Goal: Task Accomplishment & Management: Manage account settings

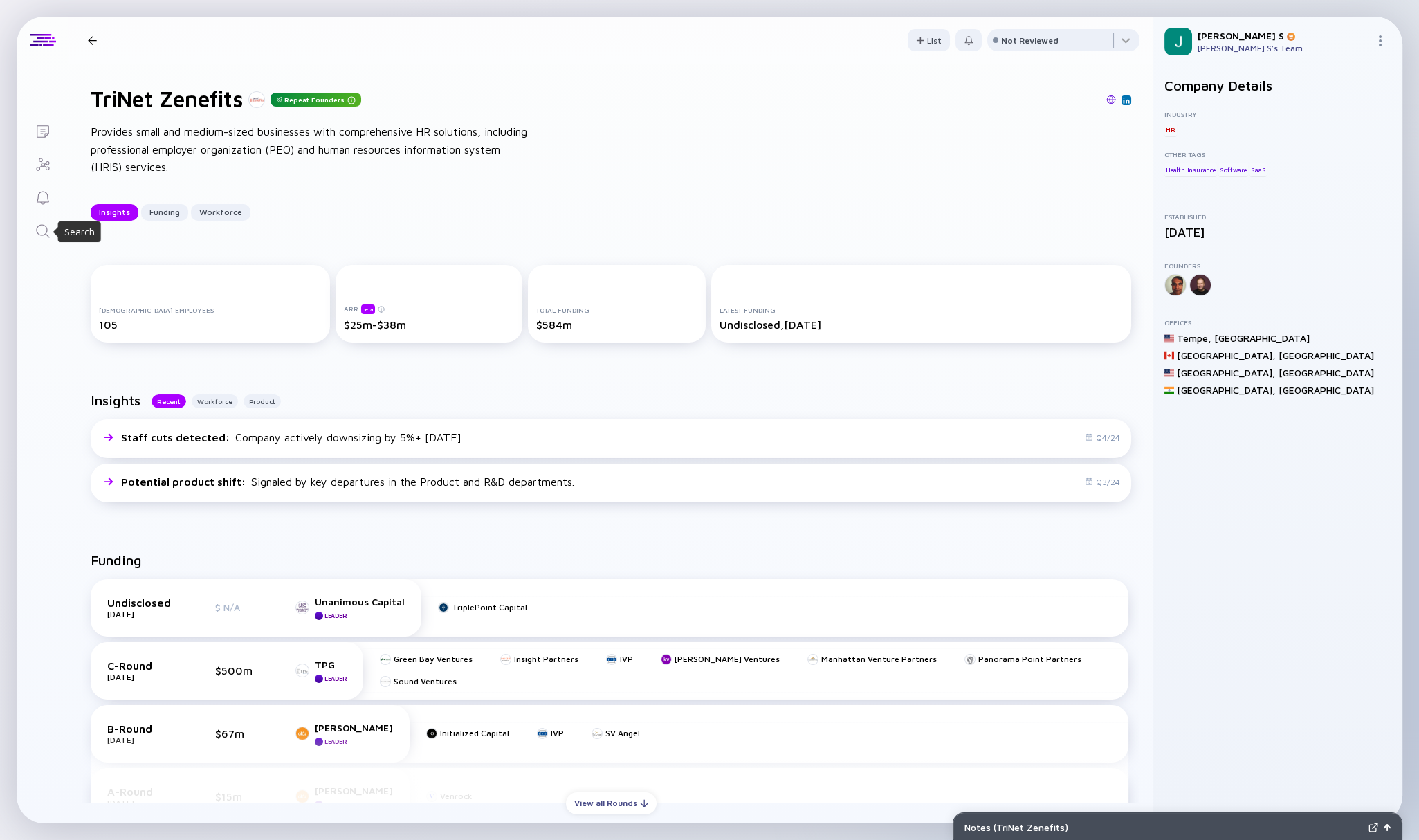
click at [41, 235] on icon "Search" at bounding box center [43, 231] width 17 height 17
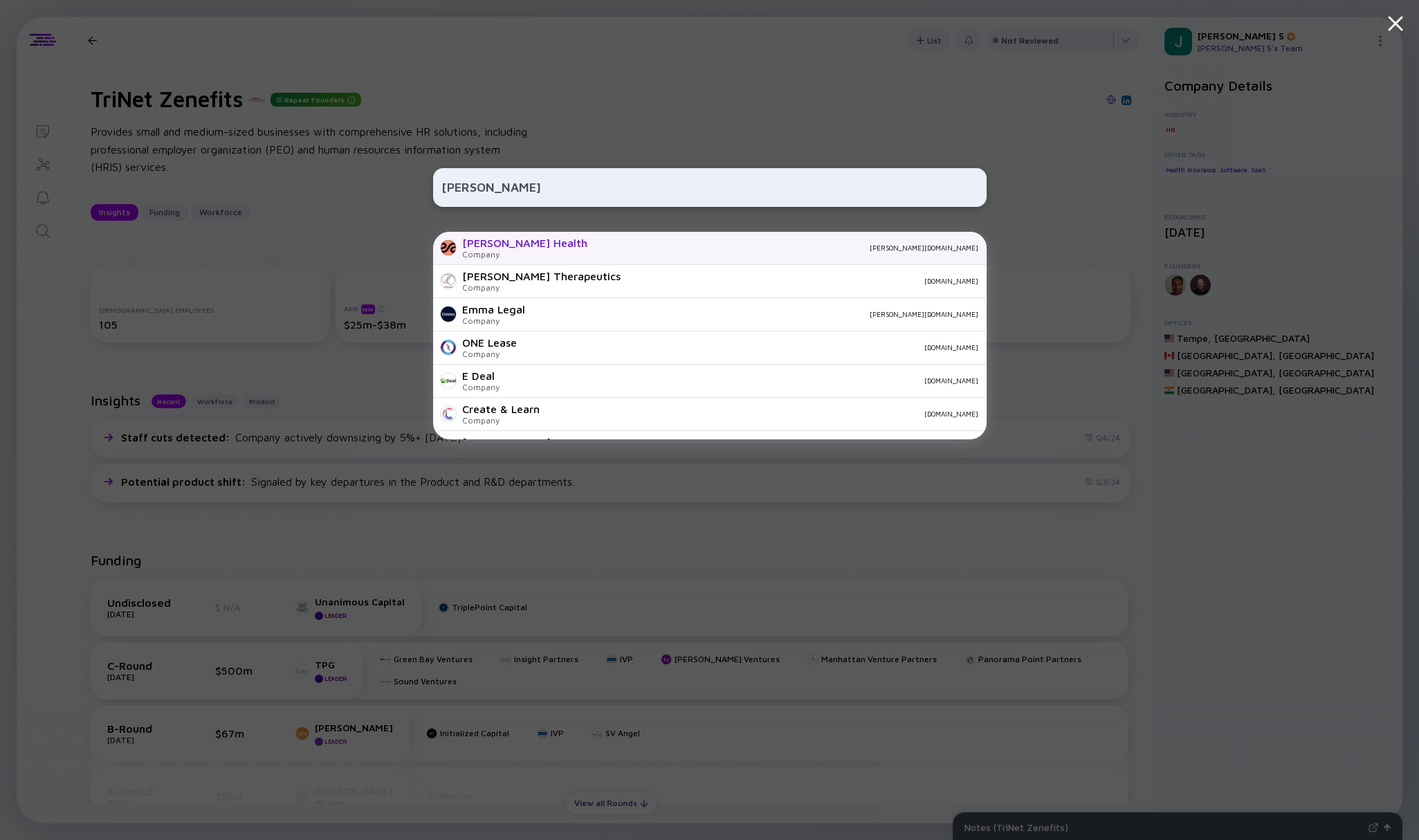
type input "[PERSON_NAME]"
click at [599, 249] on div "[PERSON_NAME][DOMAIN_NAME]" at bounding box center [788, 248] width 380 height 9
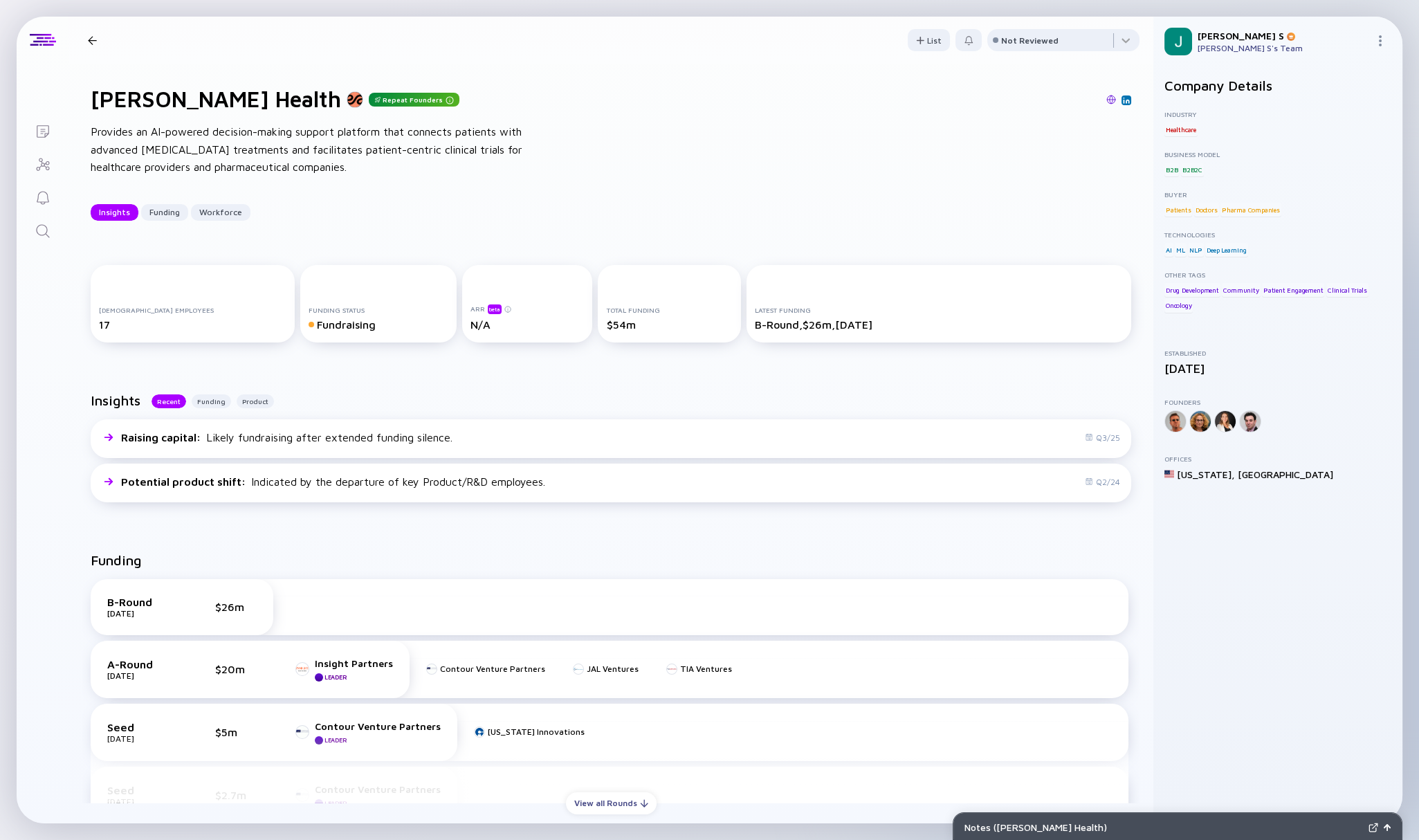
click at [41, 238] on icon "Search" at bounding box center [43, 231] width 17 height 17
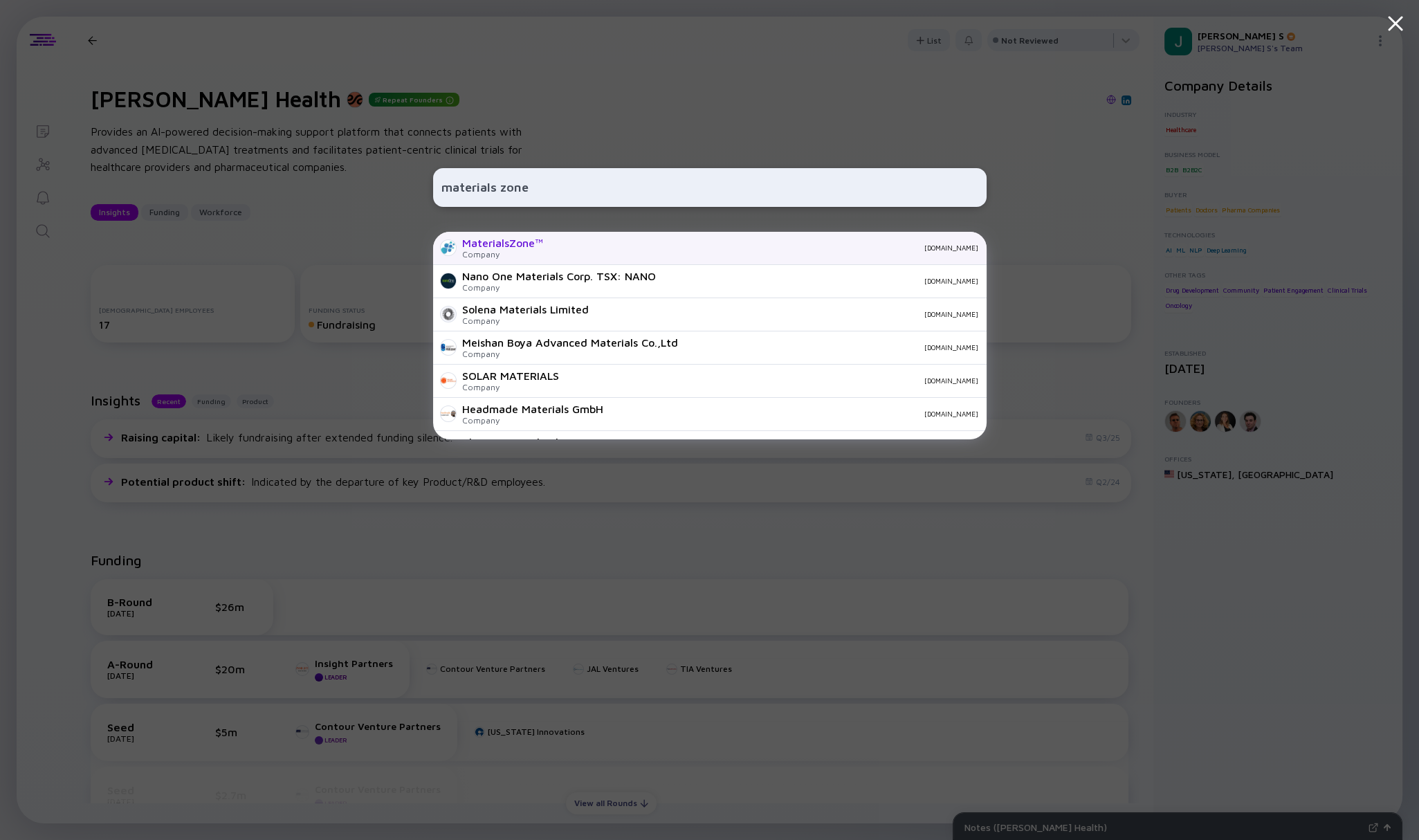
type input "materials zone"
click at [471, 251] on div "Company" at bounding box center [502, 254] width 81 height 10
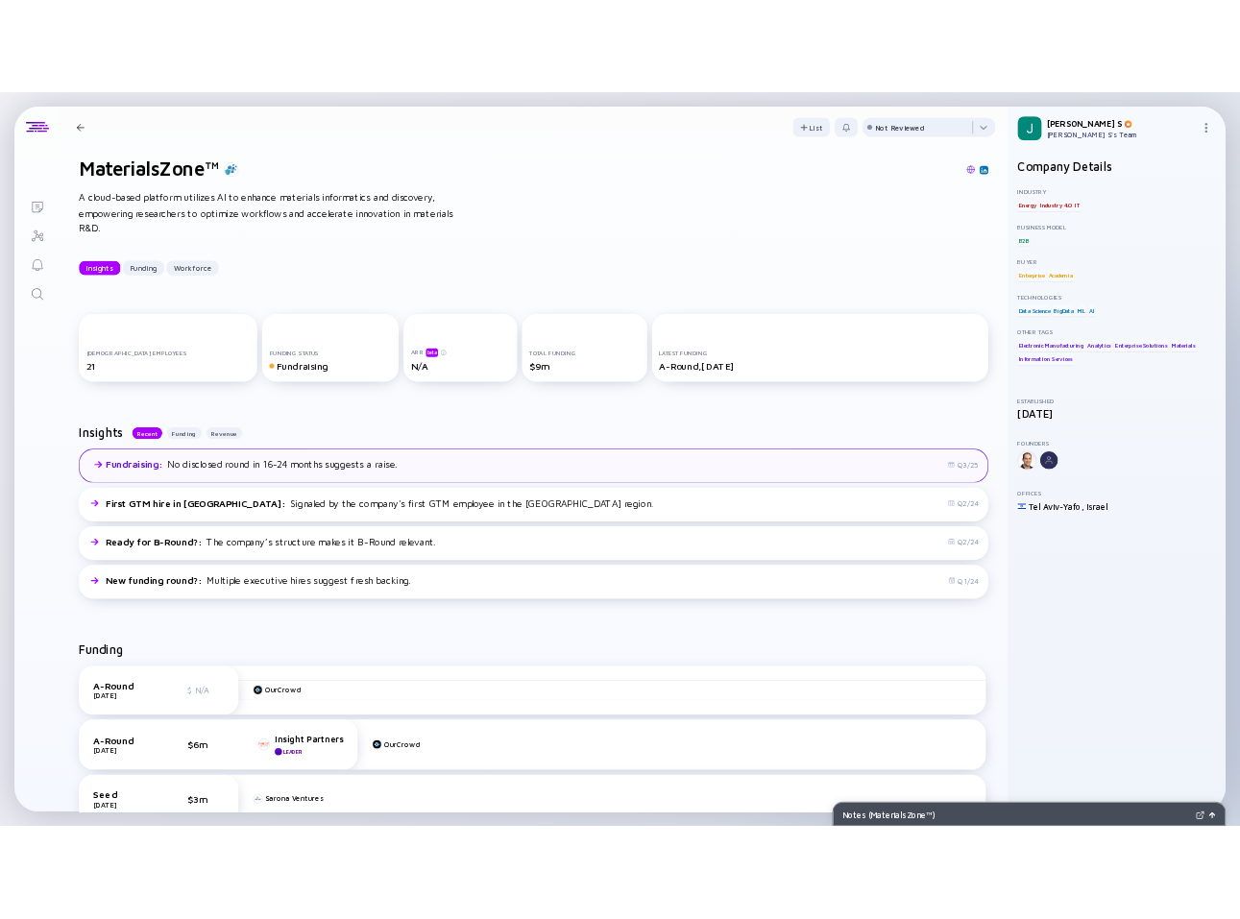
scroll to position [16, 0]
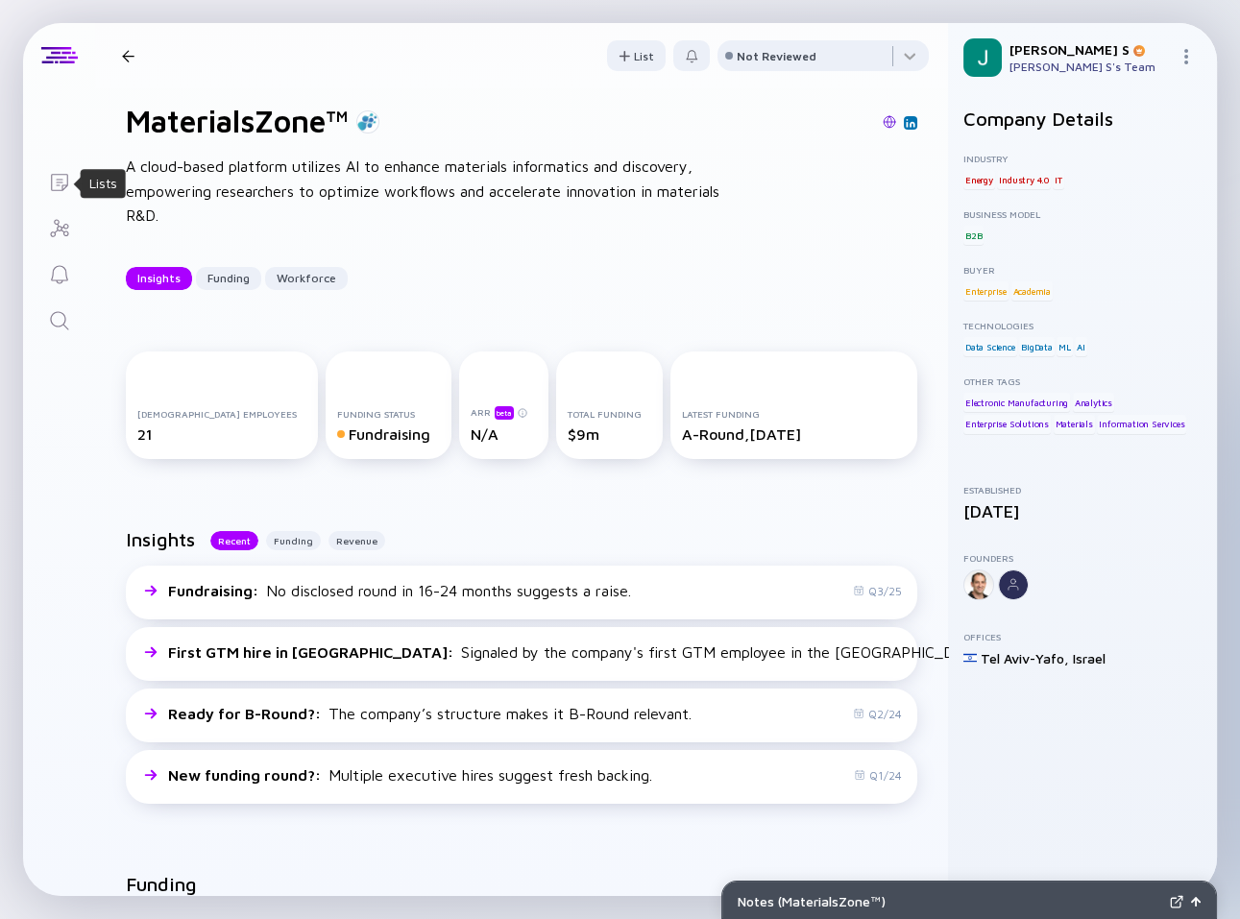
click at [48, 186] on icon "Lists" at bounding box center [59, 182] width 23 height 23
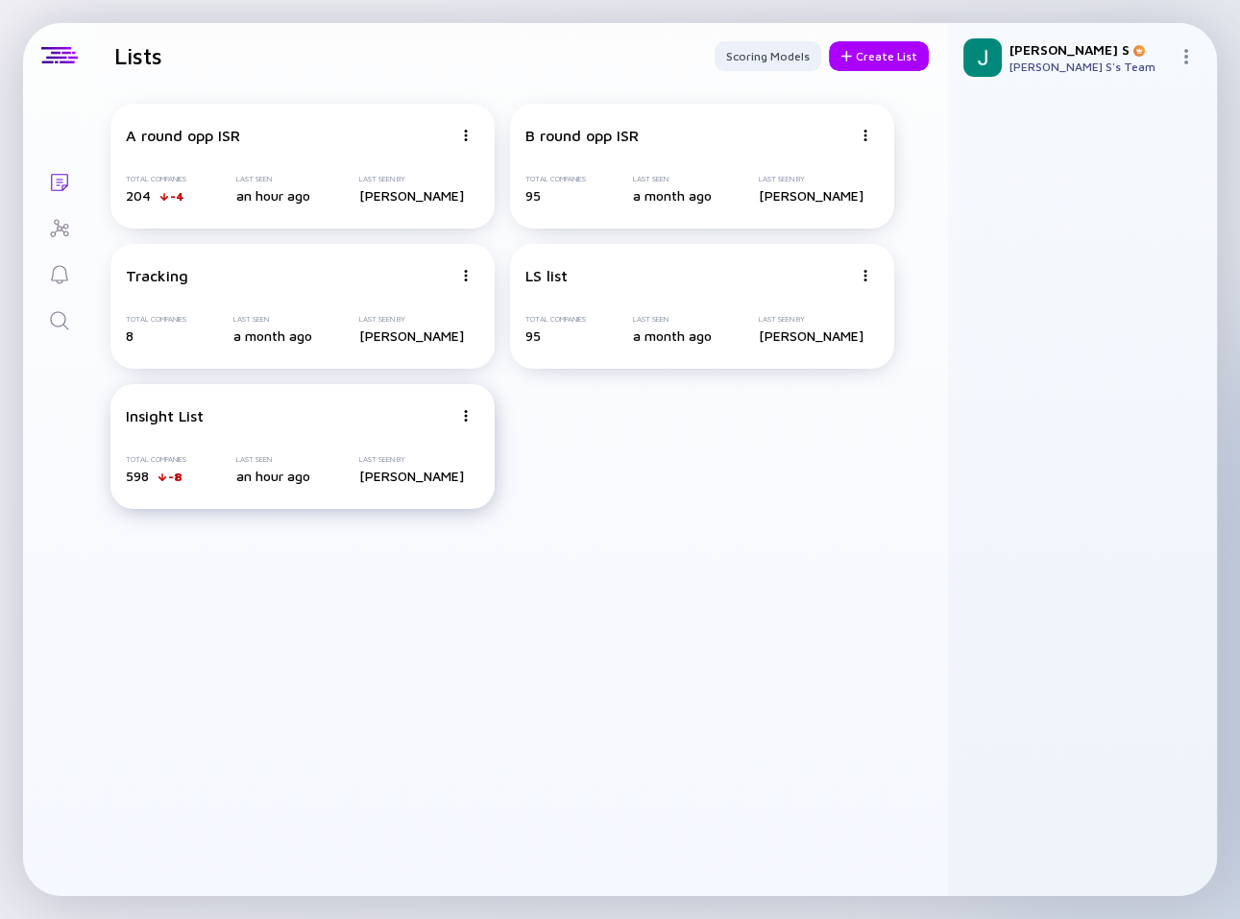
click at [353, 397] on div "Insight List Total Companies 598 -8 Last Seen an hour ago Last Seen By [PERSON_…" at bounding box center [302, 446] width 384 height 125
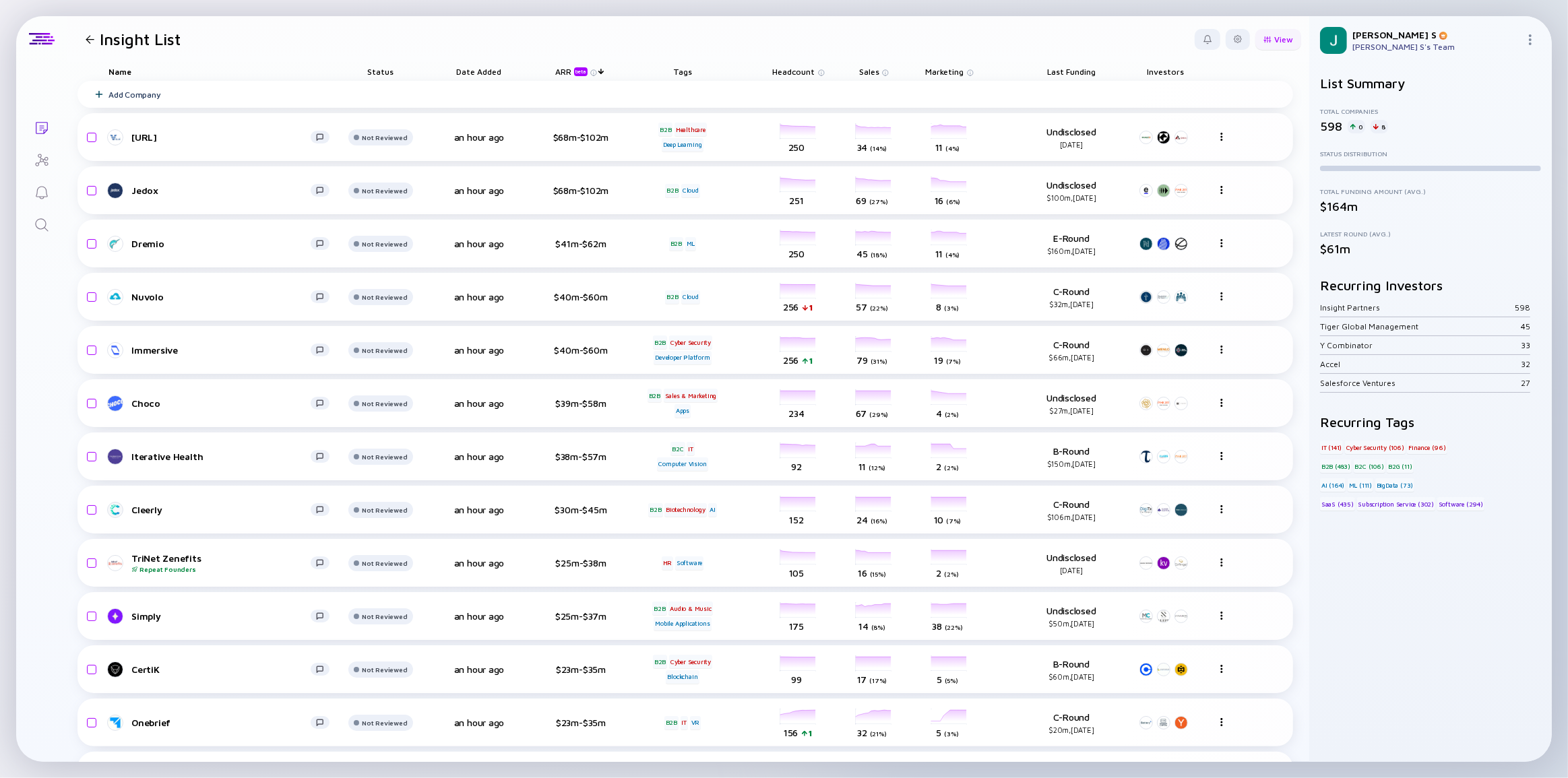
click at [1263, 41] on div at bounding box center [1268, 39] width 8 height 8
click at [1225, 144] on div "Geographies" at bounding box center [1245, 145] width 91 height 27
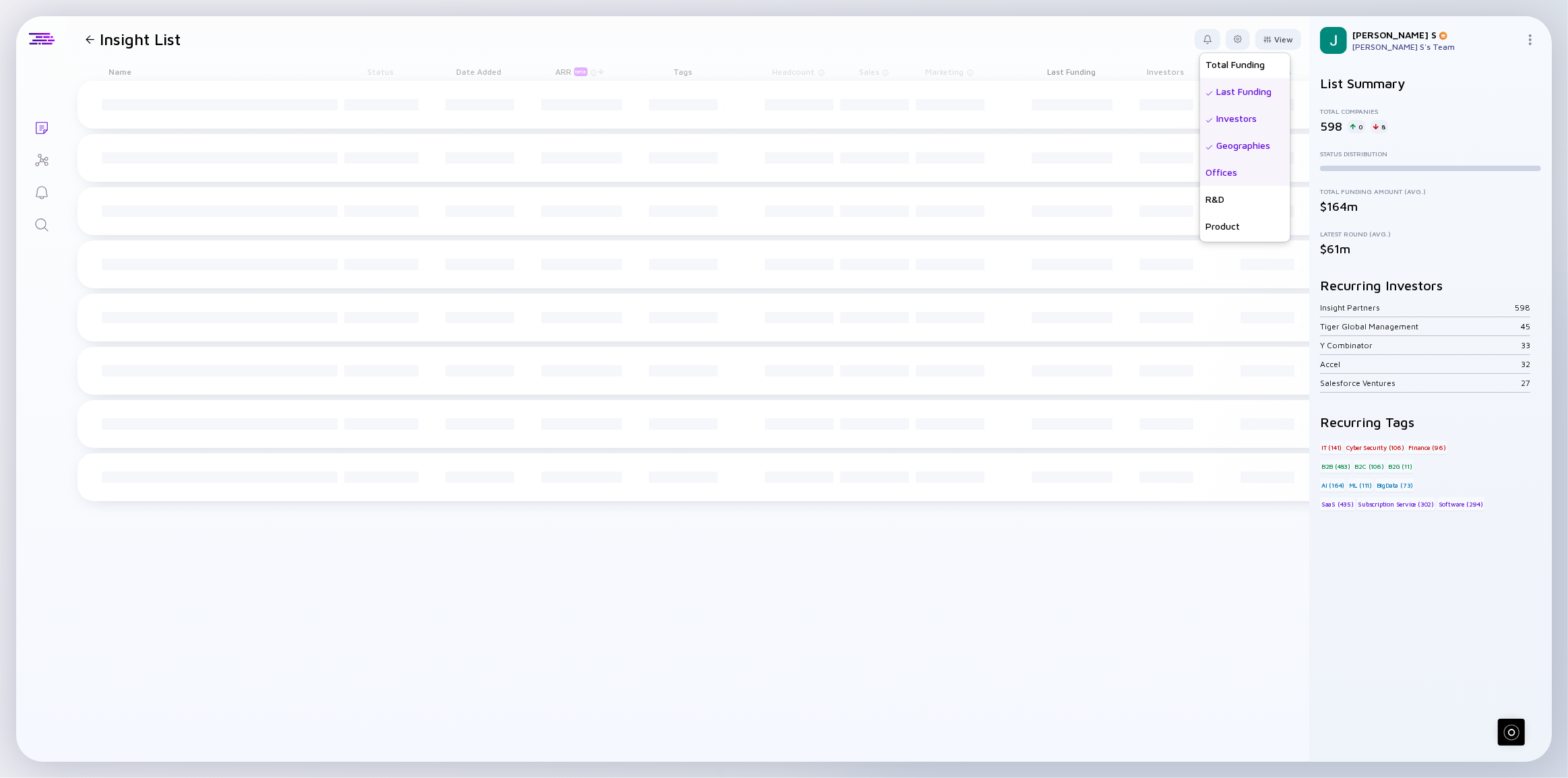
click at [1224, 173] on div "Offices" at bounding box center [1245, 172] width 91 height 27
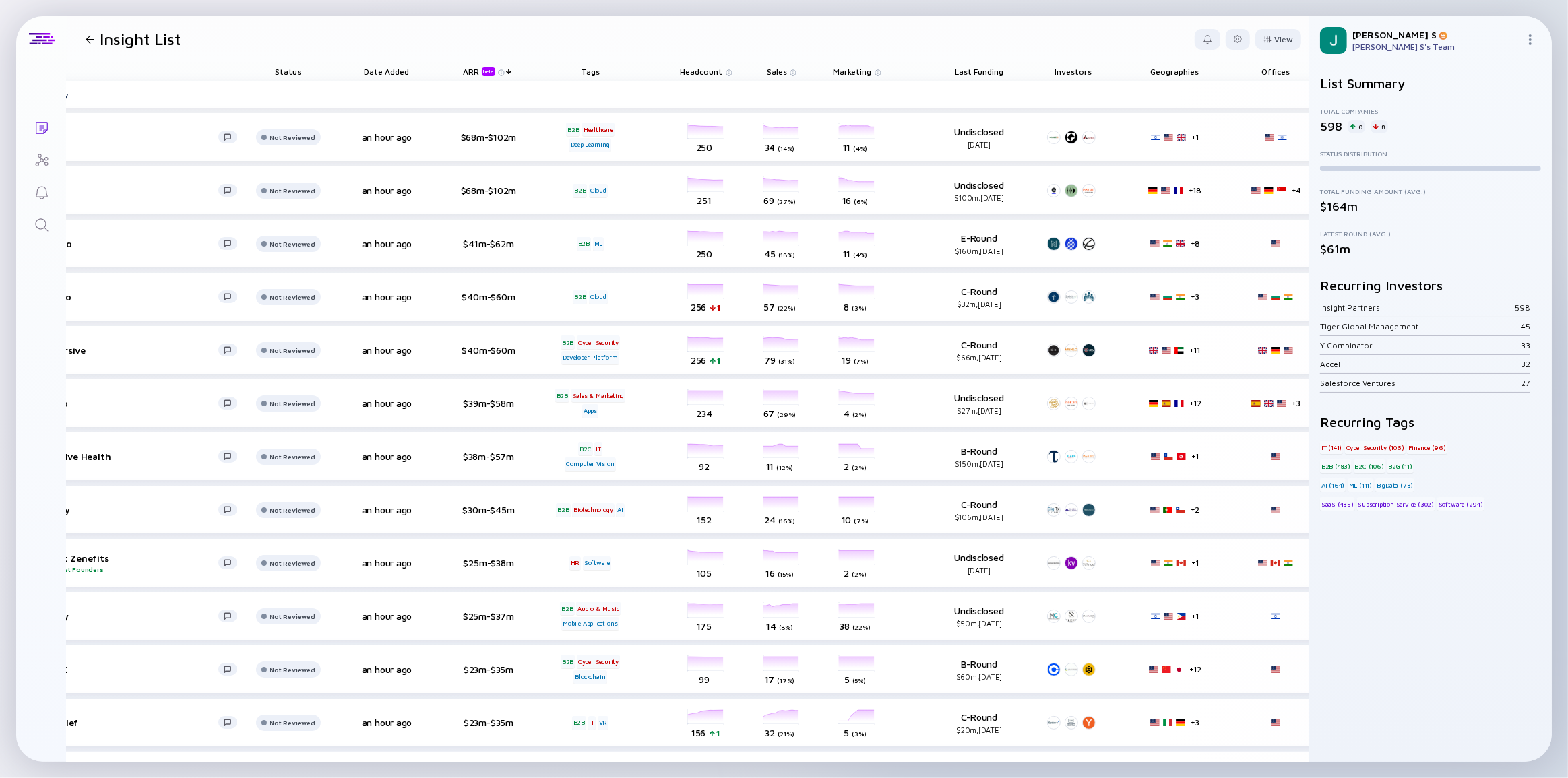
scroll to position [0, 161]
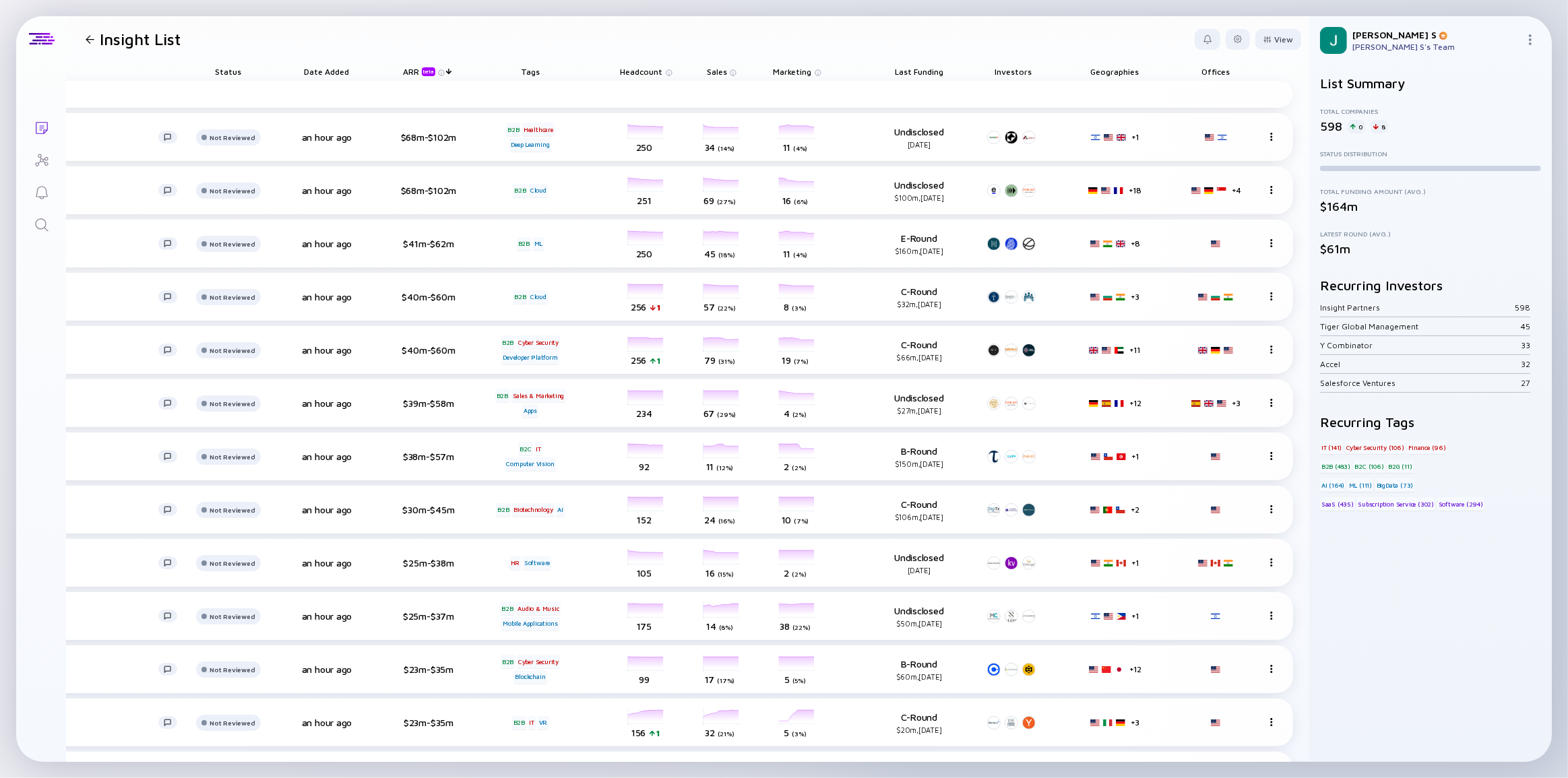
click at [1119, 70] on div "Geographies" at bounding box center [1115, 71] width 60 height 19
click at [1112, 73] on div "Geographies" at bounding box center [1115, 71] width 60 height 19
click at [1225, 35] on div at bounding box center [1237, 39] width 25 height 21
drag, startPoint x: 1084, startPoint y: 66, endPoint x: 1098, endPoint y: 72, distance: 15.2
click at [1084, 67] on div "Geographies" at bounding box center [1115, 71] width 60 height 19
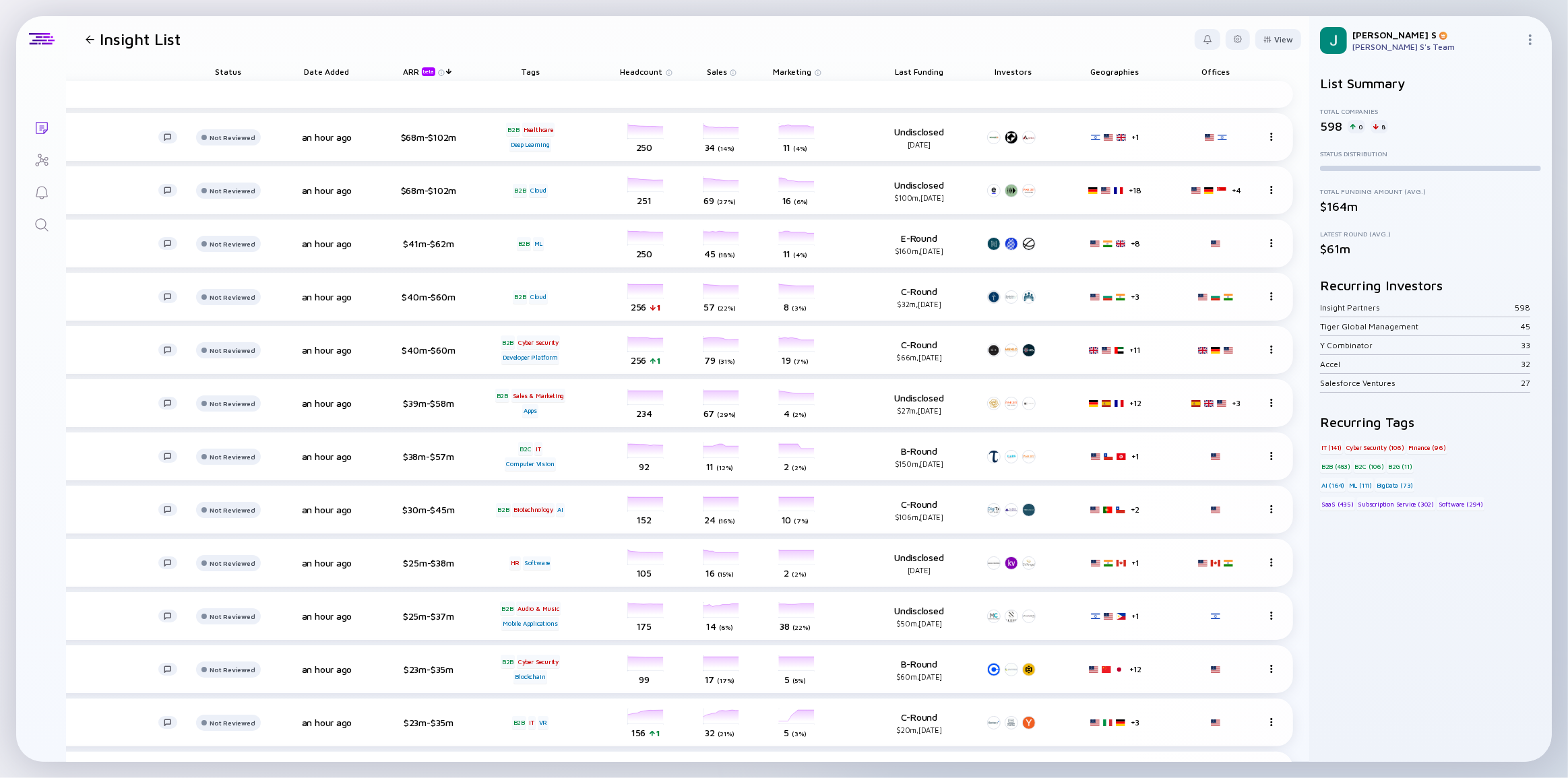
click at [1098, 72] on div "Geographies" at bounding box center [1115, 71] width 60 height 19
click at [110, 142] on div "[URL]" at bounding box center [68, 137] width 179 height 11
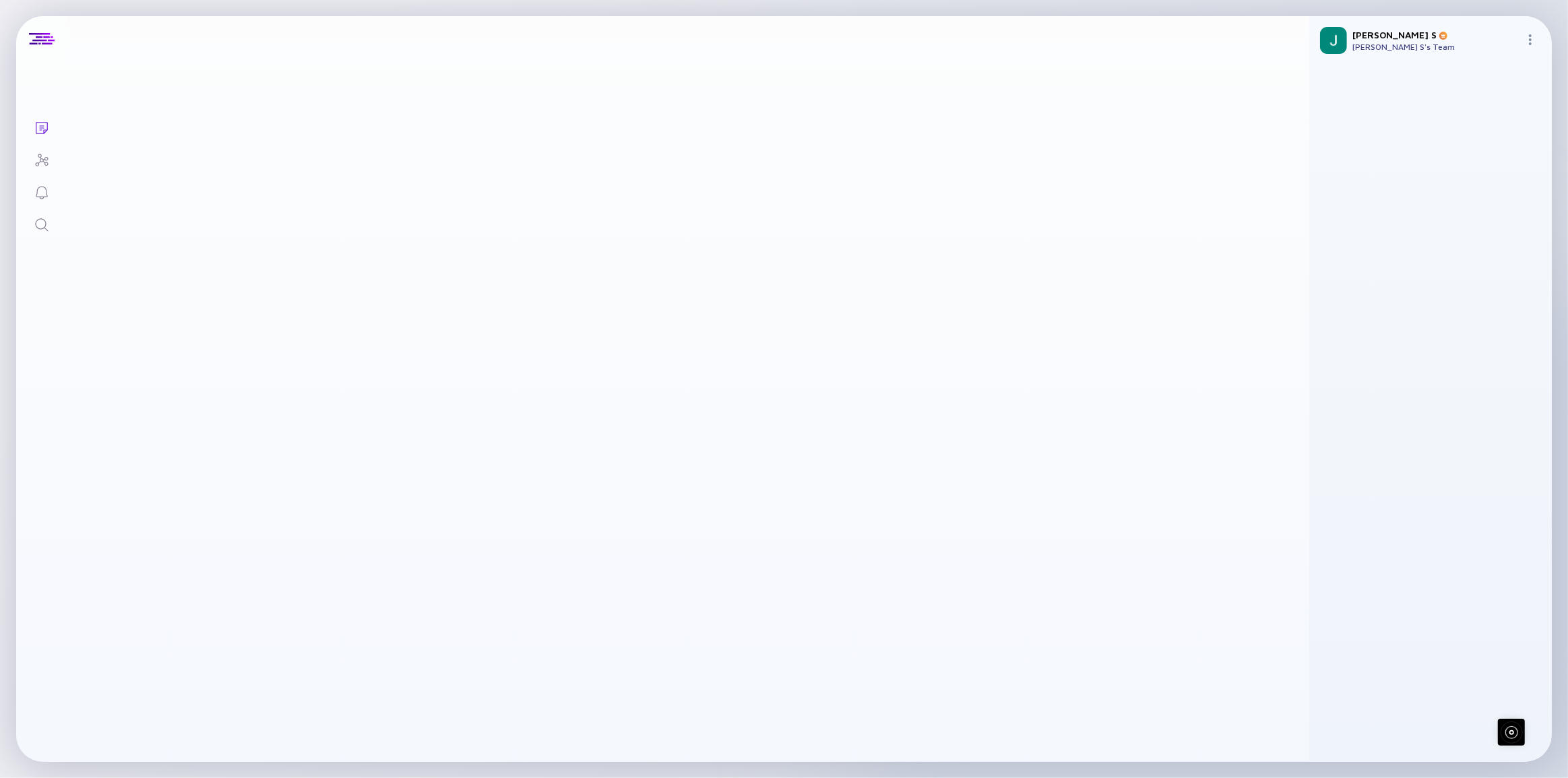
scroll to position [0, 147]
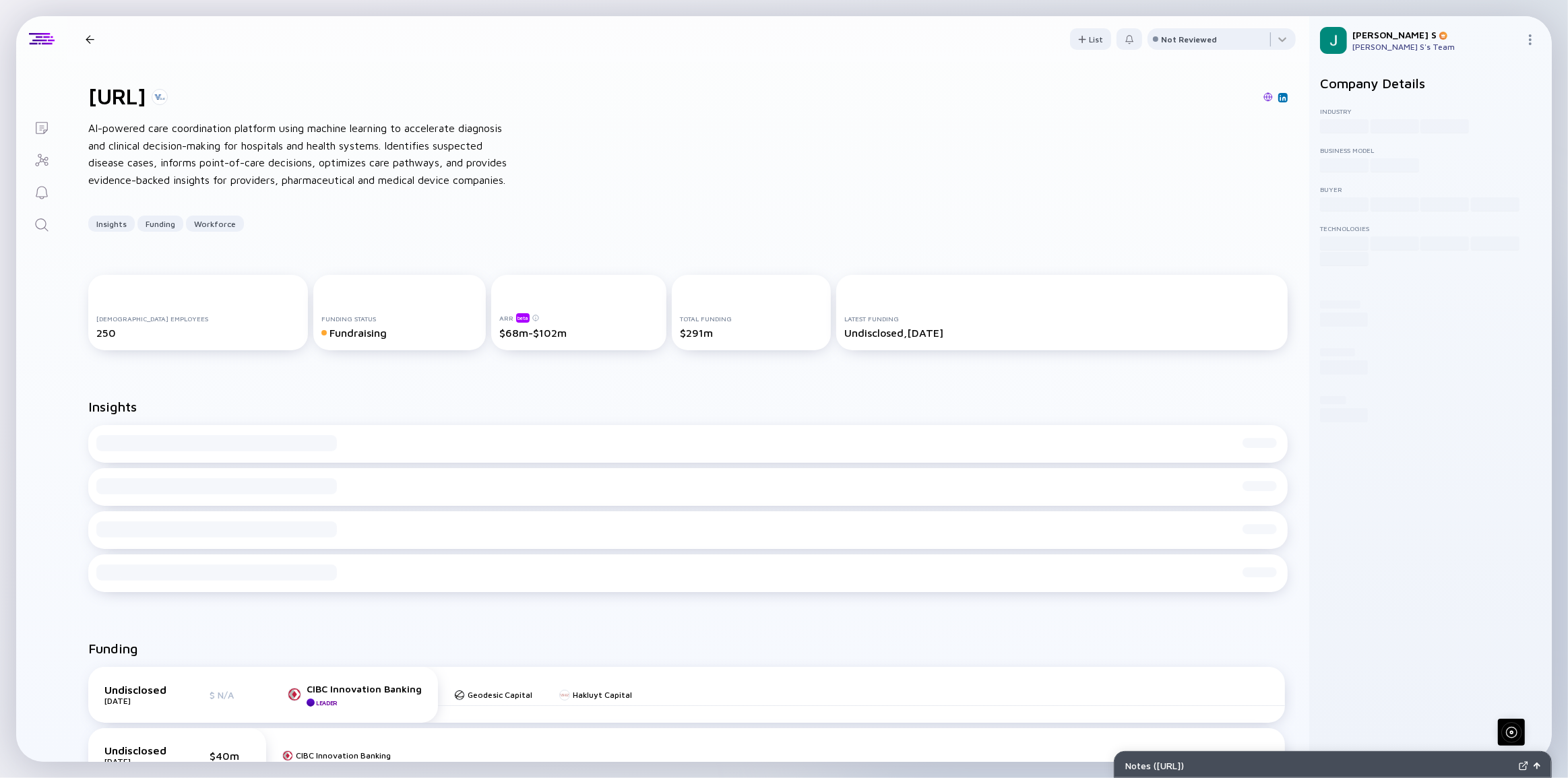
click at [48, 121] on icon "Lists" at bounding box center [41, 128] width 16 height 16
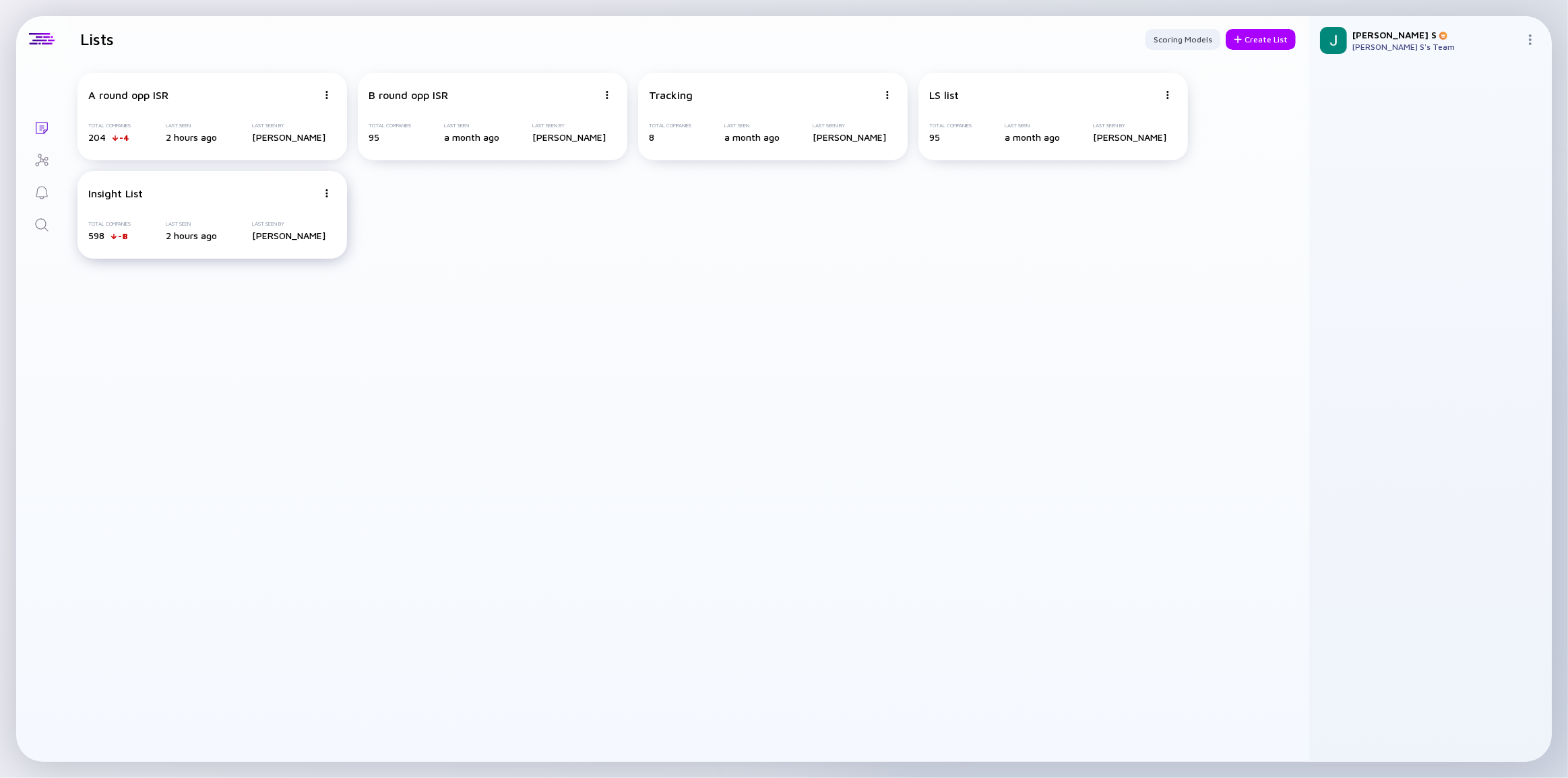
click at [151, 189] on div "Insight List" at bounding box center [203, 193] width 229 height 12
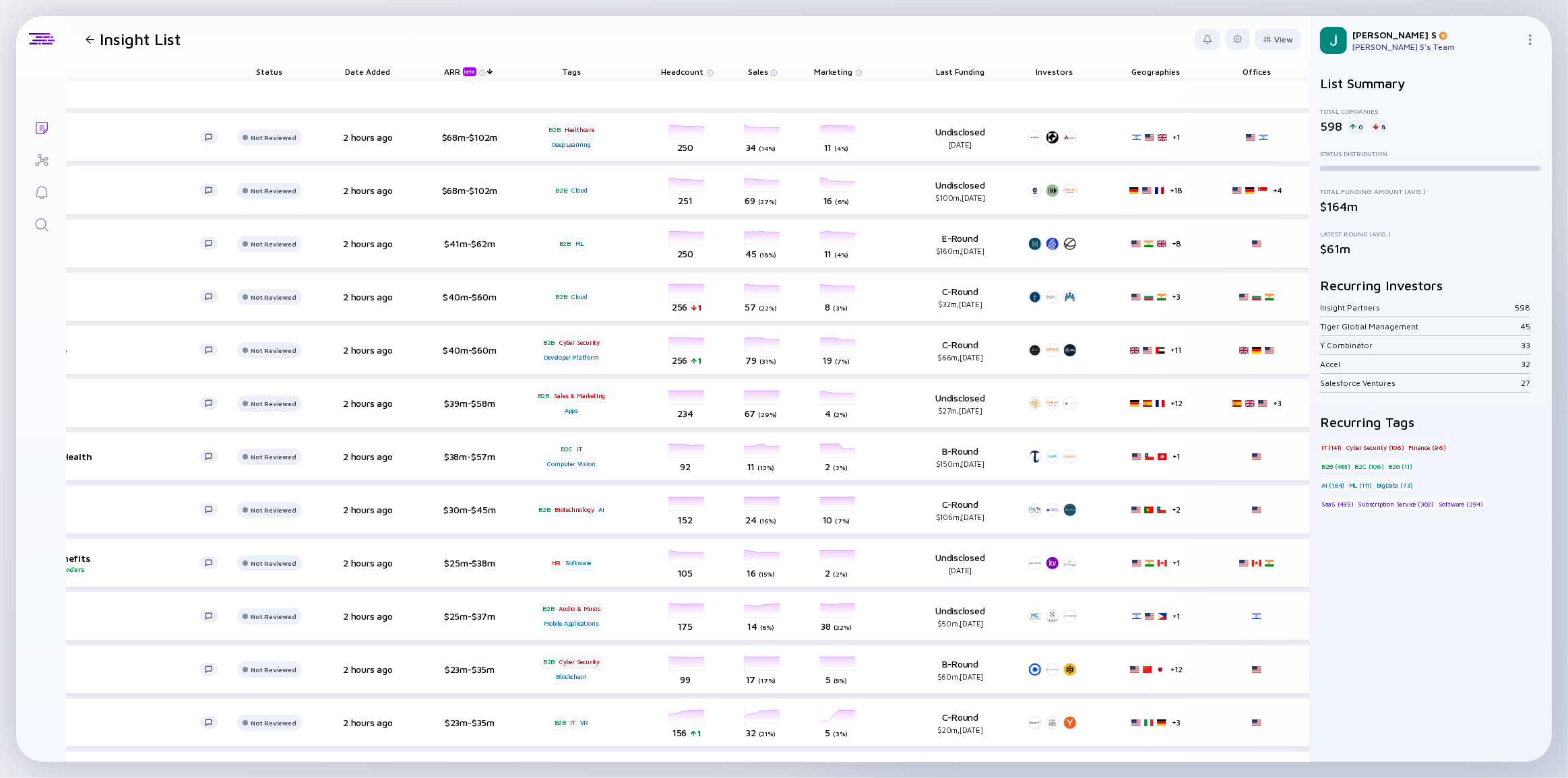
scroll to position [0, 161]
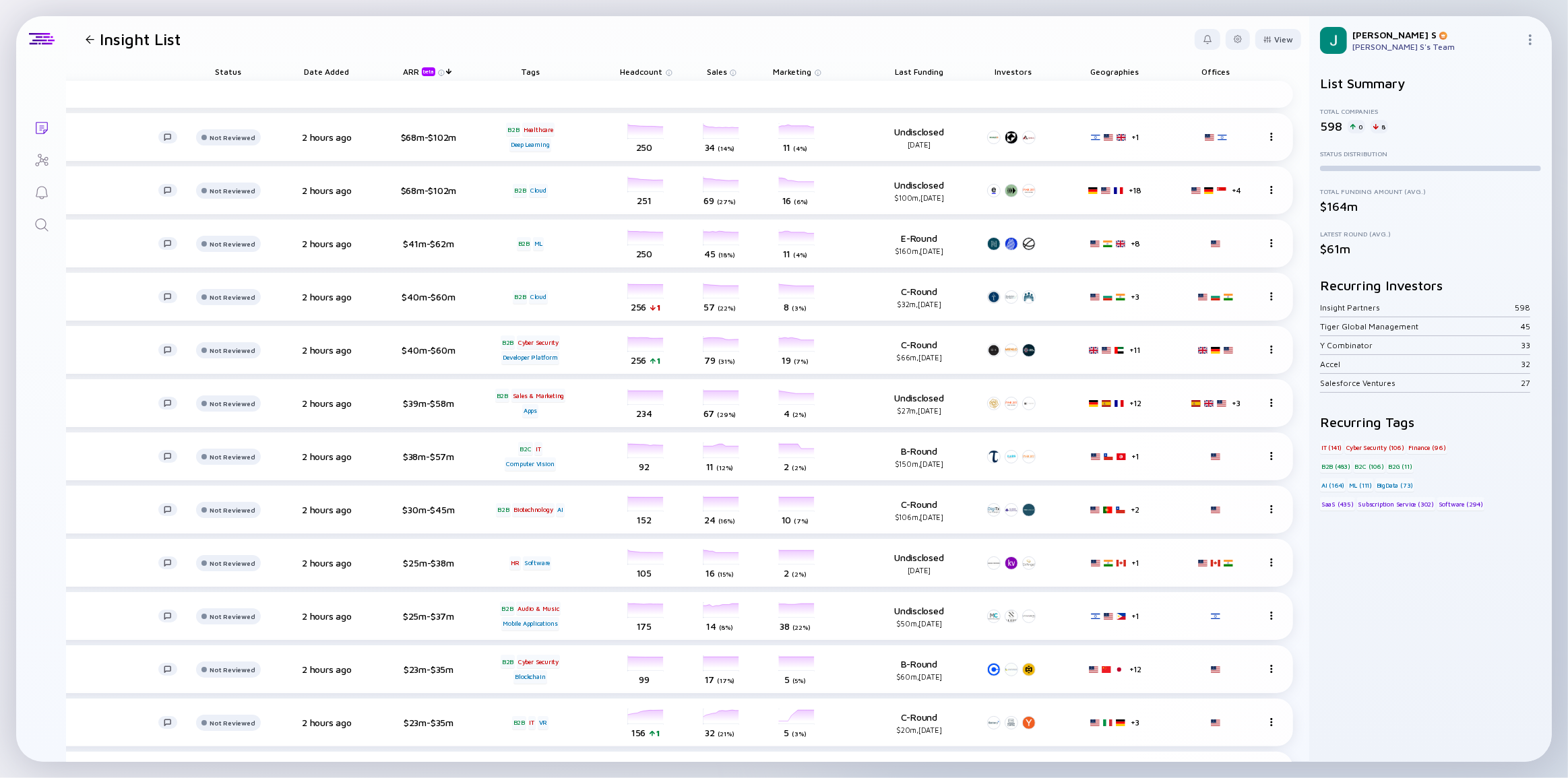
click at [1112, 75] on div "Geographies" at bounding box center [1115, 71] width 60 height 19
click at [1112, 68] on div "Geographies" at bounding box center [1115, 71] width 60 height 19
click at [1263, 36] on div at bounding box center [1268, 39] width 8 height 8
click at [1223, 189] on div "Geographies" at bounding box center [1245, 189] width 91 height 27
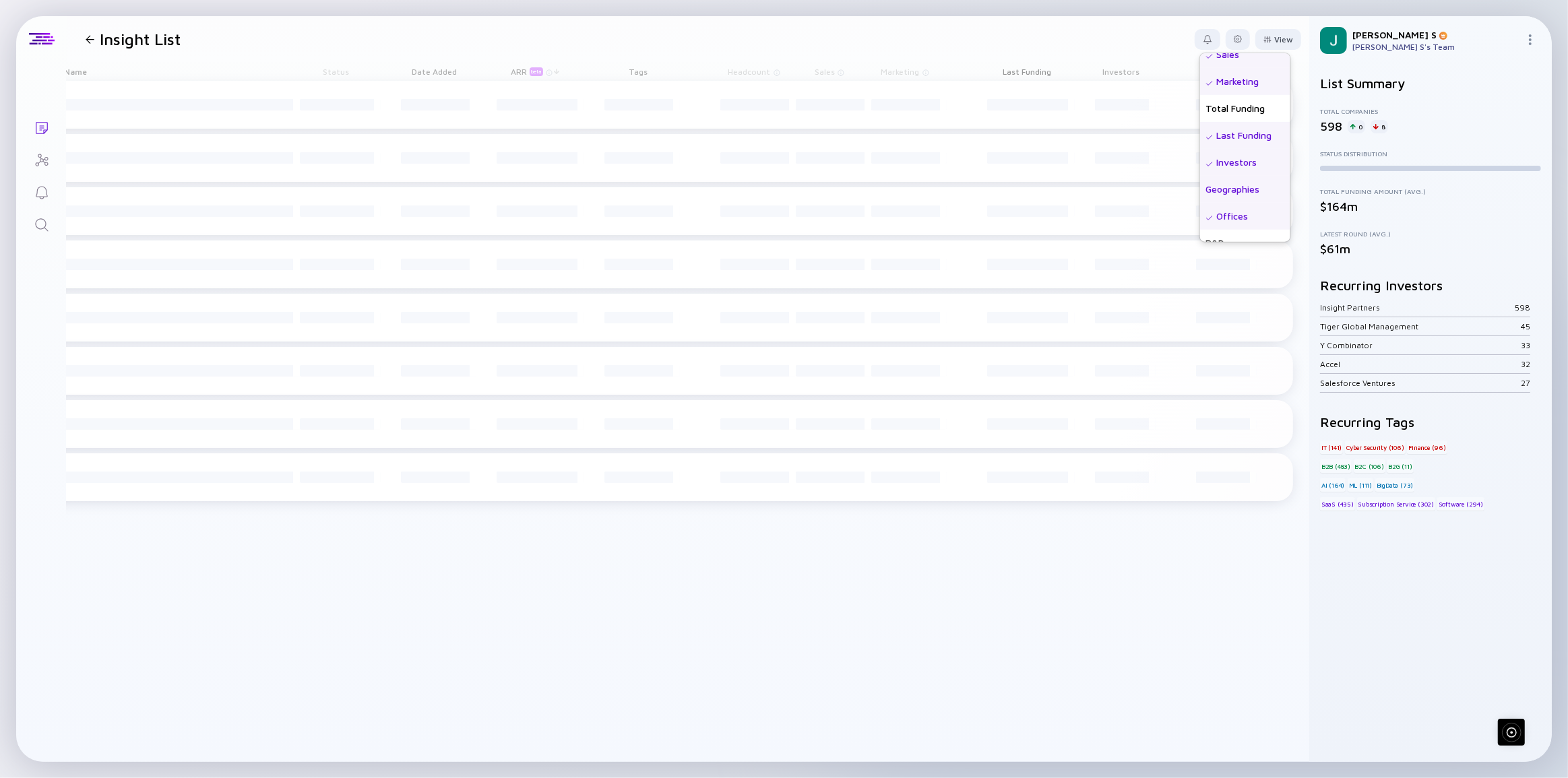
scroll to position [0, 44]
click at [1219, 185] on div "Geographies" at bounding box center [1245, 189] width 91 height 27
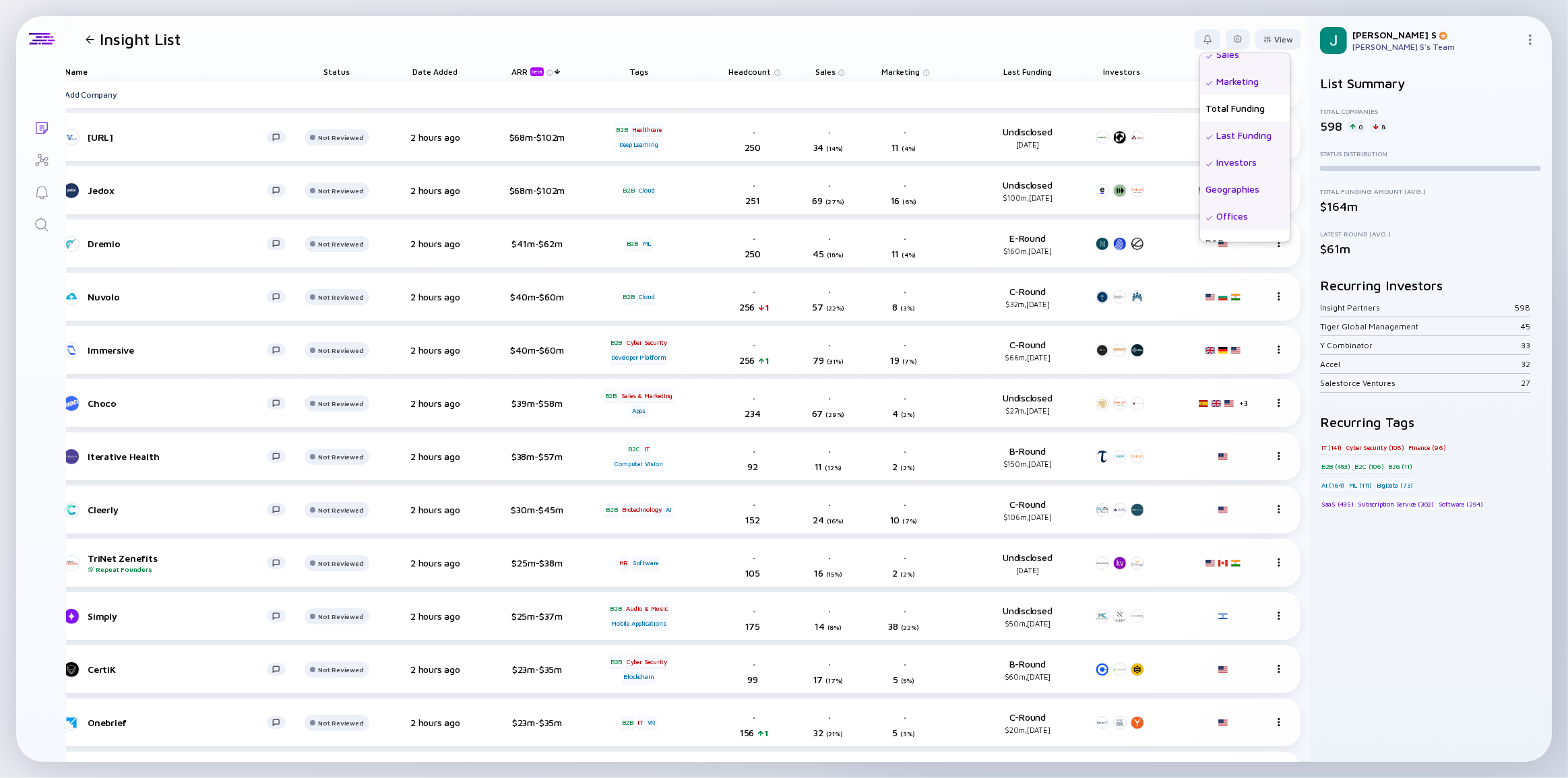
scroll to position [0, 33]
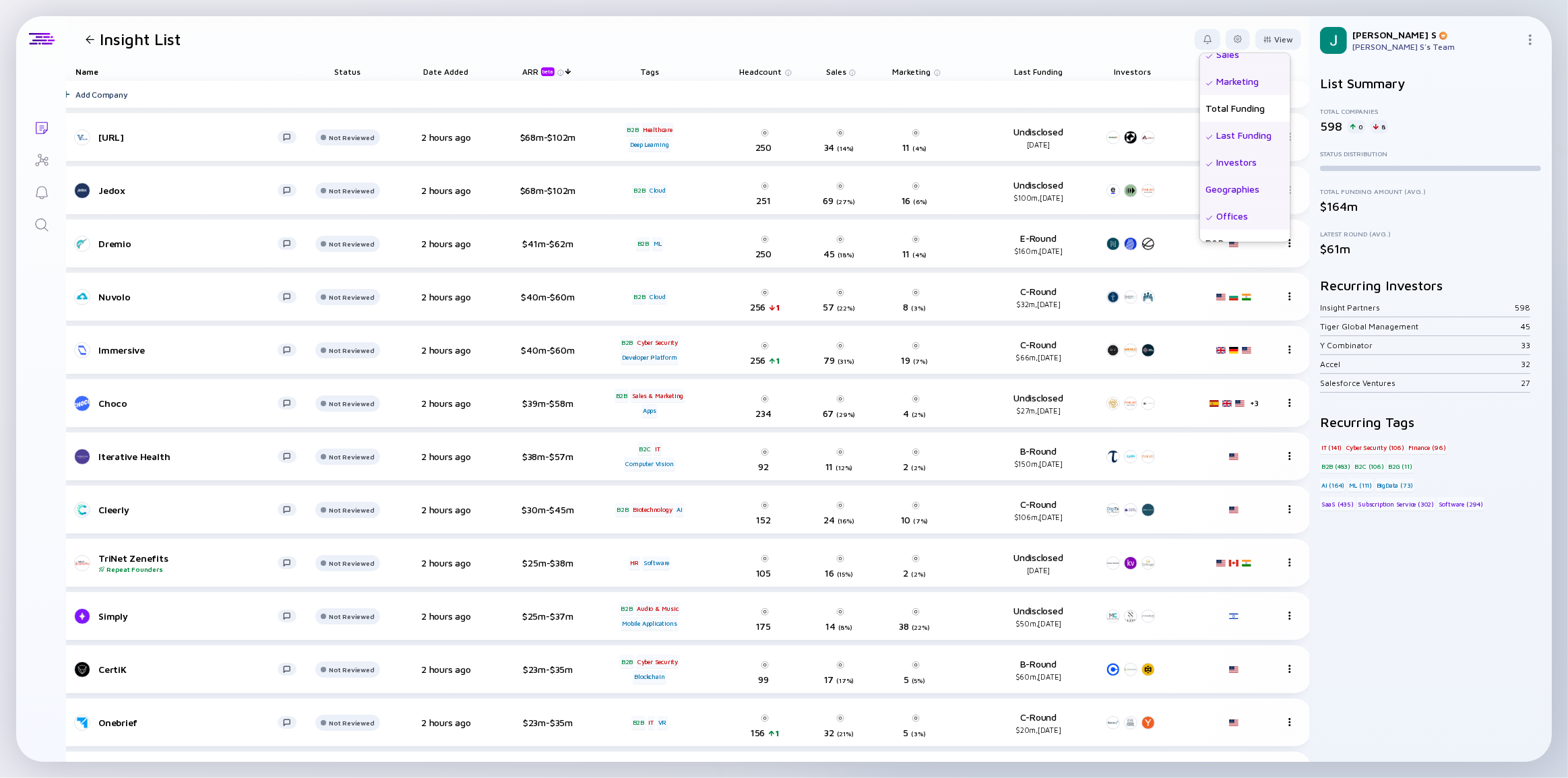
click at [1219, 185] on div "Geographies" at bounding box center [1245, 189] width 91 height 27
click at [1311, 536] on div "List Summary Total Companies 598 0 8 Status Distribution Total Funding Amount (…" at bounding box center [1431, 413] width 243 height 697
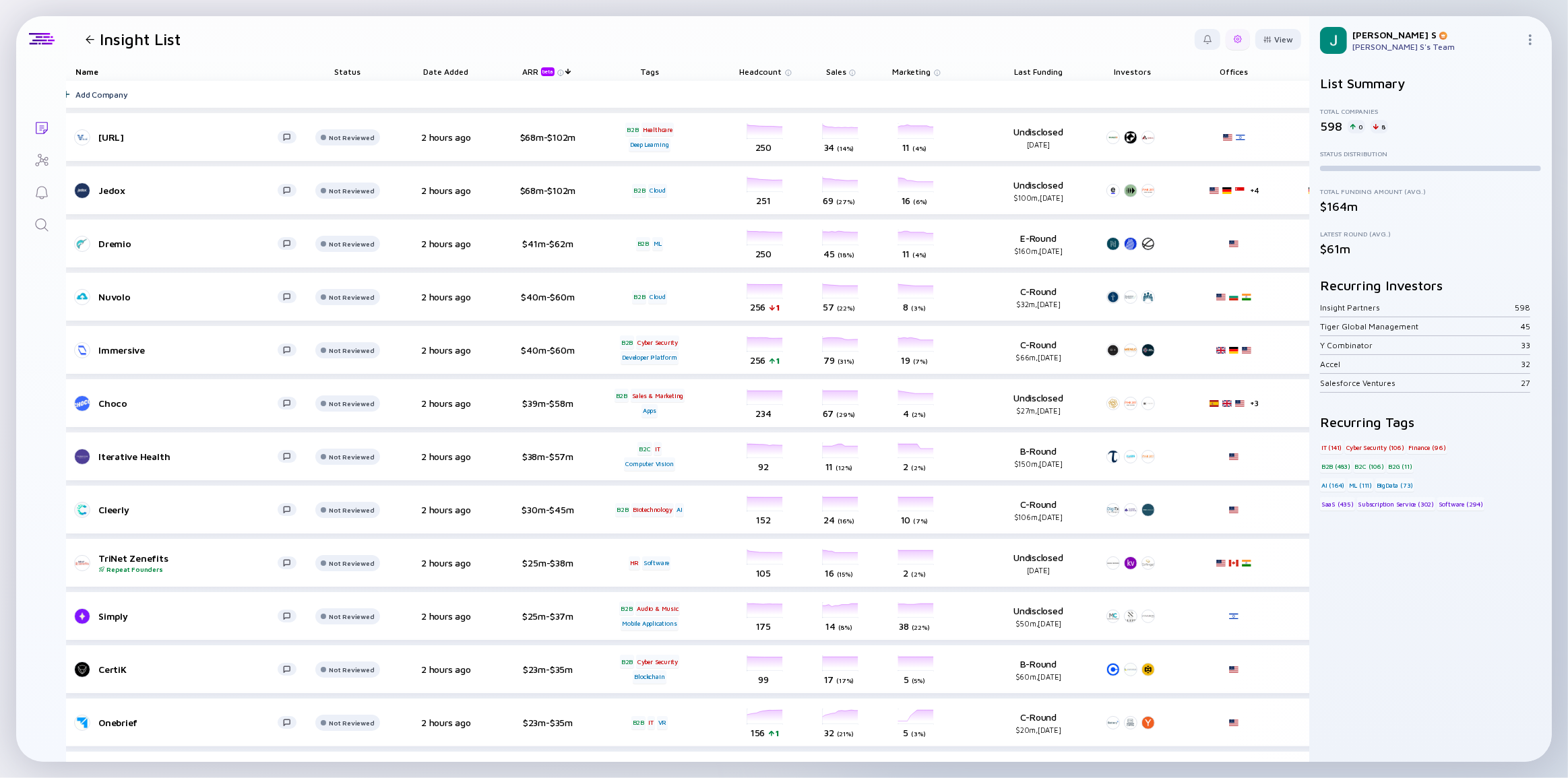
click at [1225, 39] on div at bounding box center [1237, 39] width 25 height 21
click at [1183, 149] on div "Edit Filter" at bounding box center [1197, 147] width 84 height 27
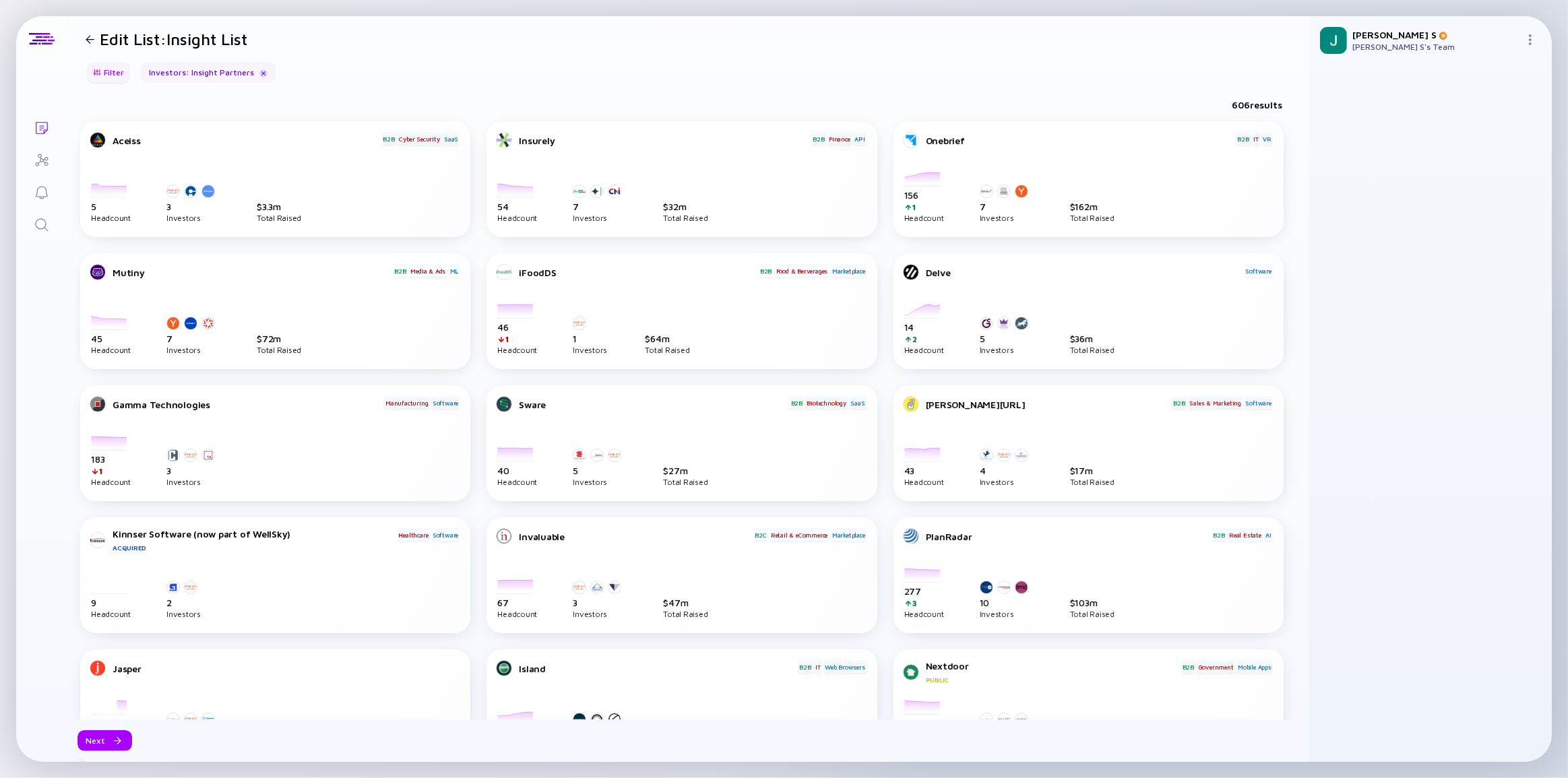
click at [109, 65] on div "Filter" at bounding box center [108, 72] width 47 height 21
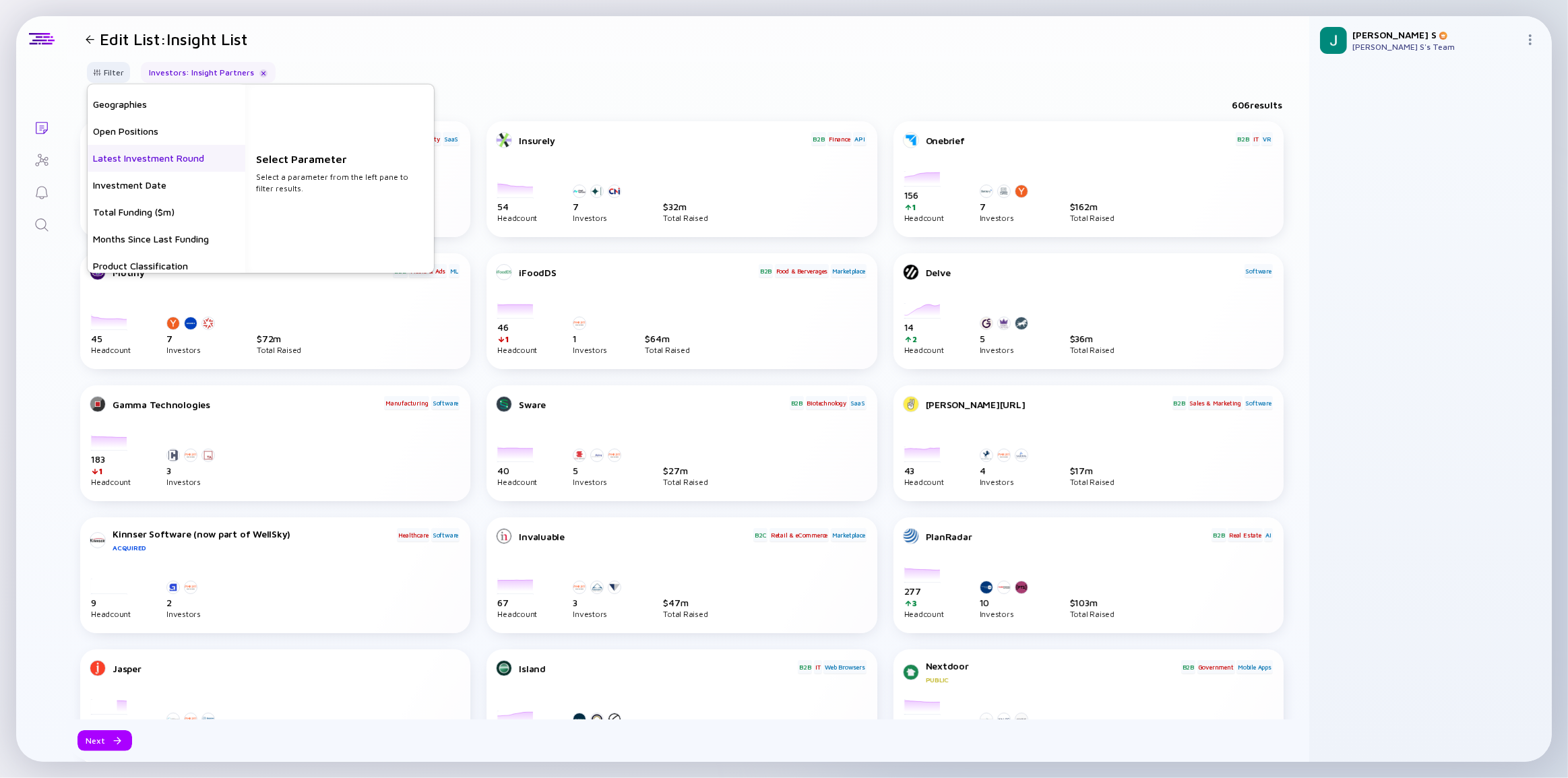
scroll to position [183, 0]
click at [144, 101] on div "Geographies" at bounding box center [166, 103] width 158 height 27
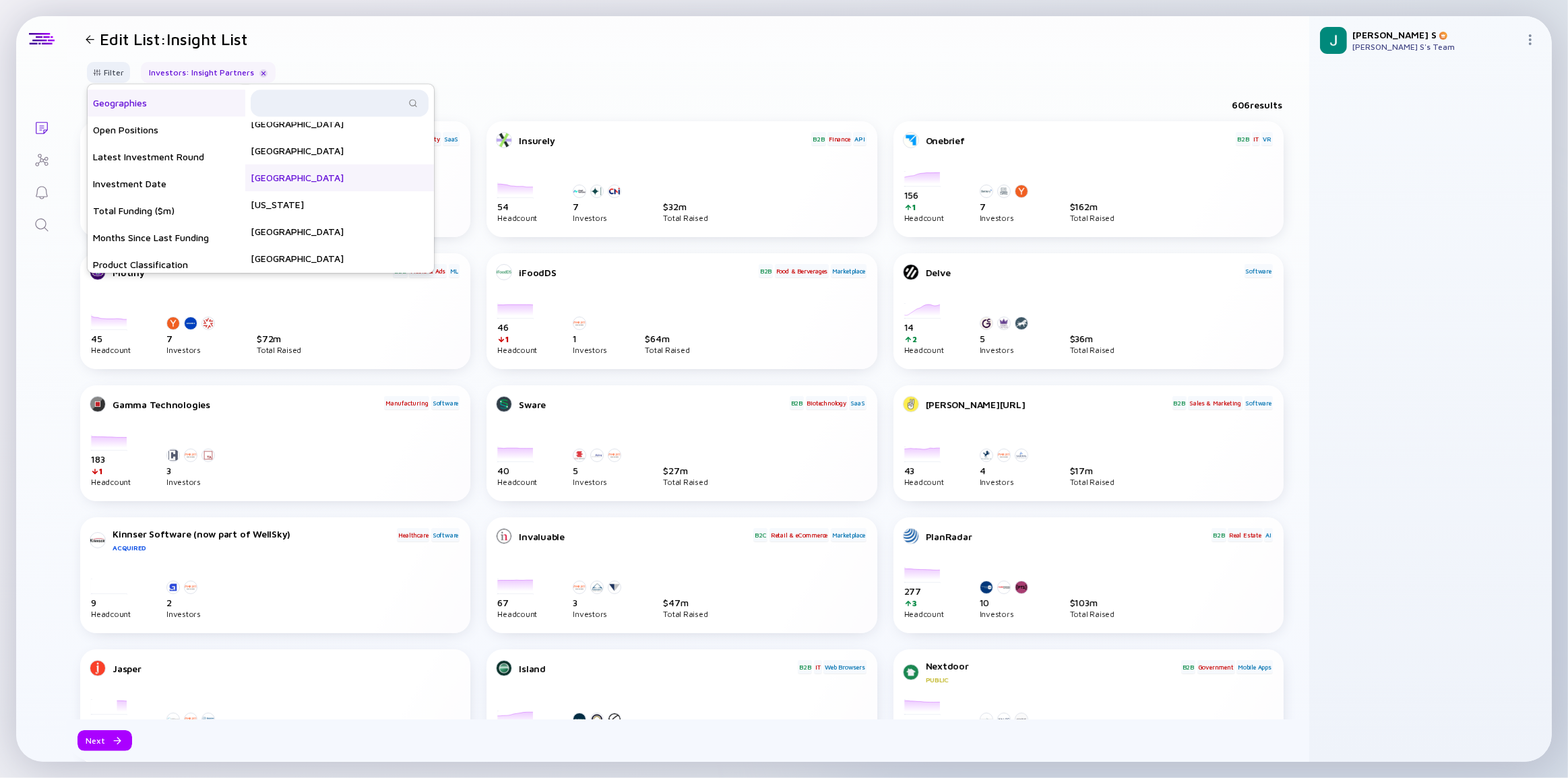
scroll to position [0, 0]
click at [318, 107] on input "text" at bounding box center [332, 102] width 146 height 13
type input "israel"
click at [295, 134] on div "Israel" at bounding box center [339, 135] width 189 height 27
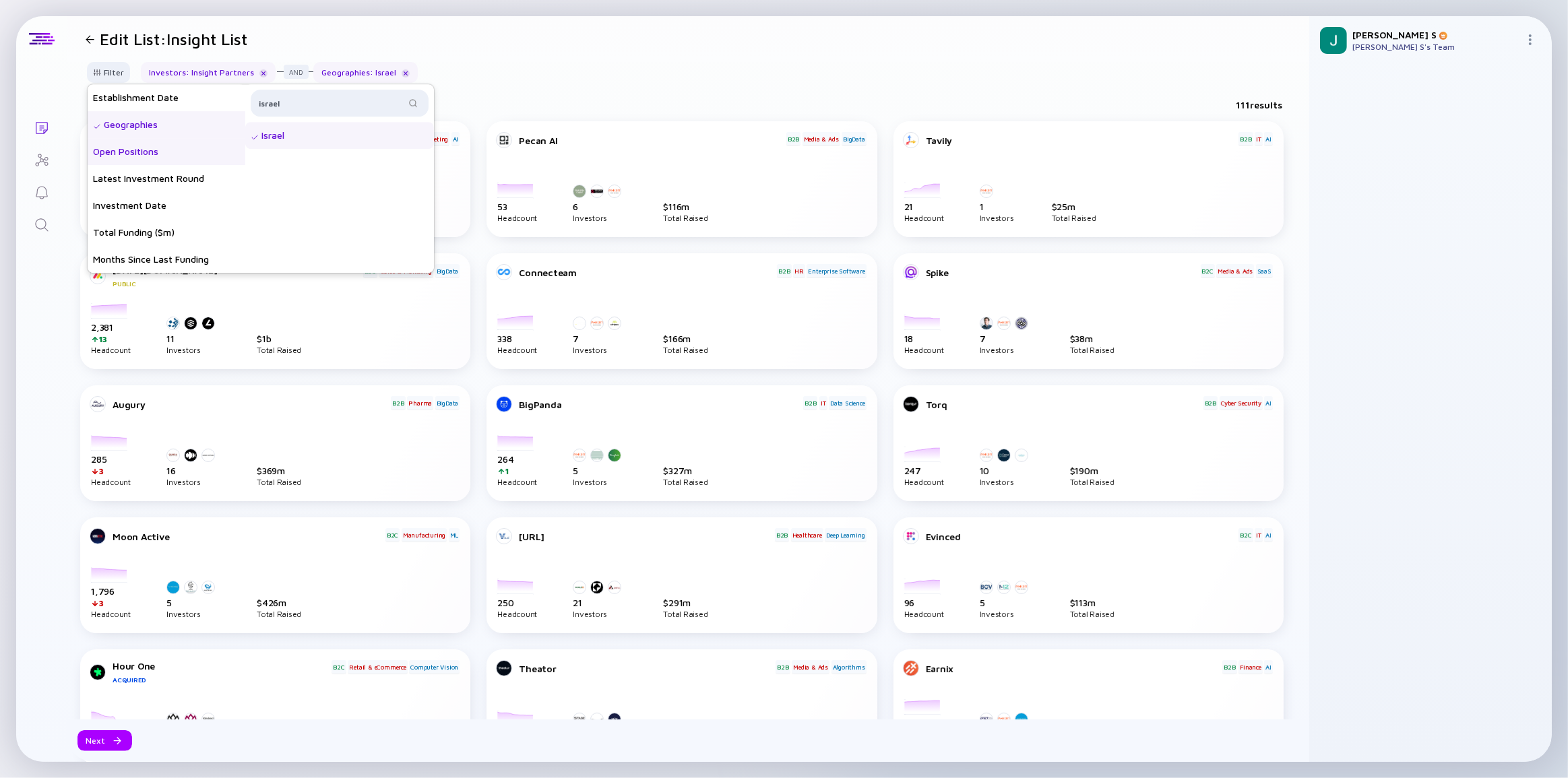
scroll to position [183, 0]
click at [695, 67] on div "Filter Headcount Headcount Growth - 3 mo. - % Headcount Growth - 6 mo. - % Head…" at bounding box center [688, 77] width 1242 height 32
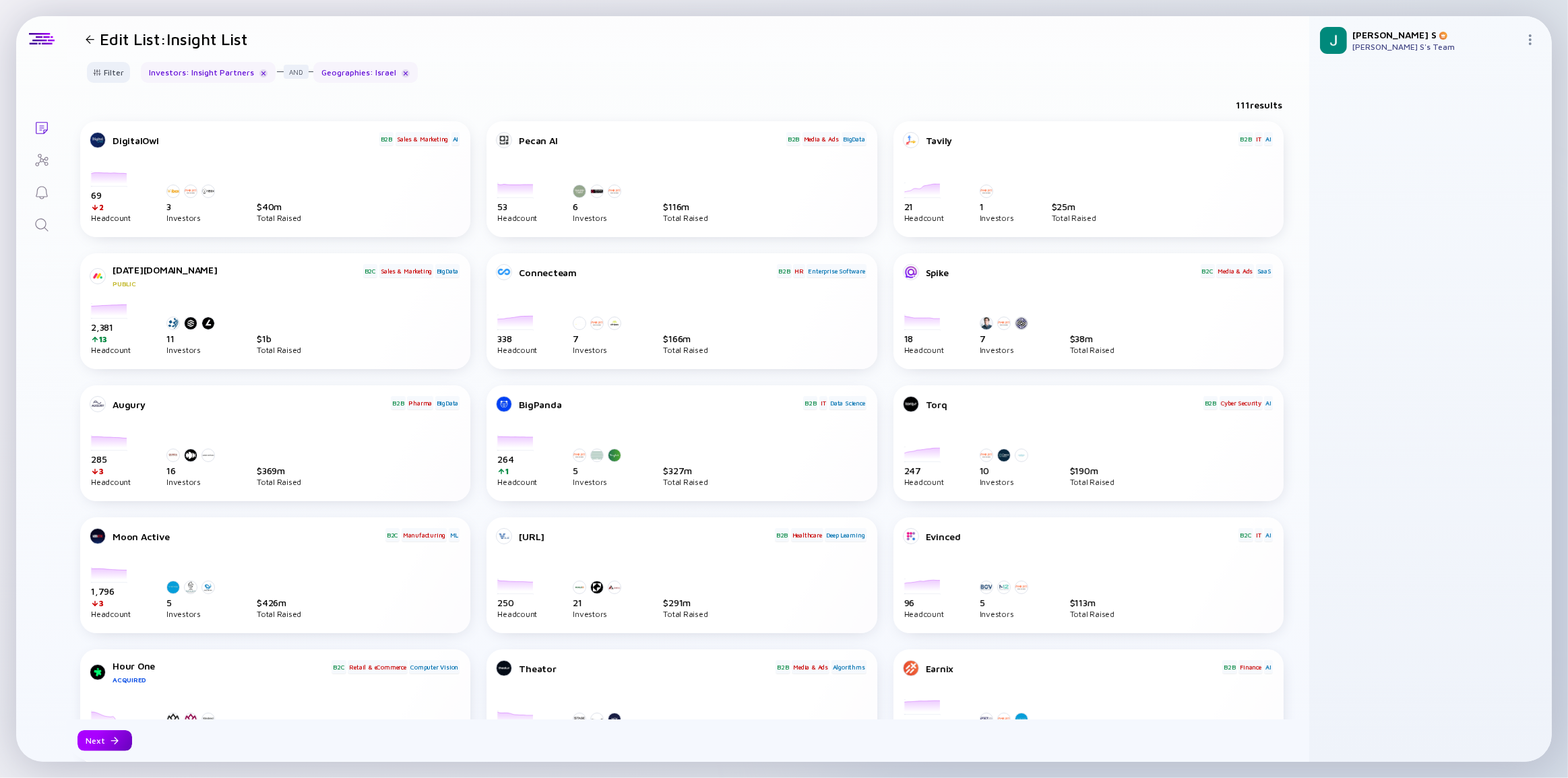
click at [116, 749] on div "Next" at bounding box center [105, 741] width 55 height 21
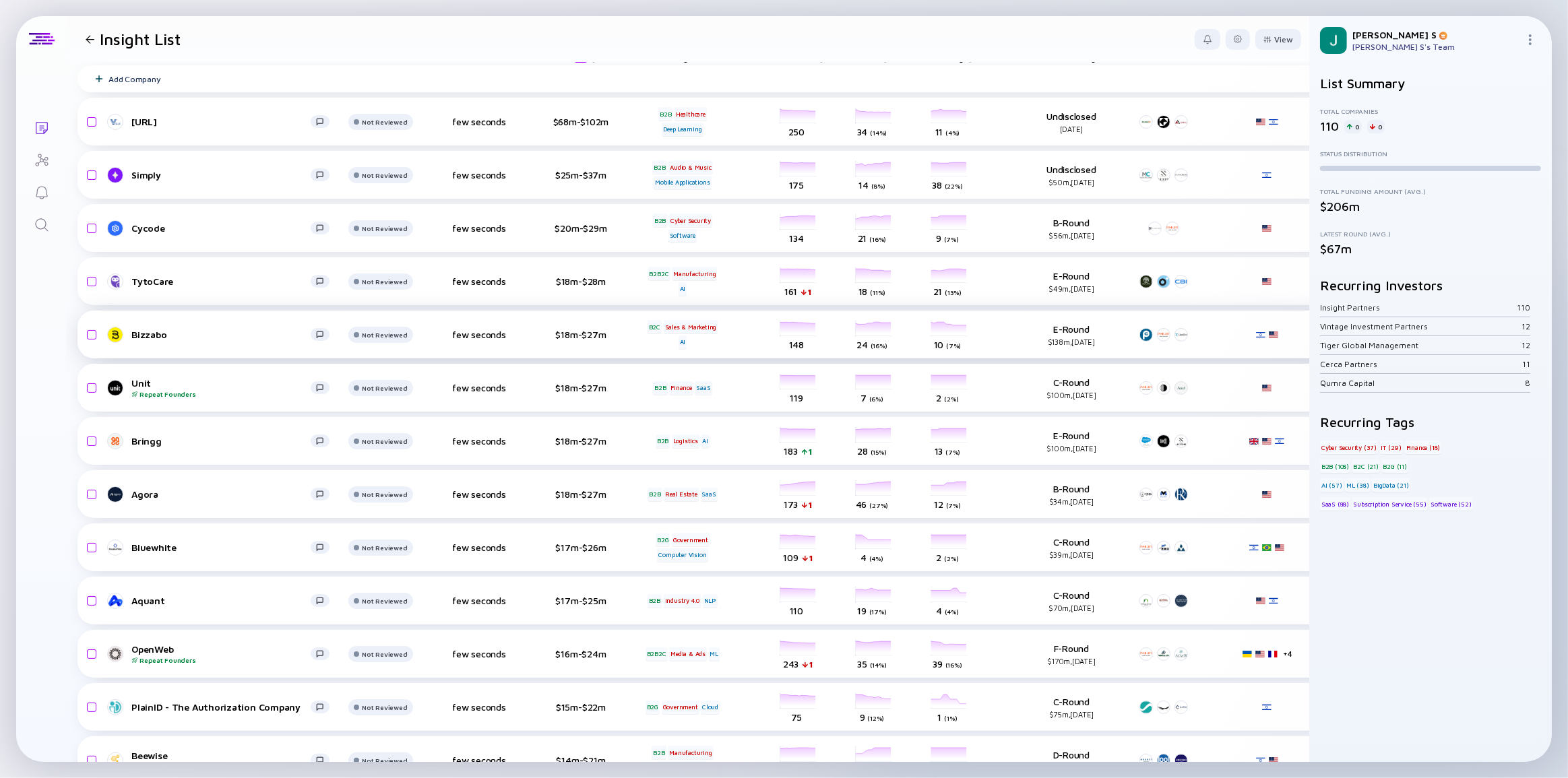
scroll to position [60, 0]
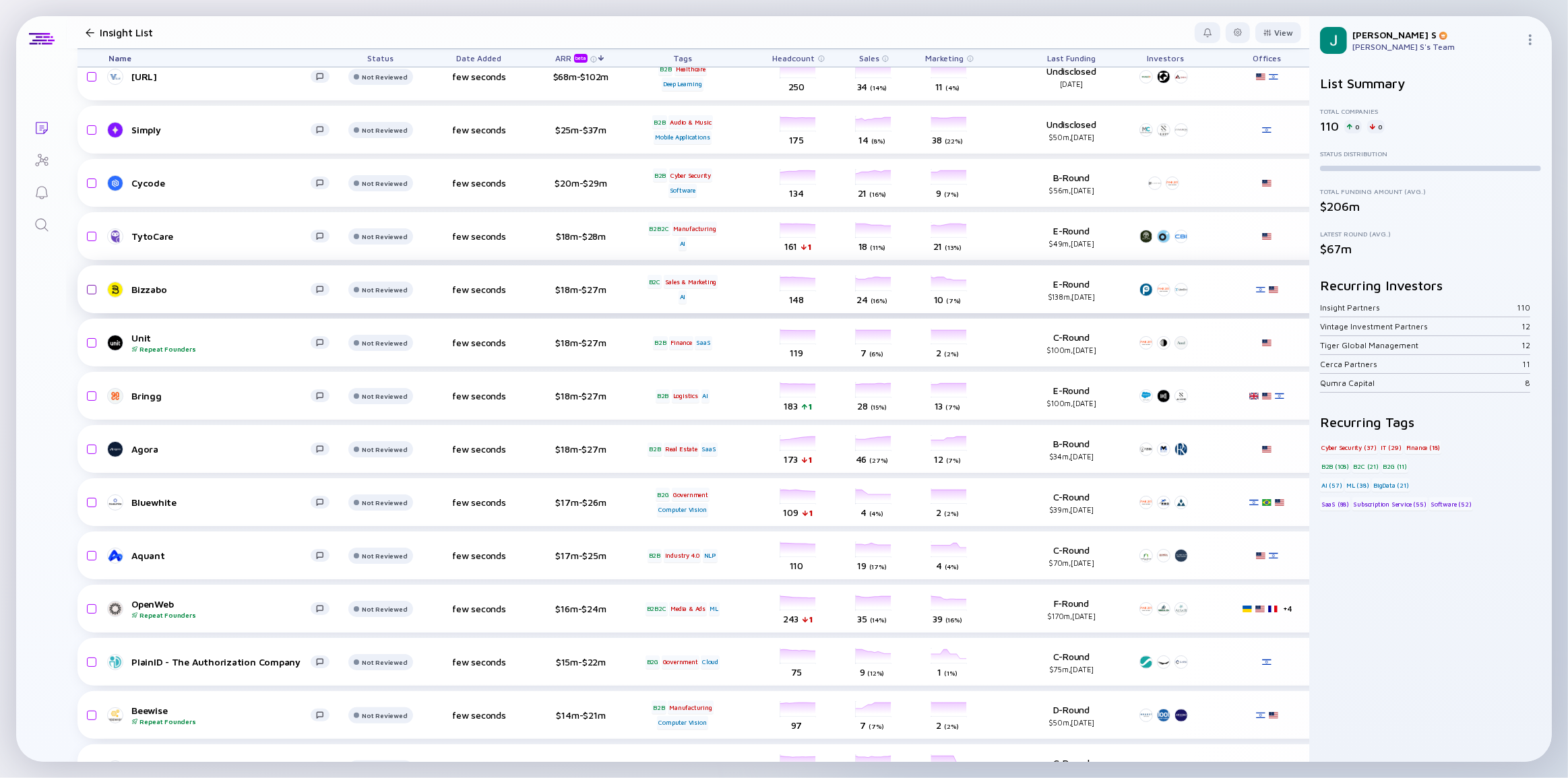
click at [93, 294] on input "checkbox" at bounding box center [89, 290] width 16 height 31
checkbox input "true"
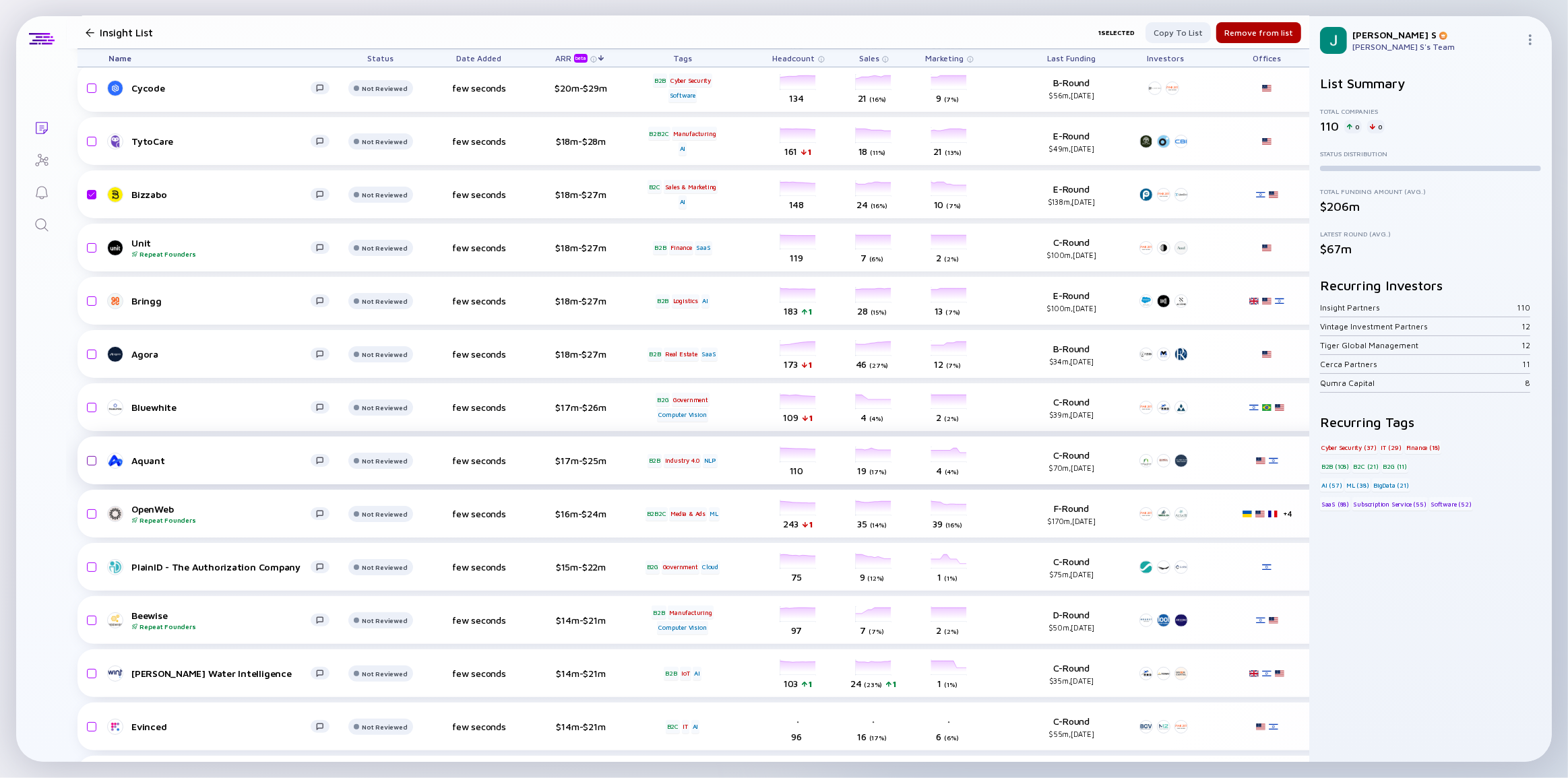
scroll to position [183, 0]
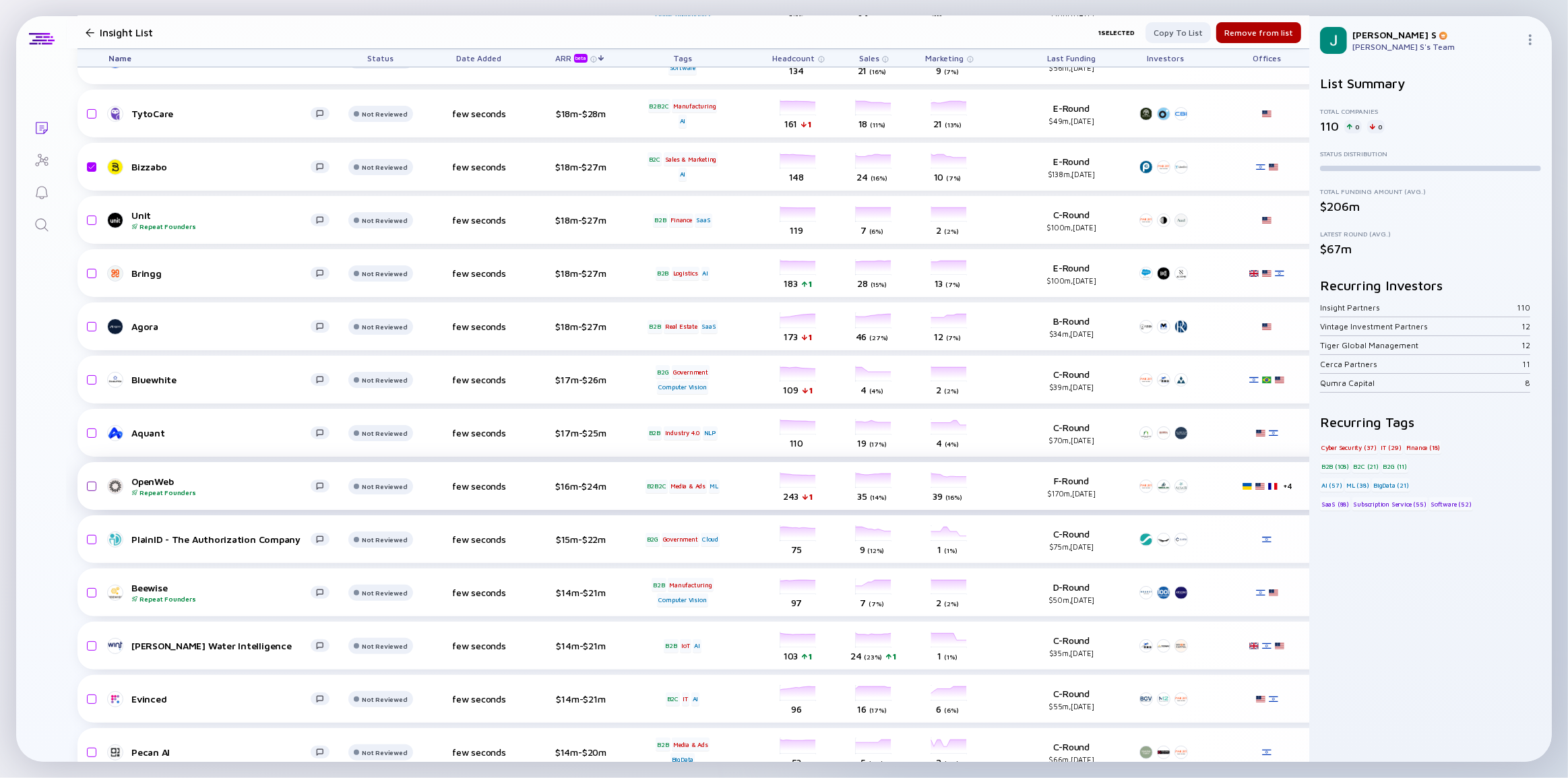
click at [89, 483] on input "checkbox" at bounding box center [89, 486] width 16 height 31
checkbox input "true"
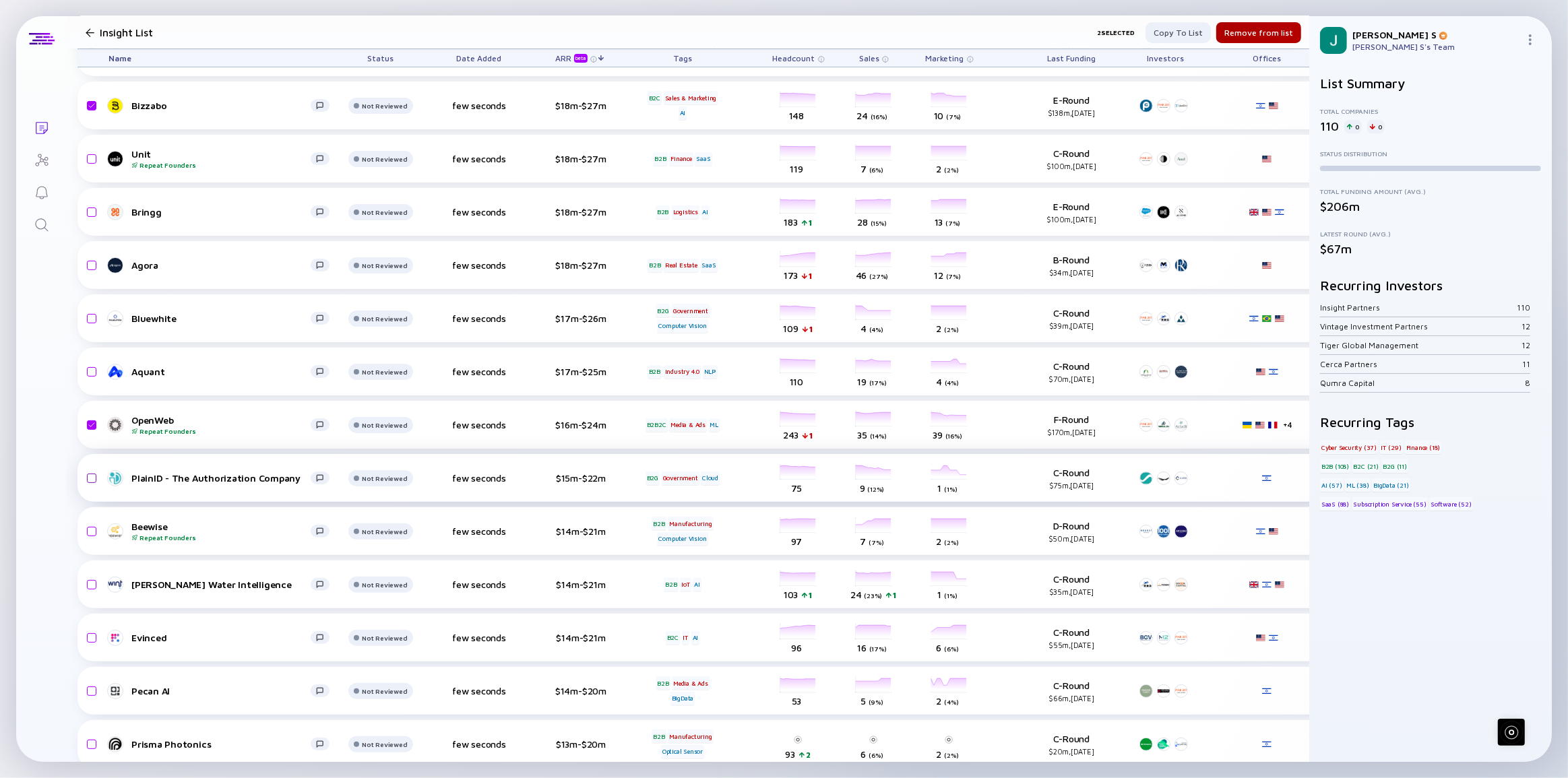
click at [92, 476] on input "checkbox" at bounding box center [89, 478] width 16 height 31
checkbox input "true"
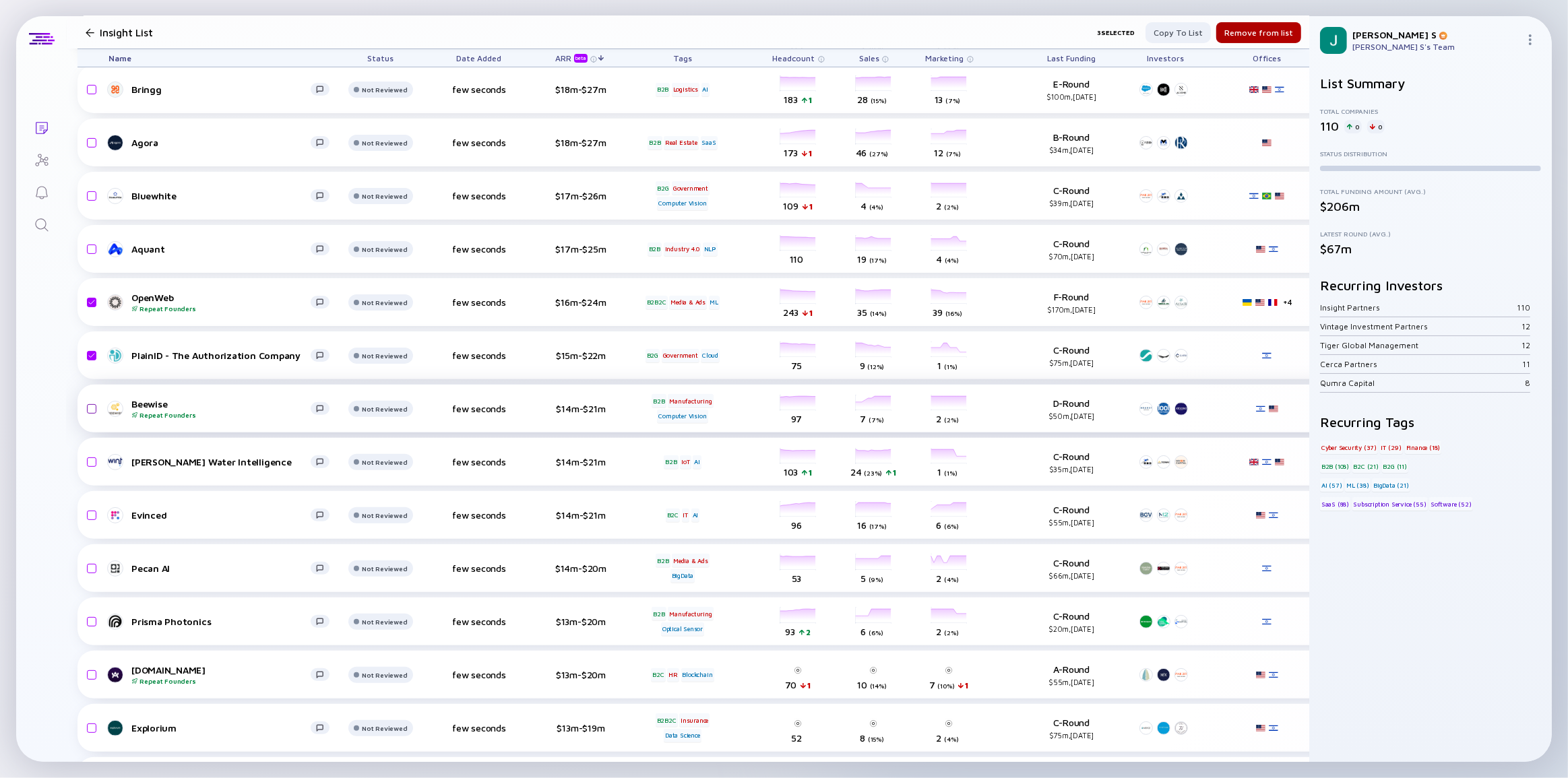
click at [93, 411] on input "checkbox" at bounding box center [89, 409] width 16 height 31
checkbox input "true"
click at [93, 460] on input "checkbox" at bounding box center [89, 462] width 16 height 31
checkbox input "true"
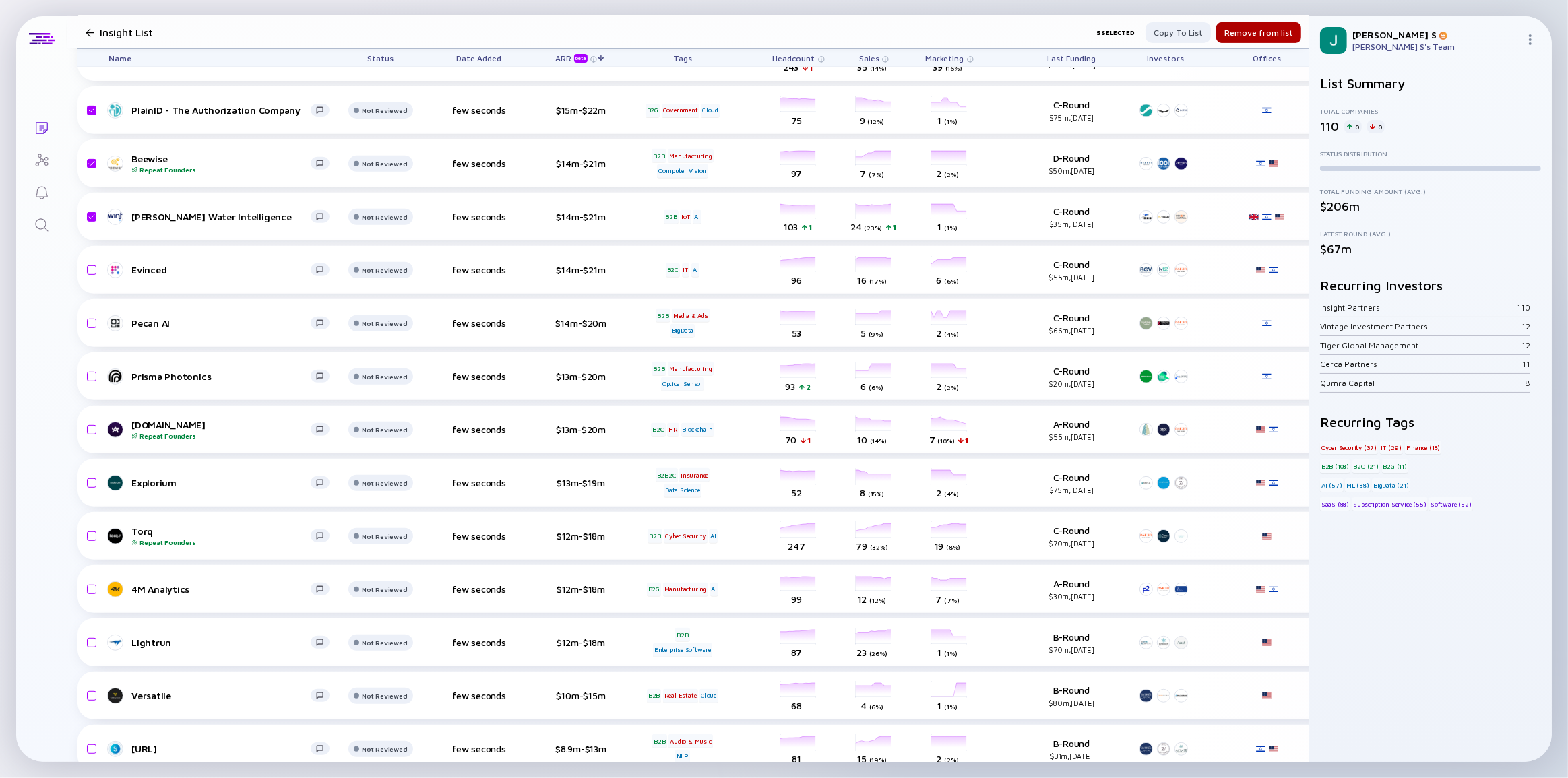
scroll to position [673, 0]
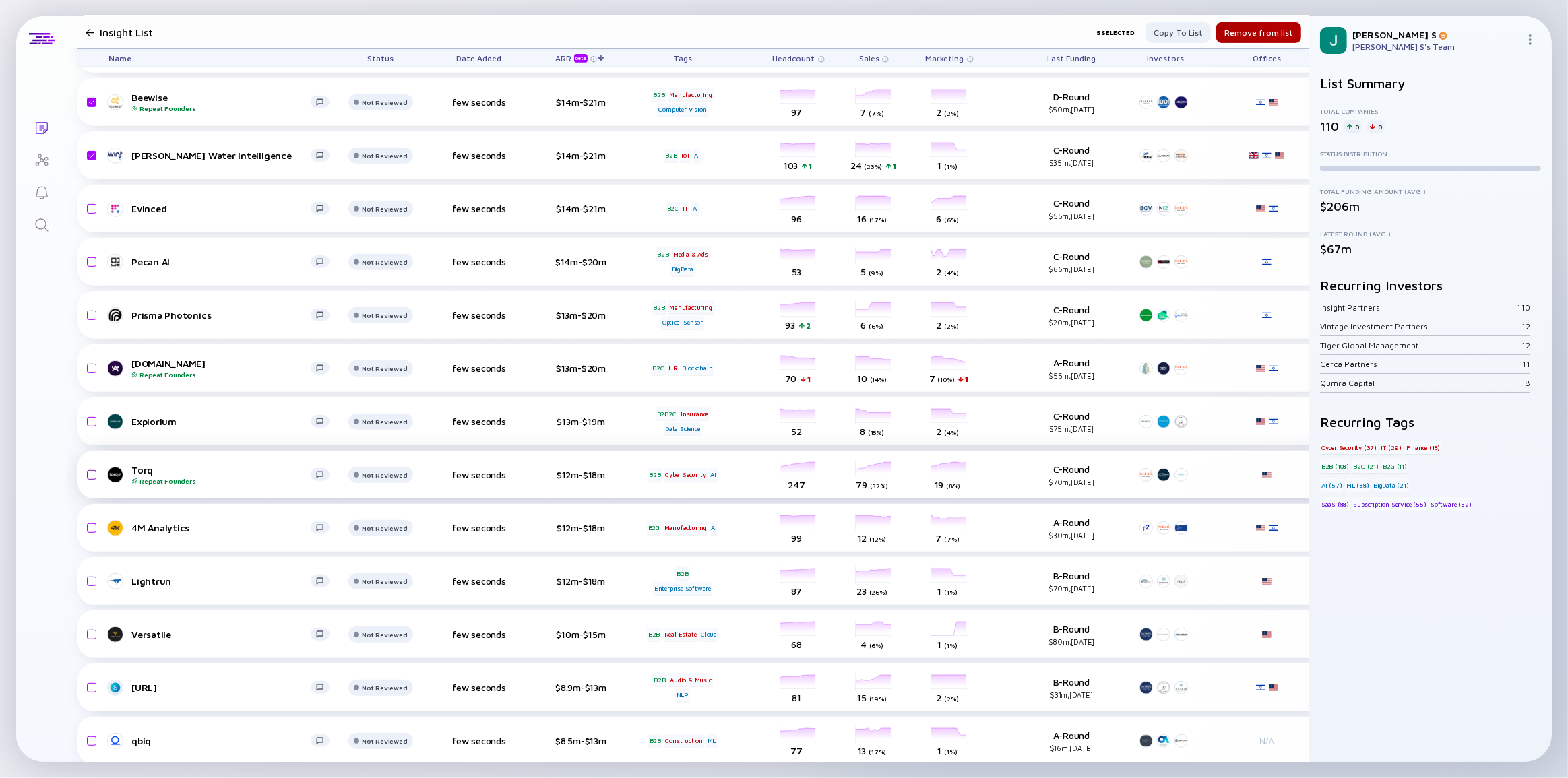
click at [93, 471] on input "checkbox" at bounding box center [89, 475] width 16 height 31
checkbox input "true"
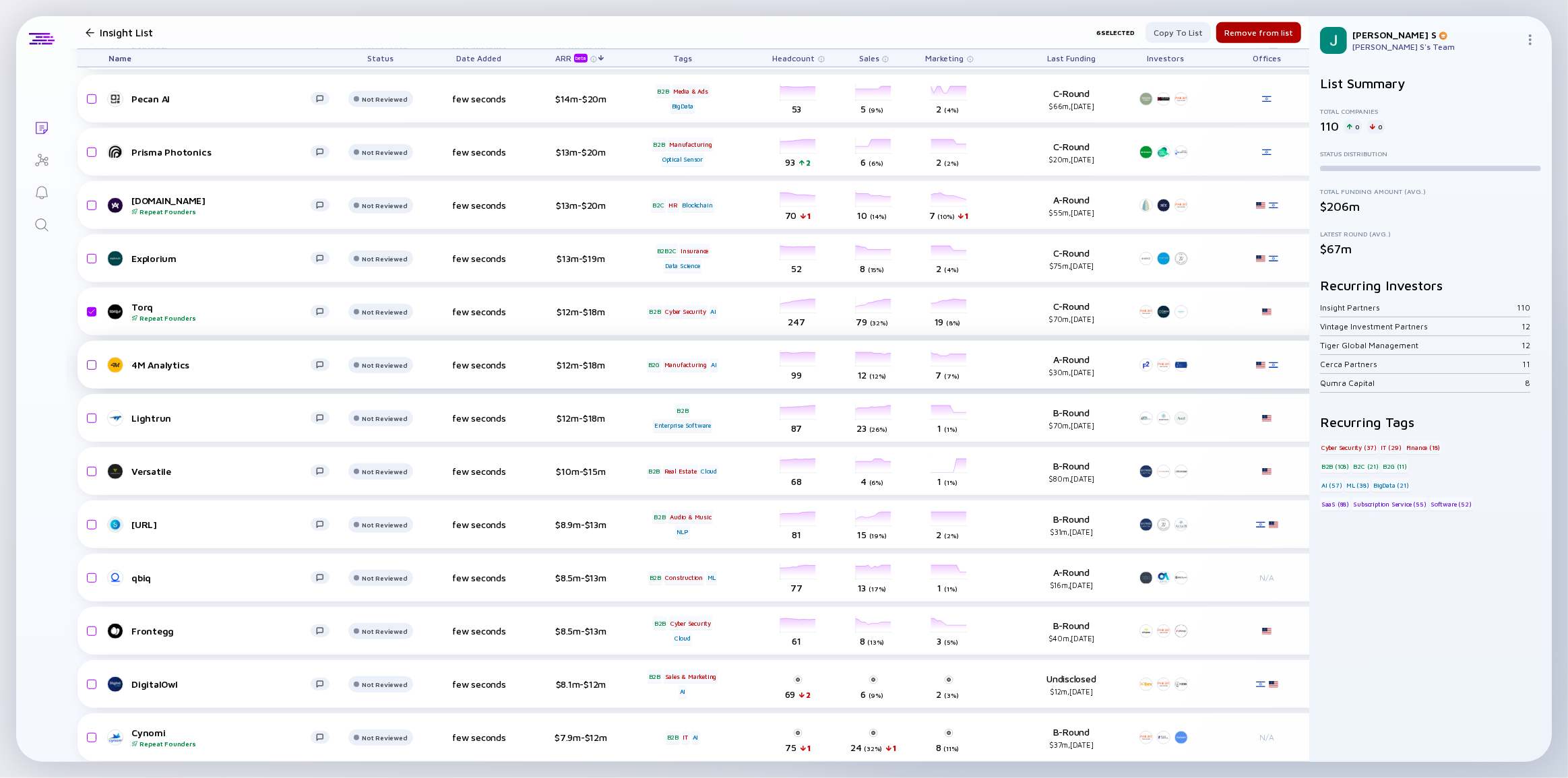
scroll to position [857, 0]
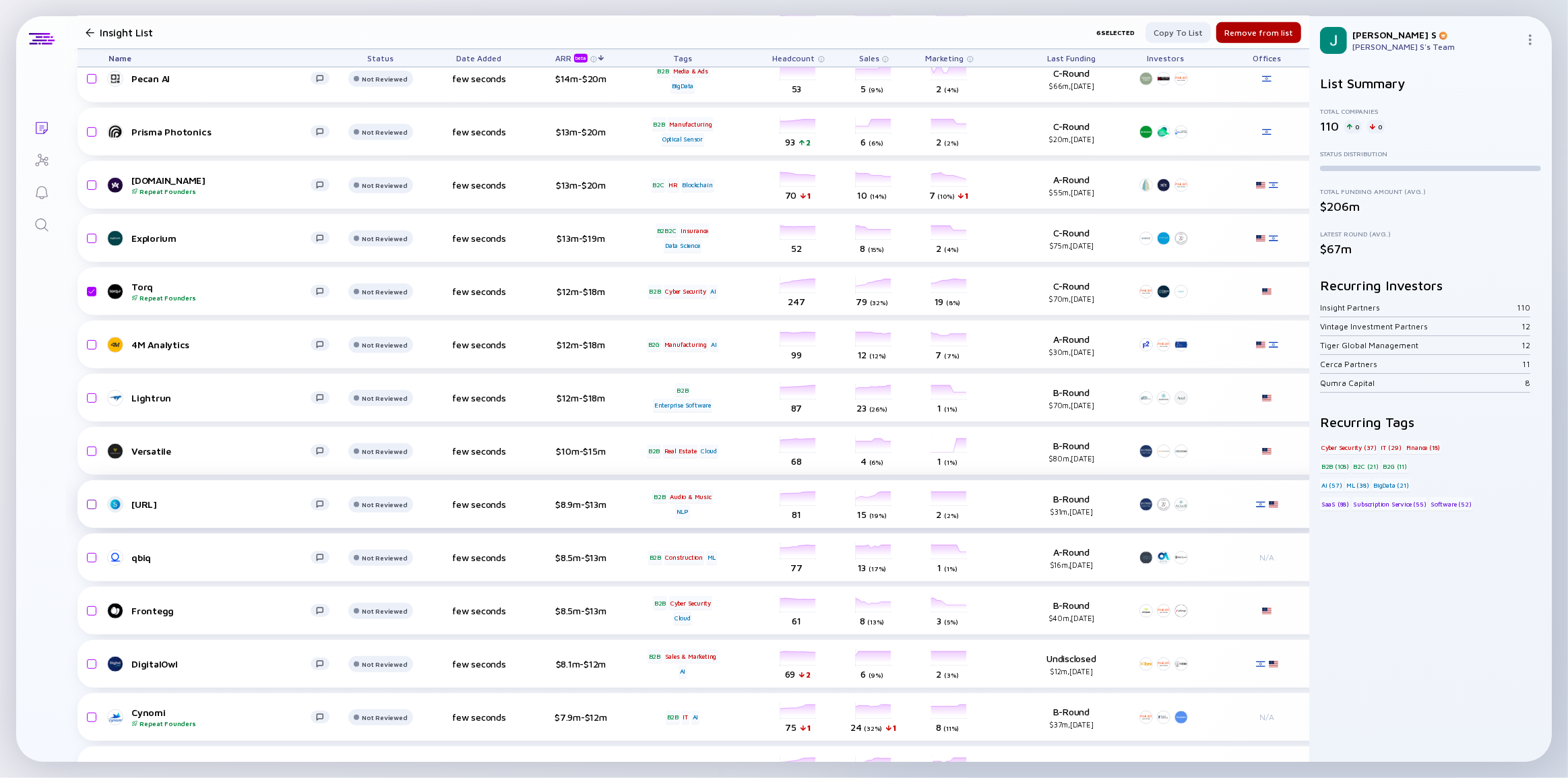
click at [94, 501] on input "checkbox" at bounding box center [89, 504] width 16 height 31
checkbox input "true"
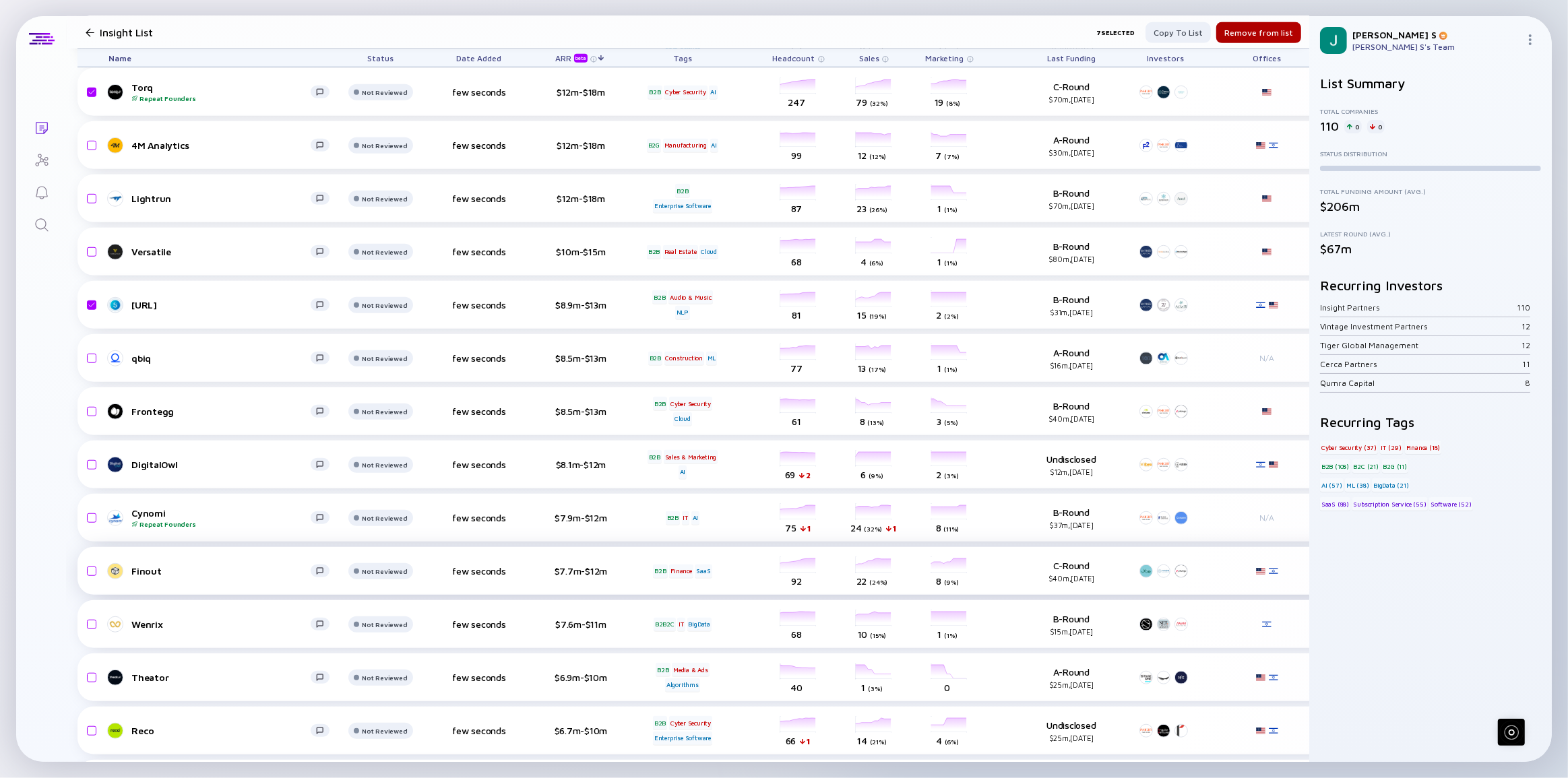
scroll to position [1102, 0]
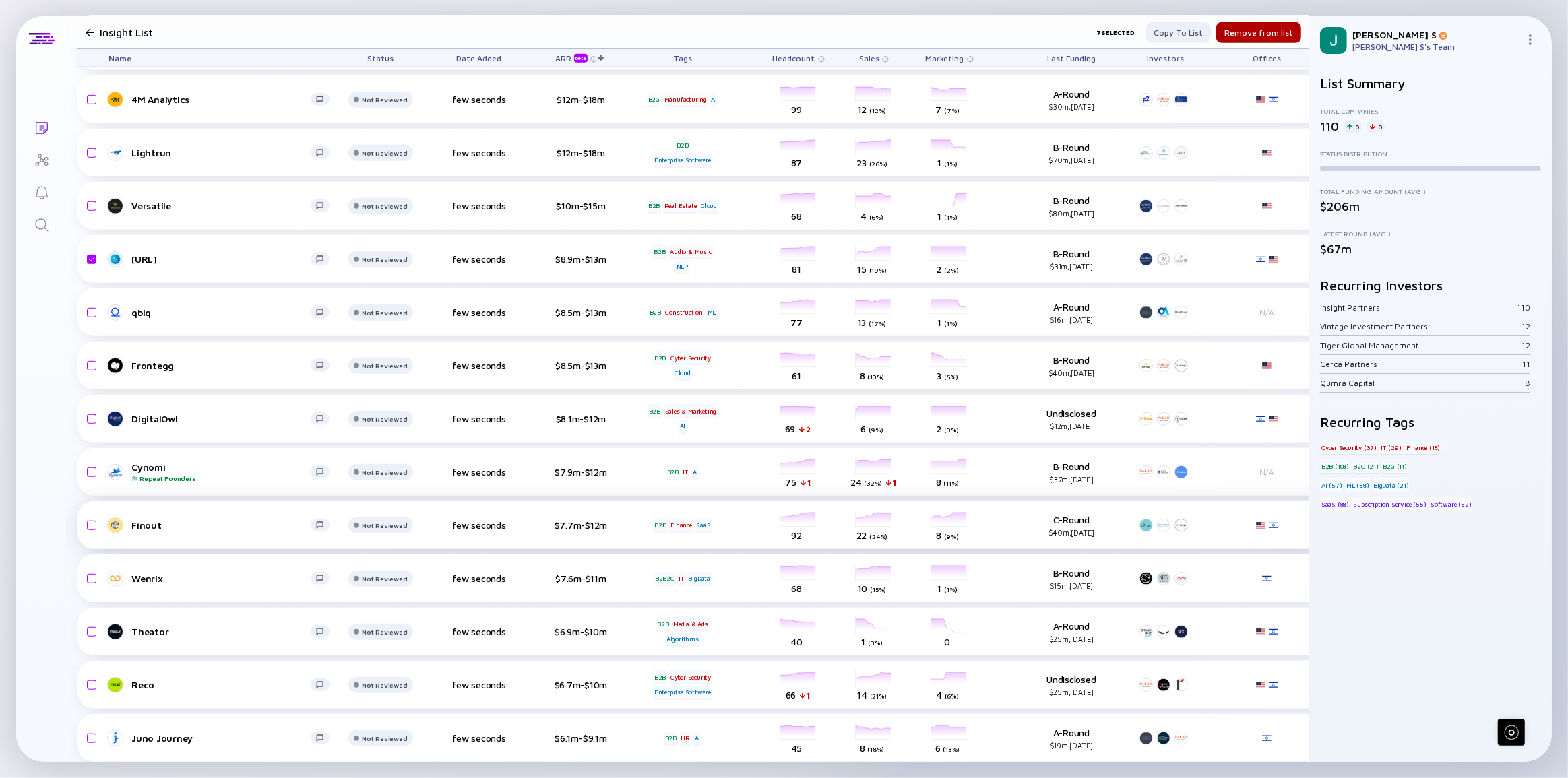
click at [92, 524] on input "checkbox" at bounding box center [89, 525] width 16 height 31
checkbox input "true"
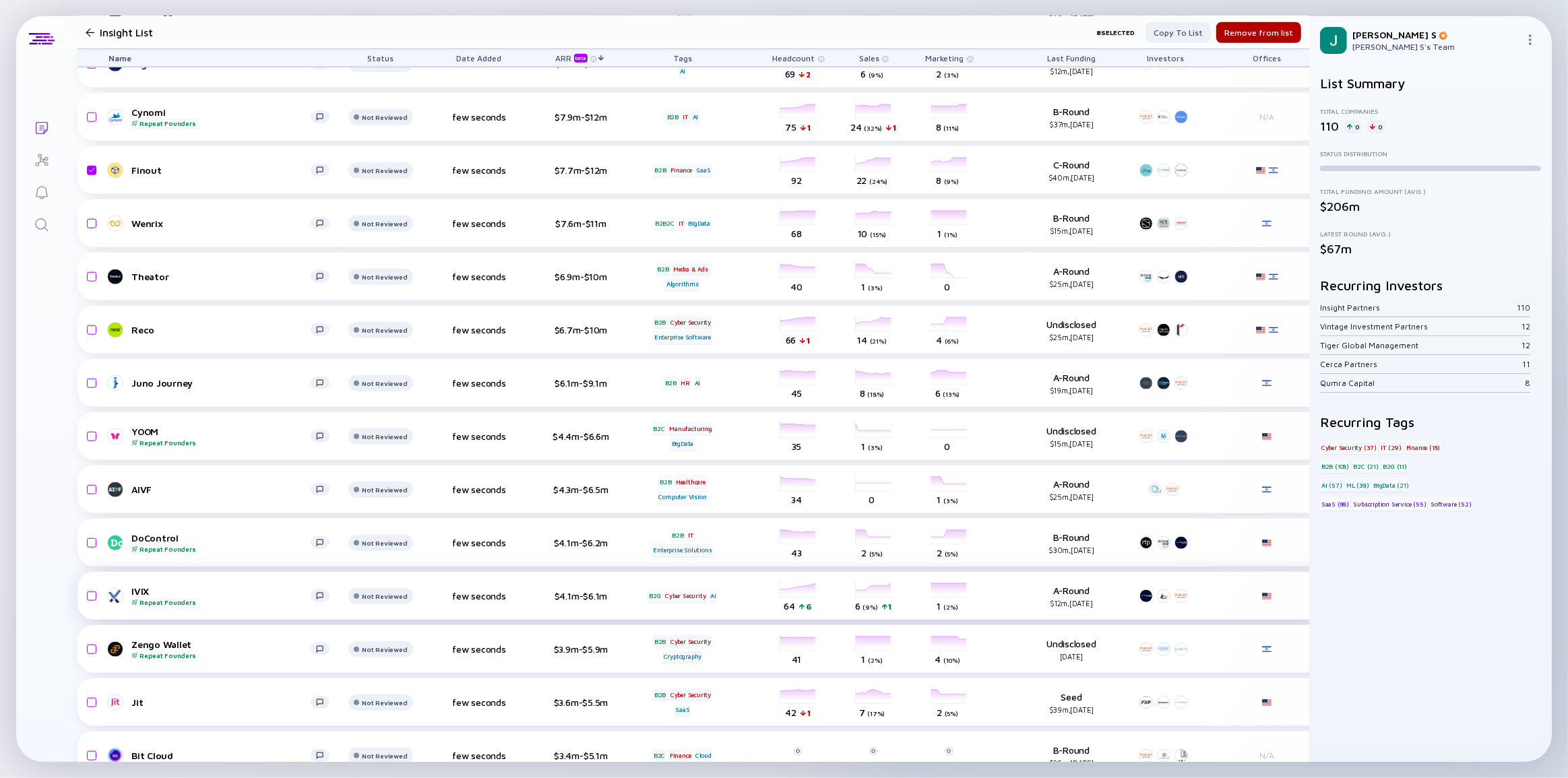
scroll to position [1469, 0]
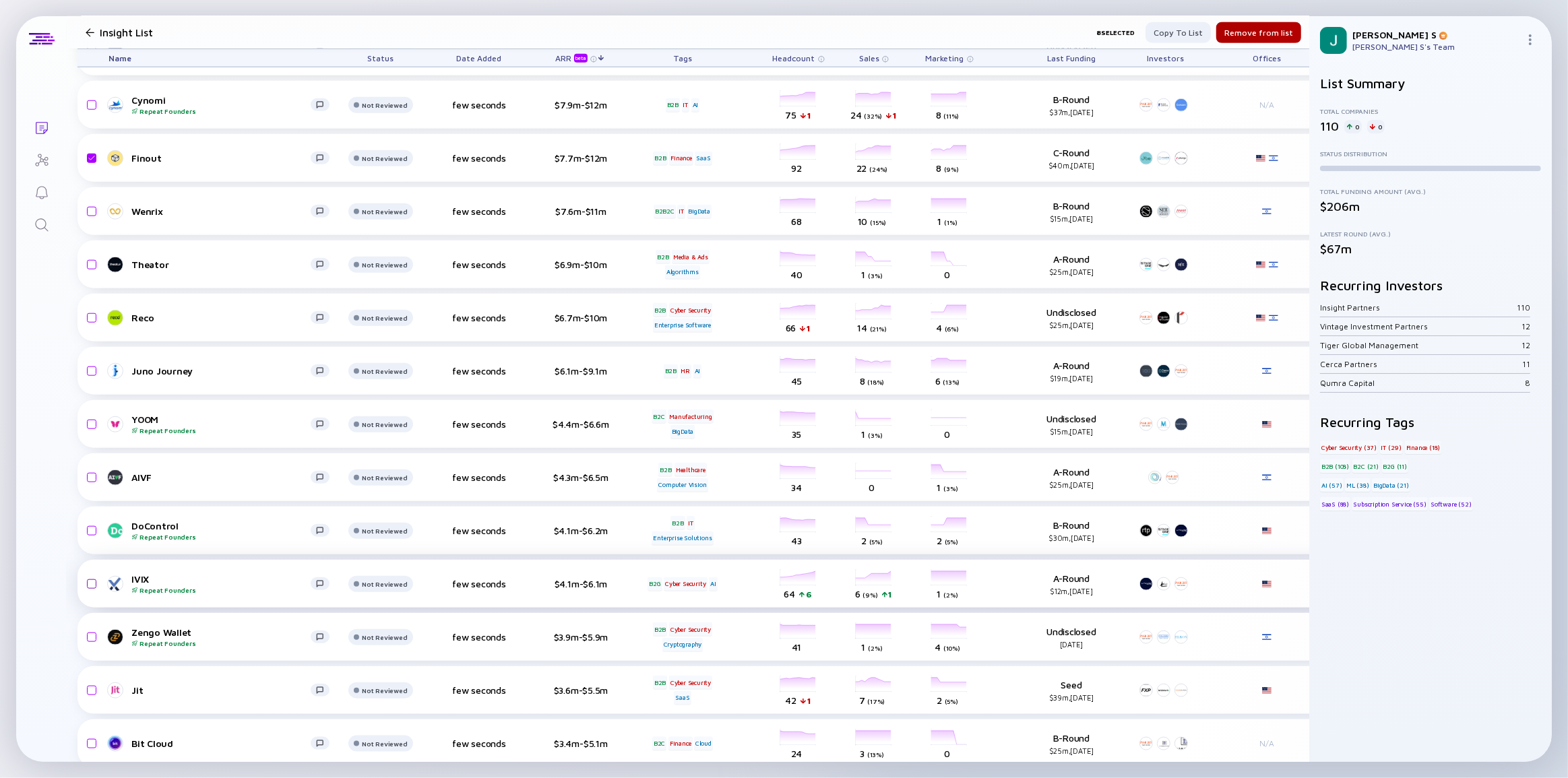
click at [93, 579] on input "checkbox" at bounding box center [89, 584] width 16 height 31
checkbox input "true"
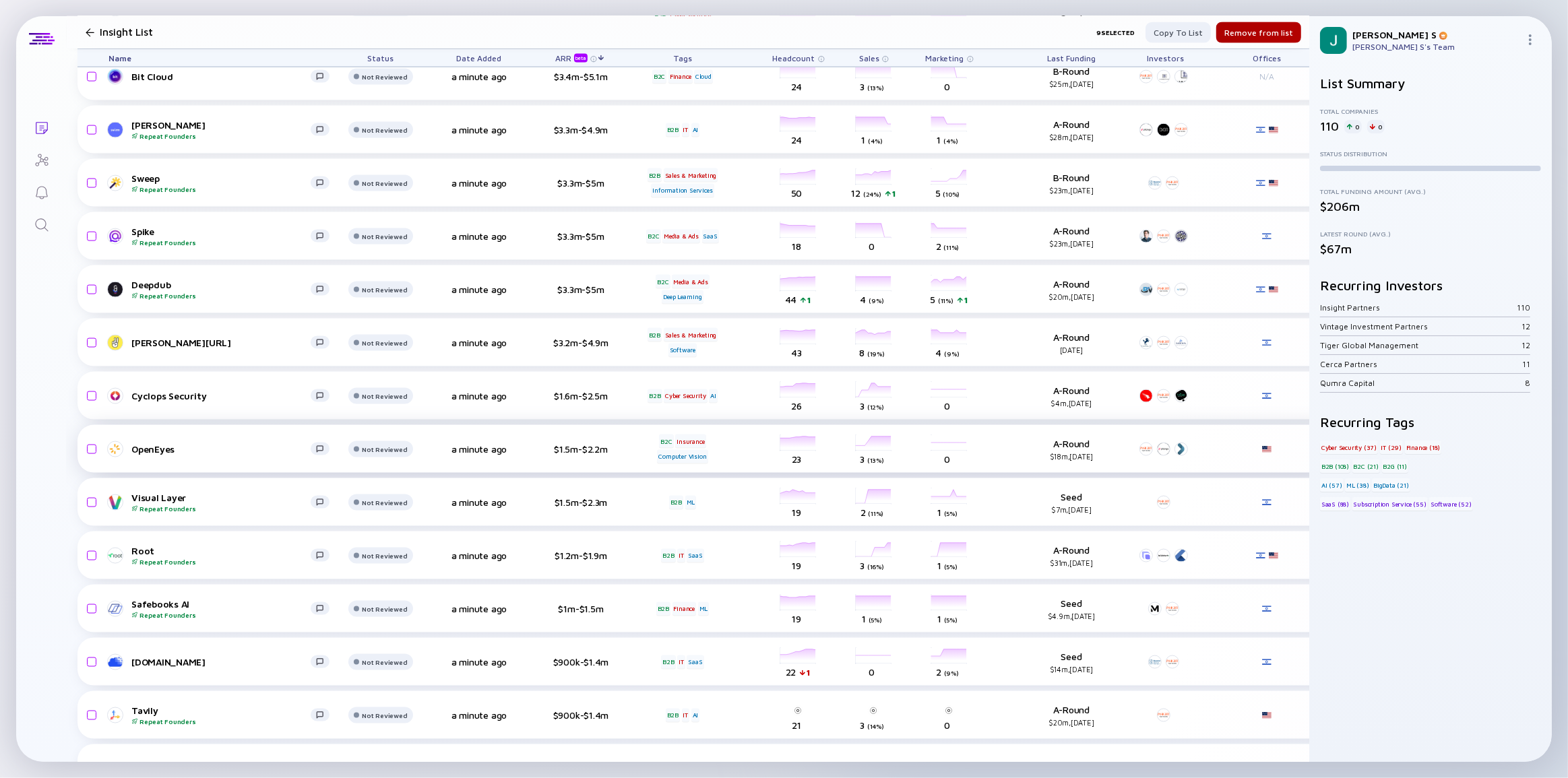
scroll to position [2142, 0]
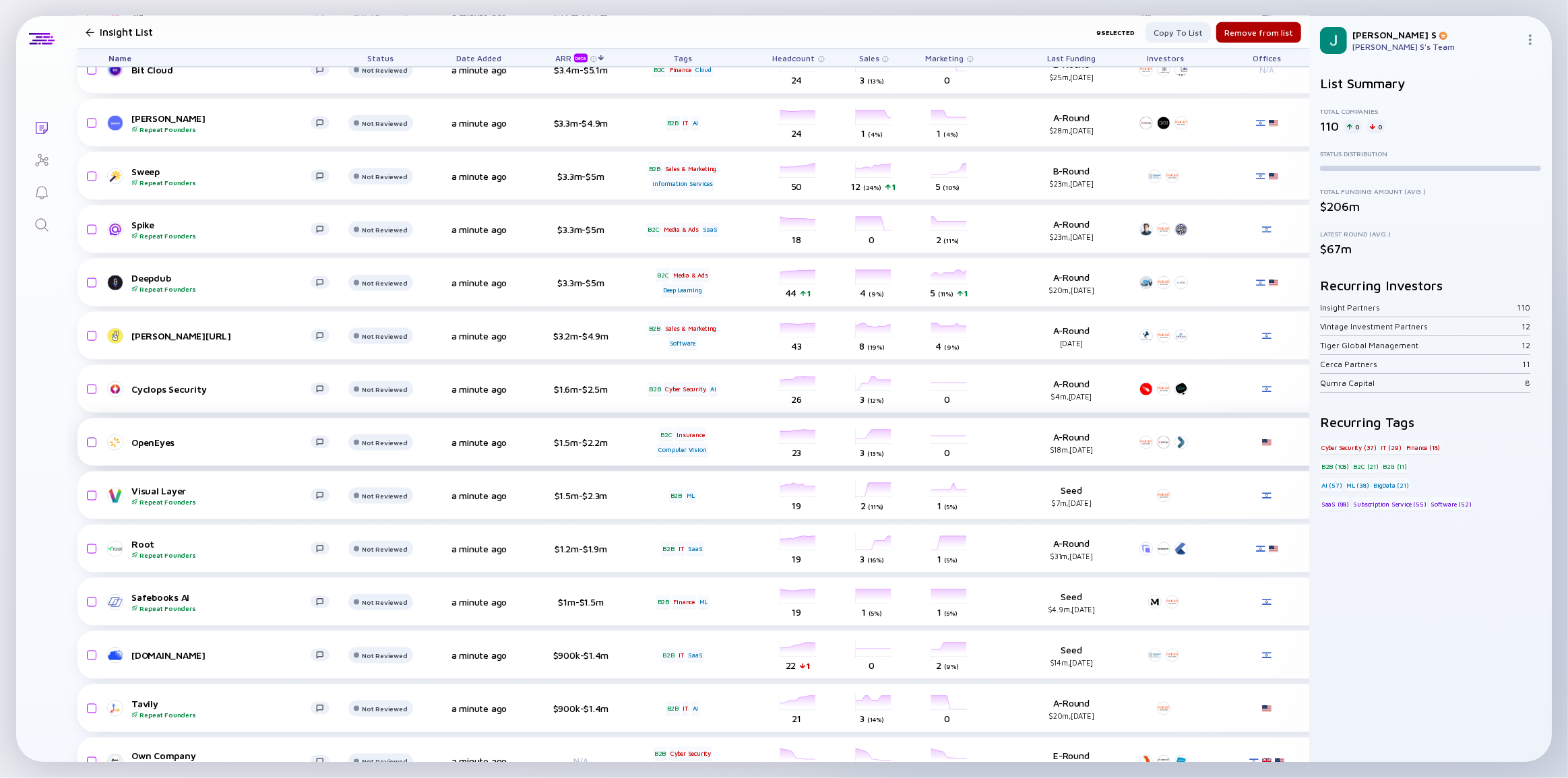
click at [92, 440] on input "checkbox" at bounding box center [89, 443] width 16 height 31
checkbox input "true"
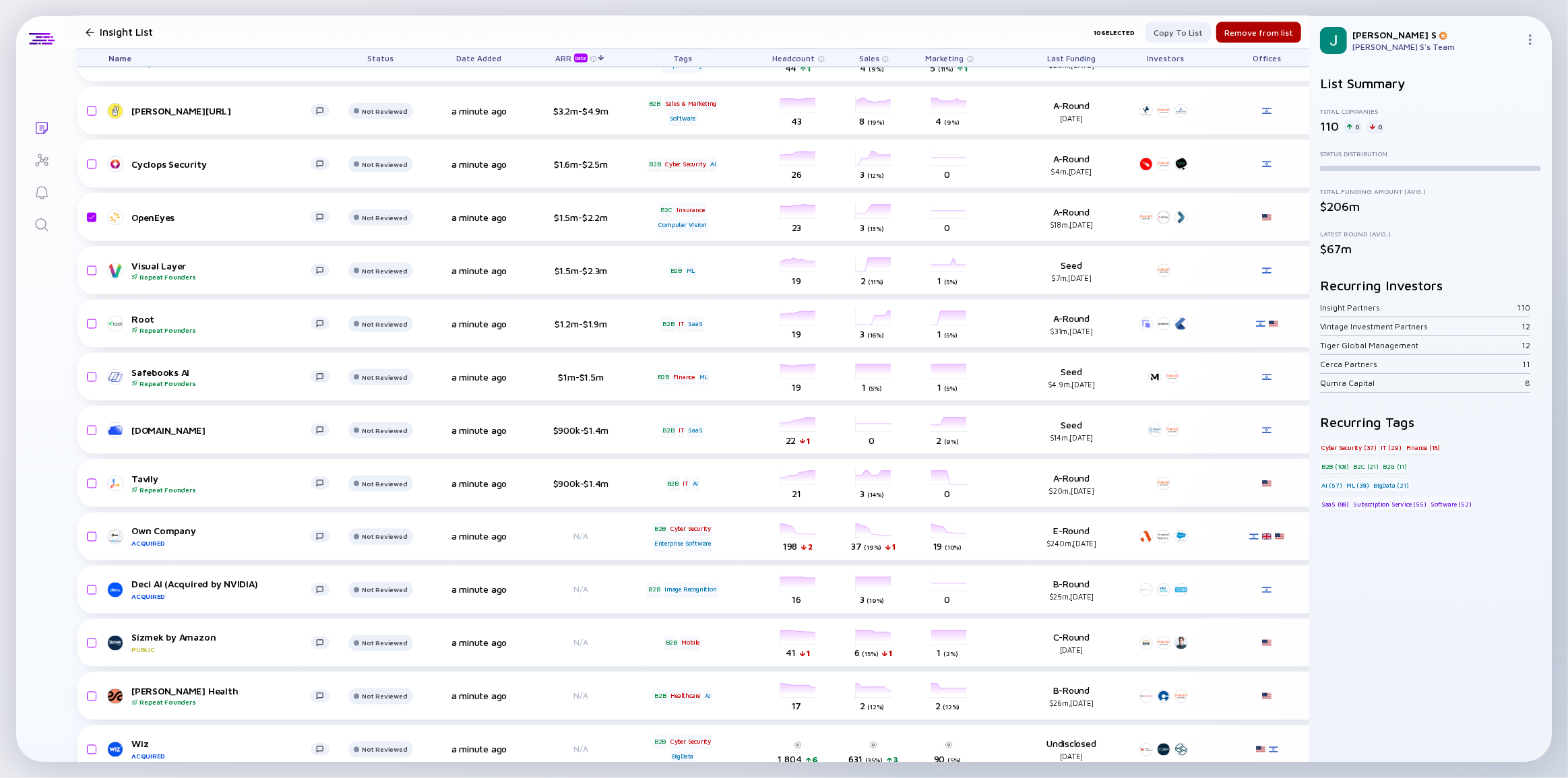
scroll to position [2388, 0]
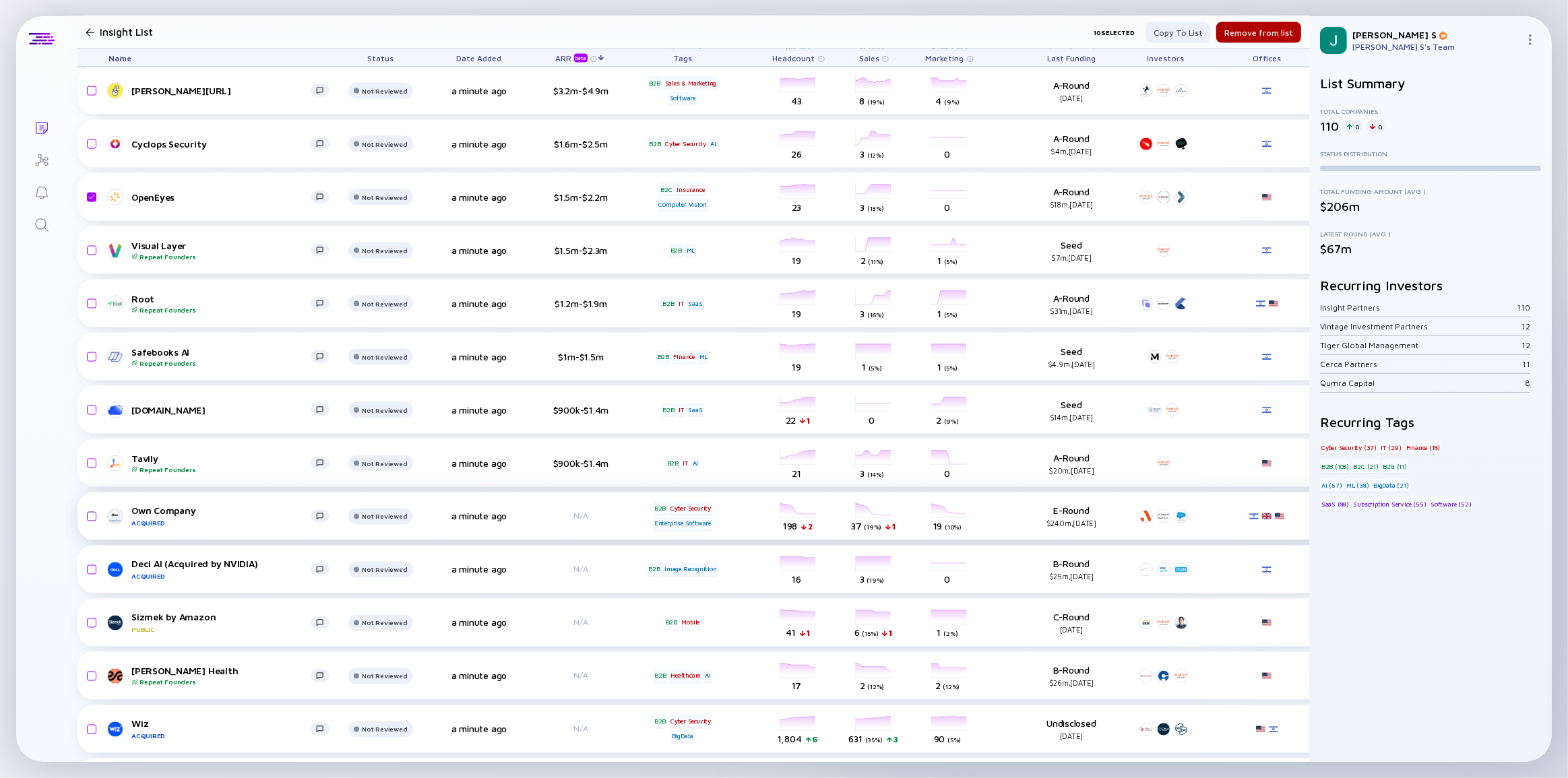
click at [94, 516] on input "checkbox" at bounding box center [89, 516] width 16 height 31
checkbox input "true"
click at [93, 566] on input "checkbox" at bounding box center [89, 570] width 16 height 31
checkbox input "true"
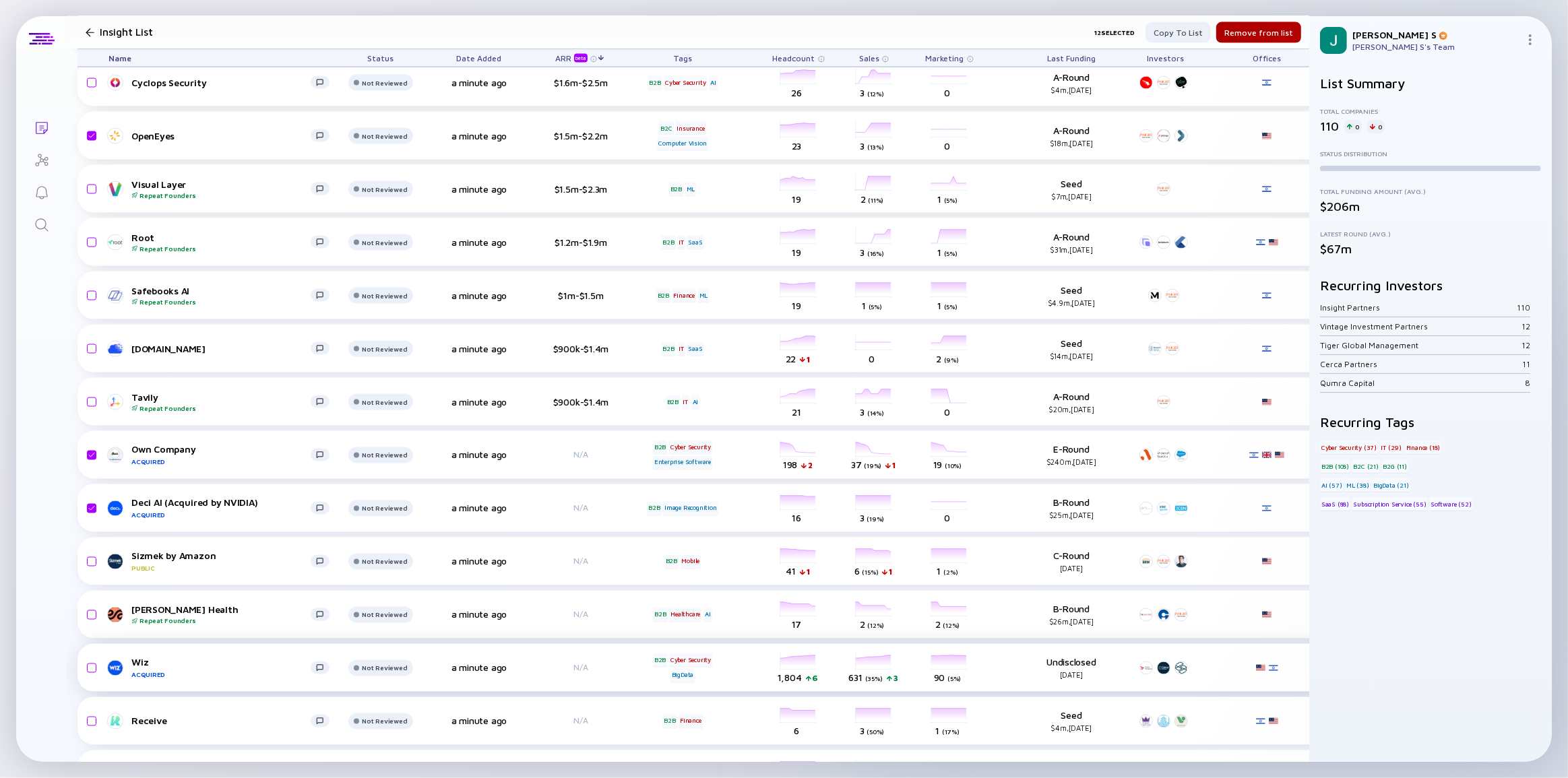
drag, startPoint x: 95, startPoint y: 669, endPoint x: 211, endPoint y: 638, distance: 120.1
click at [95, 669] on input "checkbox" at bounding box center [89, 668] width 16 height 31
checkbox input "true"
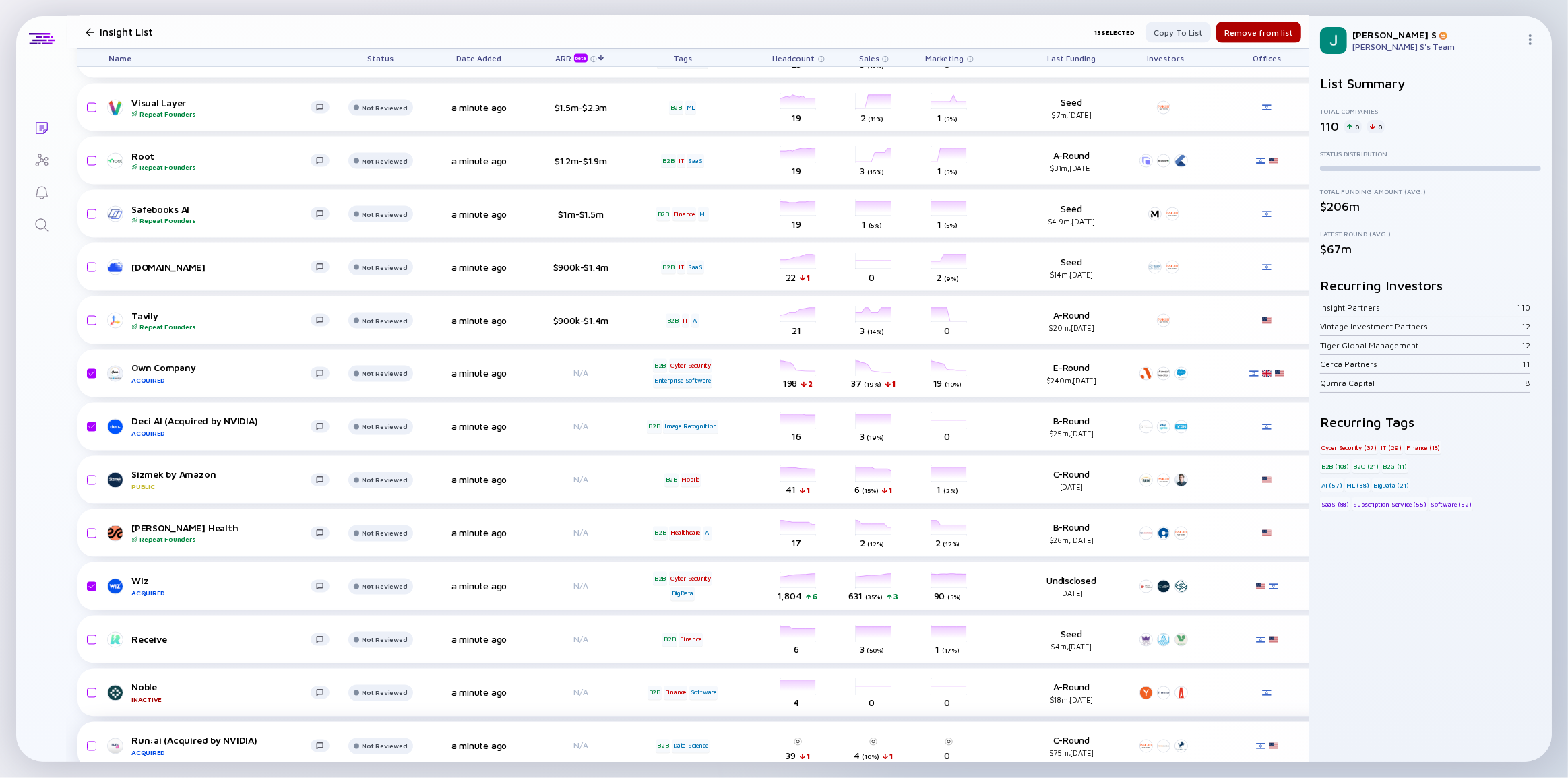
scroll to position [2633, 0]
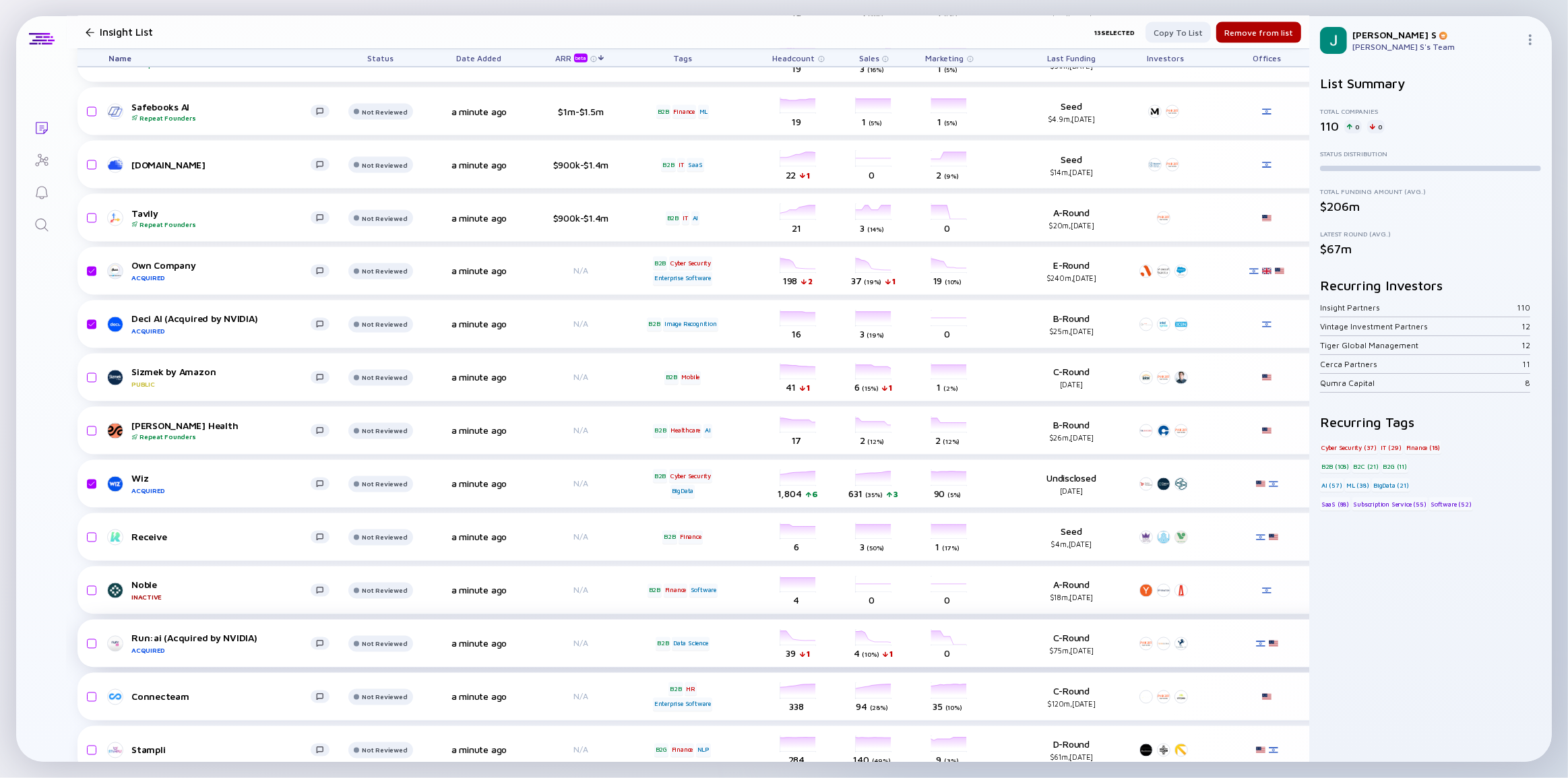
drag, startPoint x: 90, startPoint y: 647, endPoint x: 99, endPoint y: 626, distance: 22.8
click at [90, 646] on input "checkbox" at bounding box center [89, 644] width 16 height 31
checkbox input "true"
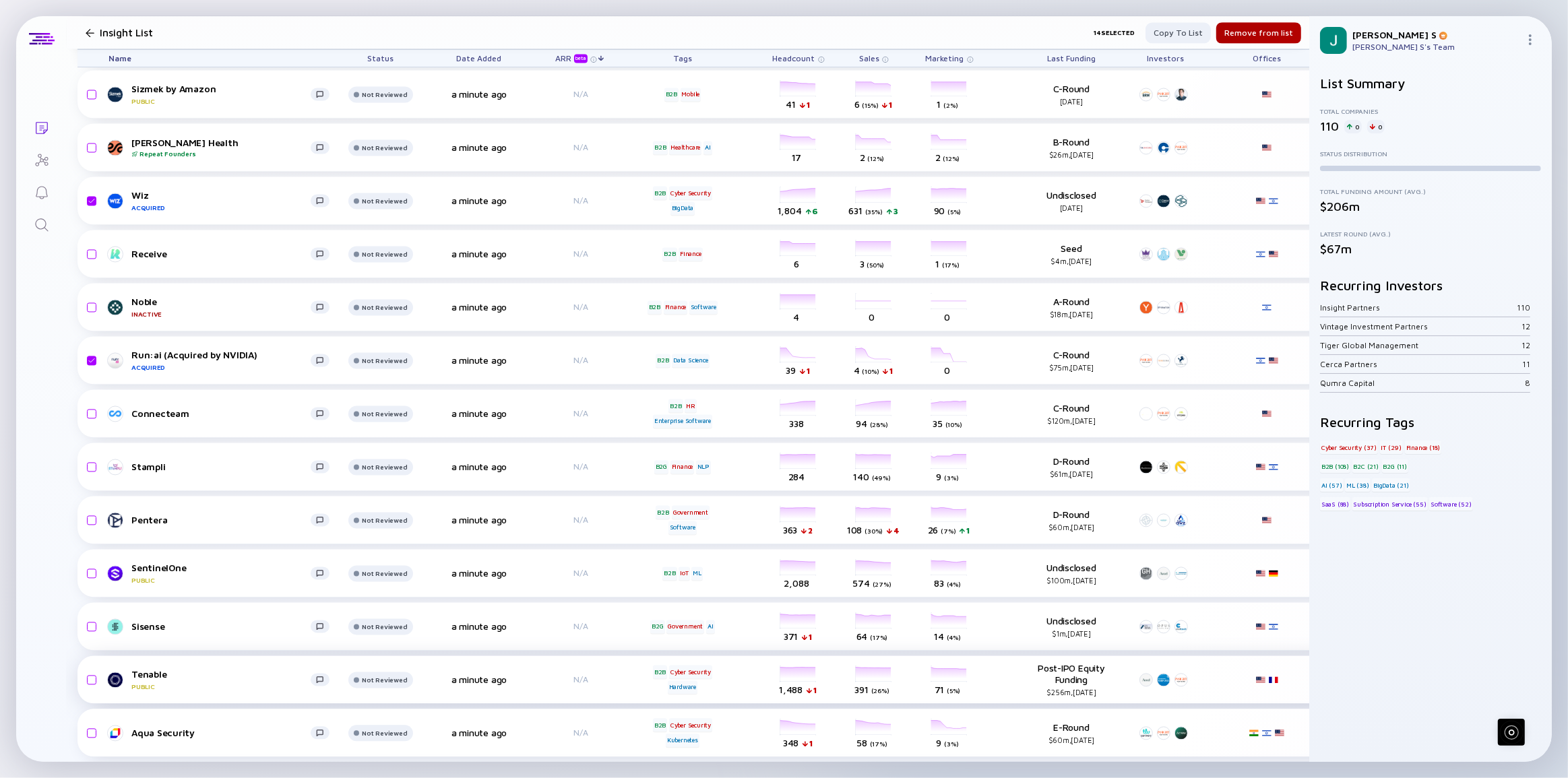
scroll to position [3000, 0]
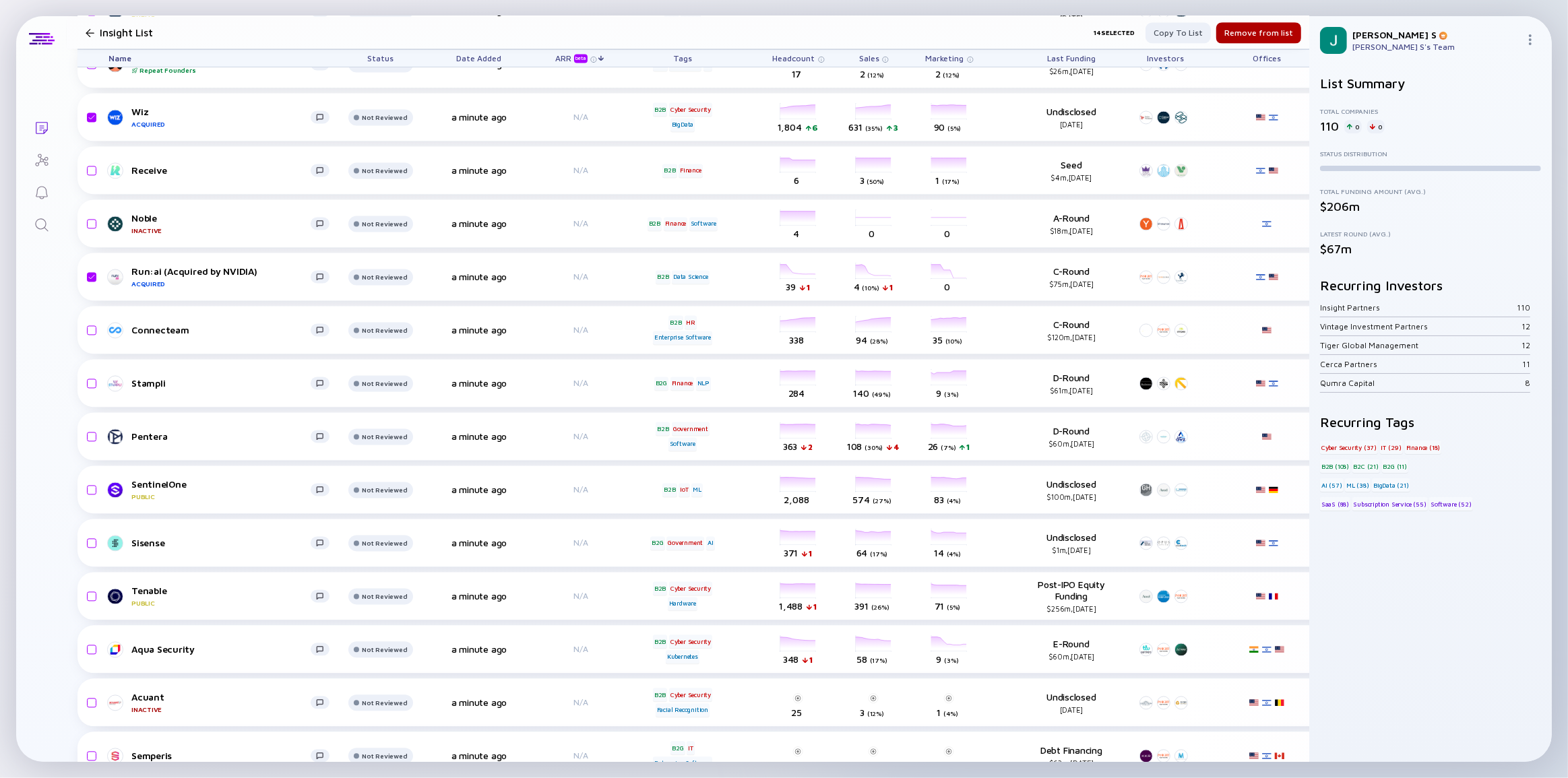
click at [86, 485] on input "checkbox" at bounding box center [89, 490] width 16 height 31
checkbox input "true"
click at [91, 431] on input "checkbox" at bounding box center [89, 436] width 16 height 31
checkbox input "true"
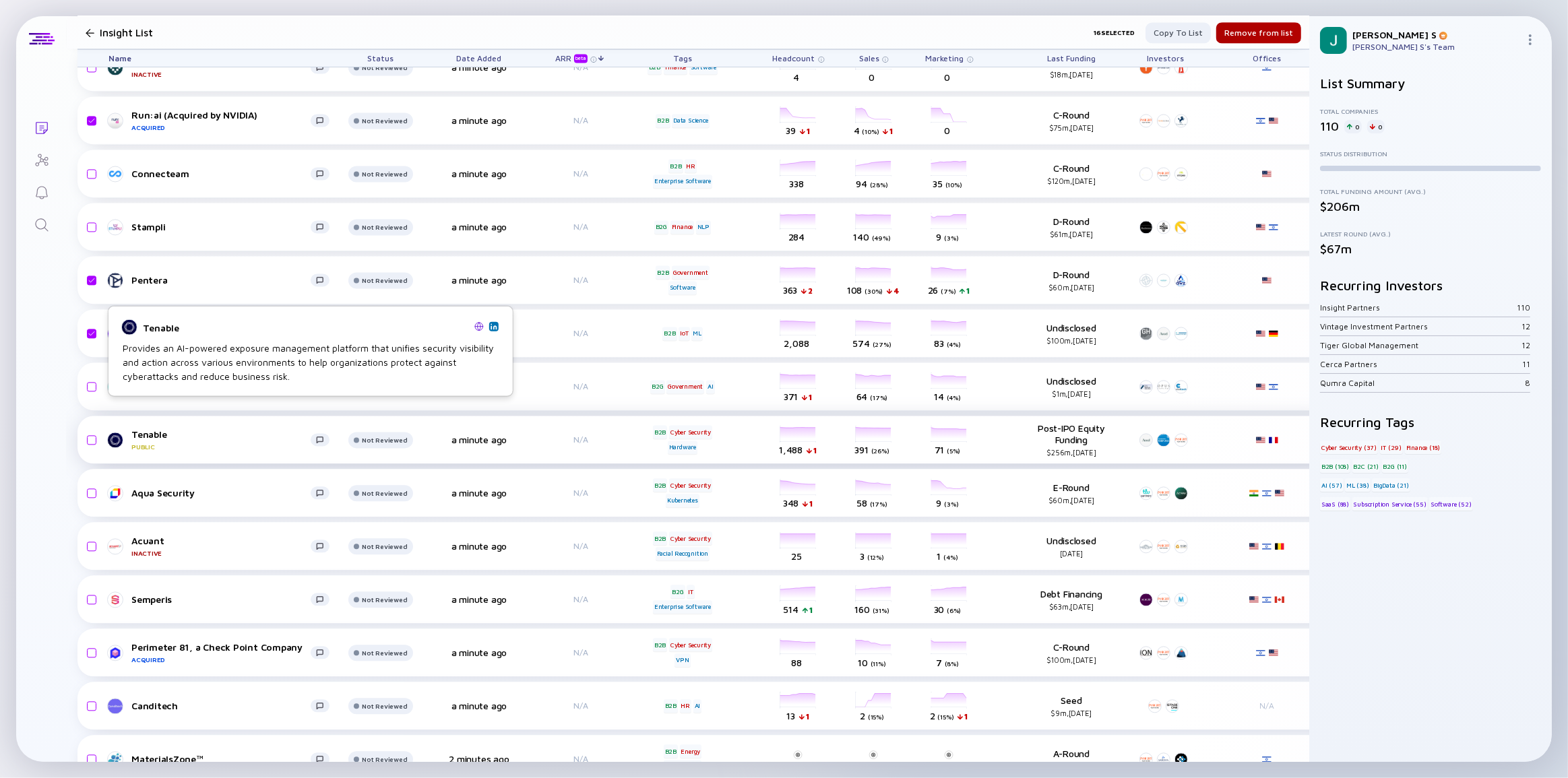
scroll to position [3184, 0]
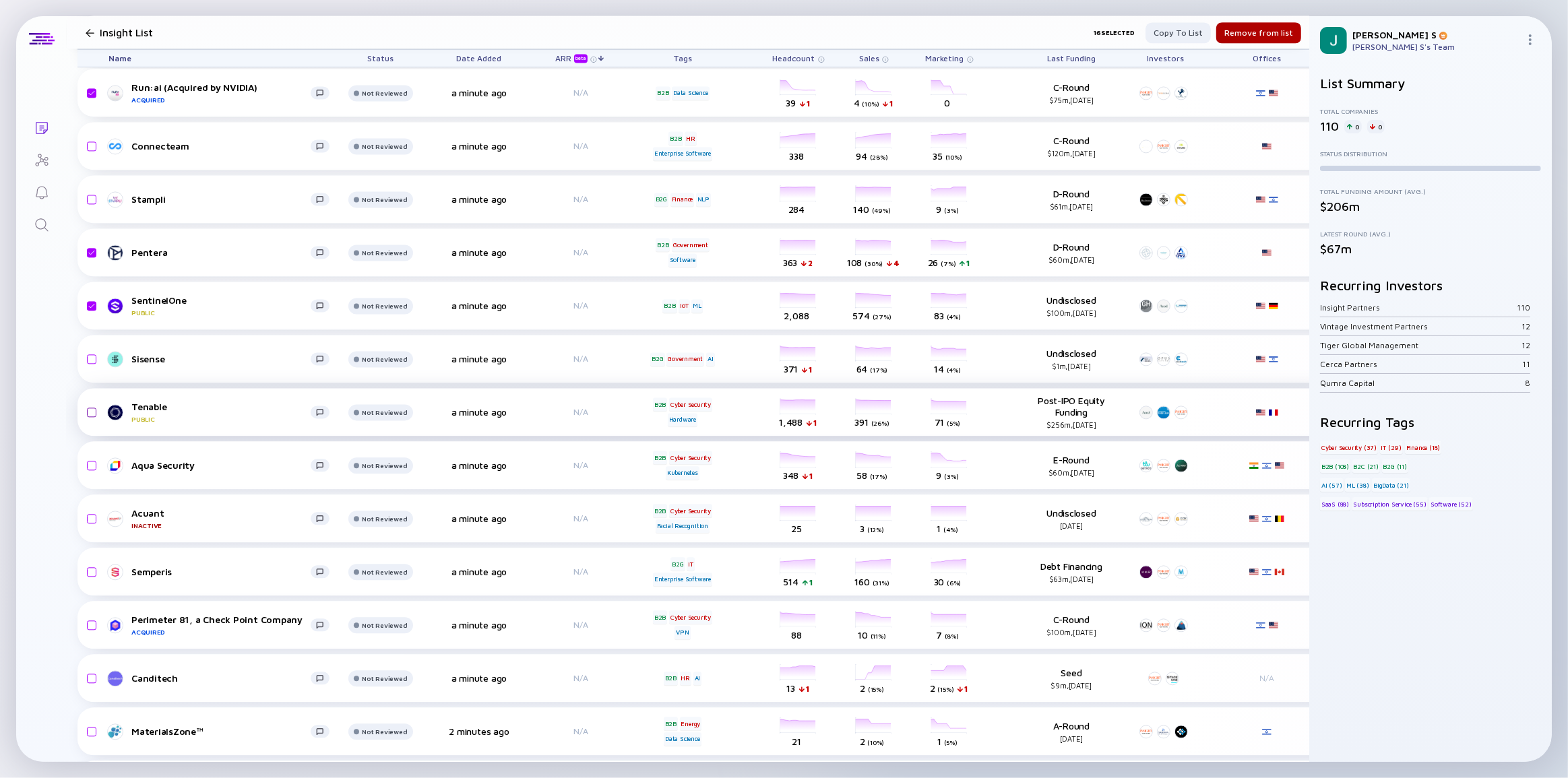
drag, startPoint x: 94, startPoint y: 460, endPoint x: 90, endPoint y: 418, distance: 42.2
click at [94, 460] on input "checkbox" at bounding box center [89, 465] width 16 height 31
checkbox input "true"
click at [92, 411] on input "checkbox" at bounding box center [89, 413] width 16 height 31
checkbox input "true"
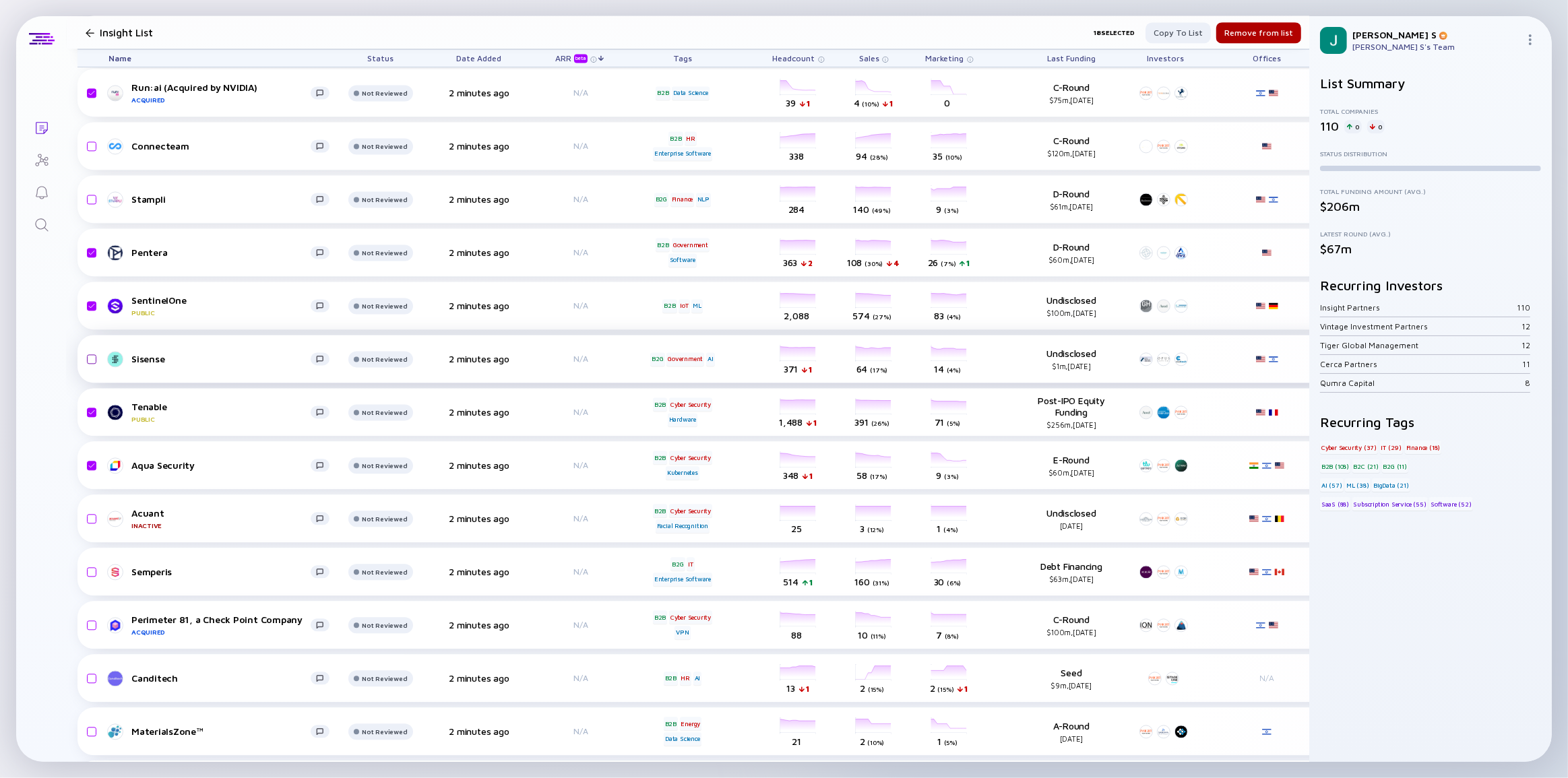
click at [93, 358] on input "checkbox" at bounding box center [89, 359] width 16 height 31
checkbox input "true"
click at [94, 617] on input "checkbox" at bounding box center [89, 625] width 16 height 31
checkbox input "true"
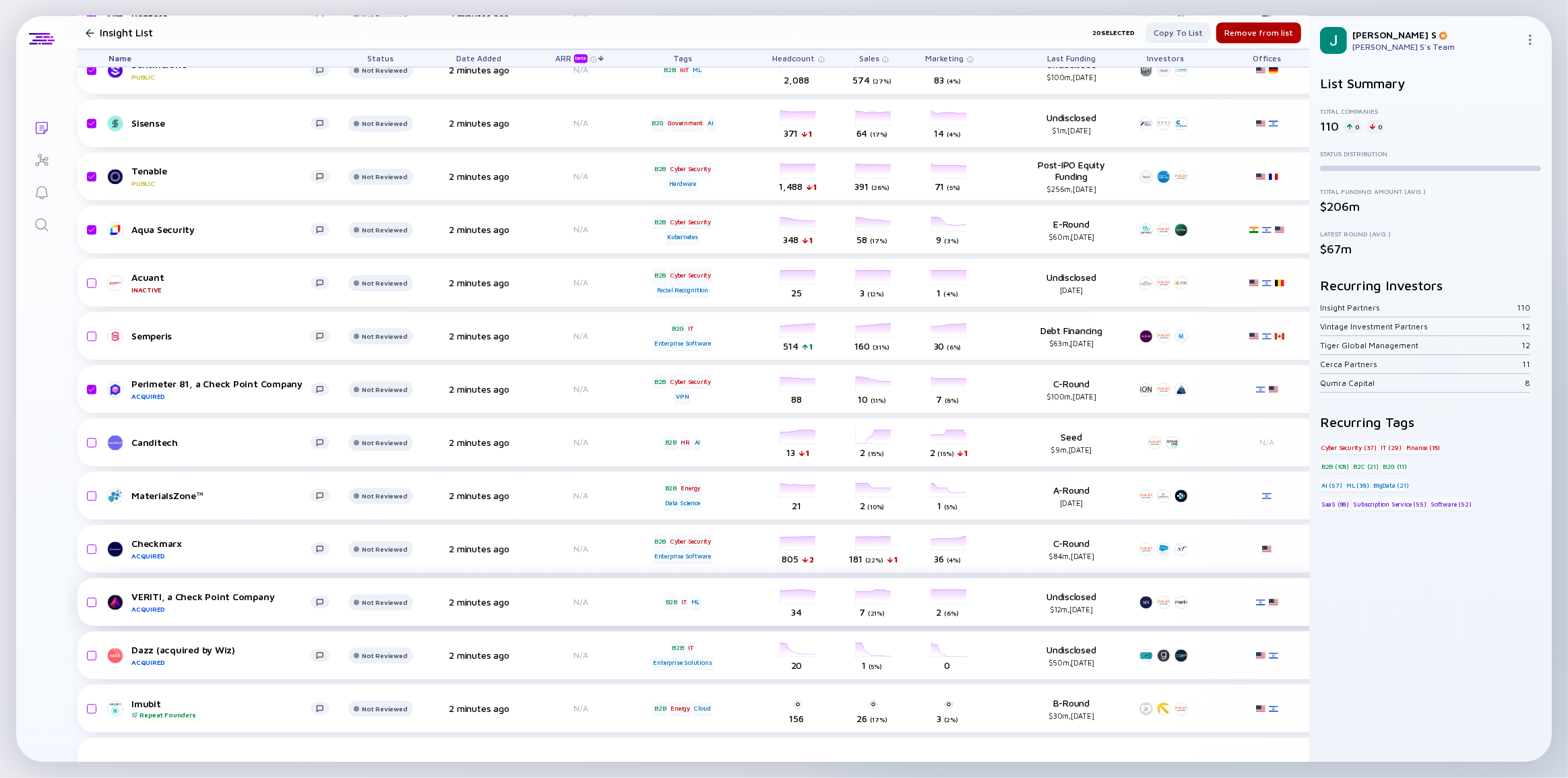
scroll to position [3428, 0]
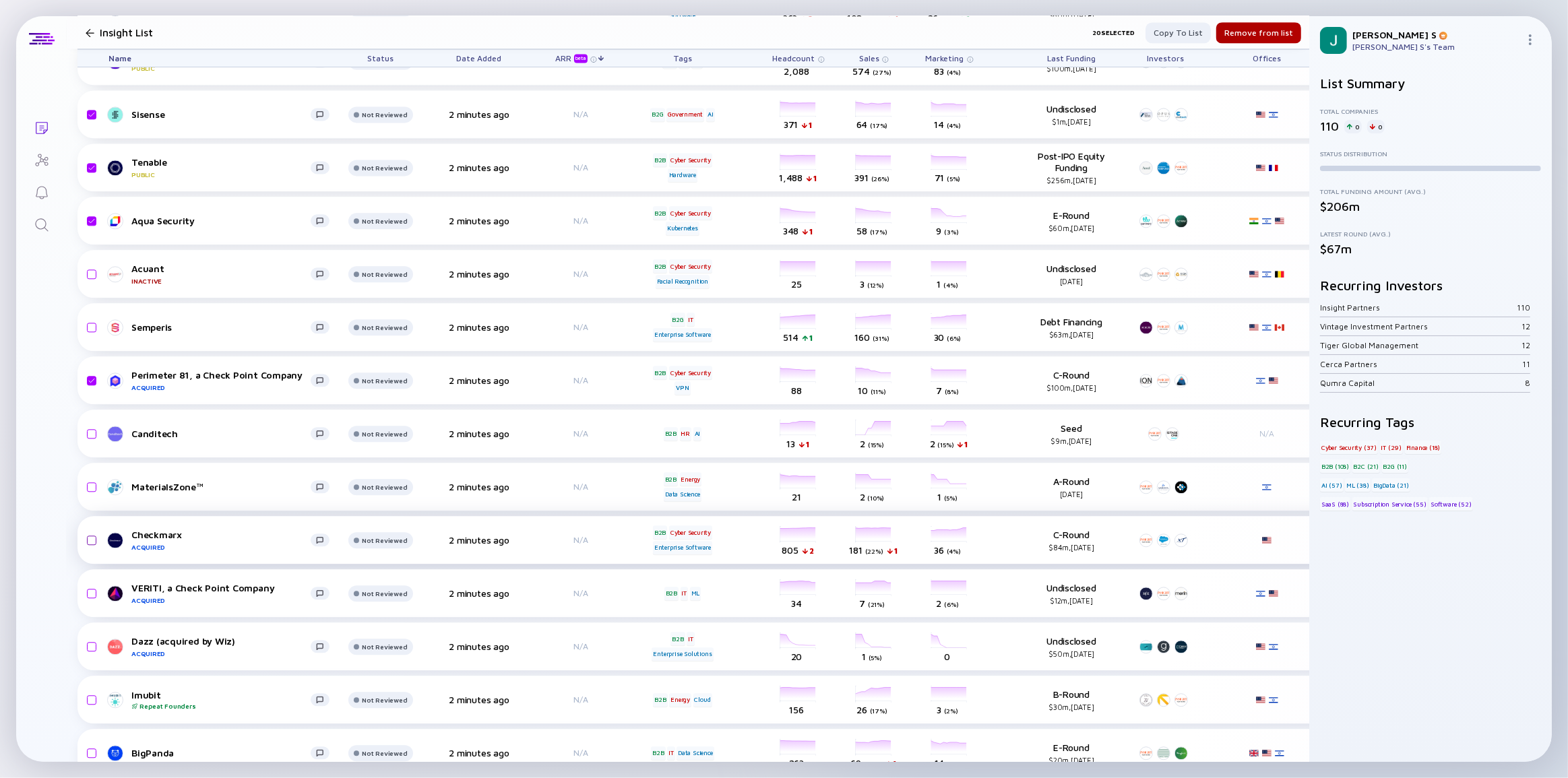
click at [93, 534] on input "checkbox" at bounding box center [89, 540] width 16 height 31
checkbox input "true"
click at [93, 593] on input "checkbox" at bounding box center [89, 593] width 16 height 31
checkbox input "true"
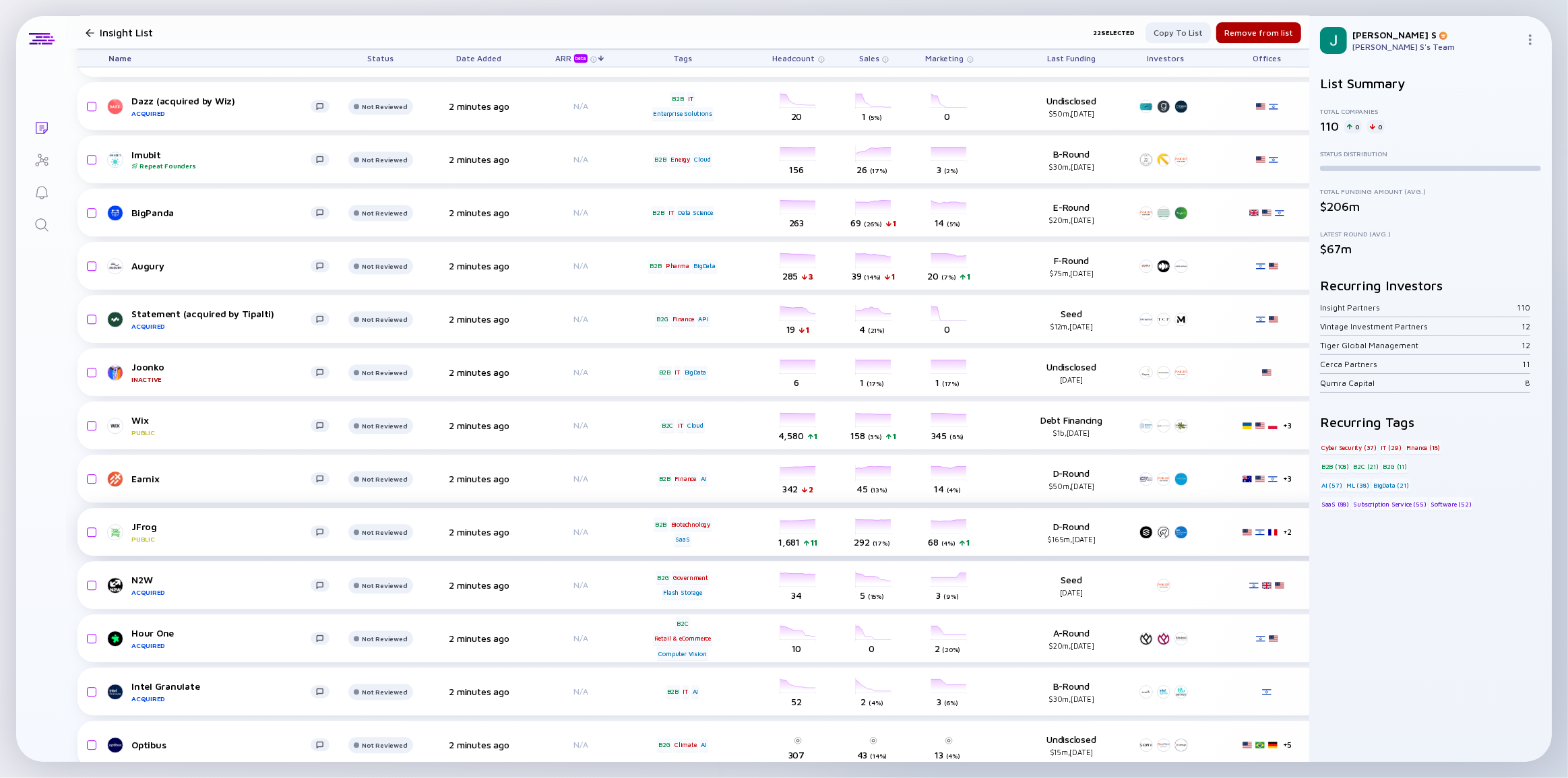
scroll to position [3980, 0]
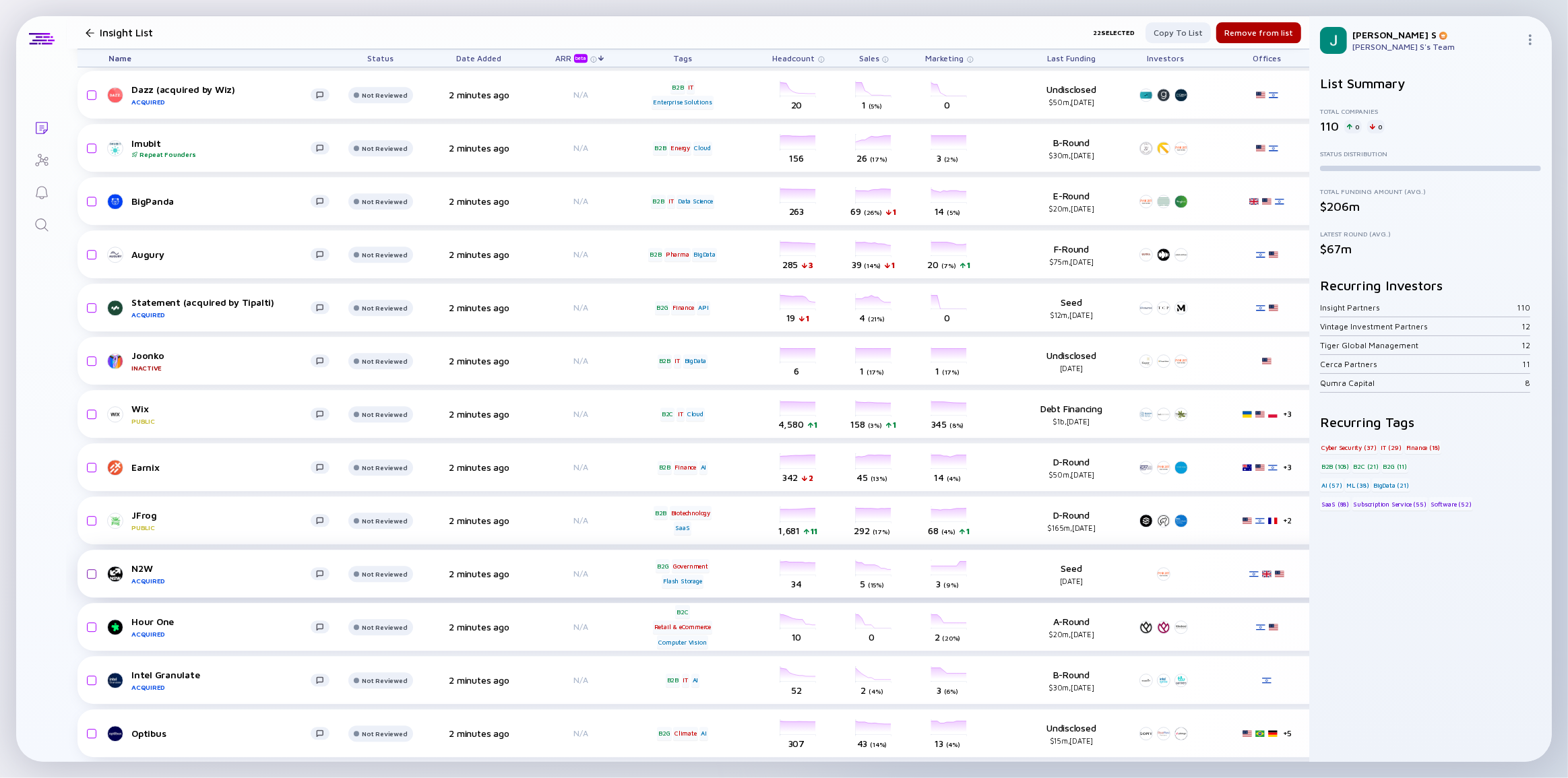
click at [88, 567] on input "checkbox" at bounding box center [89, 574] width 16 height 31
checkbox input "true"
click at [90, 464] on input "checkbox" at bounding box center [89, 467] width 16 height 31
checkbox input "true"
click at [89, 518] on input "checkbox" at bounding box center [89, 521] width 16 height 31
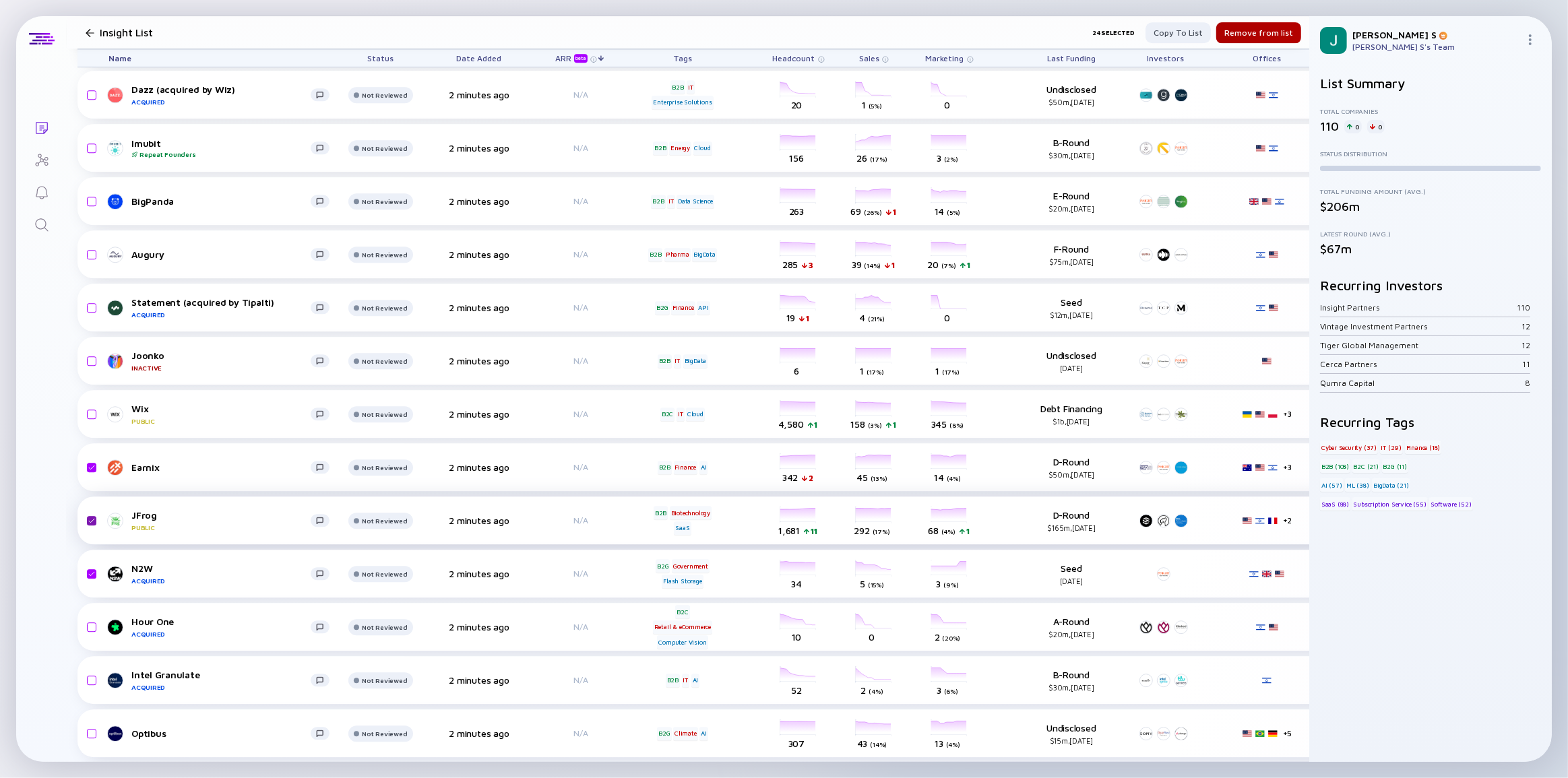
checkbox input "true"
click at [94, 411] on input "checkbox" at bounding box center [89, 414] width 16 height 31
checkbox input "true"
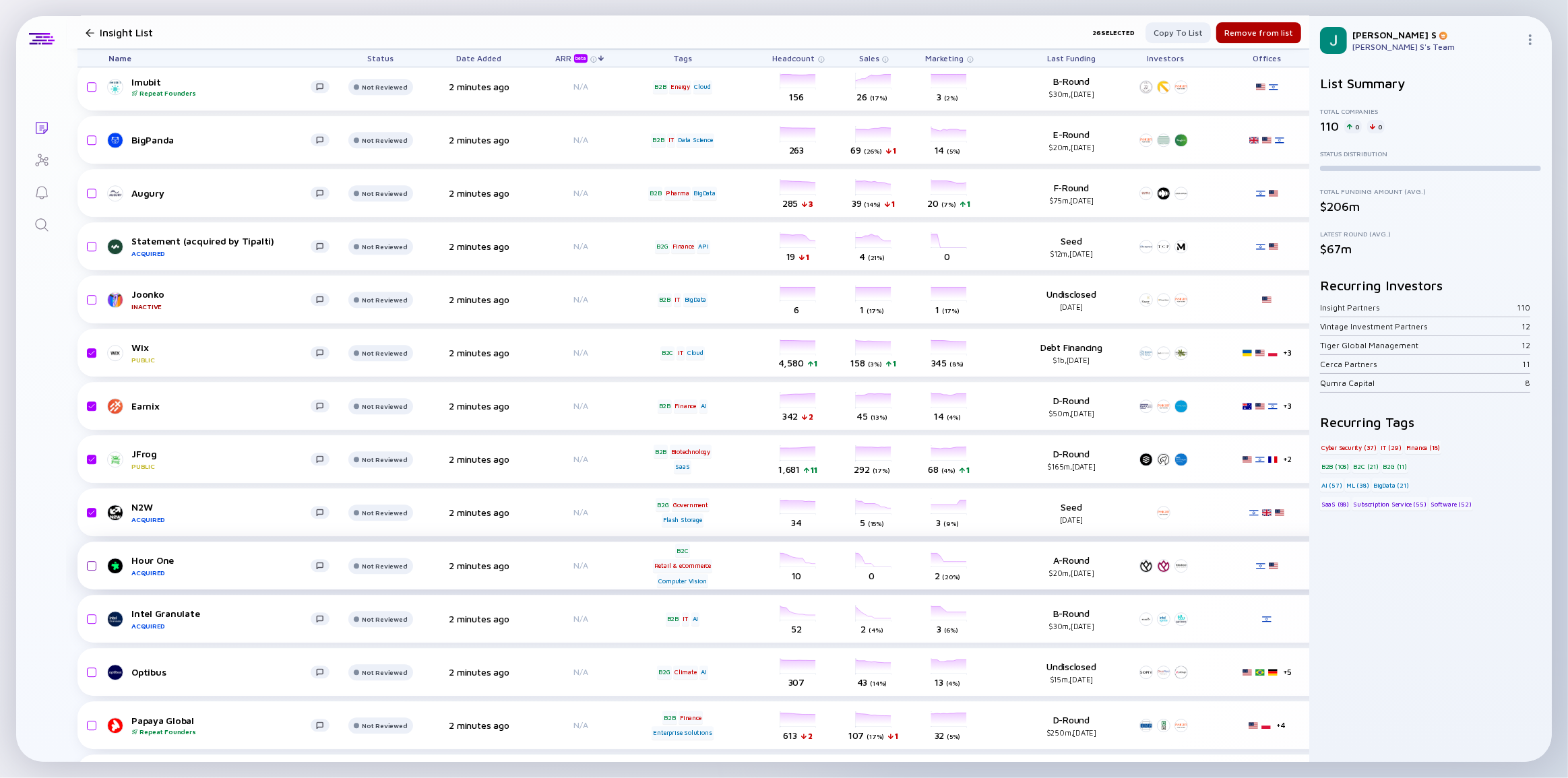
drag, startPoint x: 92, startPoint y: 564, endPoint x: 93, endPoint y: 615, distance: 51.0
click at [92, 563] on input "checkbox" at bounding box center [89, 565] width 16 height 31
checkbox input "true"
click at [86, 619] on input "checkbox" at bounding box center [89, 619] width 16 height 31
checkbox input "true"
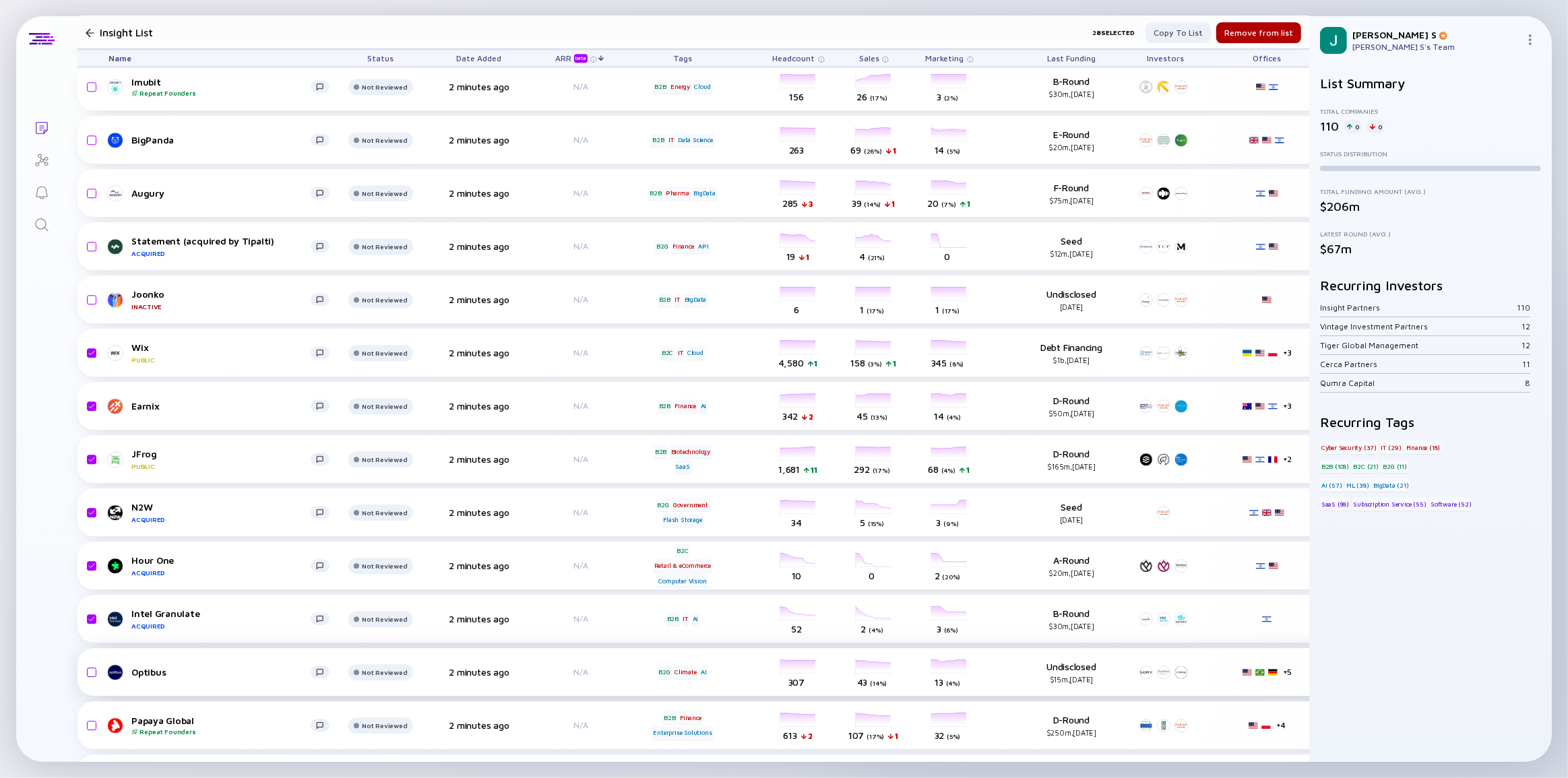
click at [93, 670] on input "checkbox" at bounding box center [89, 672] width 16 height 31
checkbox input "true"
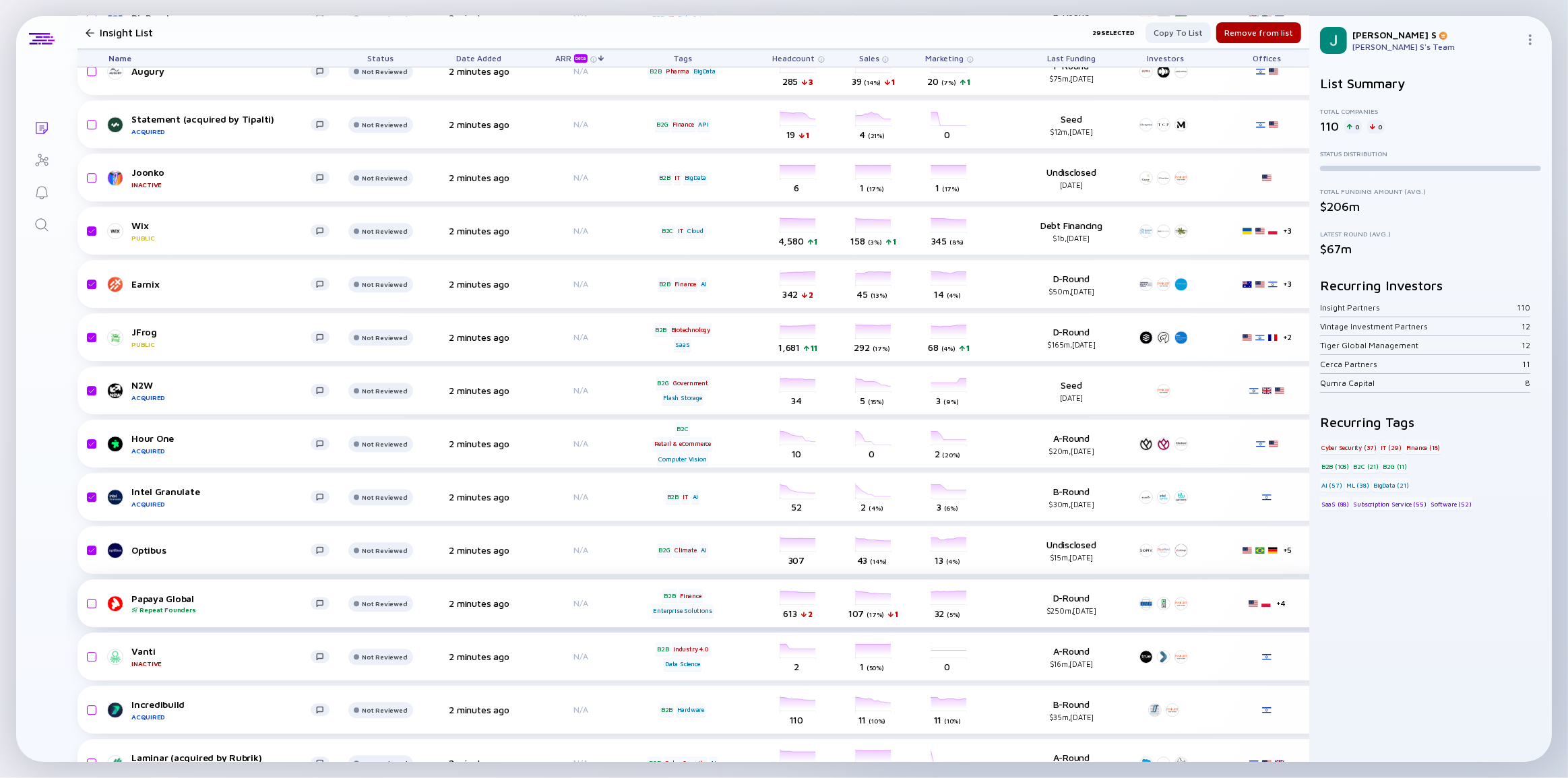
click at [91, 600] on input "checkbox" at bounding box center [89, 603] width 16 height 31
checkbox input "true"
click at [92, 652] on input "checkbox" at bounding box center [89, 657] width 16 height 31
checkbox input "true"
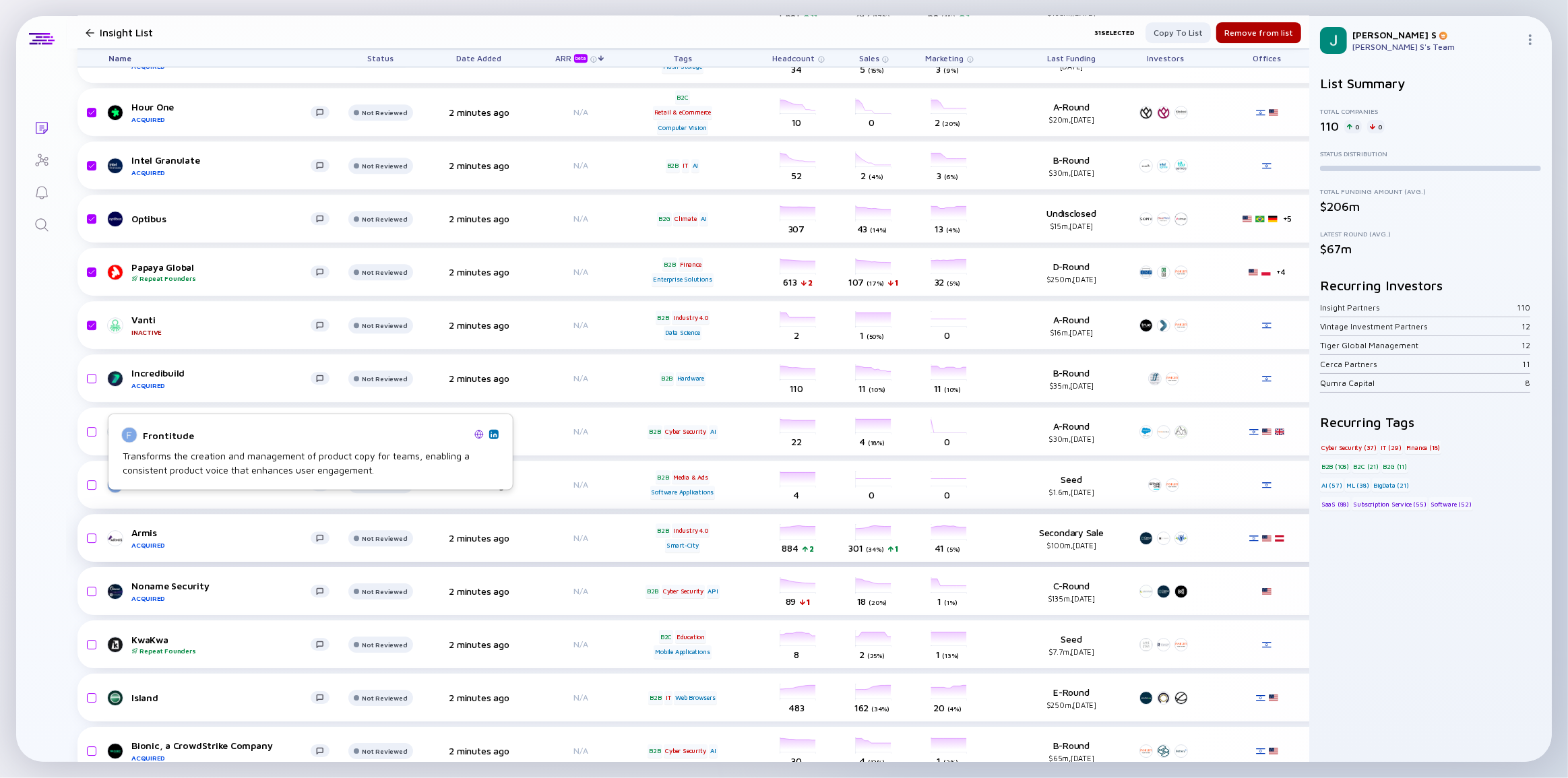
scroll to position [4531, 0]
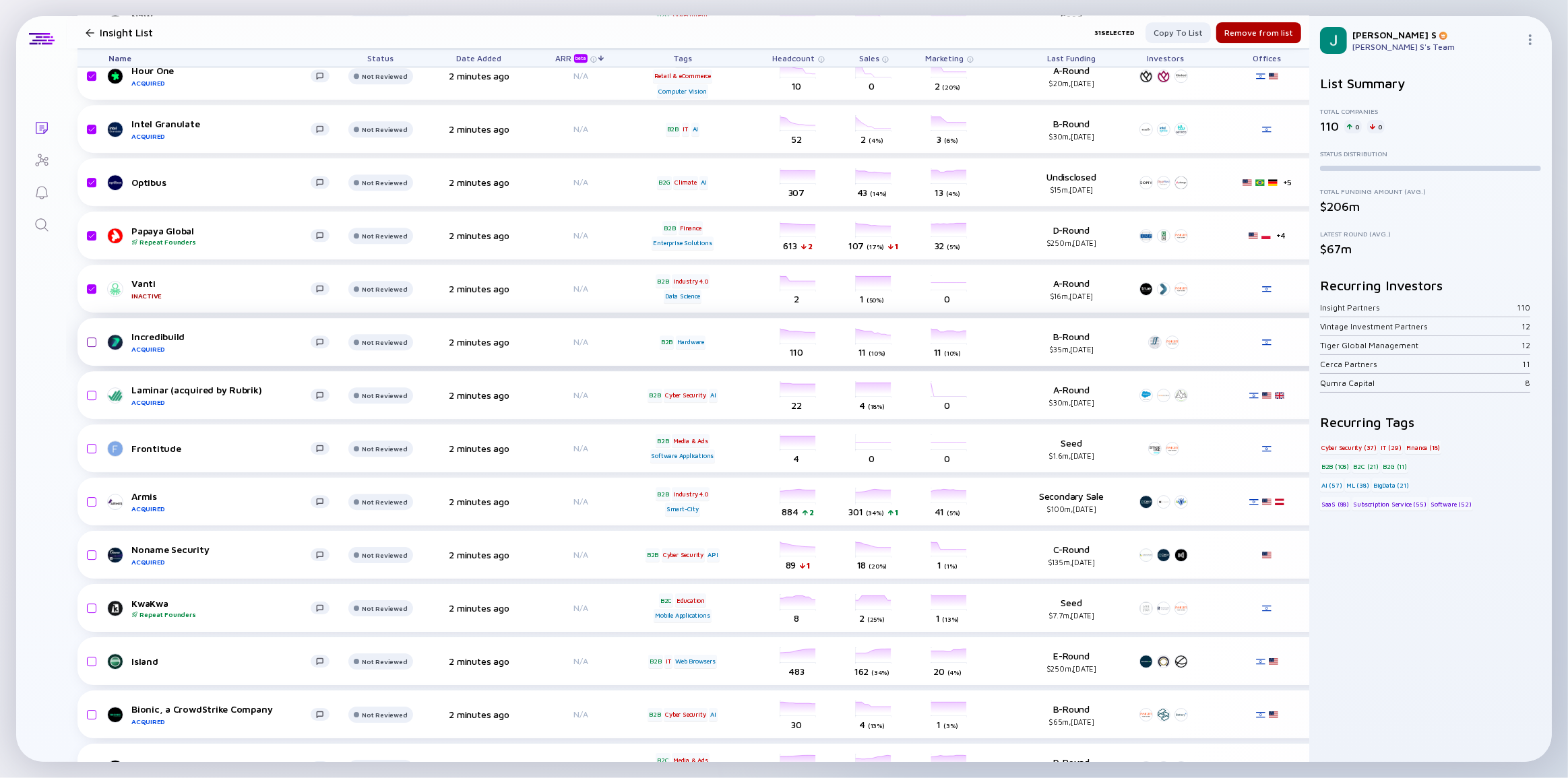
click at [88, 337] on input "checkbox" at bounding box center [89, 342] width 16 height 31
checkbox input "true"
click at [90, 395] on input "checkbox" at bounding box center [89, 396] width 16 height 31
checkbox input "true"
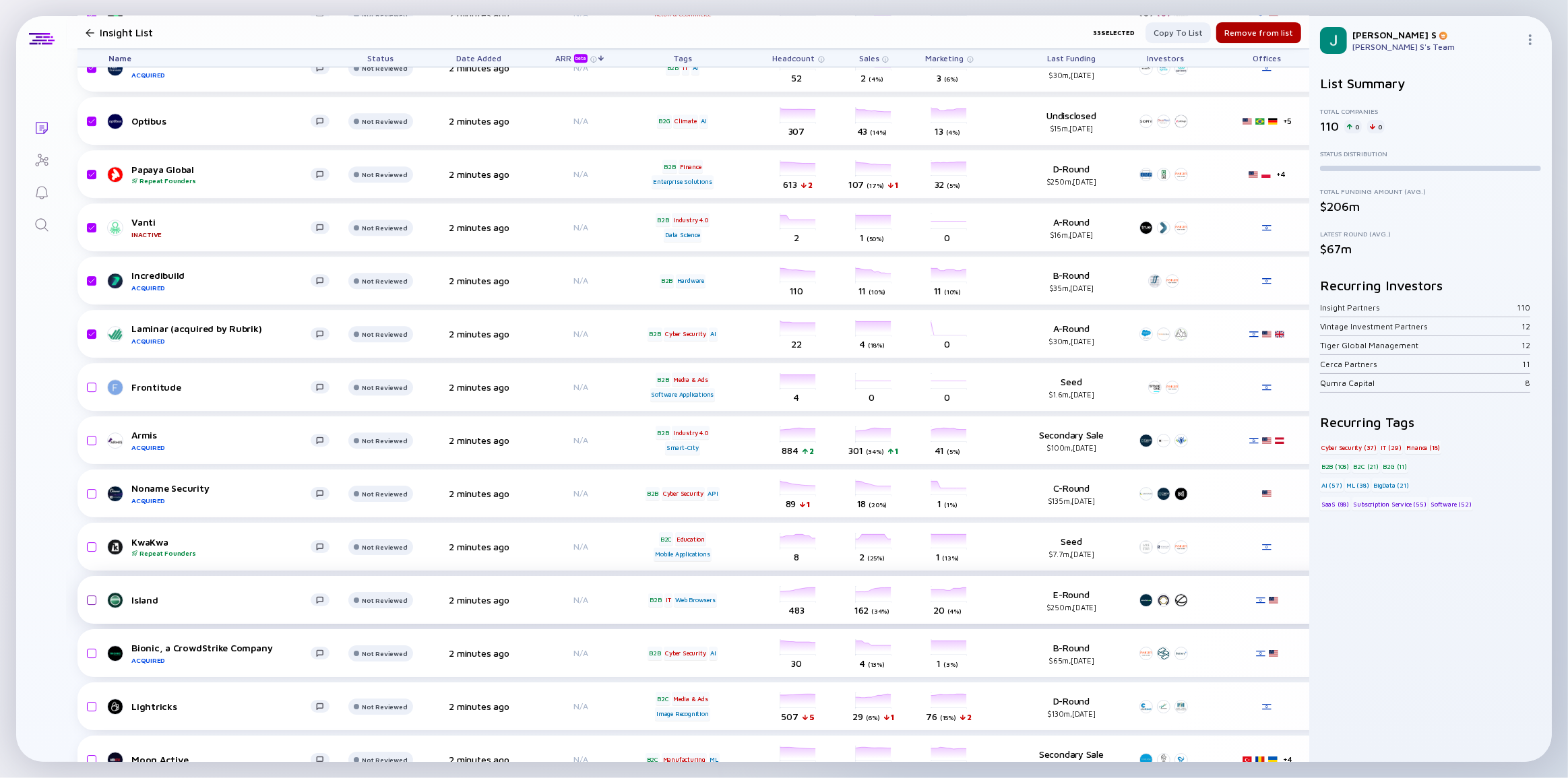
drag, startPoint x: 93, startPoint y: 491, endPoint x: 88, endPoint y: 611, distance: 120.1
click at [93, 491] on input "checkbox" at bounding box center [89, 494] width 16 height 31
checkbox input "true"
click at [91, 650] on input "checkbox" at bounding box center [89, 653] width 16 height 31
checkbox input "true"
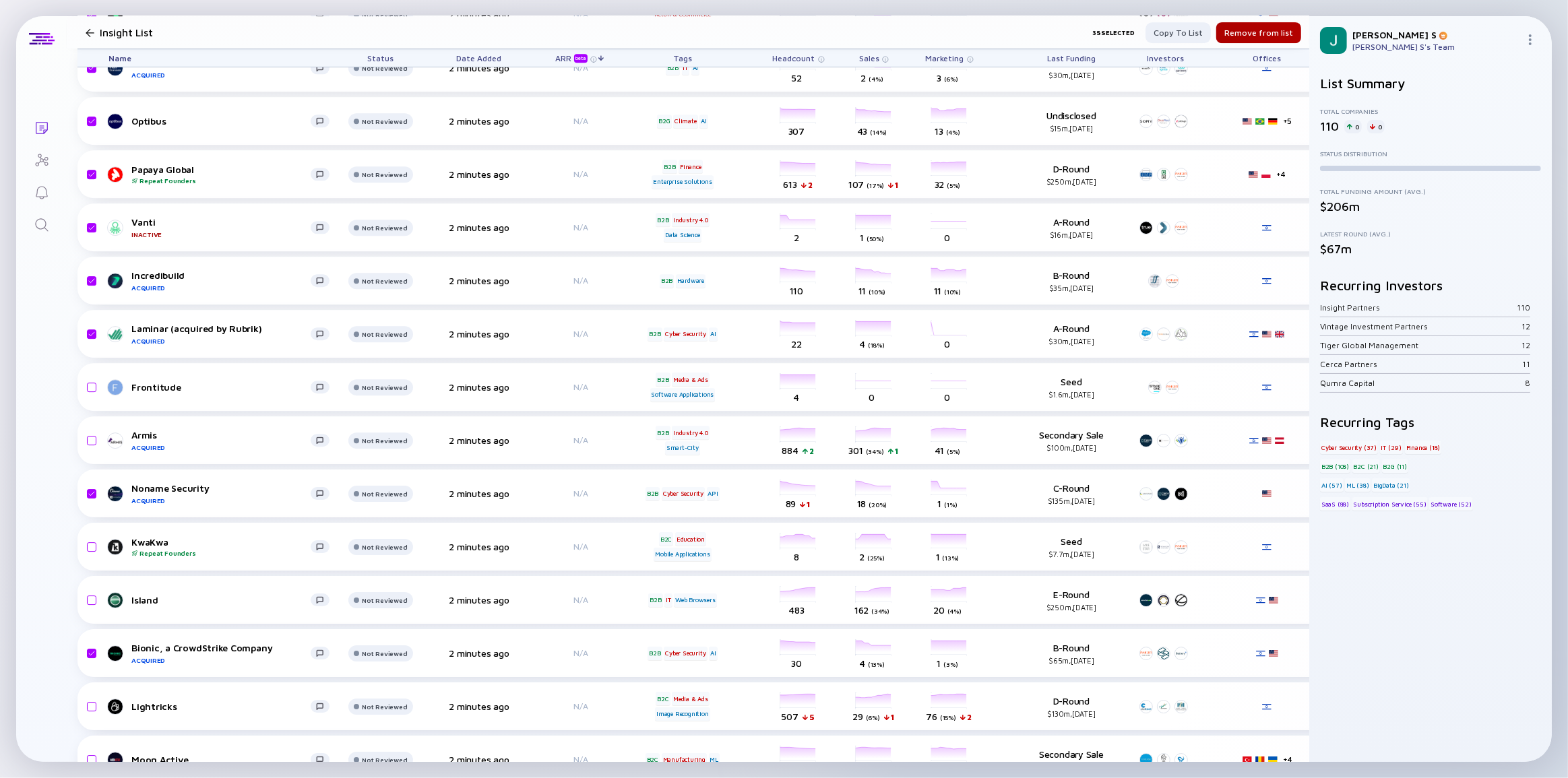
click at [92, 599] on input "checkbox" at bounding box center [89, 600] width 16 height 31
checkbox input "true"
drag, startPoint x: 91, startPoint y: 706, endPoint x: 255, endPoint y: 643, distance: 175.7
click at [91, 706] on input "checkbox" at bounding box center [89, 706] width 16 height 31
checkbox input "true"
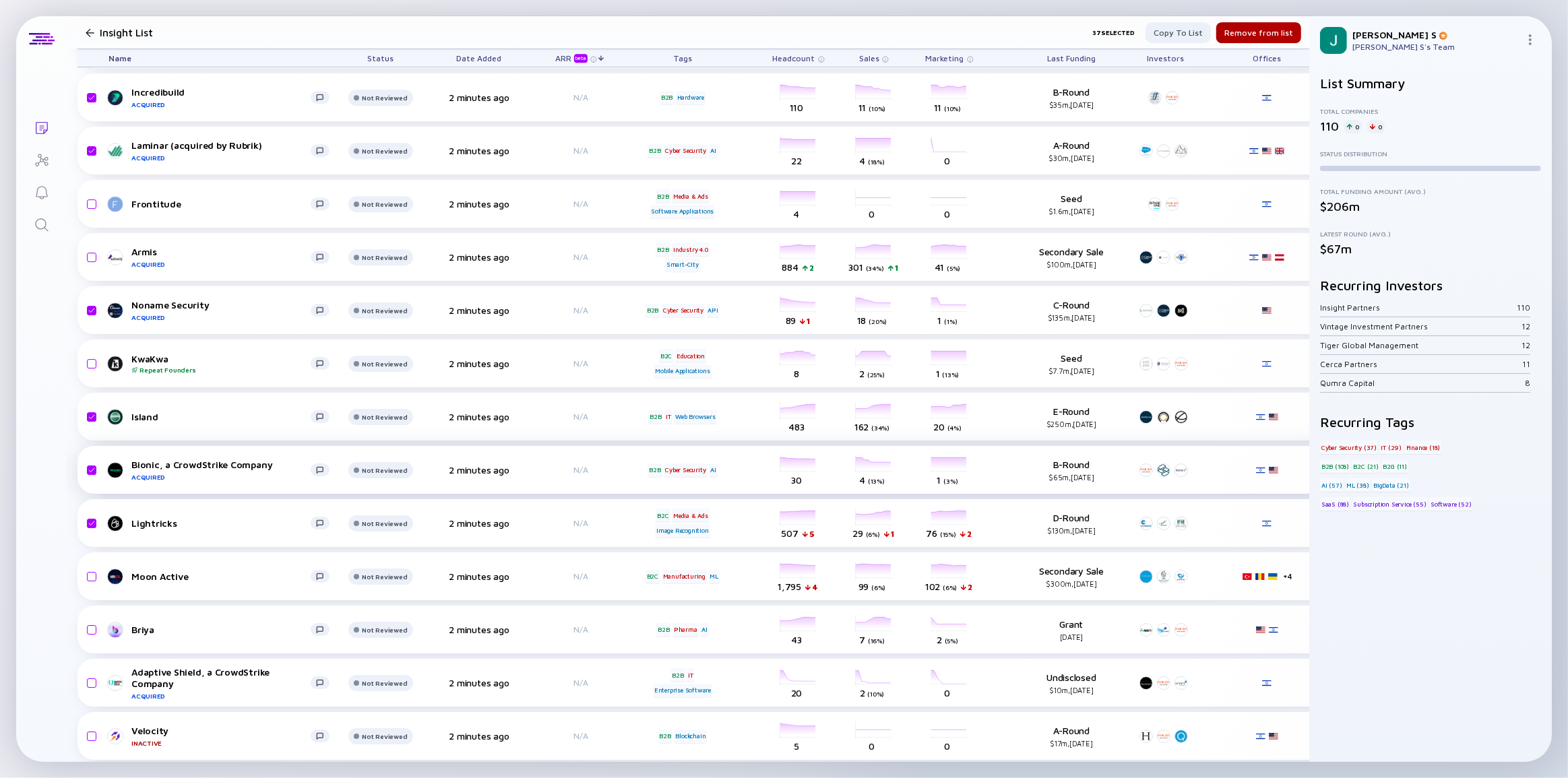
scroll to position [4837, 0]
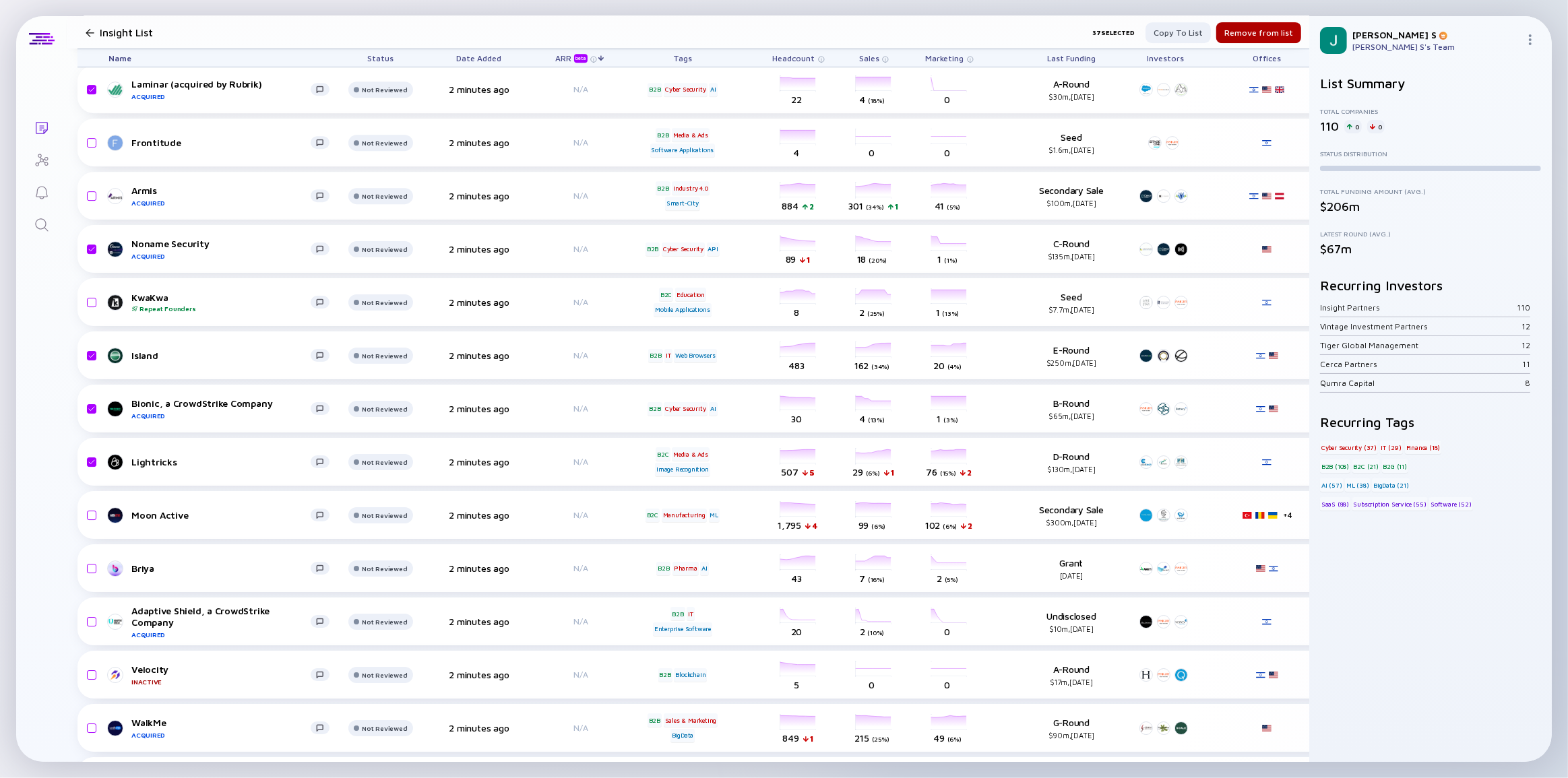
click at [93, 511] on input "checkbox" at bounding box center [89, 515] width 16 height 31
checkbox input "true"
click at [93, 622] on input "checkbox" at bounding box center [89, 622] width 16 height 31
checkbox input "true"
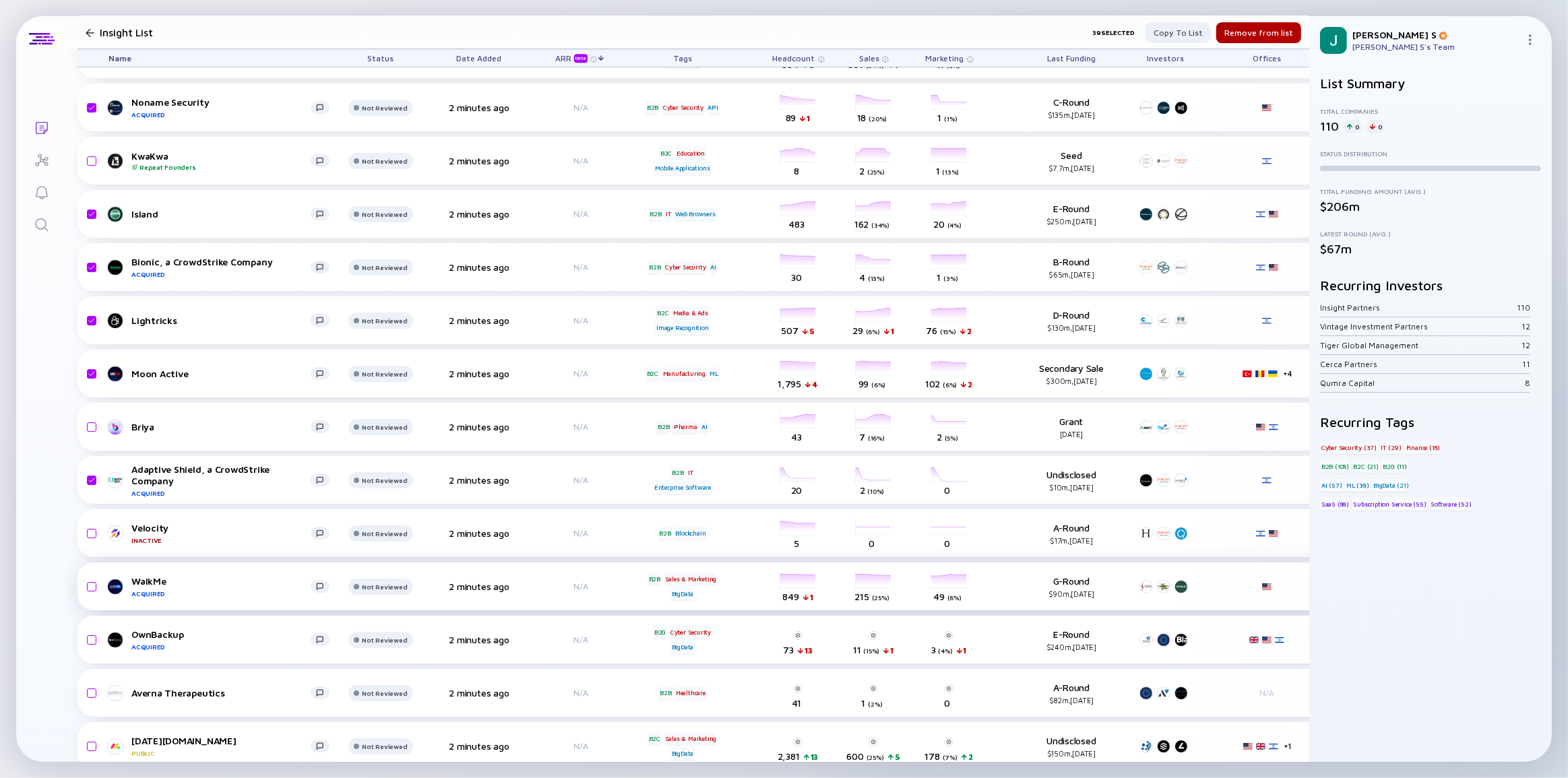
scroll to position [5021, 0]
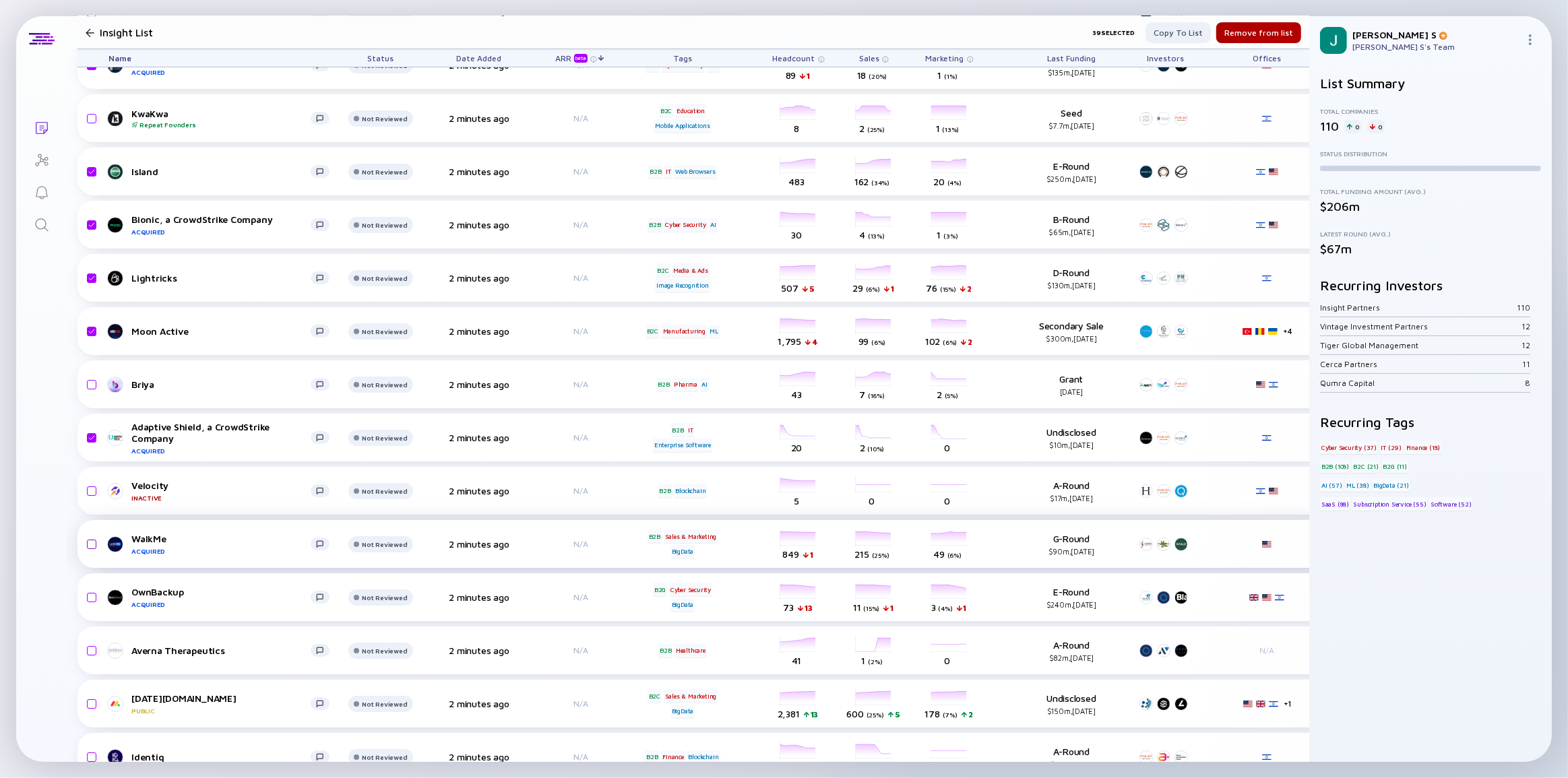
drag, startPoint x: 88, startPoint y: 488, endPoint x: 88, endPoint y: 547, distance: 59.0
click at [88, 488] on input "checkbox" at bounding box center [89, 491] width 16 height 31
checkbox input "true"
click at [90, 544] on input "checkbox" at bounding box center [89, 544] width 16 height 31
checkbox input "true"
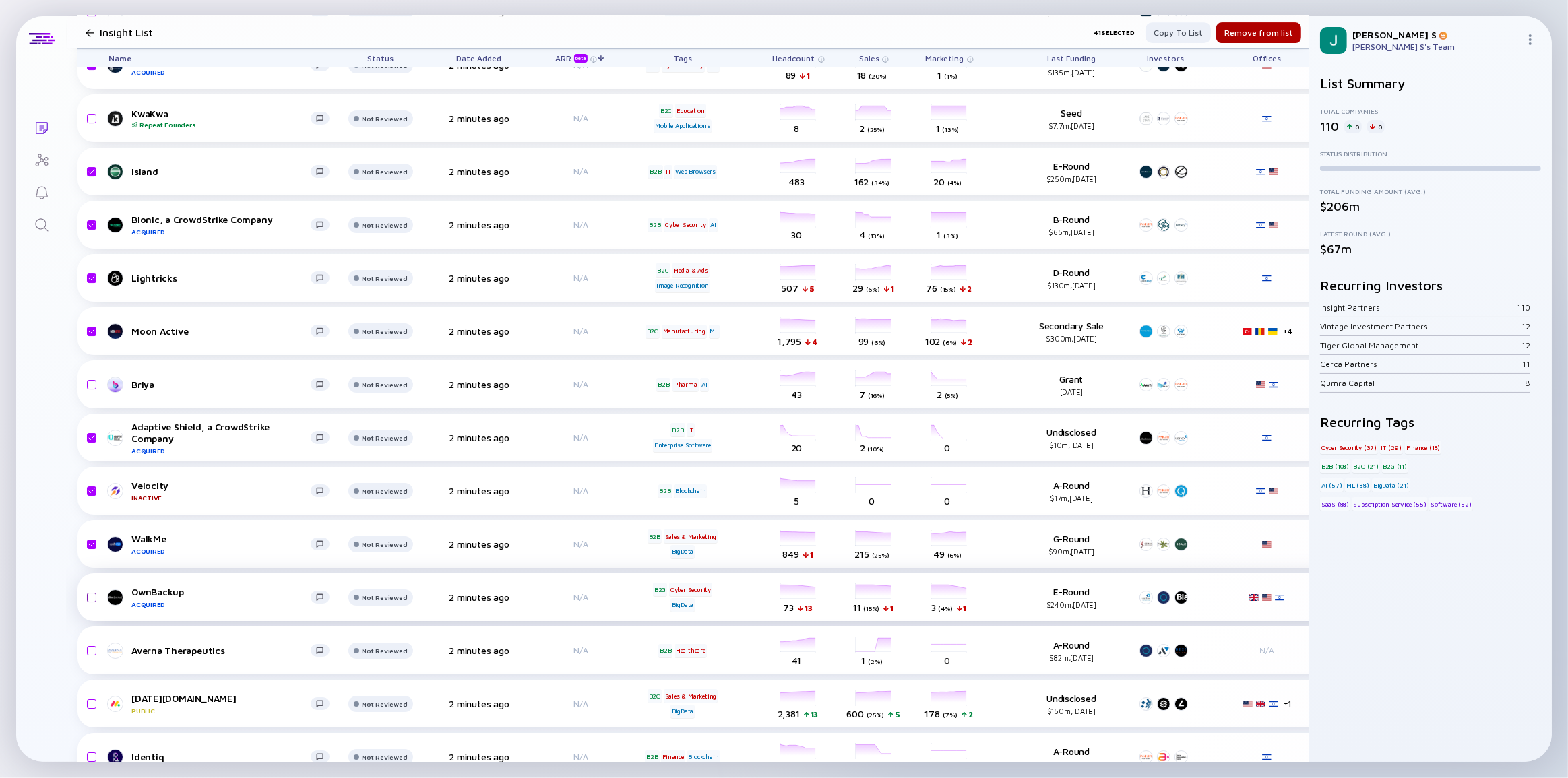
click at [88, 593] on input "checkbox" at bounding box center [89, 598] width 16 height 31
checkbox input "true"
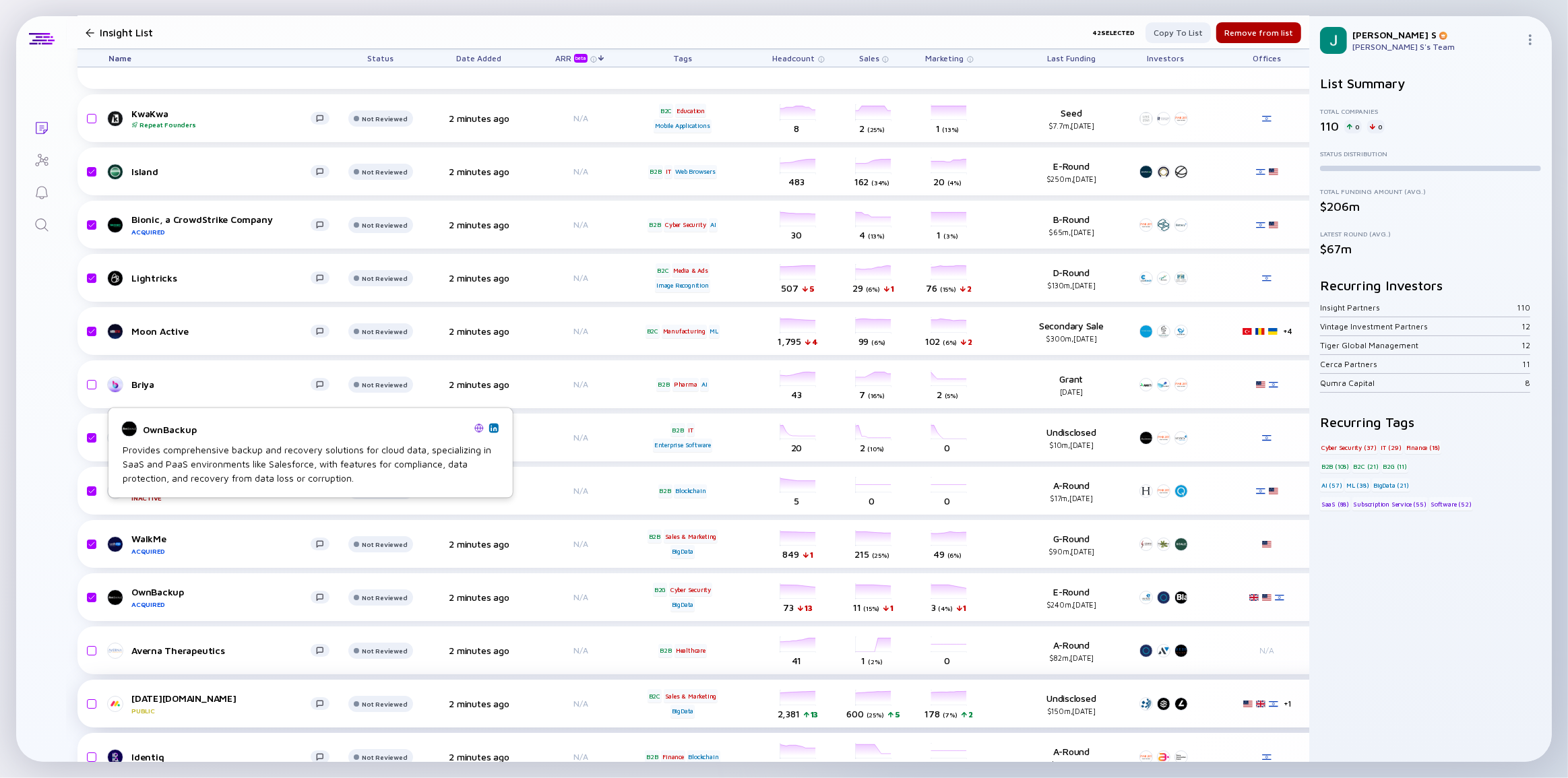
scroll to position [5143, 0]
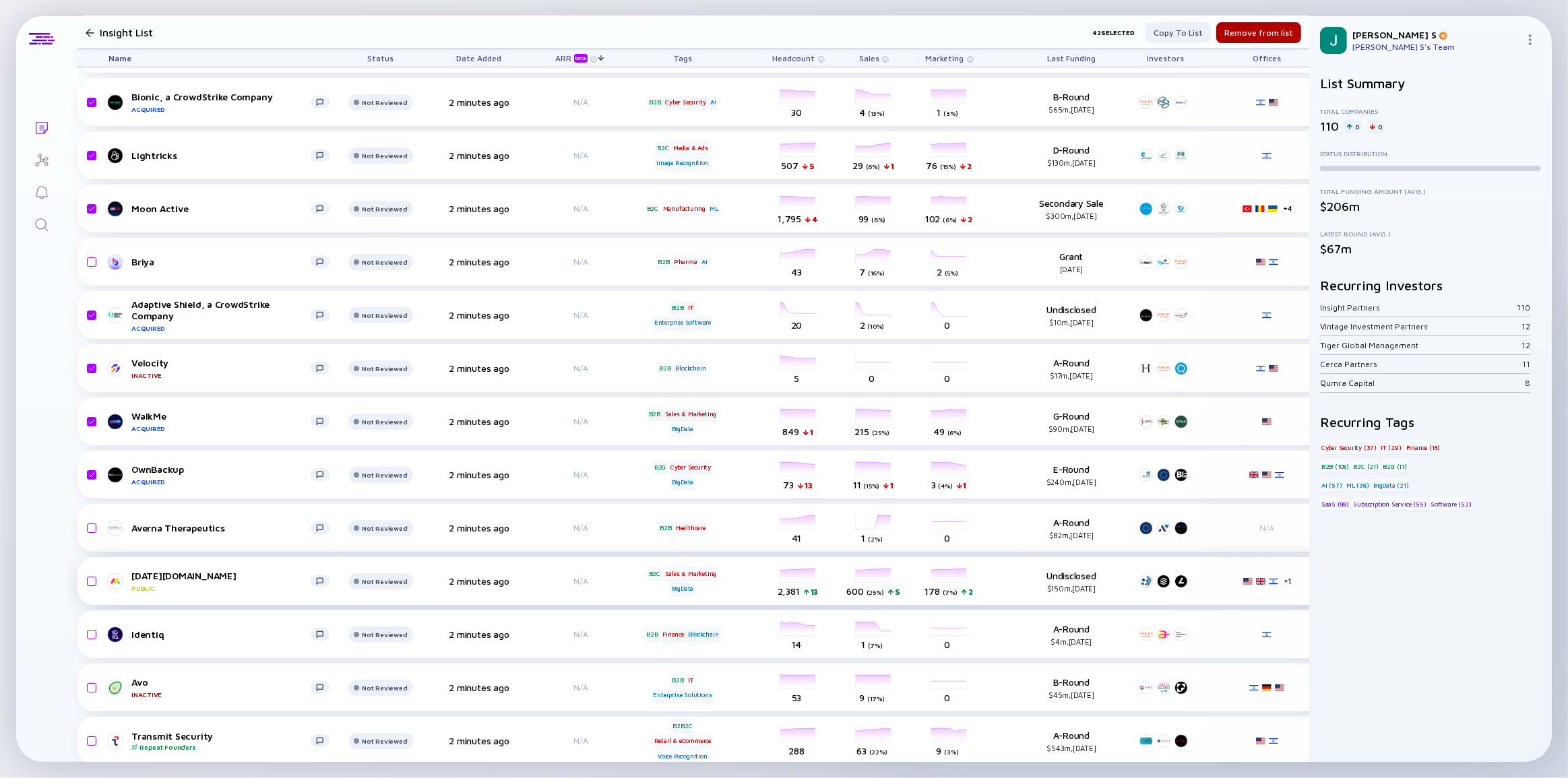
click at [91, 579] on input "checkbox" at bounding box center [89, 582] width 16 height 31
checkbox input "true"
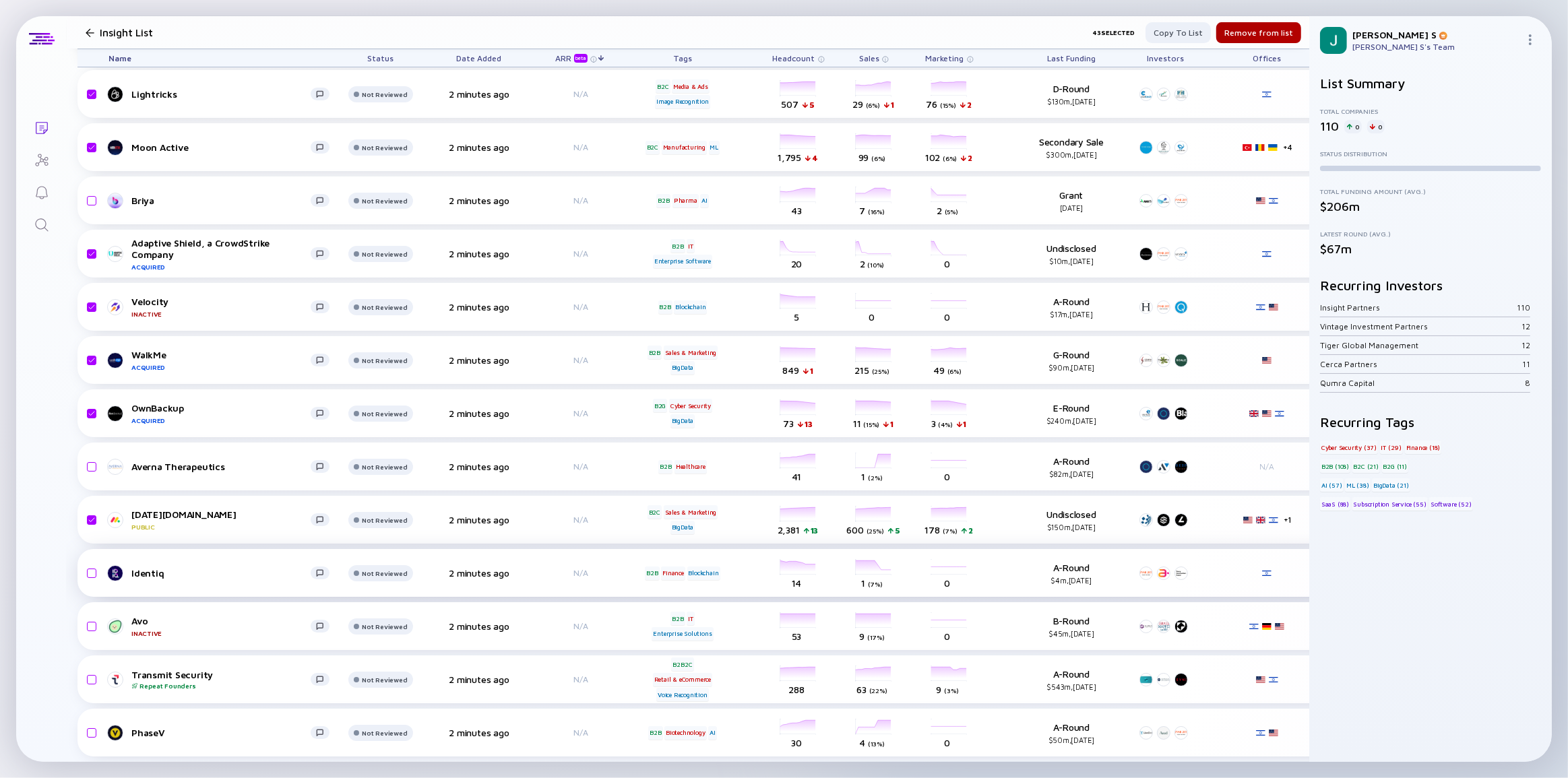
scroll to position [5212, 0]
click at [92, 667] on input "checkbox" at bounding box center [89, 680] width 16 height 31
checkbox input "true"
click at [1226, 29] on div "Remove from list" at bounding box center [1258, 33] width 85 height 21
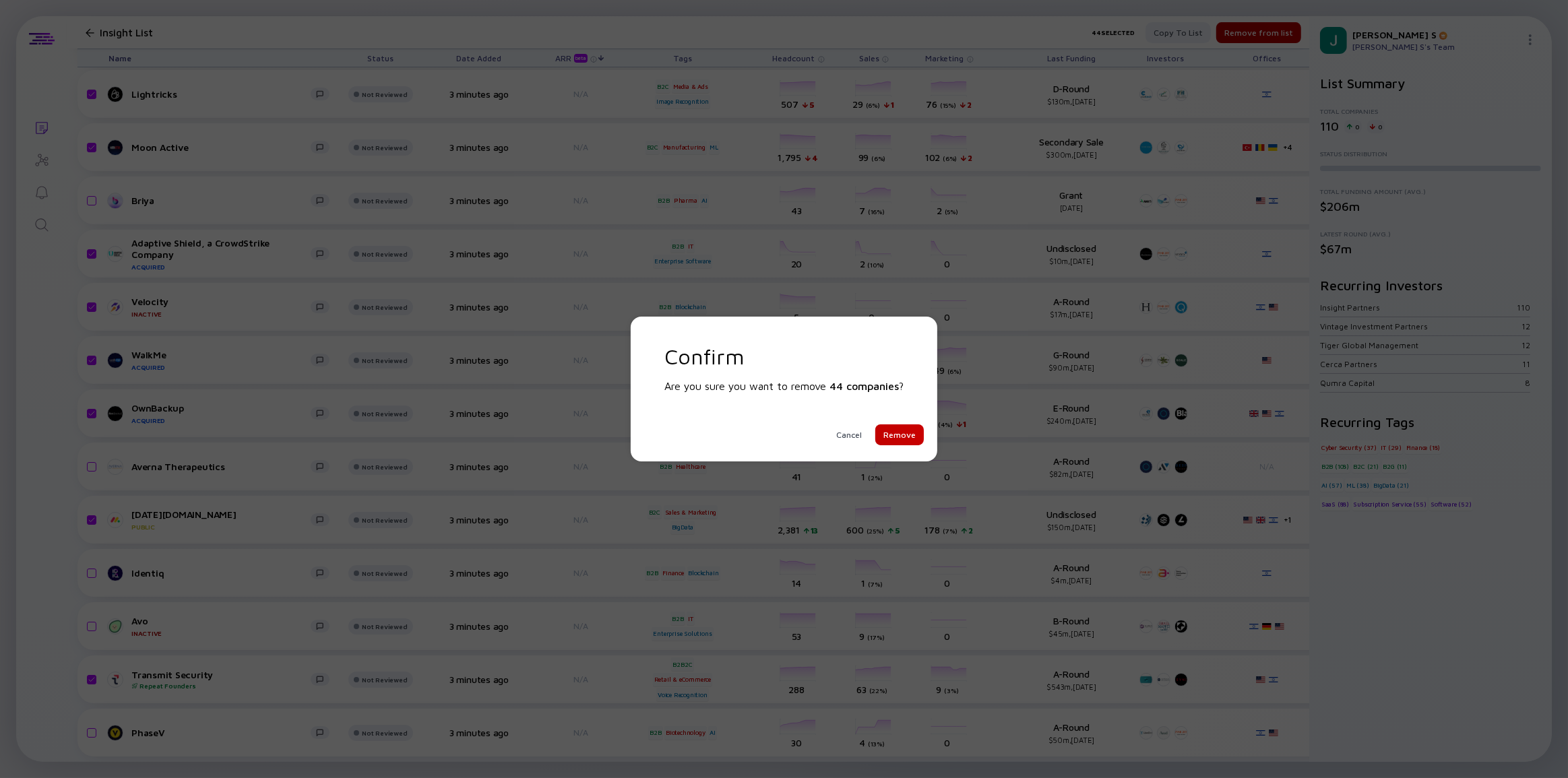
click at [907, 439] on div "Remove" at bounding box center [899, 435] width 48 height 21
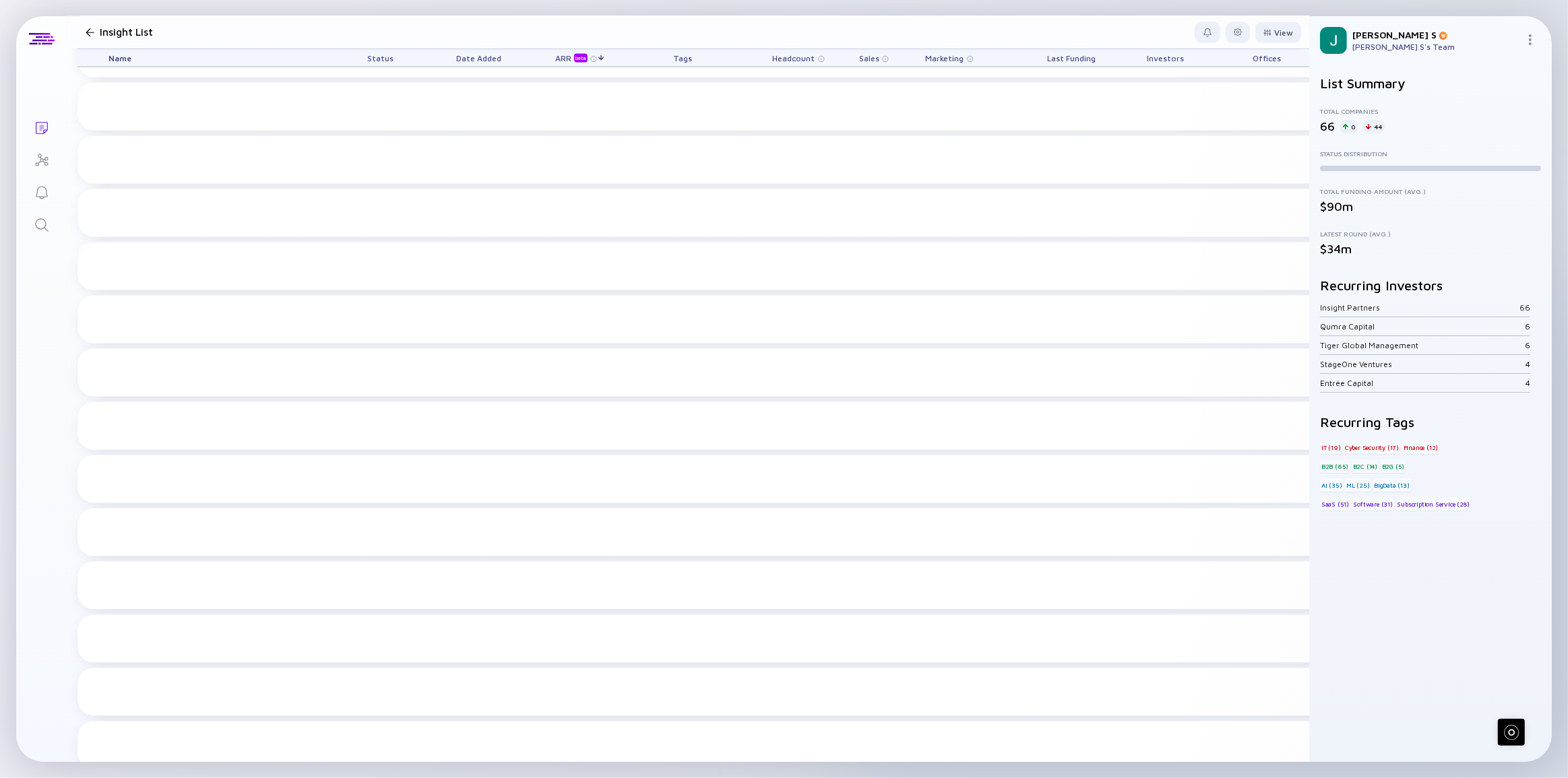
scroll to position [192, 0]
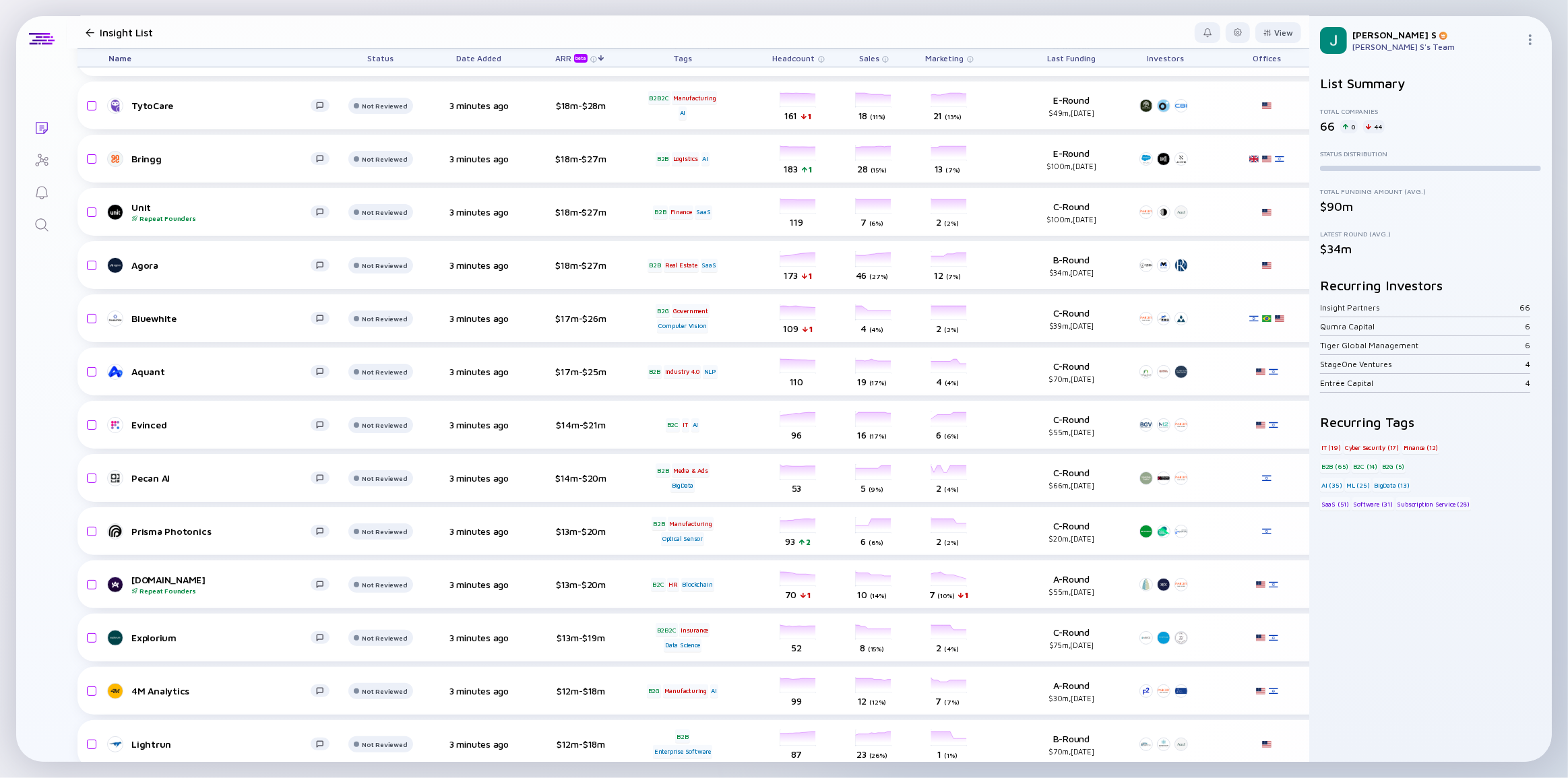
click at [791, 52] on div "Headcount" at bounding box center [799, 58] width 76 height 18
click at [793, 59] on span "Headcount" at bounding box center [794, 58] width 42 height 10
click at [818, 56] on img at bounding box center [822, 60] width 7 height 7
click at [797, 60] on span "Headcount" at bounding box center [794, 58] width 42 height 10
click at [786, 59] on span "Headcount" at bounding box center [794, 58] width 42 height 10
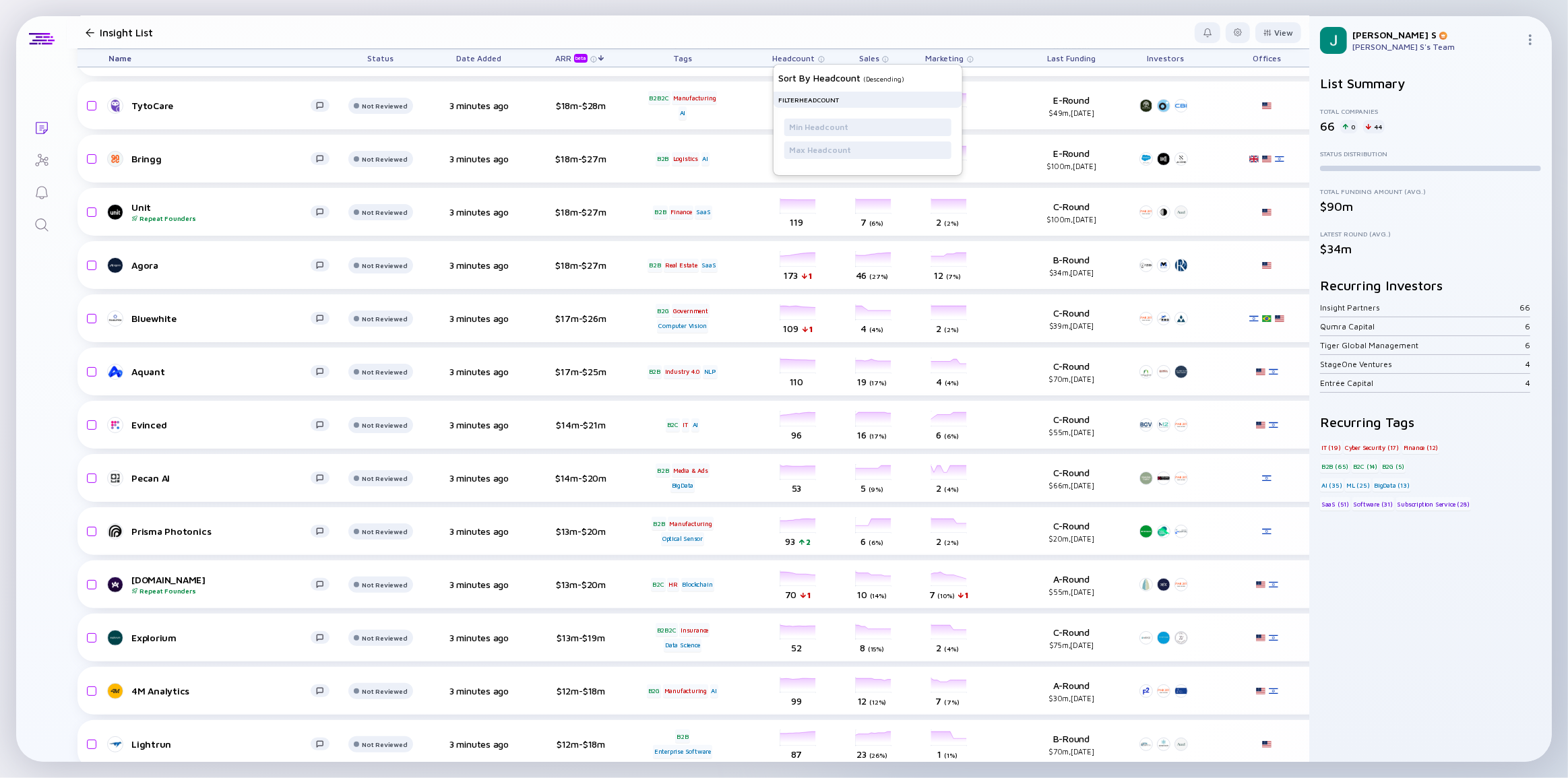
click at [780, 56] on span "Headcount" at bounding box center [794, 58] width 42 height 10
click at [780, 55] on span "Headcount" at bounding box center [794, 58] width 42 height 10
click at [861, 80] on div "Sort by Headcount" at bounding box center [819, 78] width 82 height 11
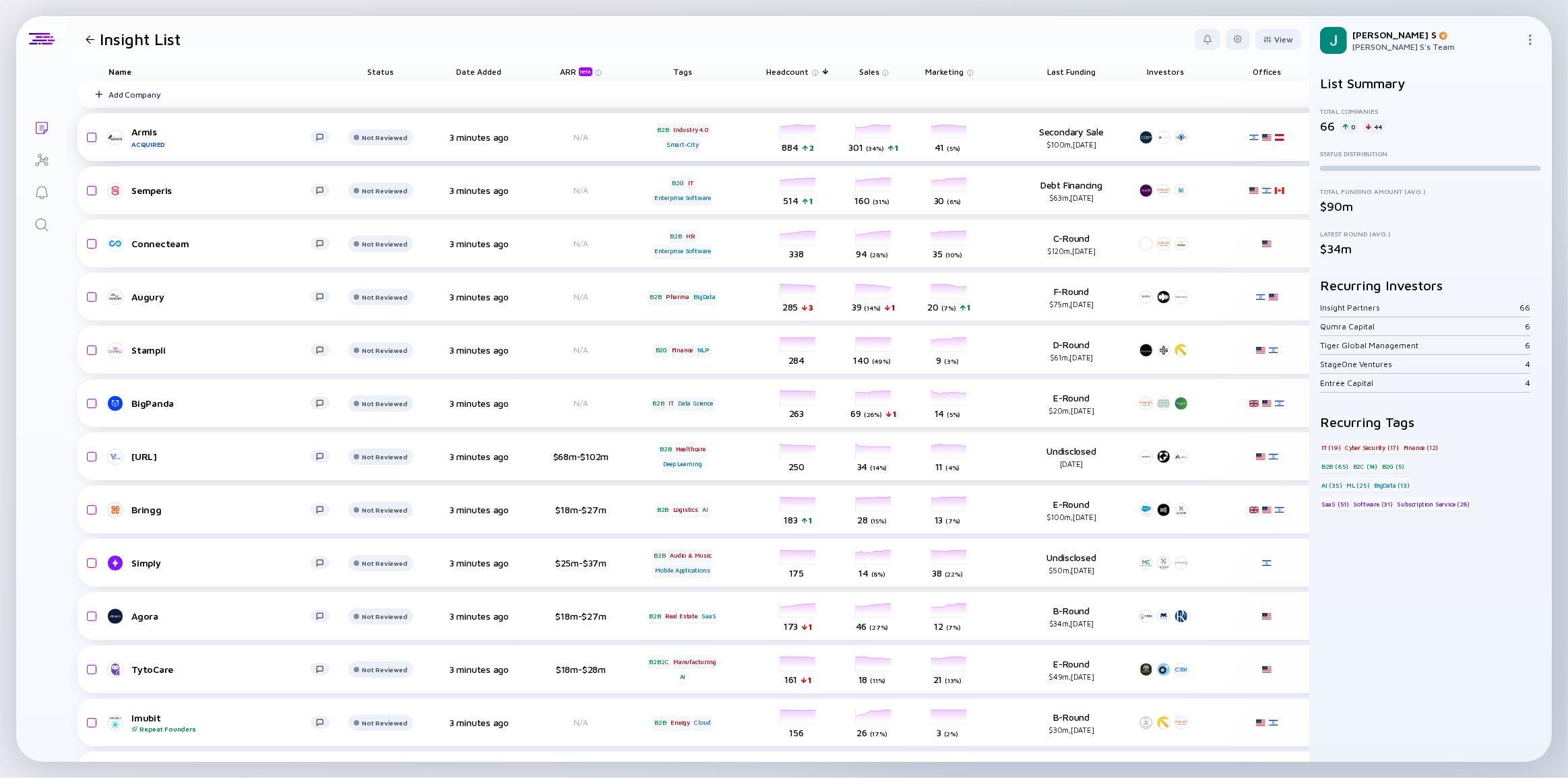
click at [93, 135] on input "checkbox" at bounding box center [89, 138] width 16 height 31
checkbox input "true"
click at [92, 191] on input "checkbox" at bounding box center [89, 191] width 16 height 31
checkbox input "true"
click at [93, 245] on input "checkbox" at bounding box center [89, 243] width 16 height 31
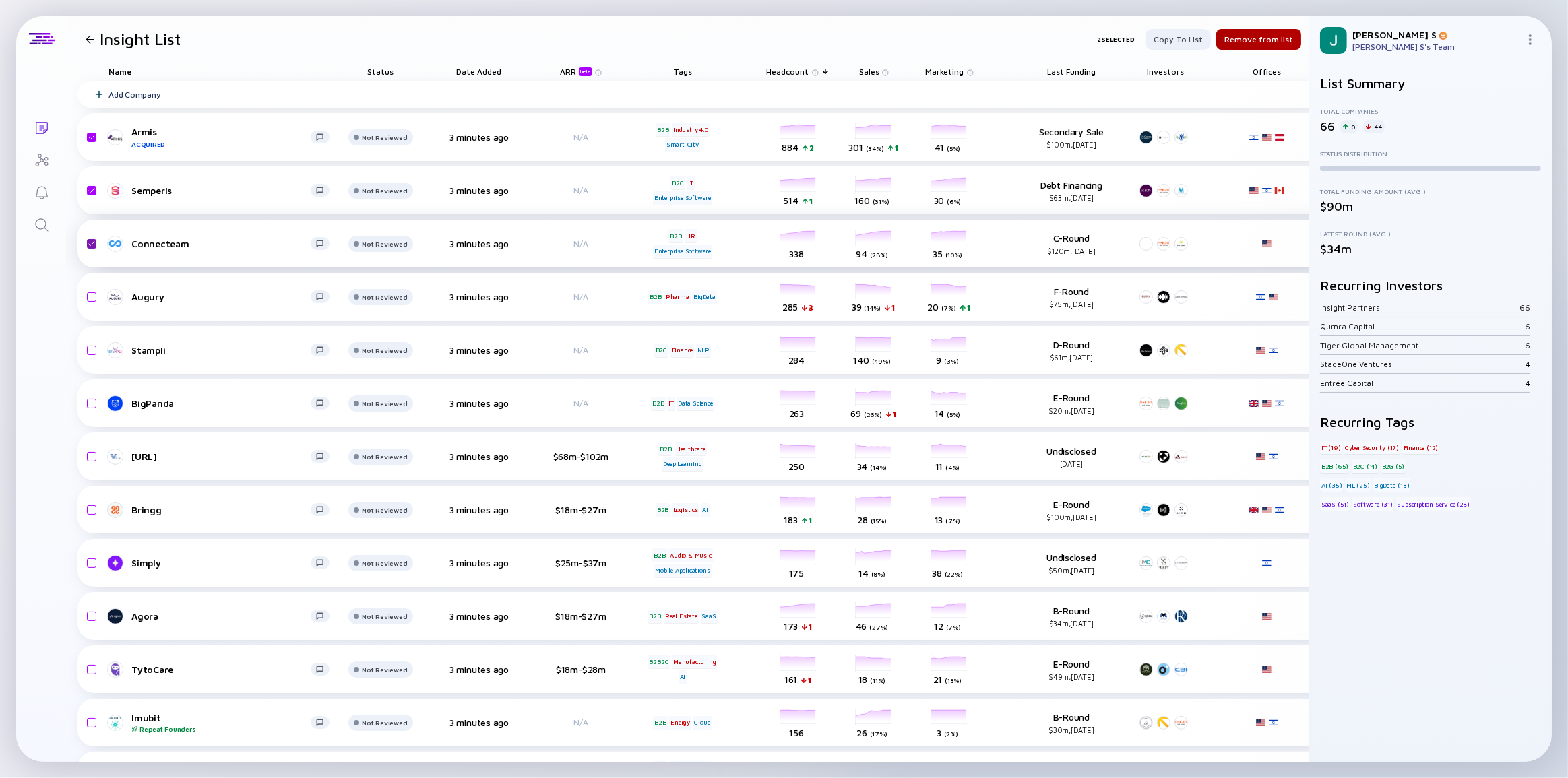
checkbox input "true"
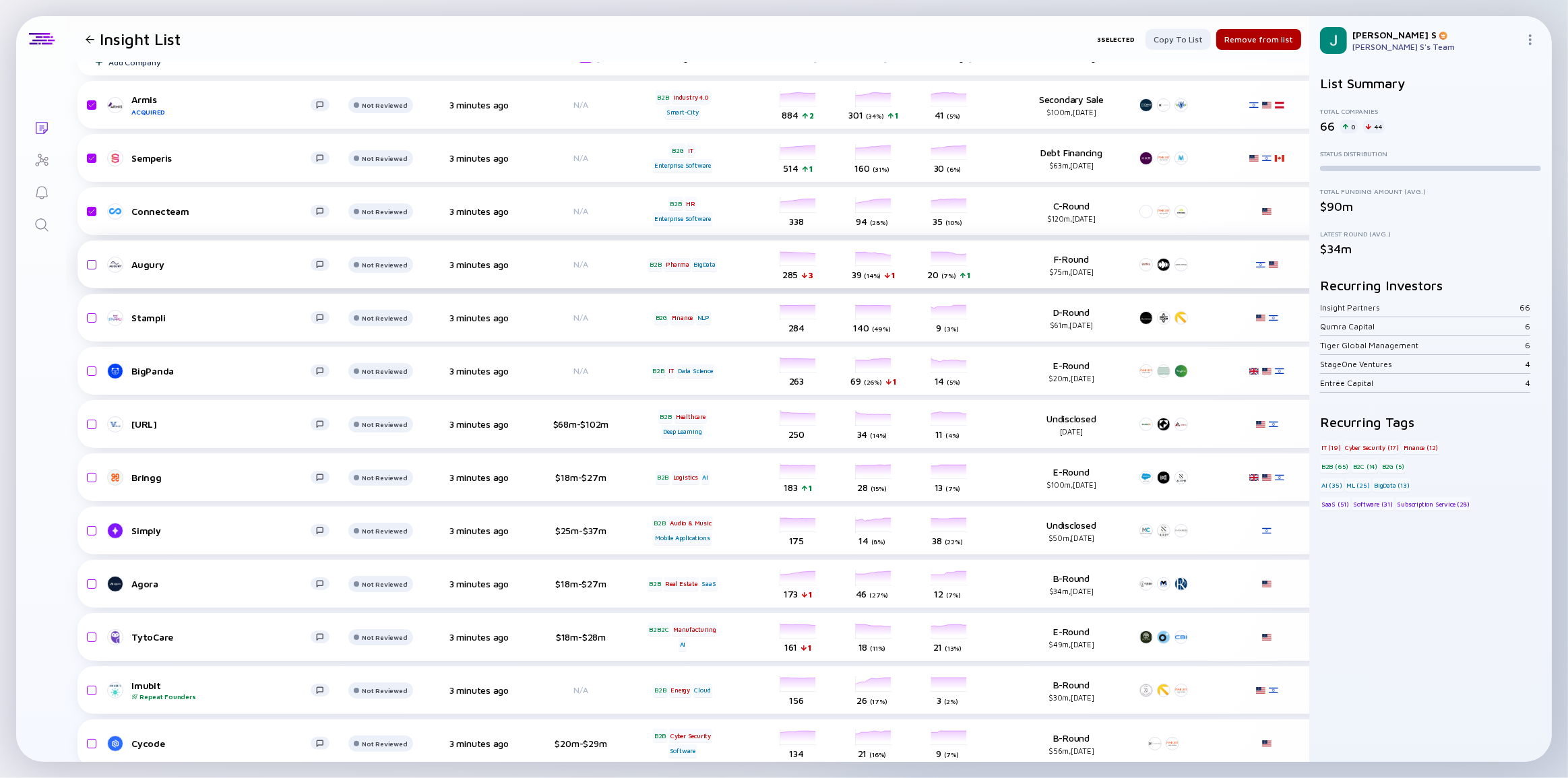
scroll to position [60, 0]
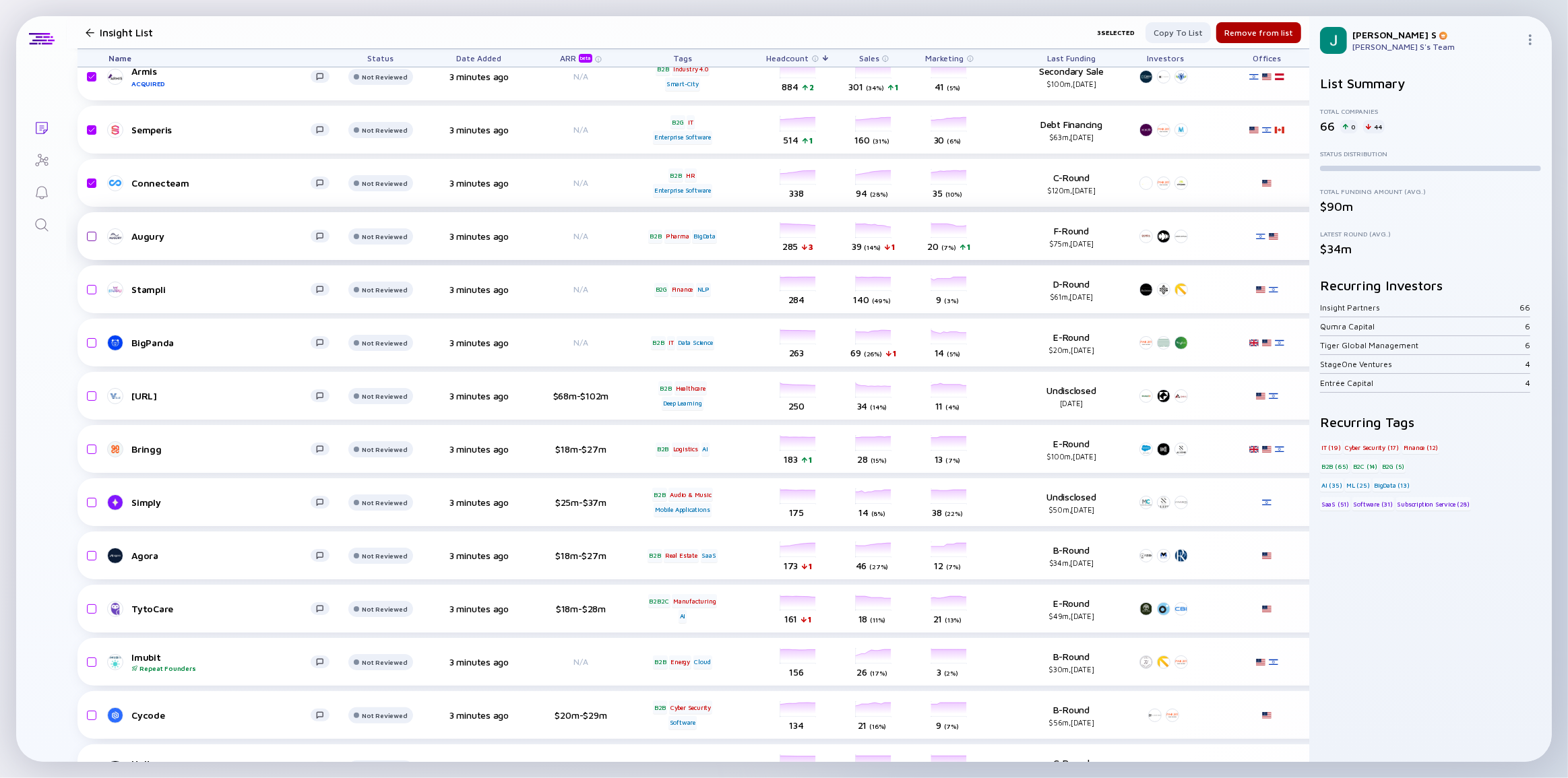
click at [93, 237] on input "checkbox" at bounding box center [89, 236] width 16 height 31
checkbox input "true"
click at [88, 289] on input "checkbox" at bounding box center [89, 290] width 16 height 31
checkbox input "true"
drag, startPoint x: 91, startPoint y: 344, endPoint x: 119, endPoint y: 420, distance: 81.0
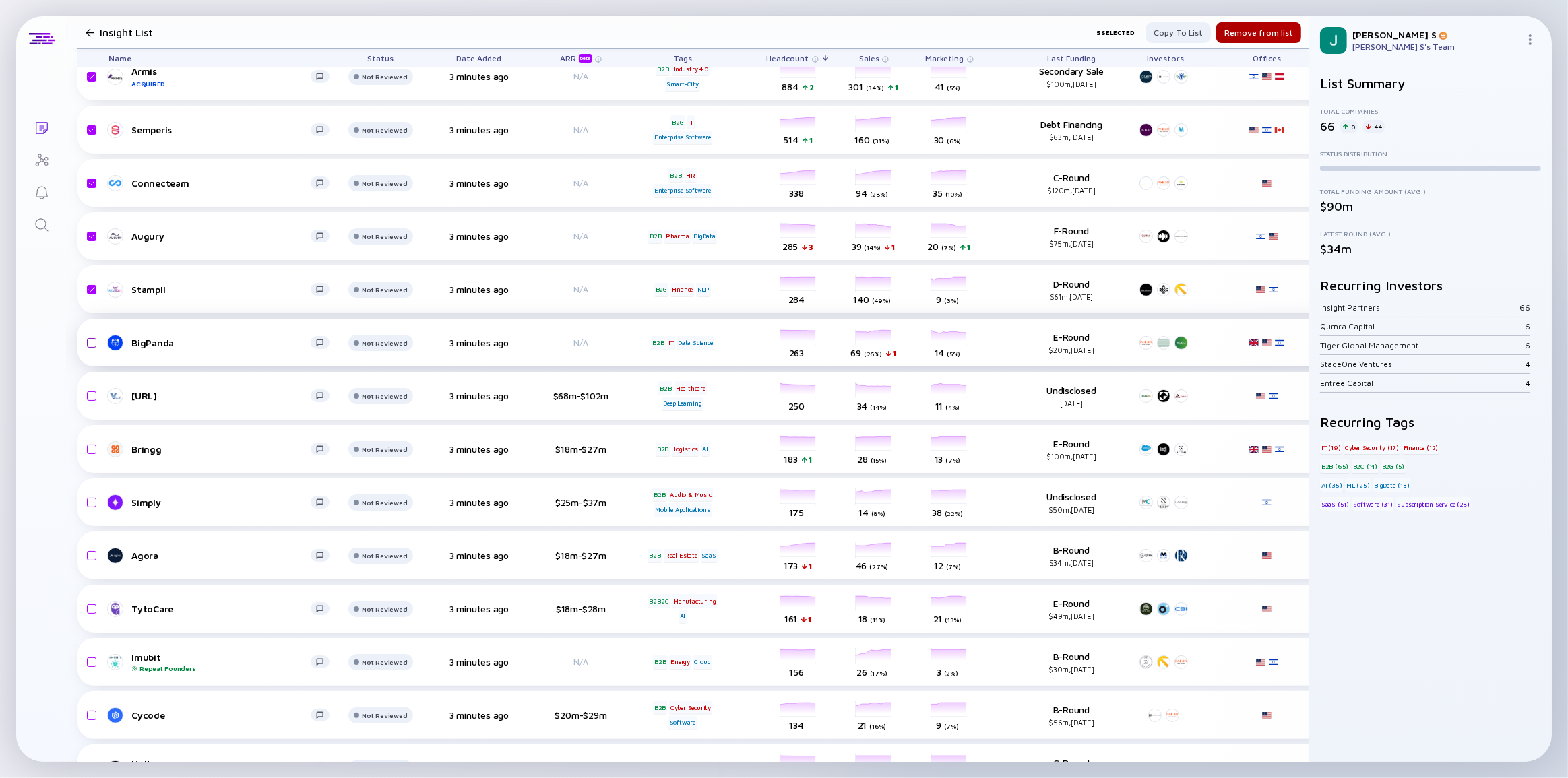
click at [91, 344] on input "checkbox" at bounding box center [89, 343] width 16 height 31
checkbox input "true"
click at [96, 448] on input "checkbox" at bounding box center [89, 449] width 16 height 31
checkbox input "true"
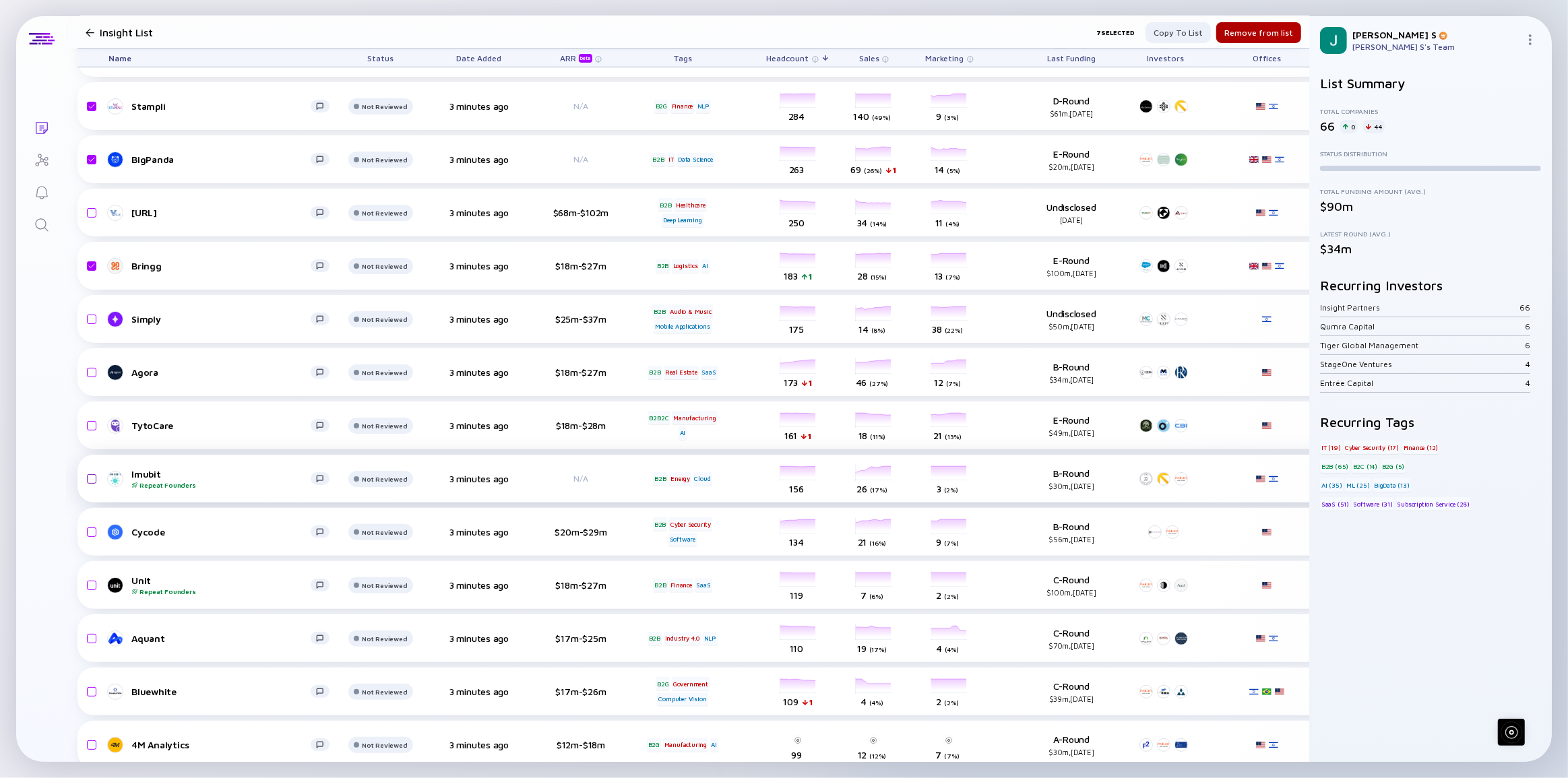
scroll to position [245, 0]
click at [91, 474] on input "checkbox" at bounding box center [89, 478] width 16 height 31
checkbox input "true"
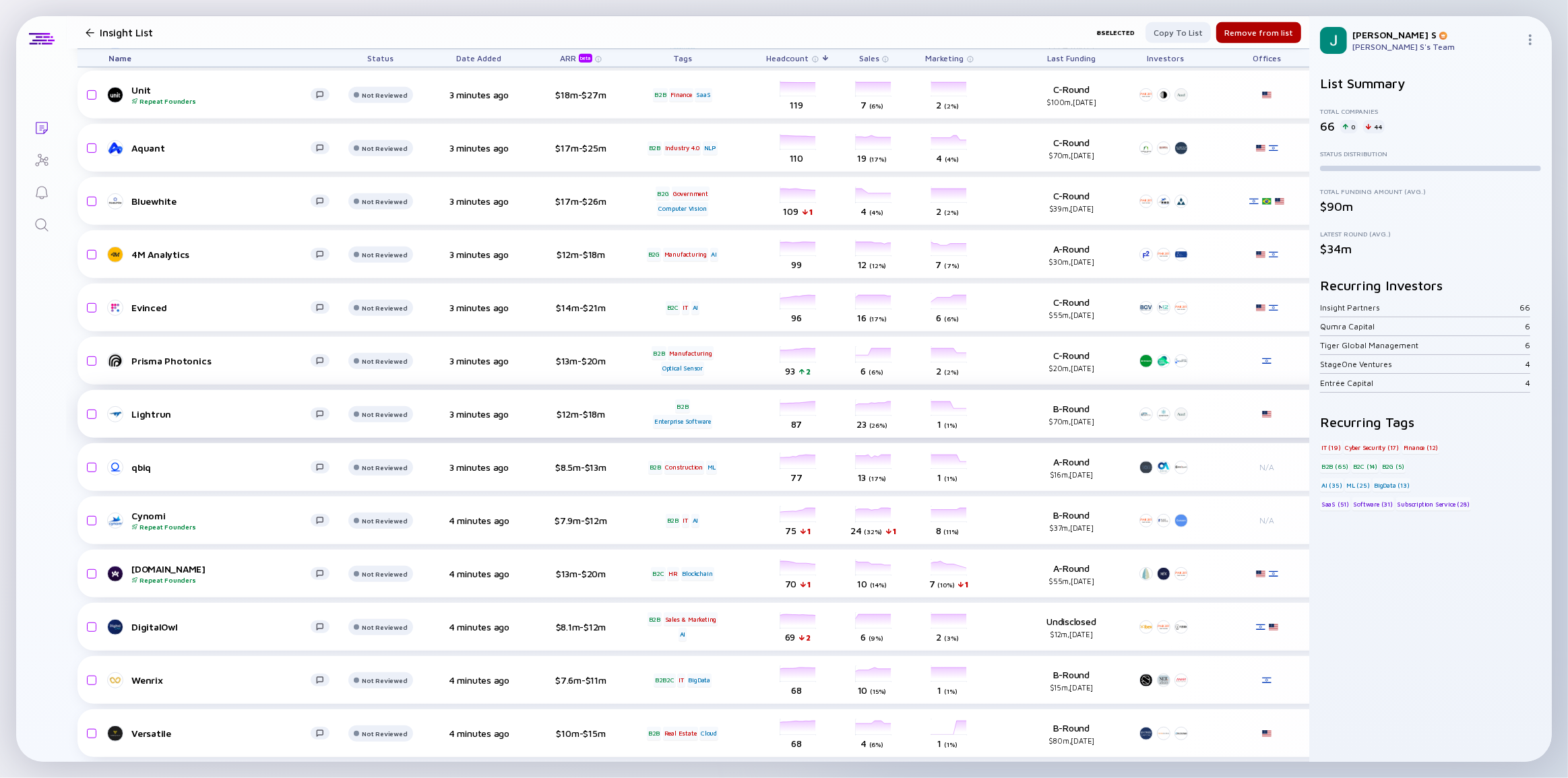
scroll to position [796, 0]
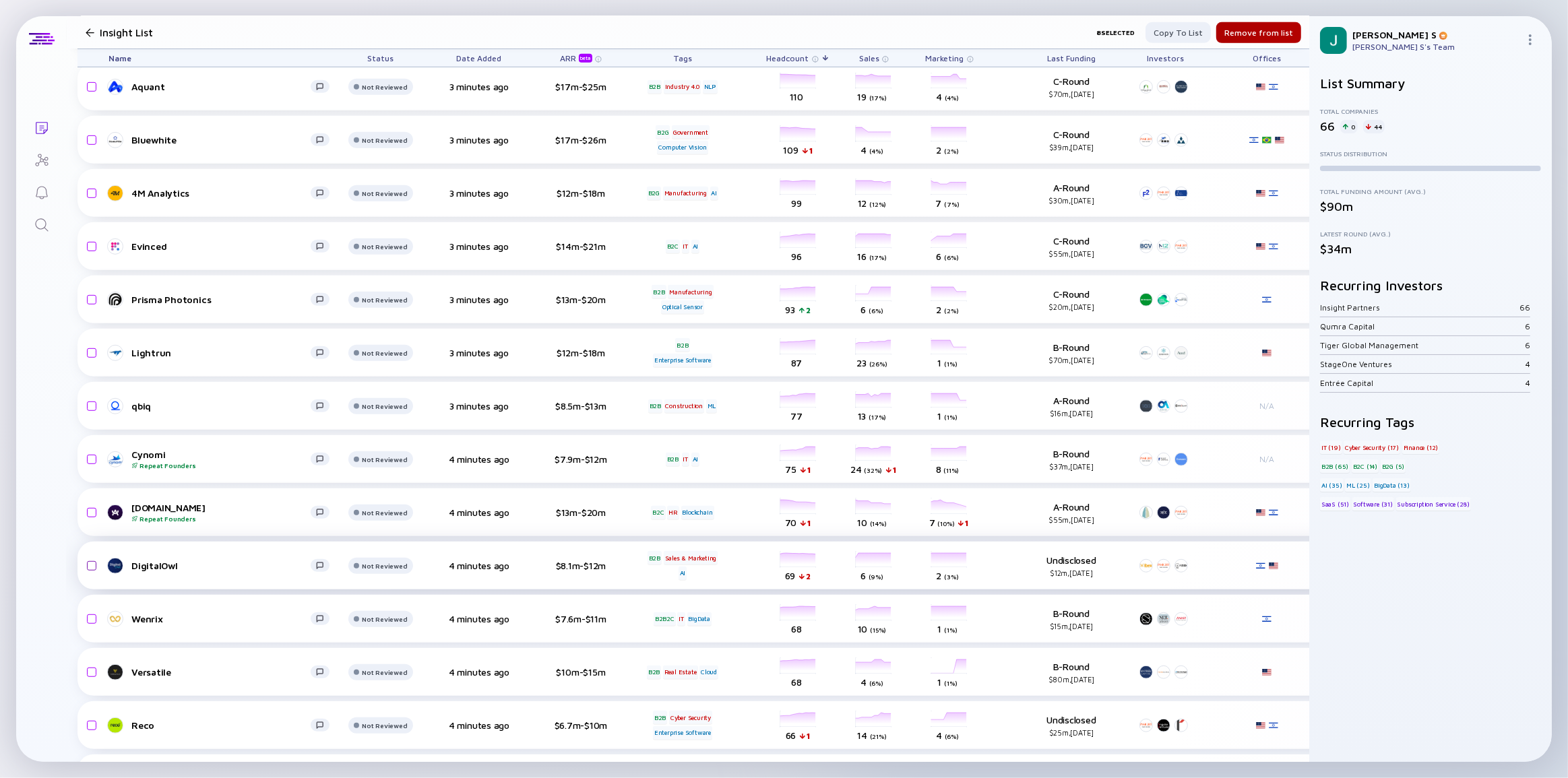
click at [88, 565] on input "checkbox" at bounding box center [89, 565] width 16 height 31
click at [1228, 30] on div "Remove from list" at bounding box center [1258, 33] width 85 height 21
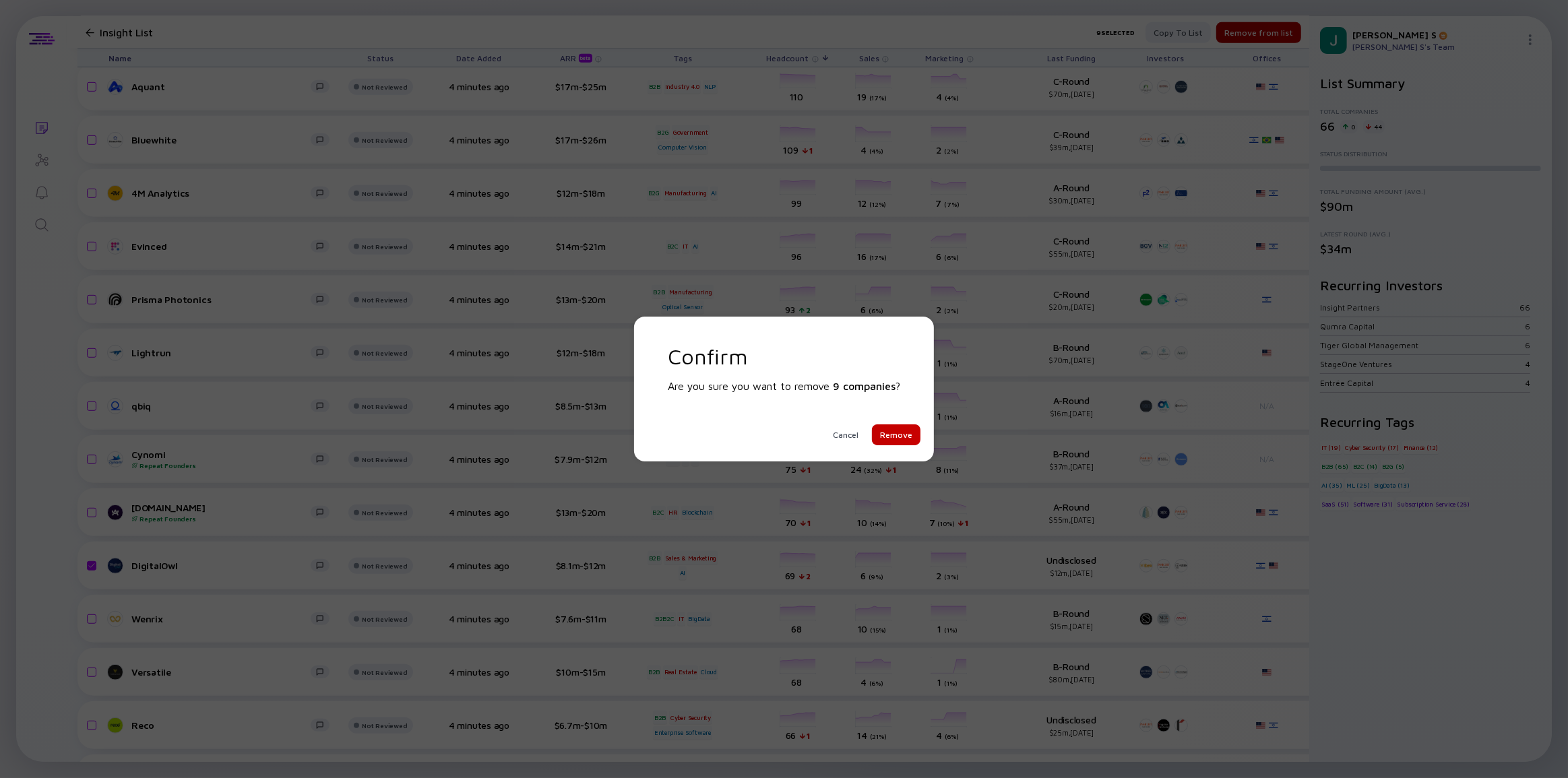
click at [903, 438] on div "Remove" at bounding box center [896, 435] width 48 height 21
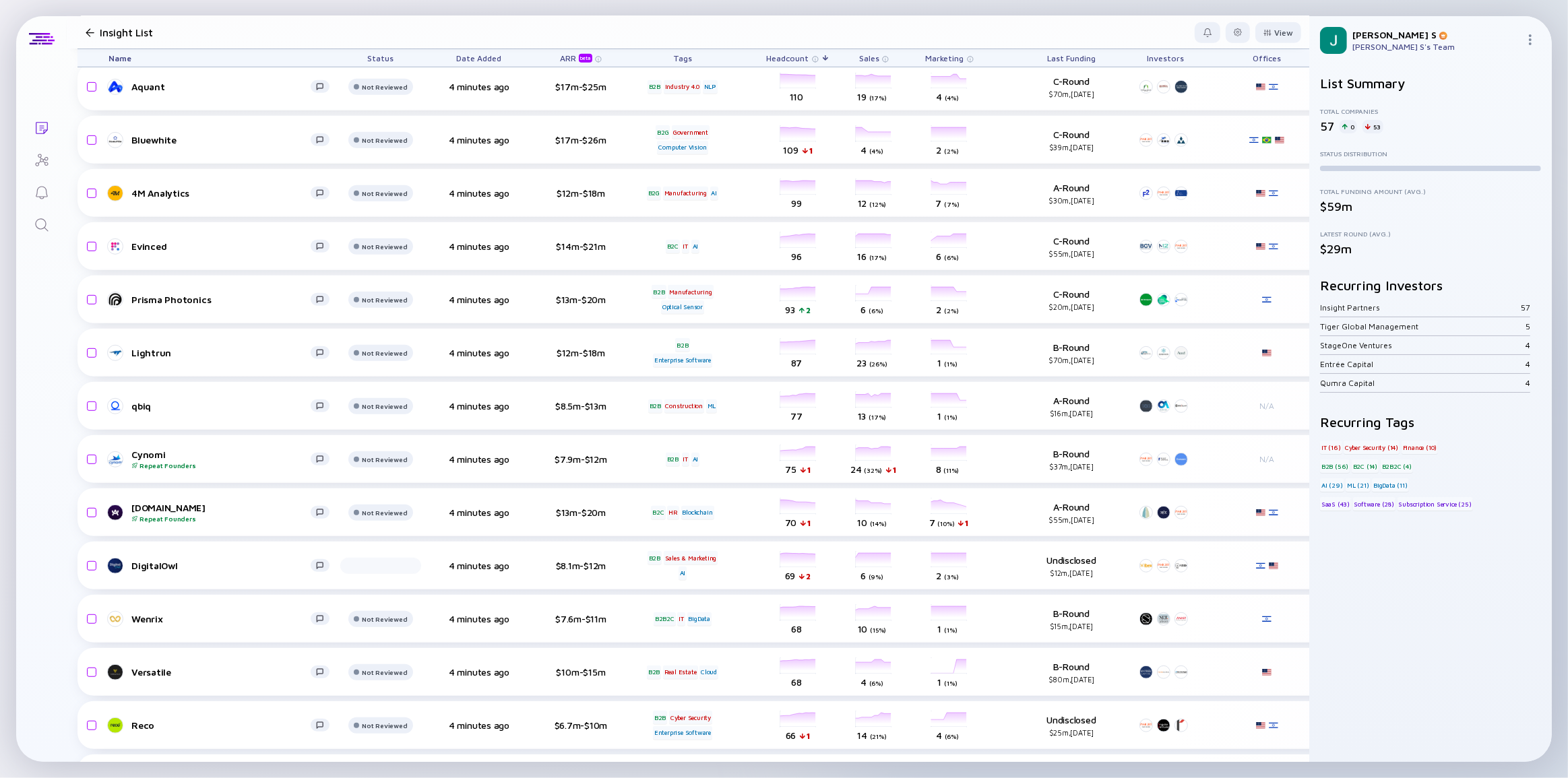
checkbox input "false"
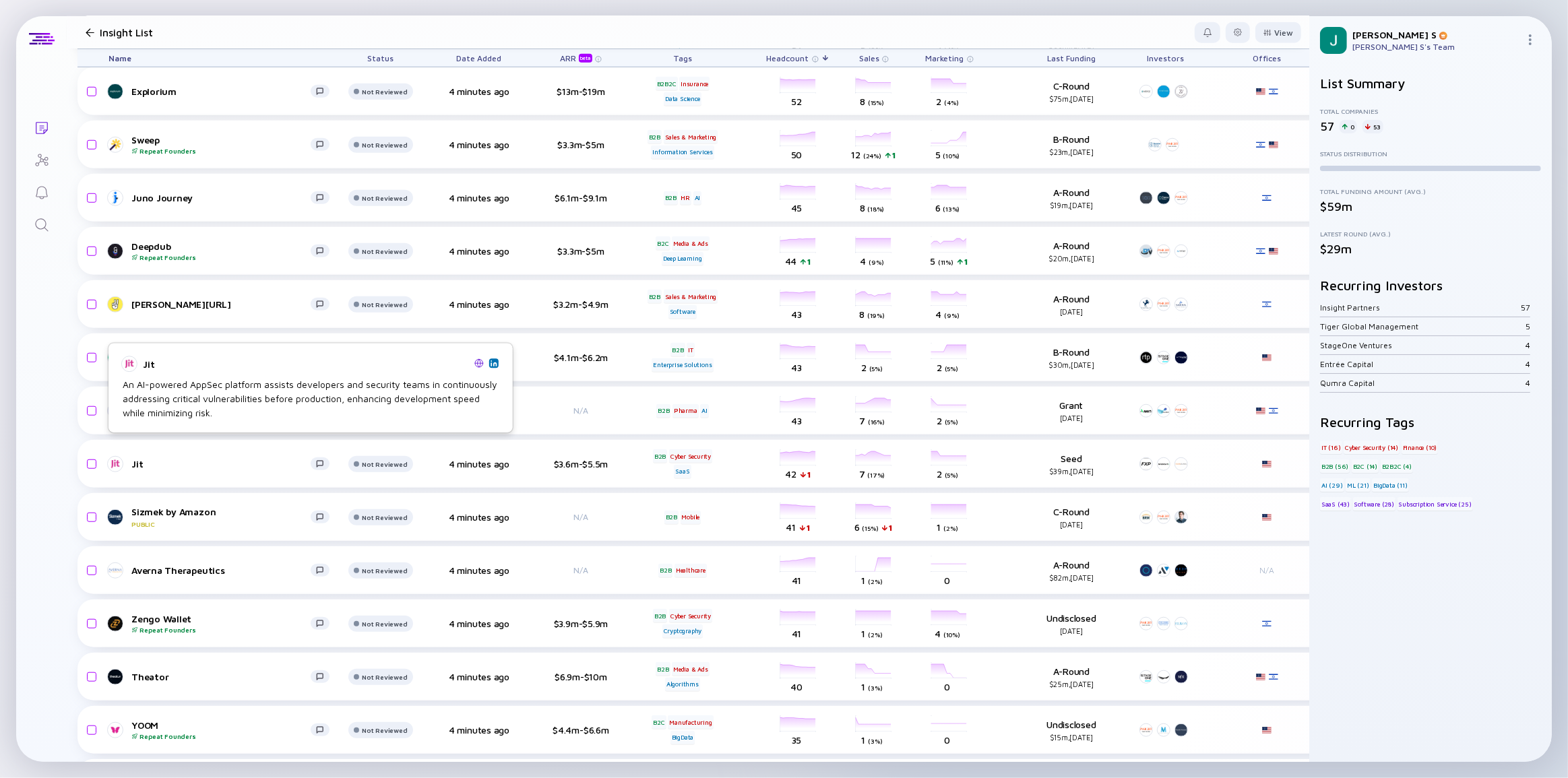
scroll to position [1224, 0]
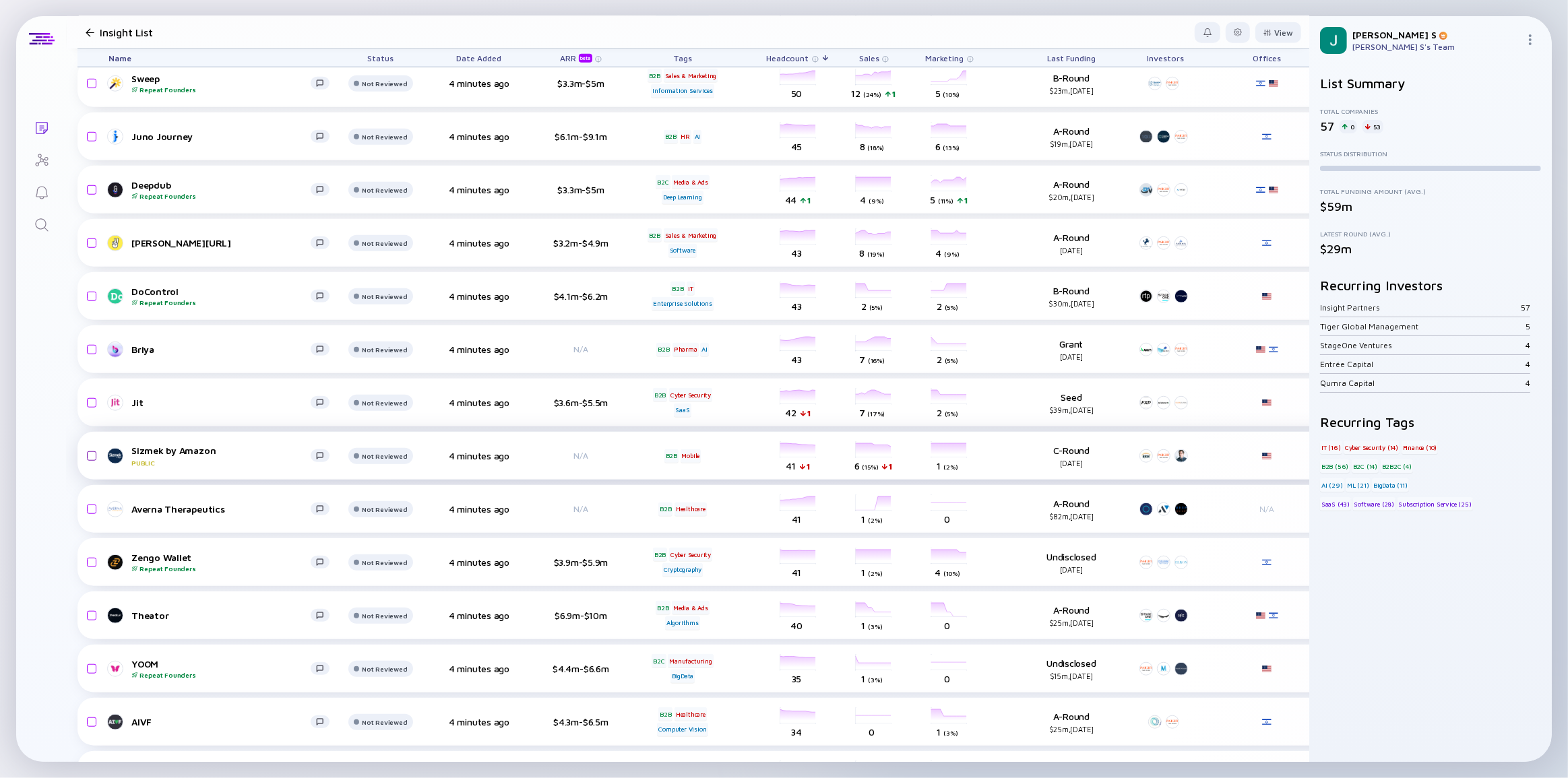
click at [89, 456] on input "checkbox" at bounding box center [89, 456] width 16 height 31
checkbox input "true"
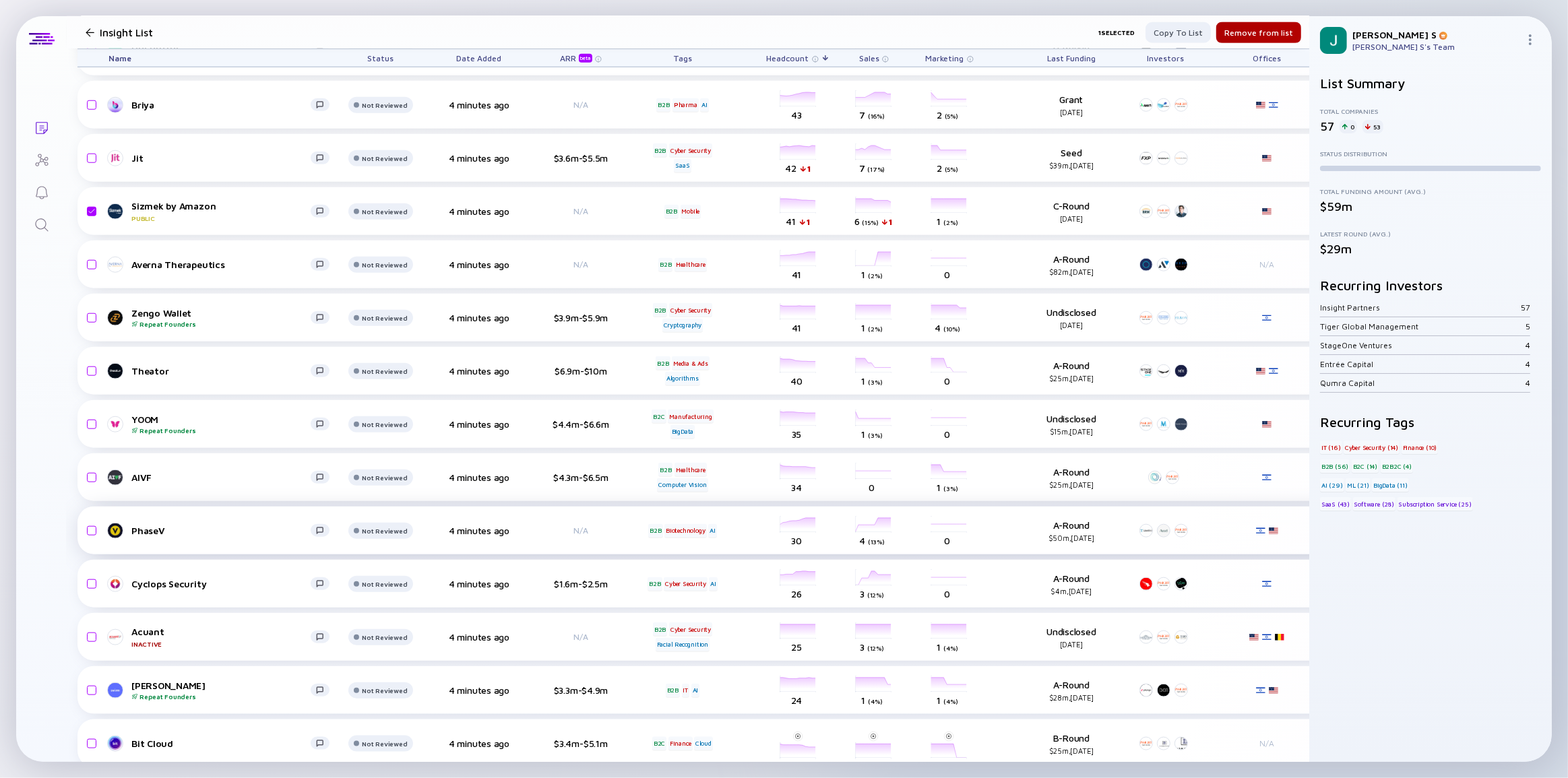
scroll to position [1530, 0]
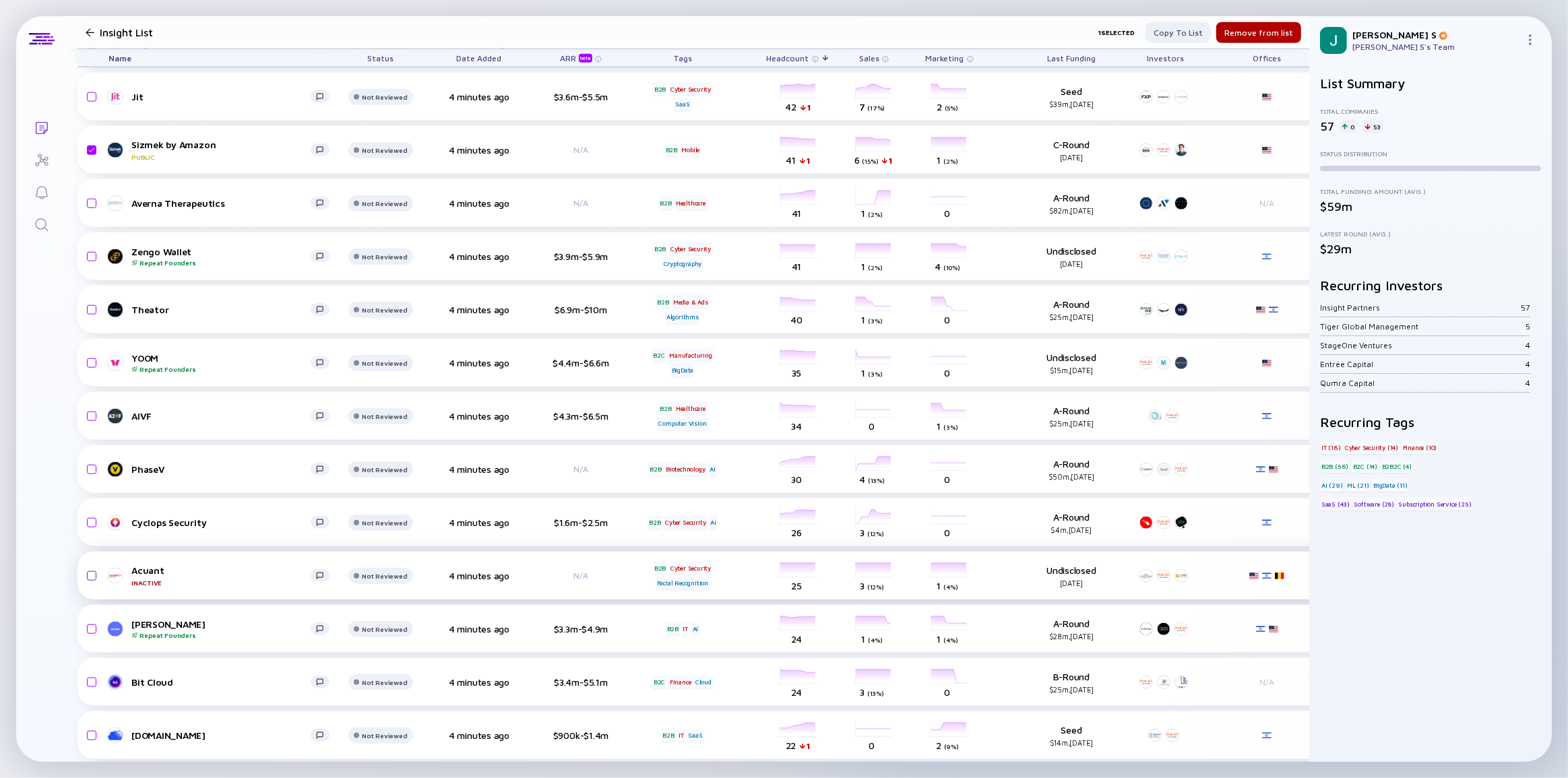
click at [90, 575] on input "checkbox" at bounding box center [89, 576] width 16 height 31
checkbox input "true"
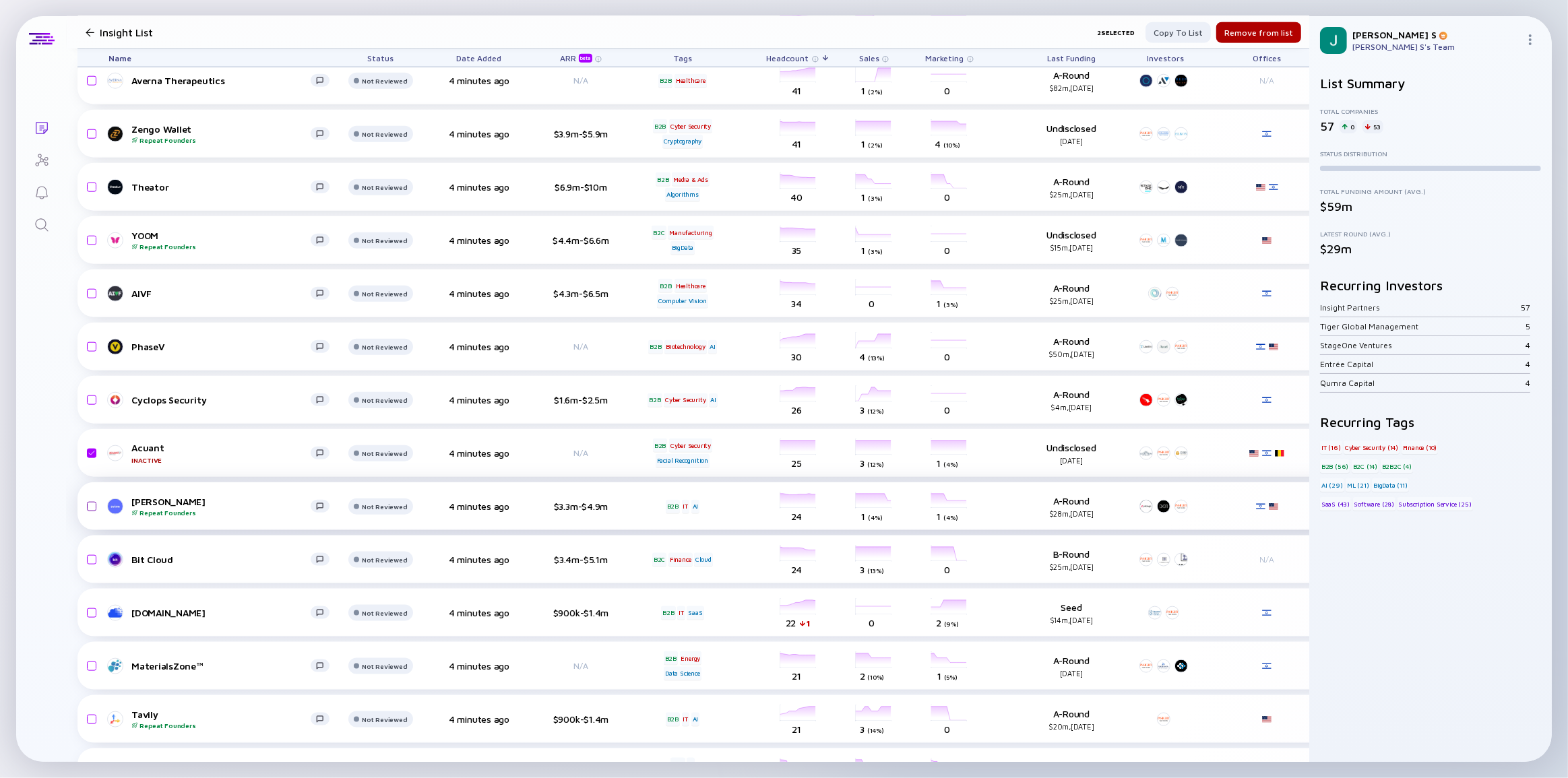
click at [91, 504] on input "checkbox" at bounding box center [89, 507] width 16 height 31
checkbox input "true"
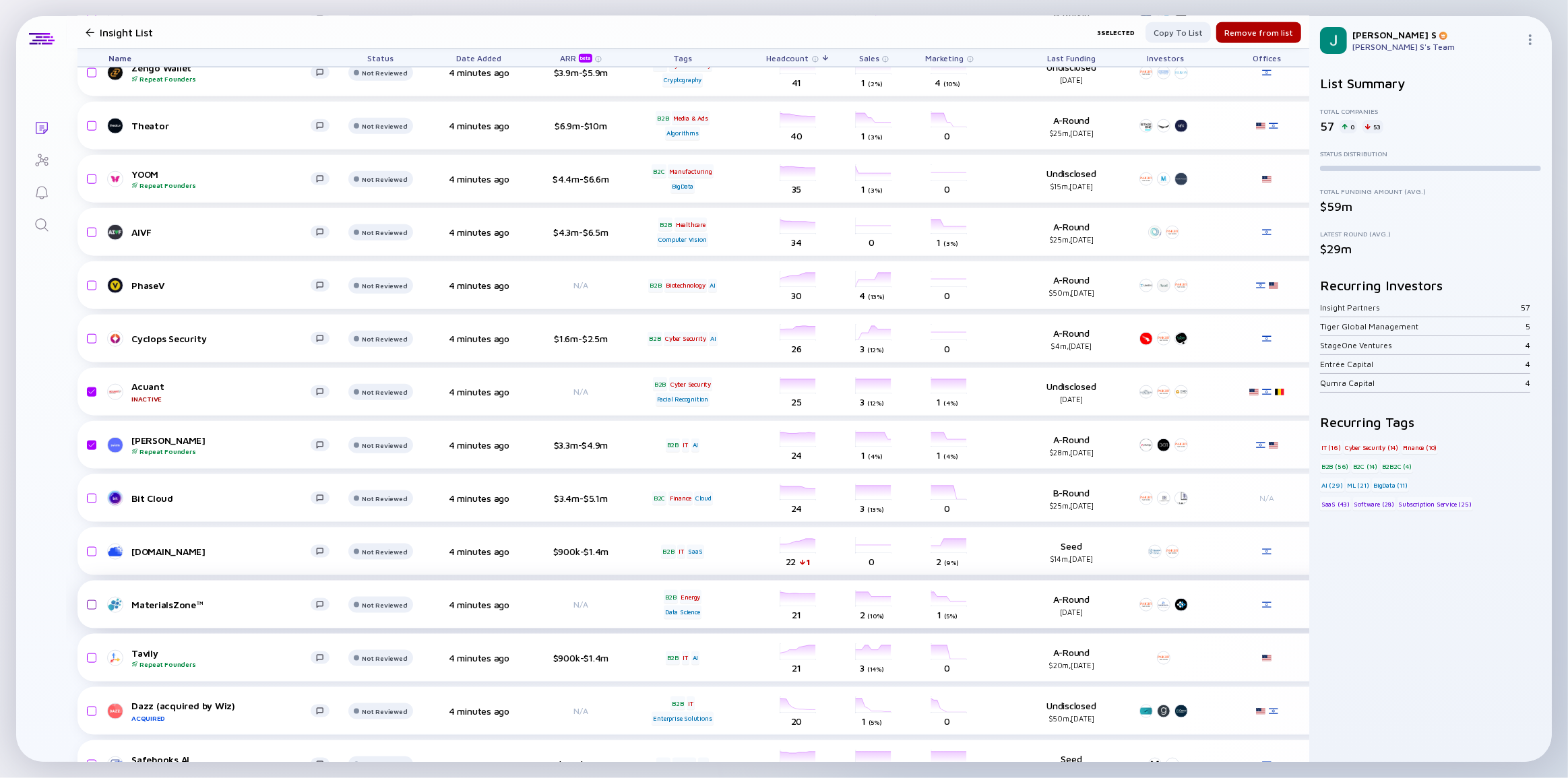
click at [89, 601] on input "checkbox" at bounding box center [89, 605] width 16 height 31
checkbox input "true"
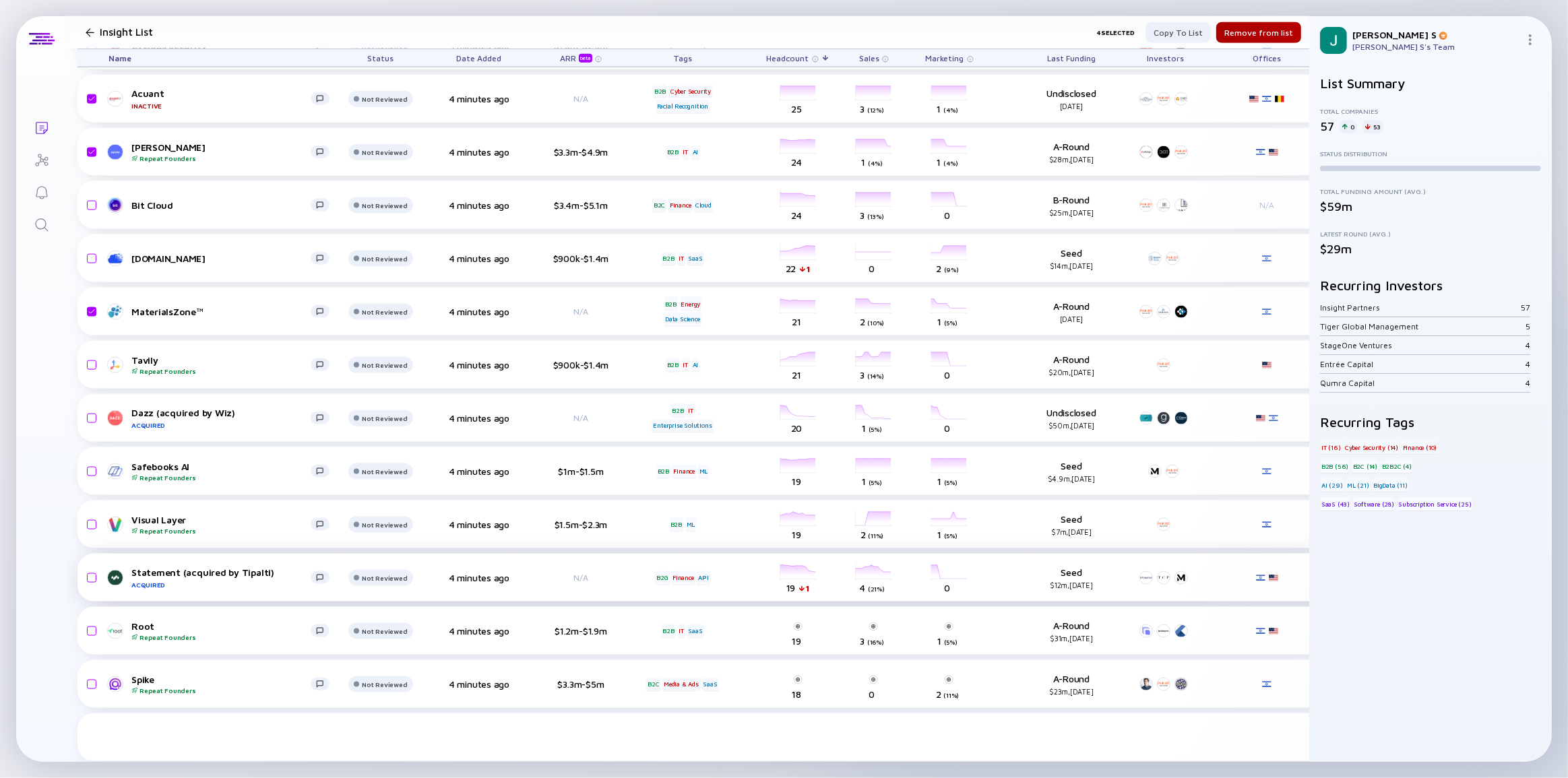
scroll to position [2020, 0]
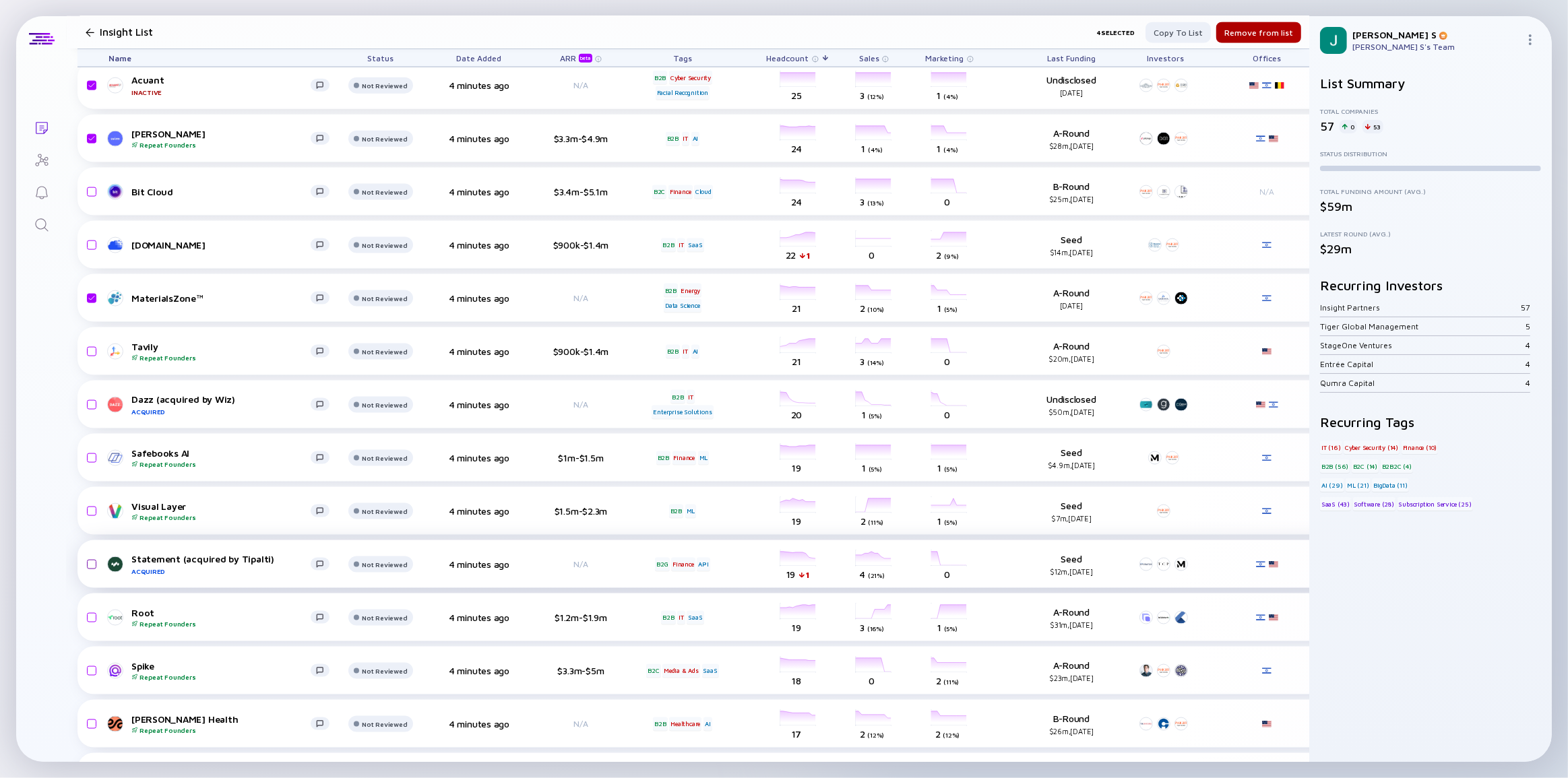
click at [93, 566] on input "checkbox" at bounding box center [89, 564] width 16 height 31
checkbox input "true"
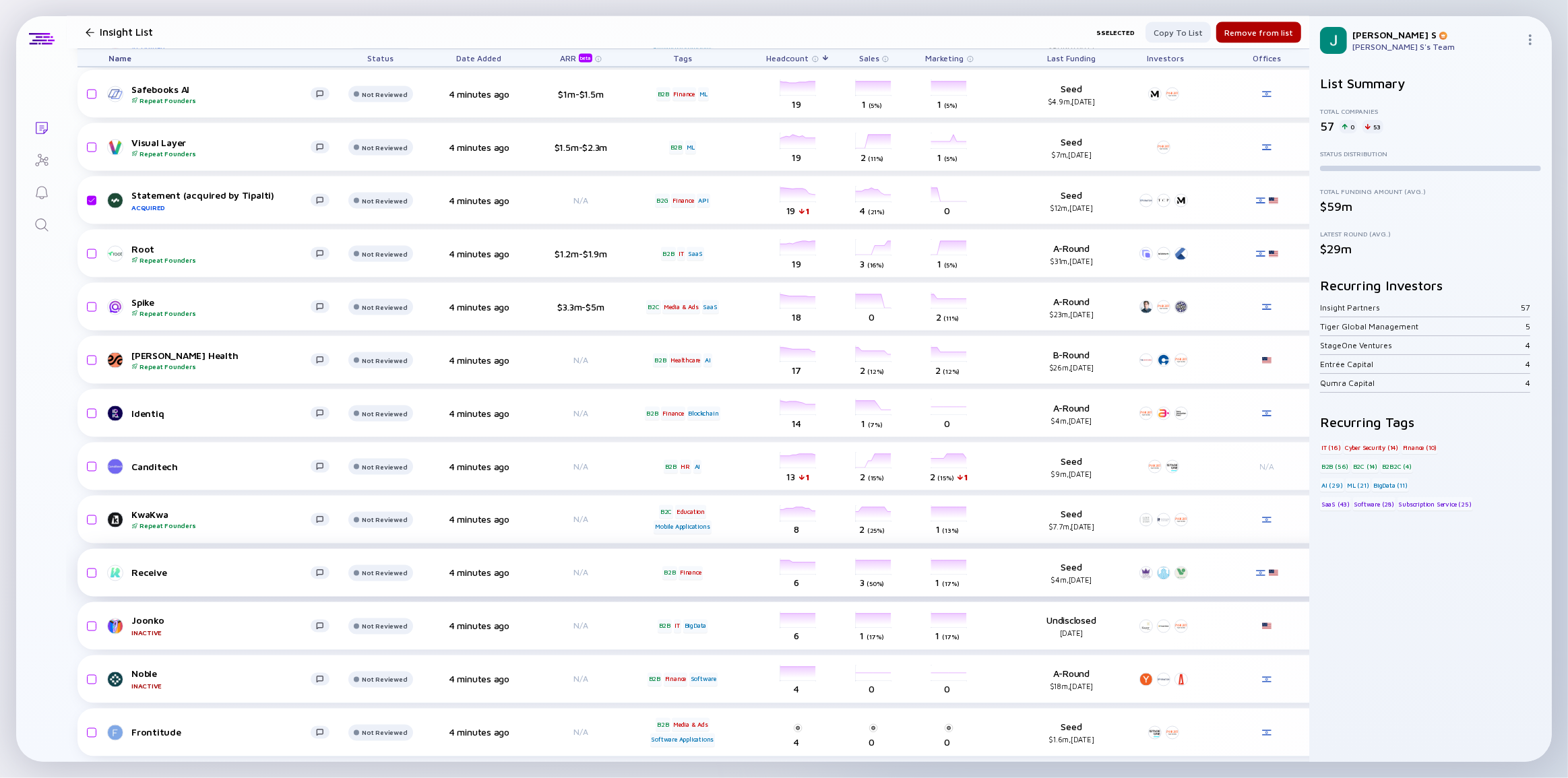
scroll to position [2392, 0]
drag, startPoint x: 91, startPoint y: 616, endPoint x: 93, endPoint y: 671, distance: 55.0
click at [91, 617] on input "checkbox" at bounding box center [89, 626] width 16 height 31
checkbox input "true"
drag, startPoint x: 93, startPoint y: 671, endPoint x: 387, endPoint y: 528, distance: 326.9
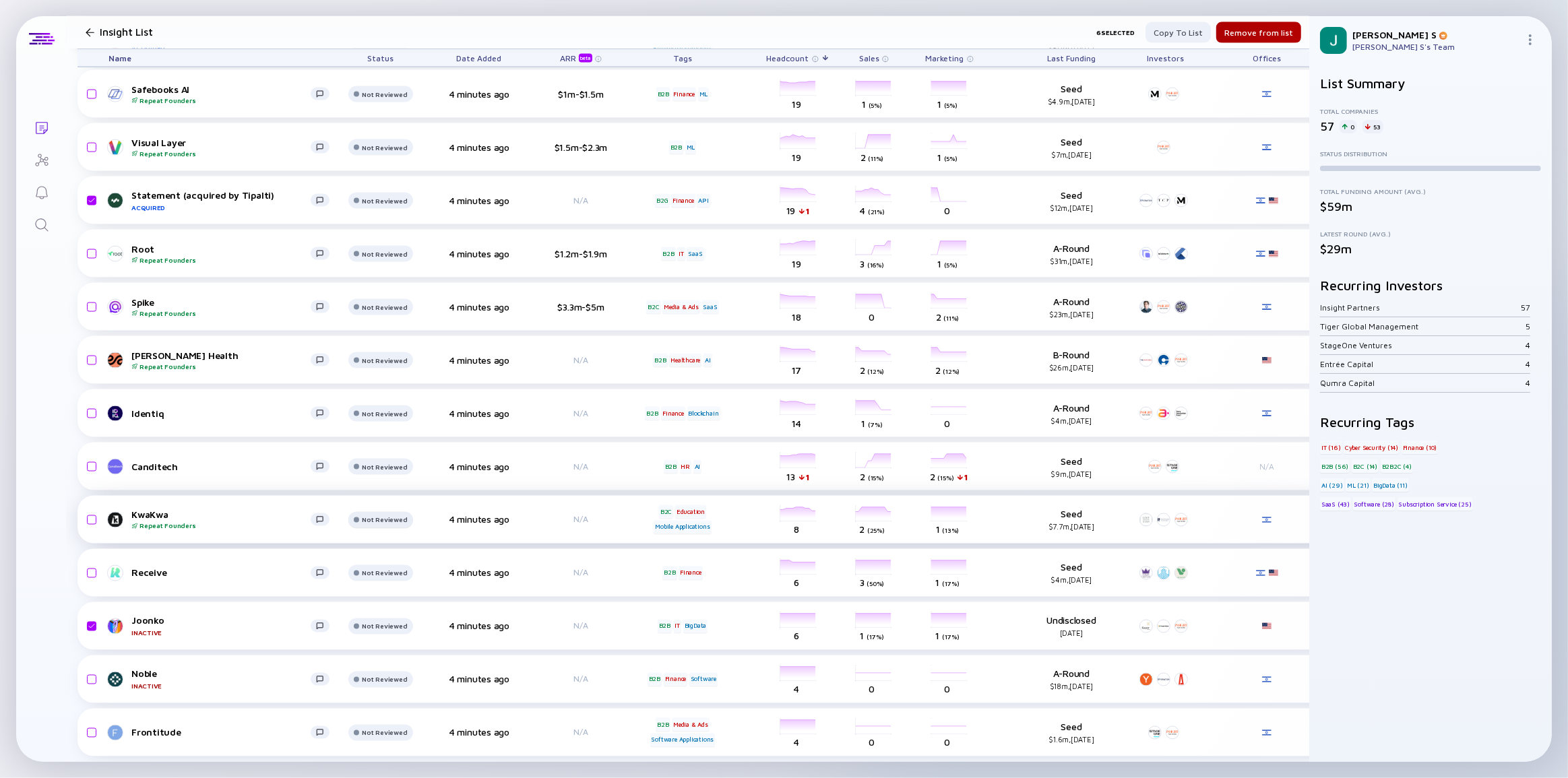
click at [93, 671] on input "checkbox" at bounding box center [89, 680] width 16 height 31
checkbox input "true"
click at [1253, 35] on div "Remove from list" at bounding box center [1258, 33] width 85 height 21
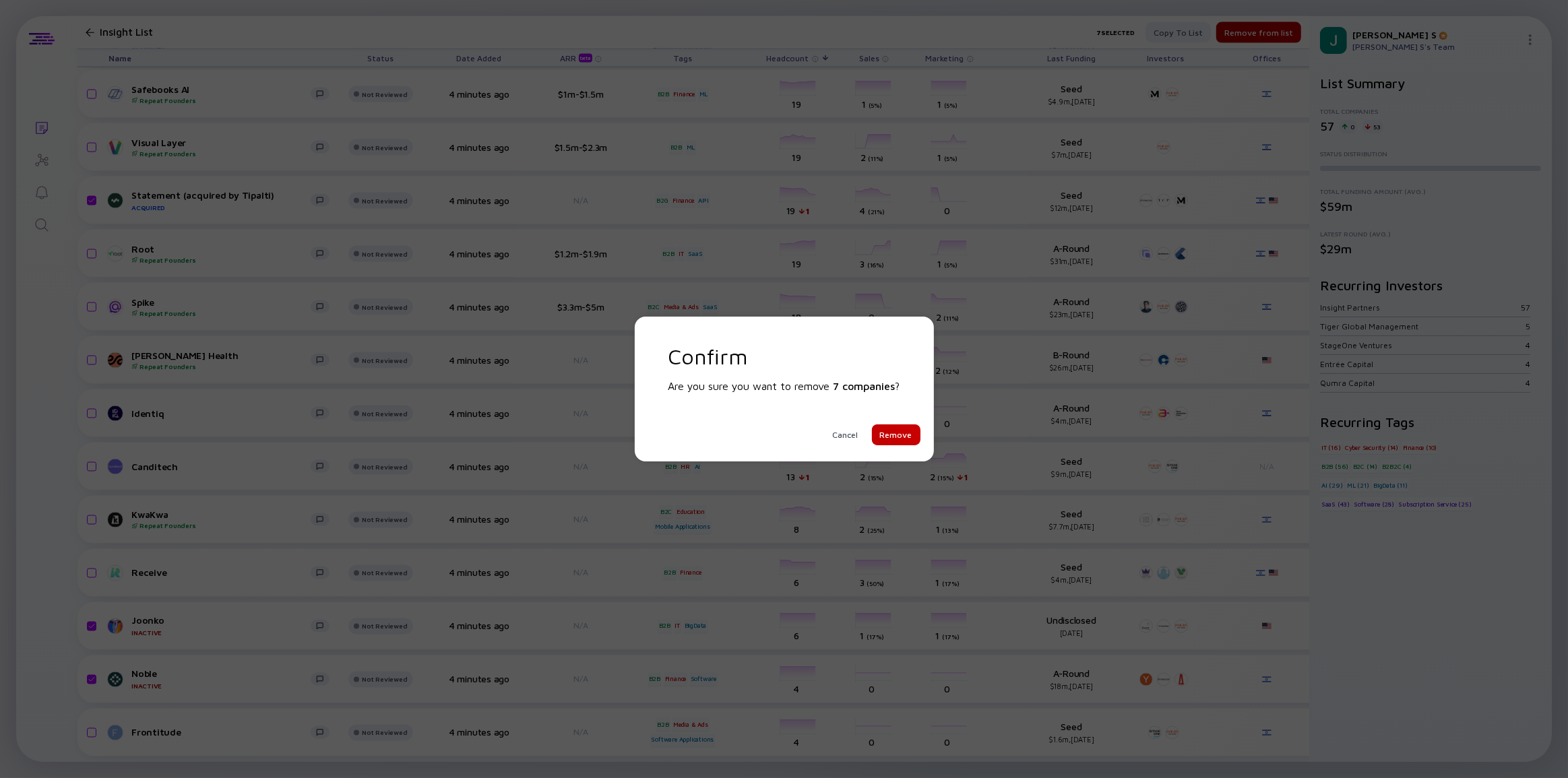
click at [883, 432] on div "Remove" at bounding box center [896, 435] width 48 height 21
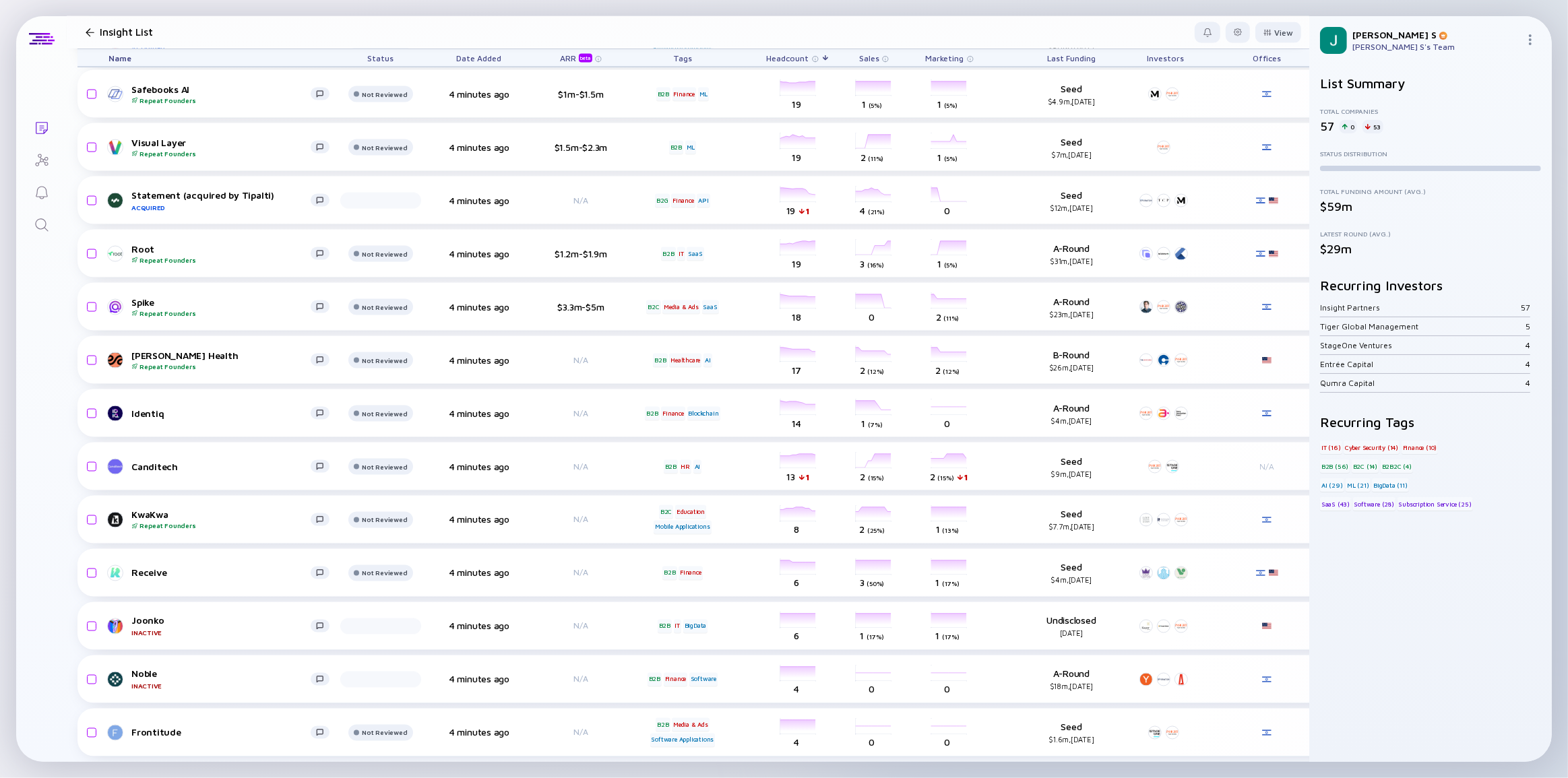
checkbox input "false"
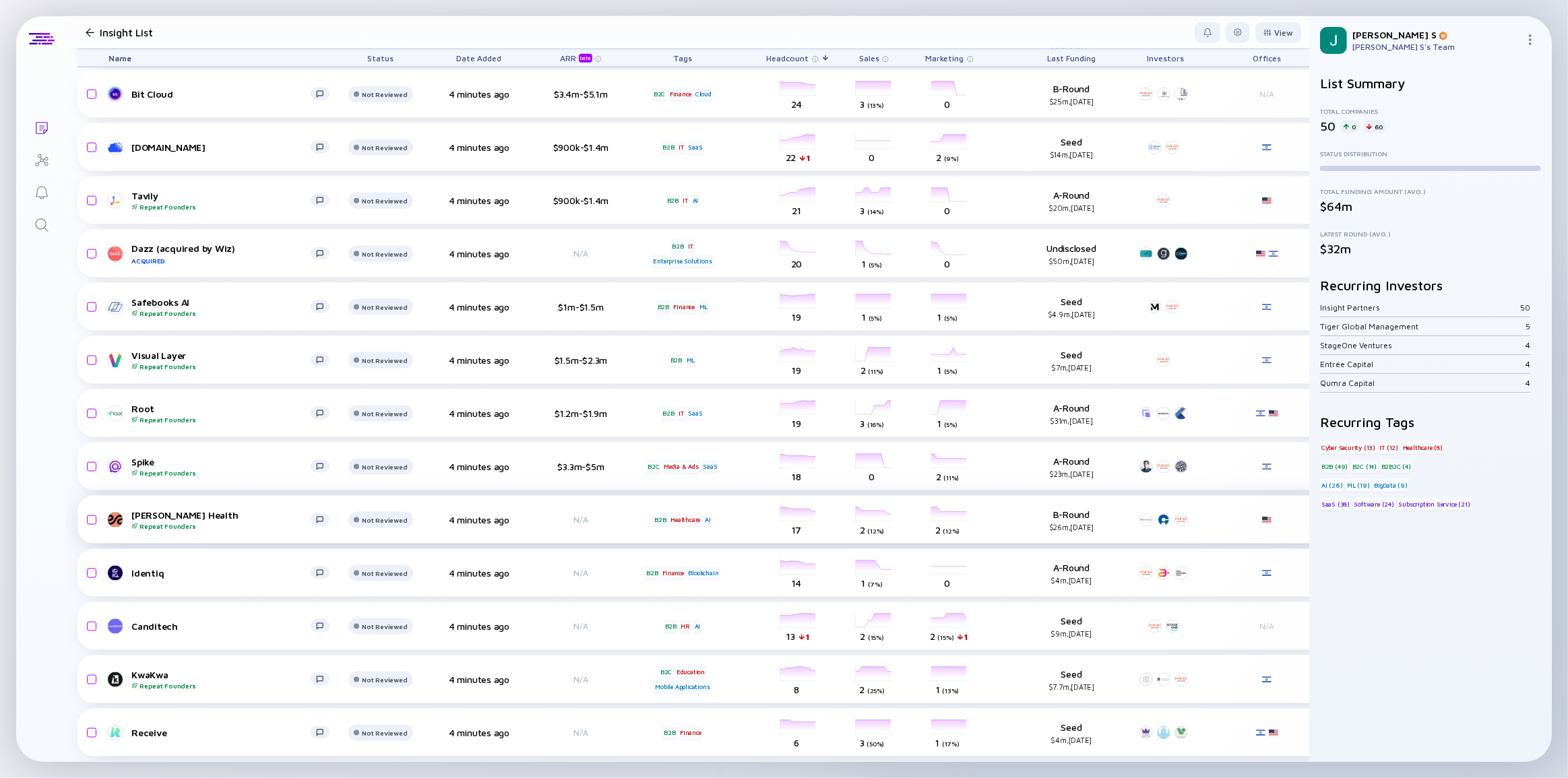
scroll to position [1898, 0]
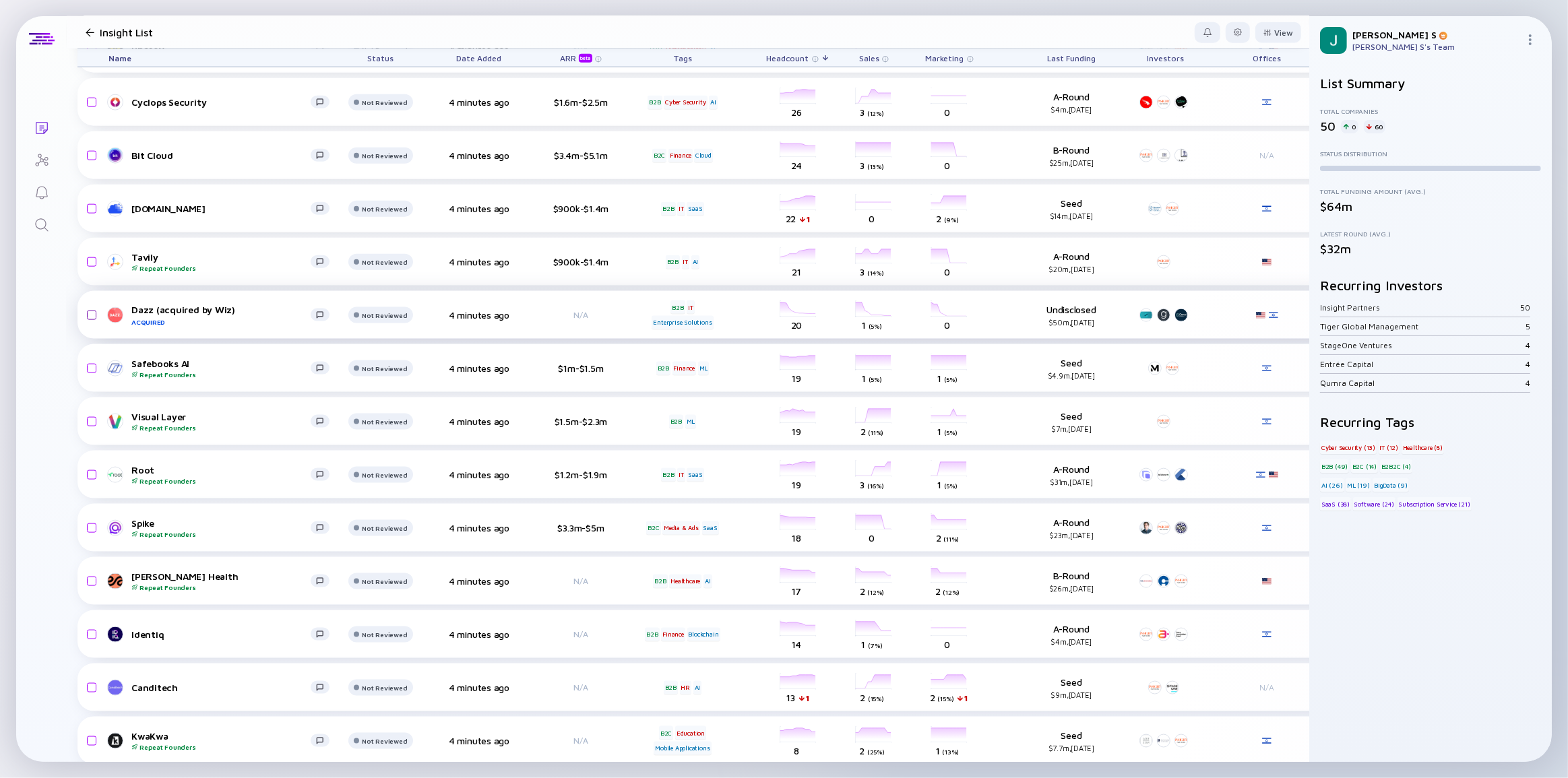
click at [89, 313] on input "checkbox" at bounding box center [89, 315] width 16 height 31
checkbox input "true"
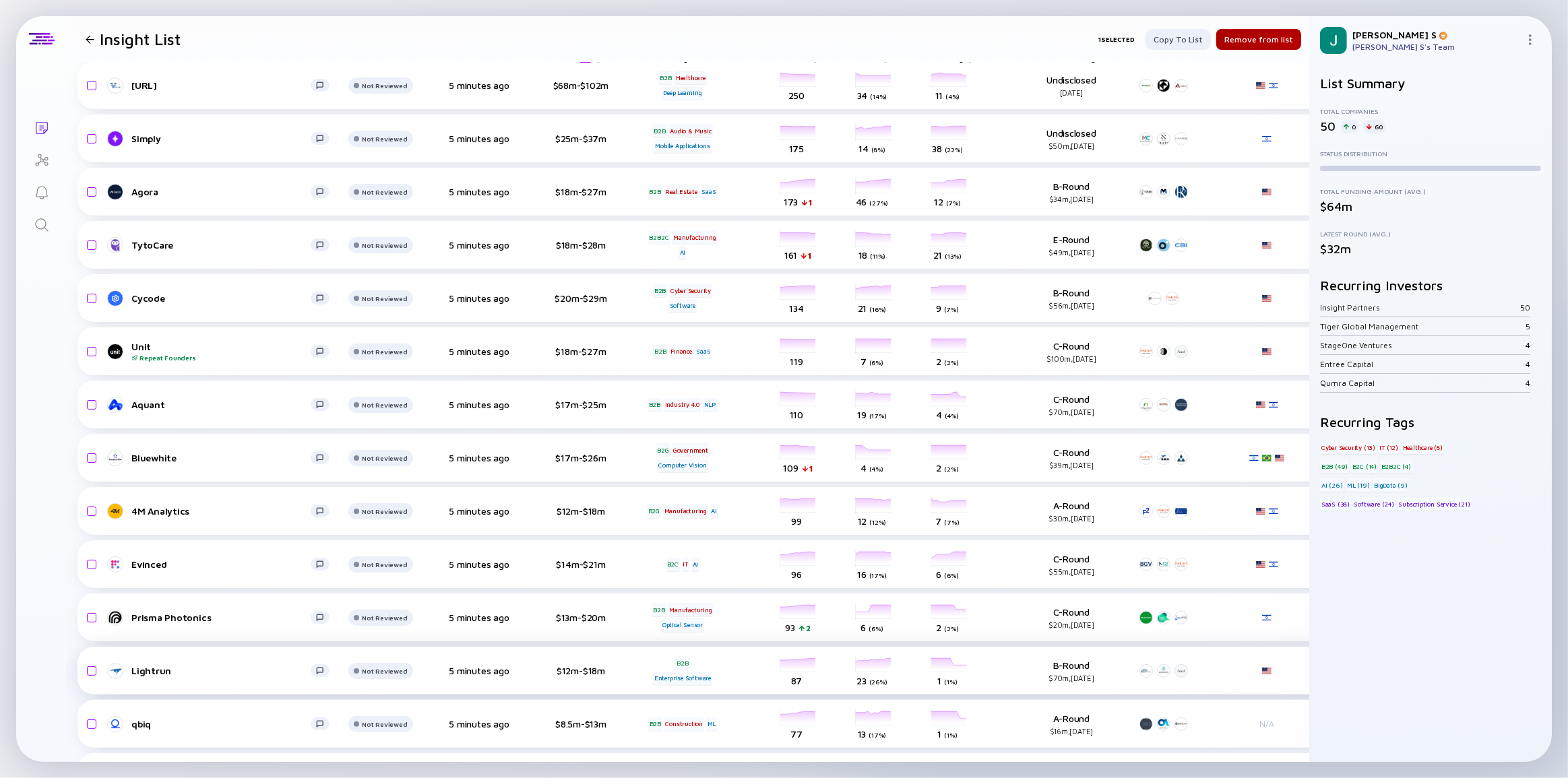
scroll to position [0, 0]
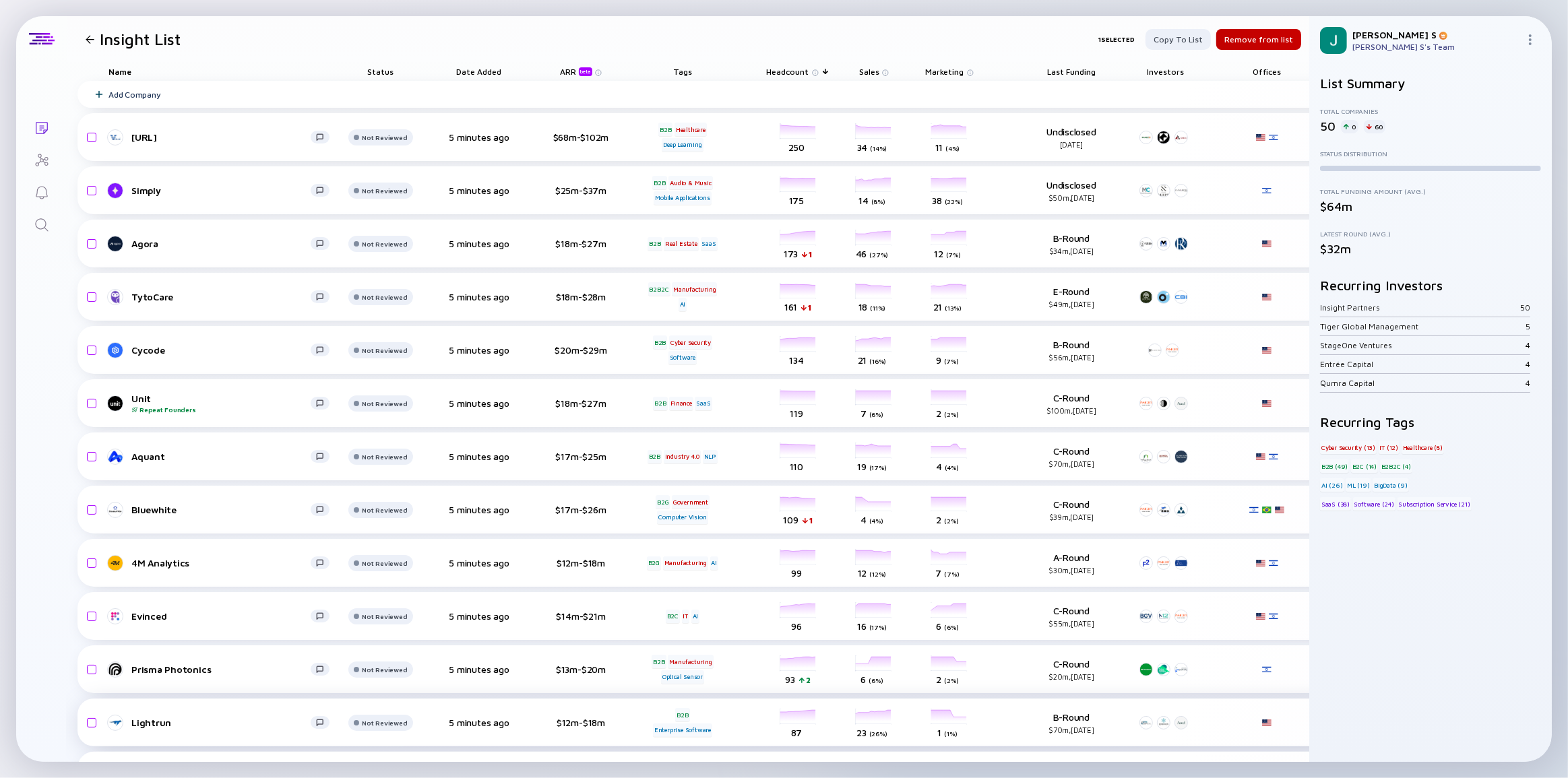
click at [1240, 36] on div "Remove from list" at bounding box center [1258, 39] width 85 height 21
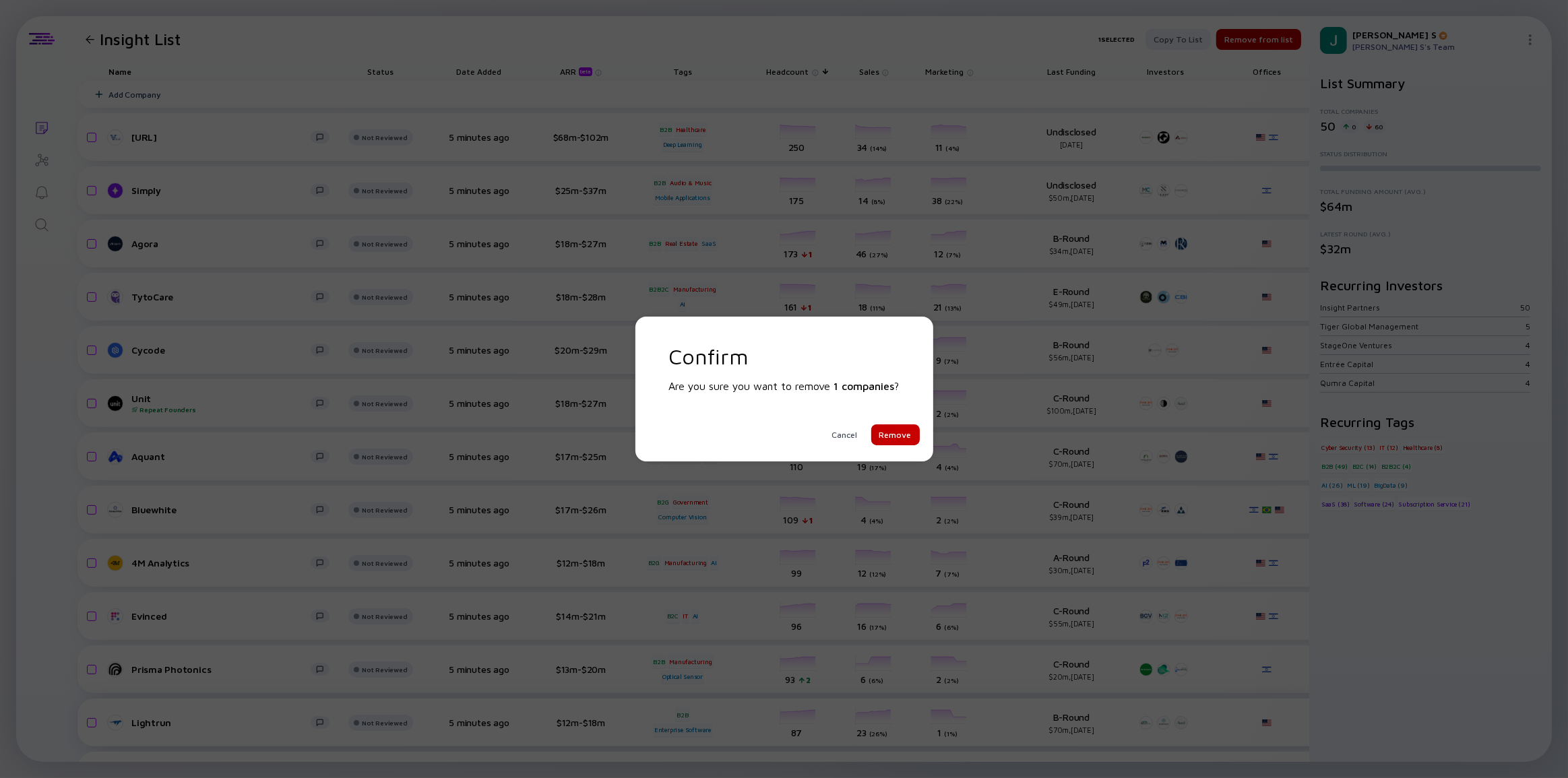
click at [902, 431] on div "Remove" at bounding box center [895, 435] width 48 height 21
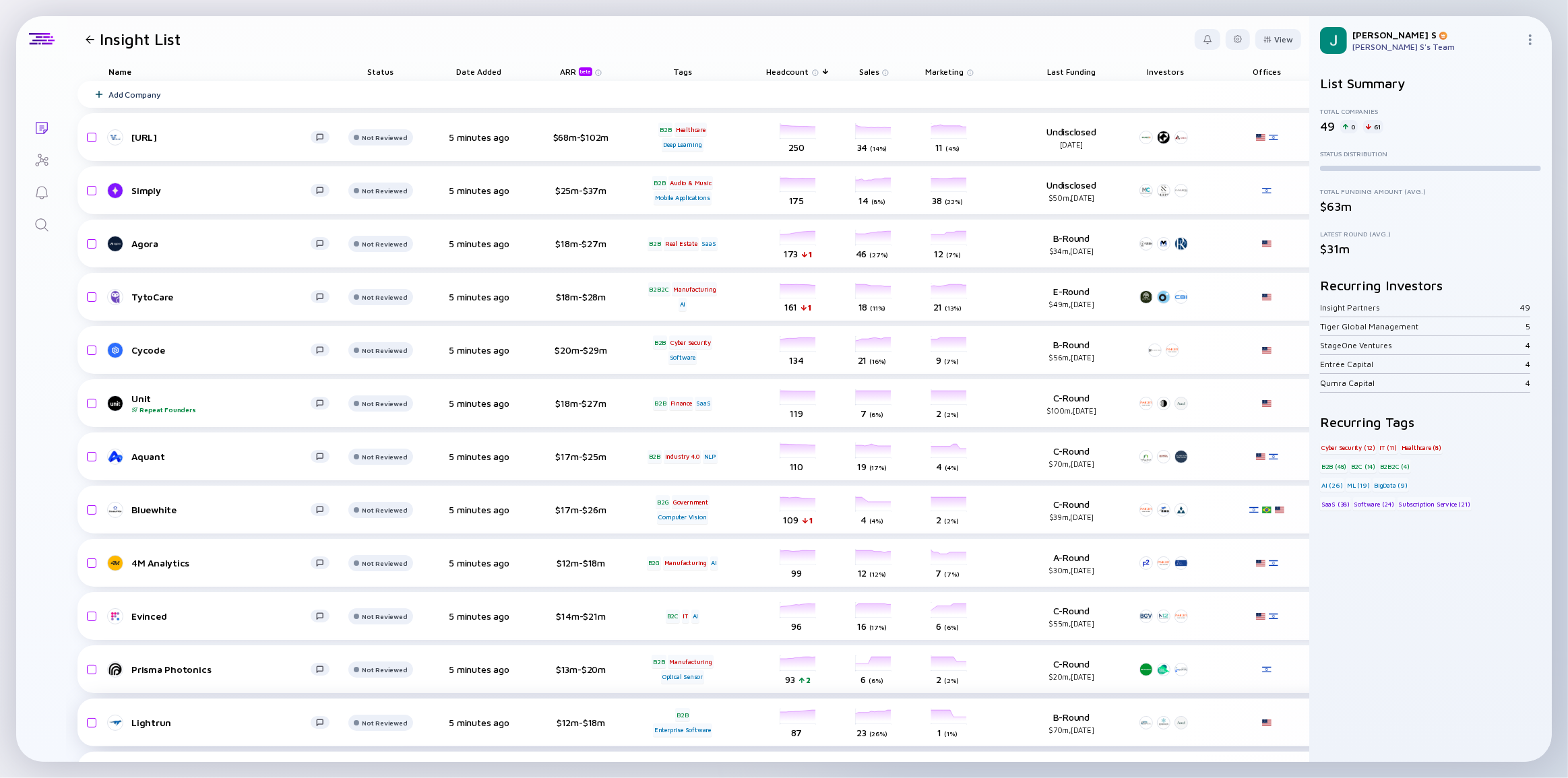
click at [863, 67] on span "Sales" at bounding box center [869, 72] width 20 height 10
click at [921, 90] on div "Sort by Sales" at bounding box center [894, 91] width 58 height 11
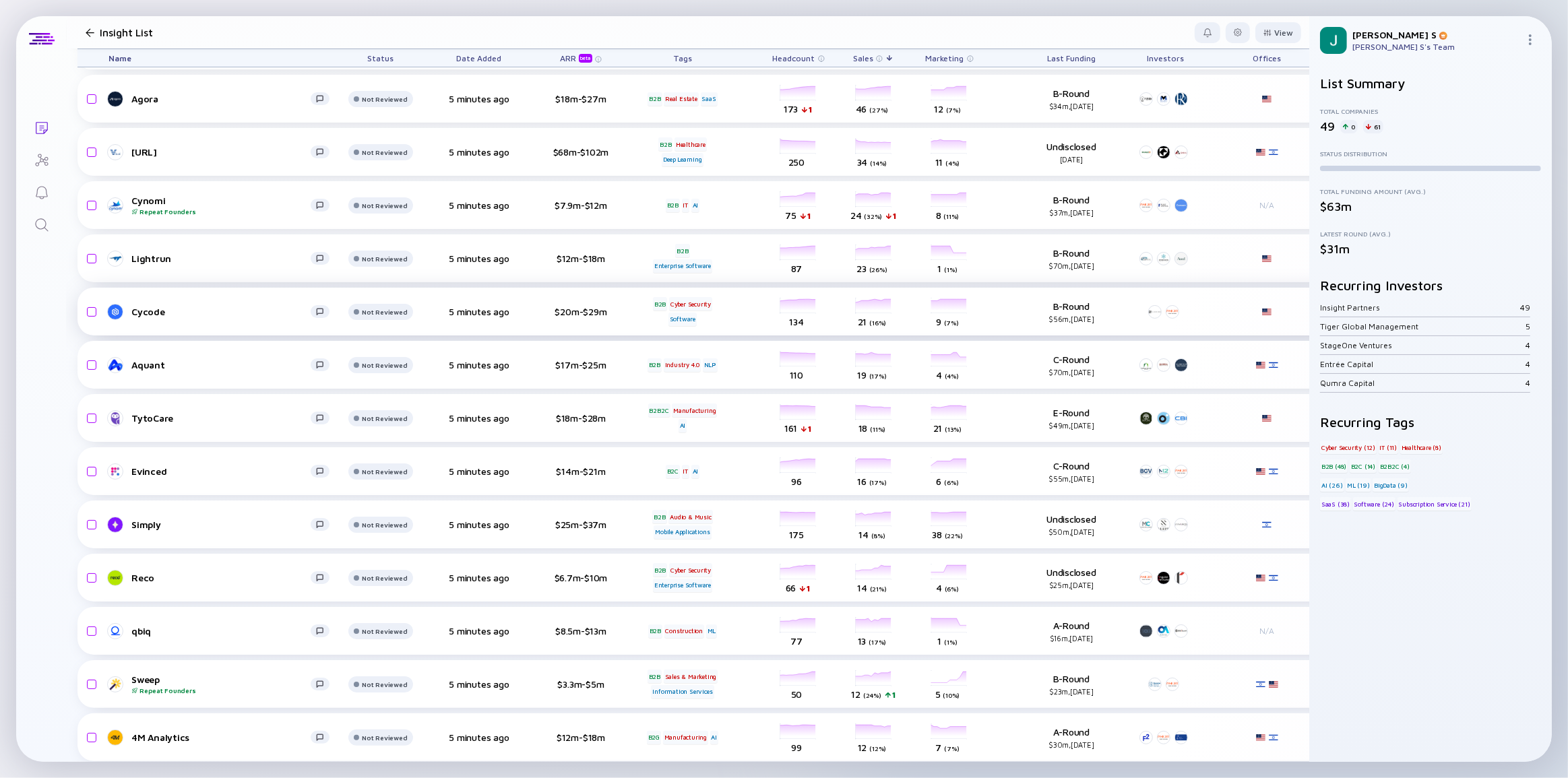
scroll to position [183, 0]
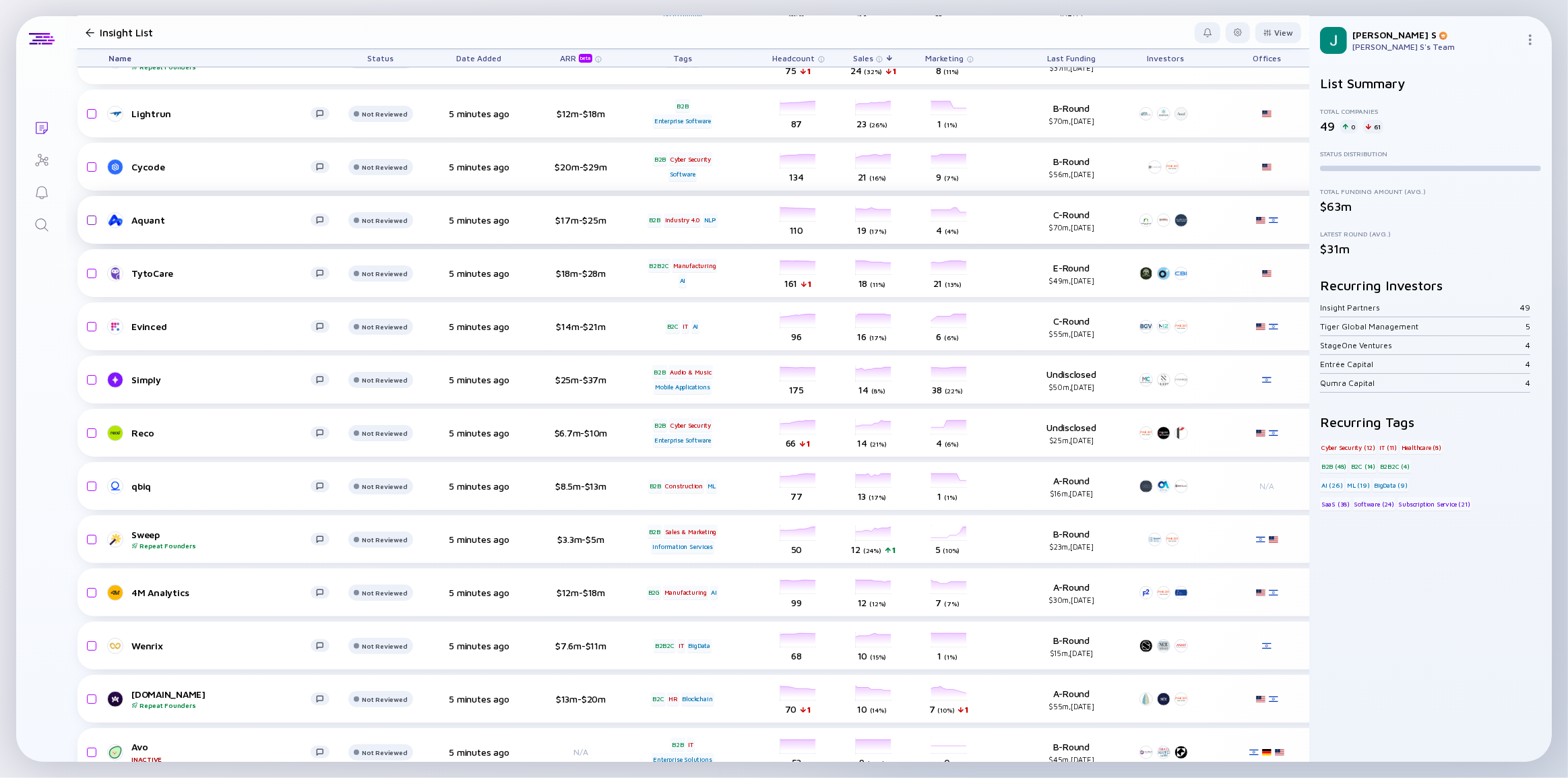
click at [94, 220] on input "checkbox" at bounding box center [89, 220] width 16 height 31
checkbox input "true"
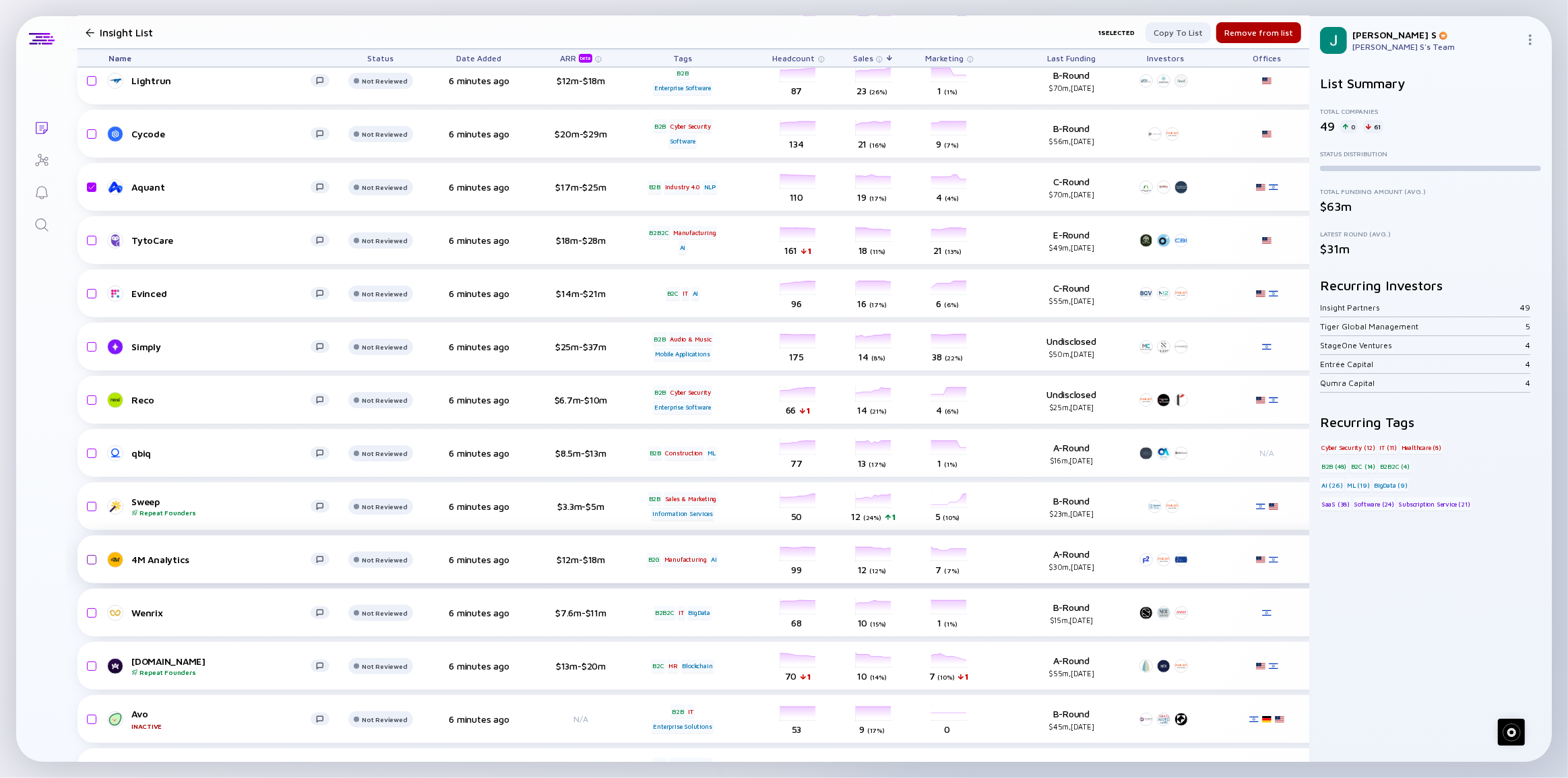
scroll to position [245, 0]
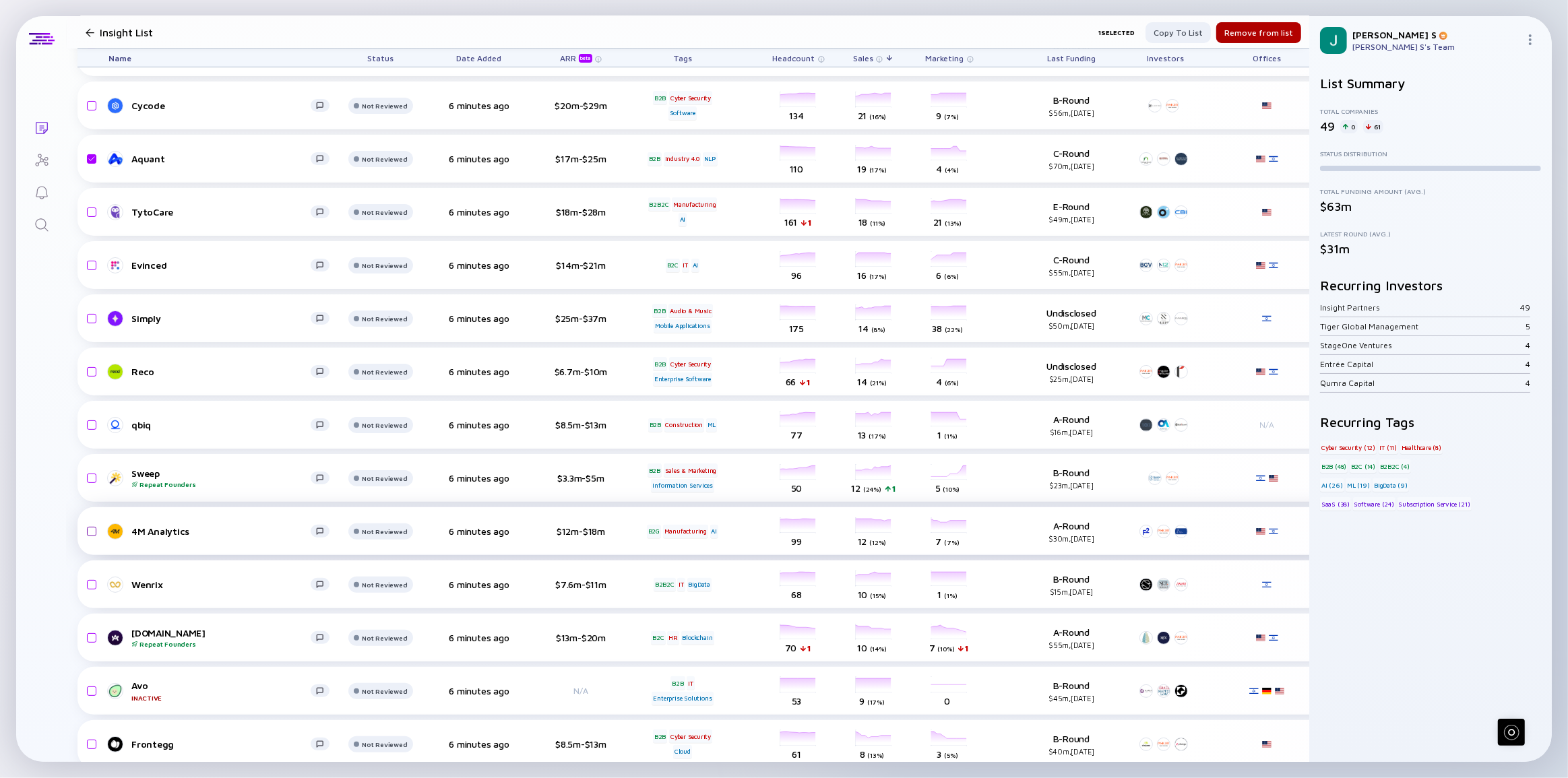
click at [91, 530] on input "checkbox" at bounding box center [89, 531] width 16 height 31
checkbox input "true"
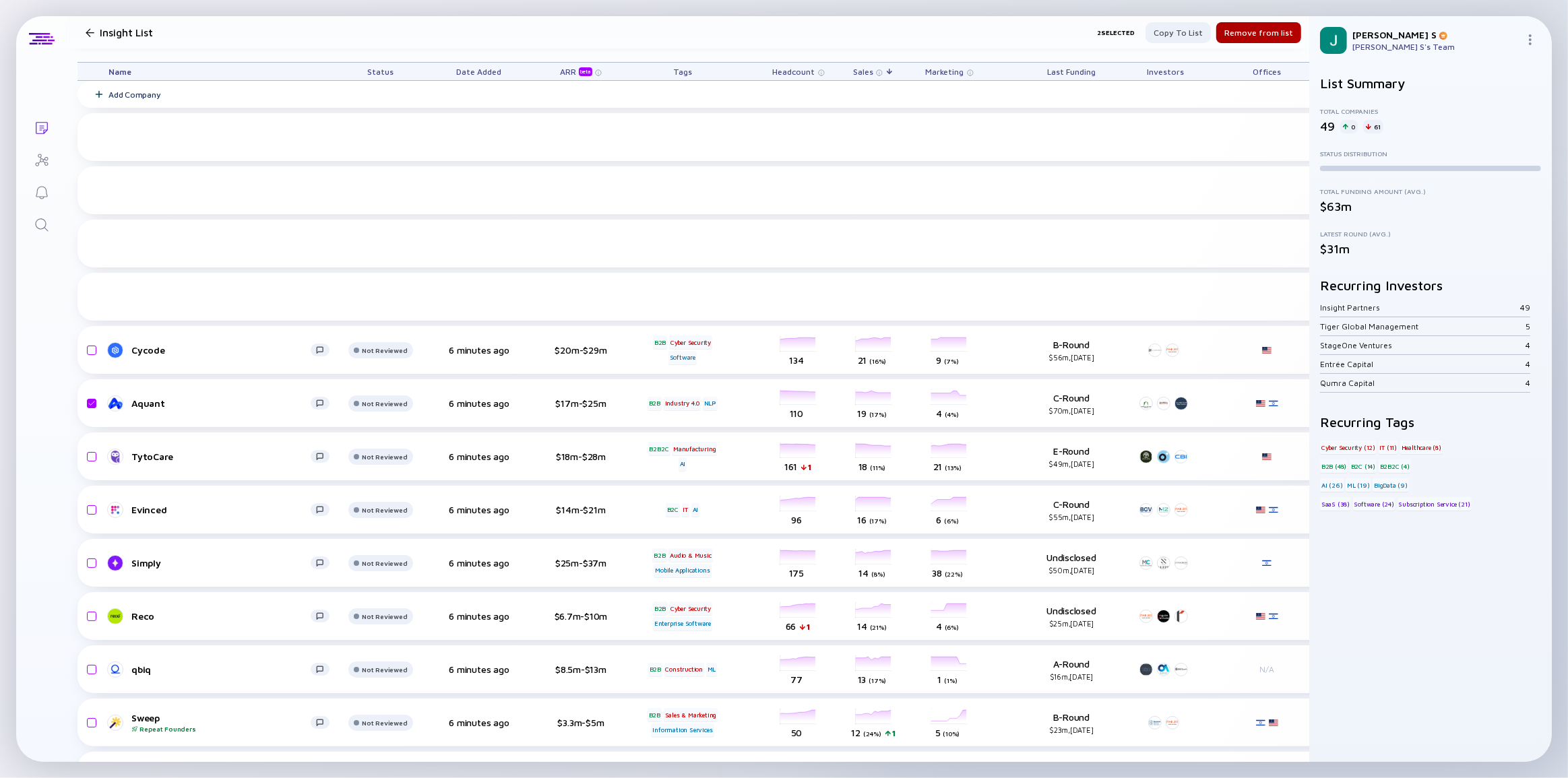
scroll to position [306, 0]
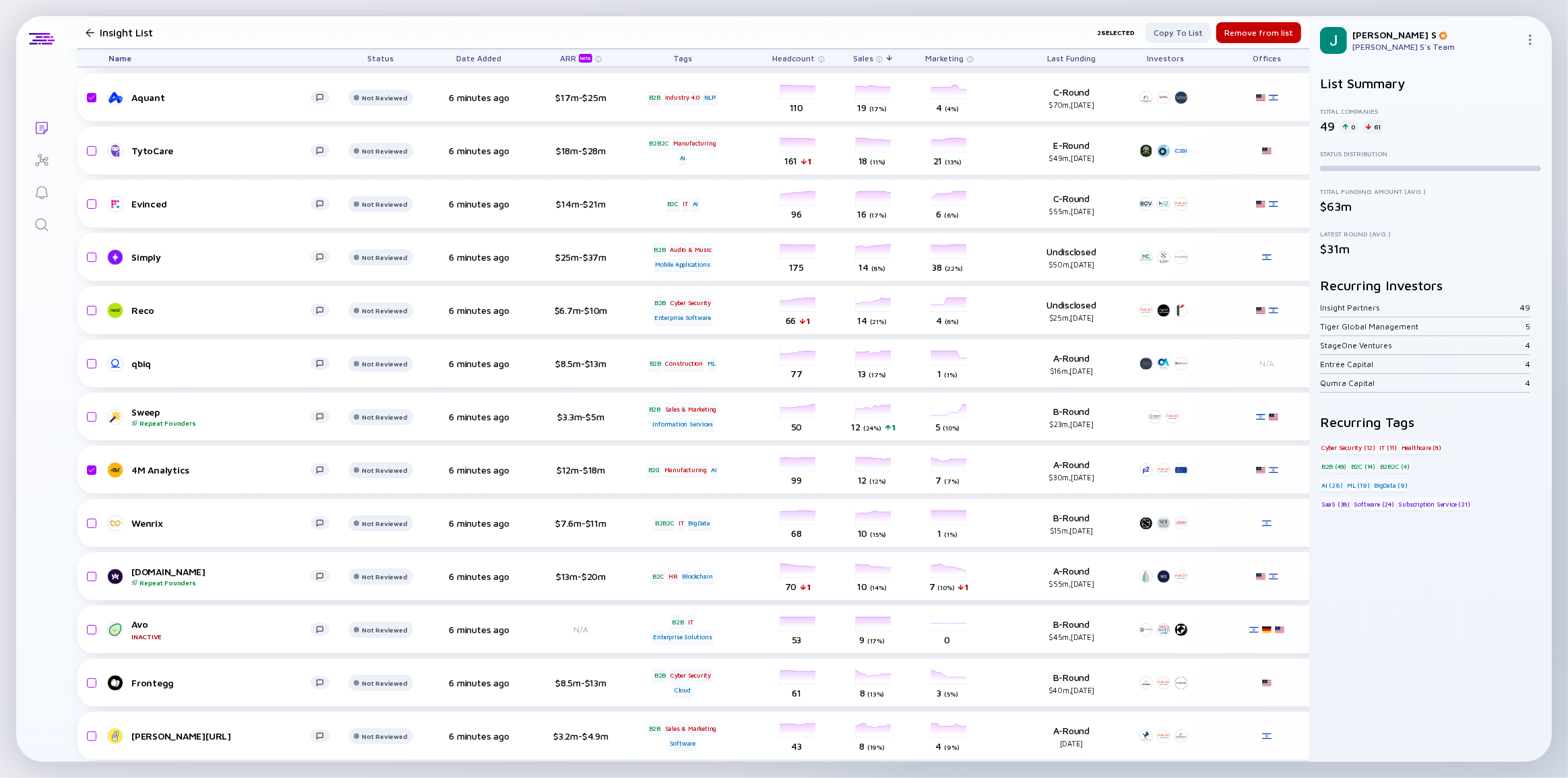
click at [1273, 26] on div "Remove from list" at bounding box center [1258, 33] width 85 height 21
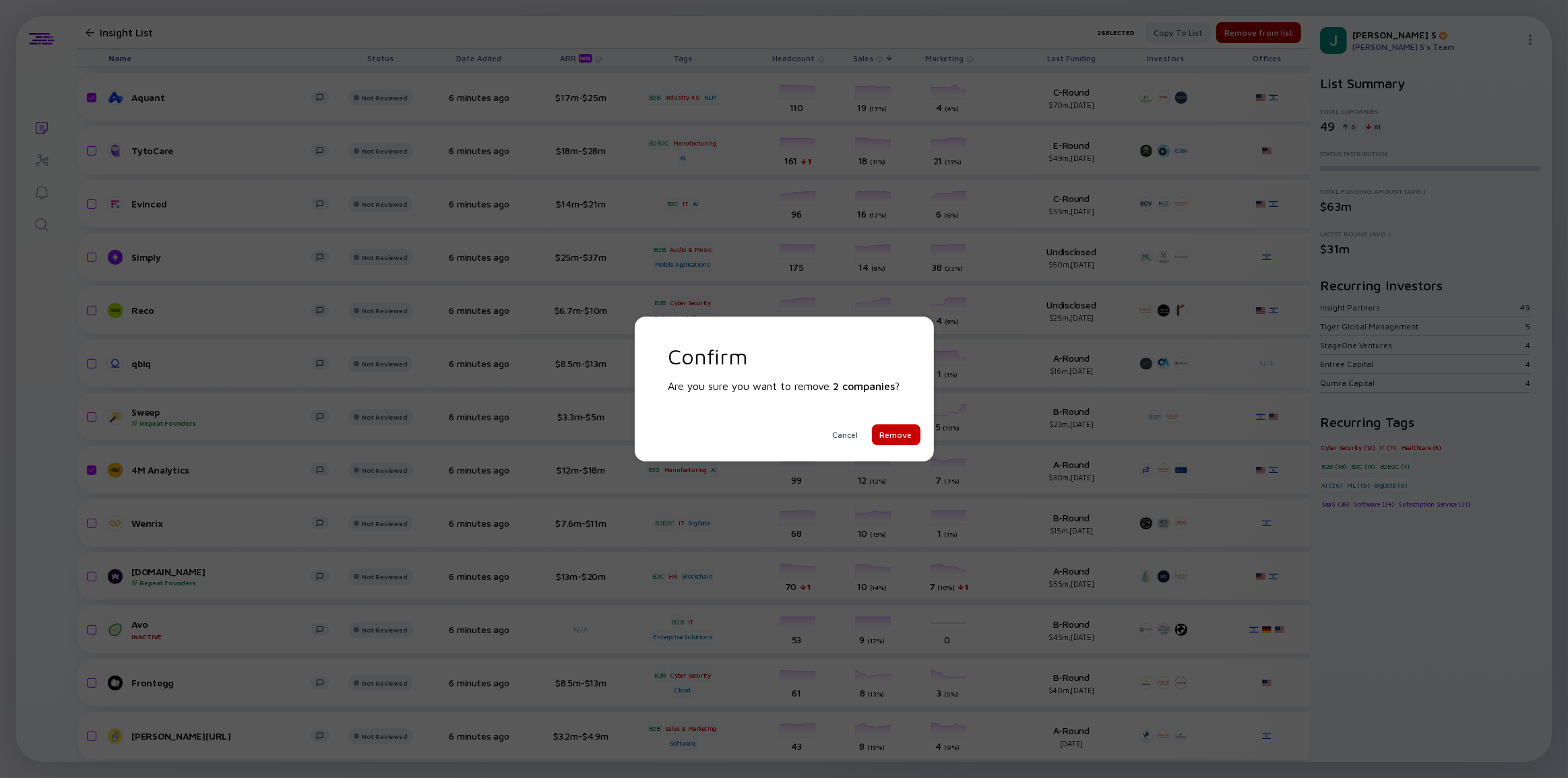
click at [883, 436] on div "Remove" at bounding box center [896, 435] width 48 height 21
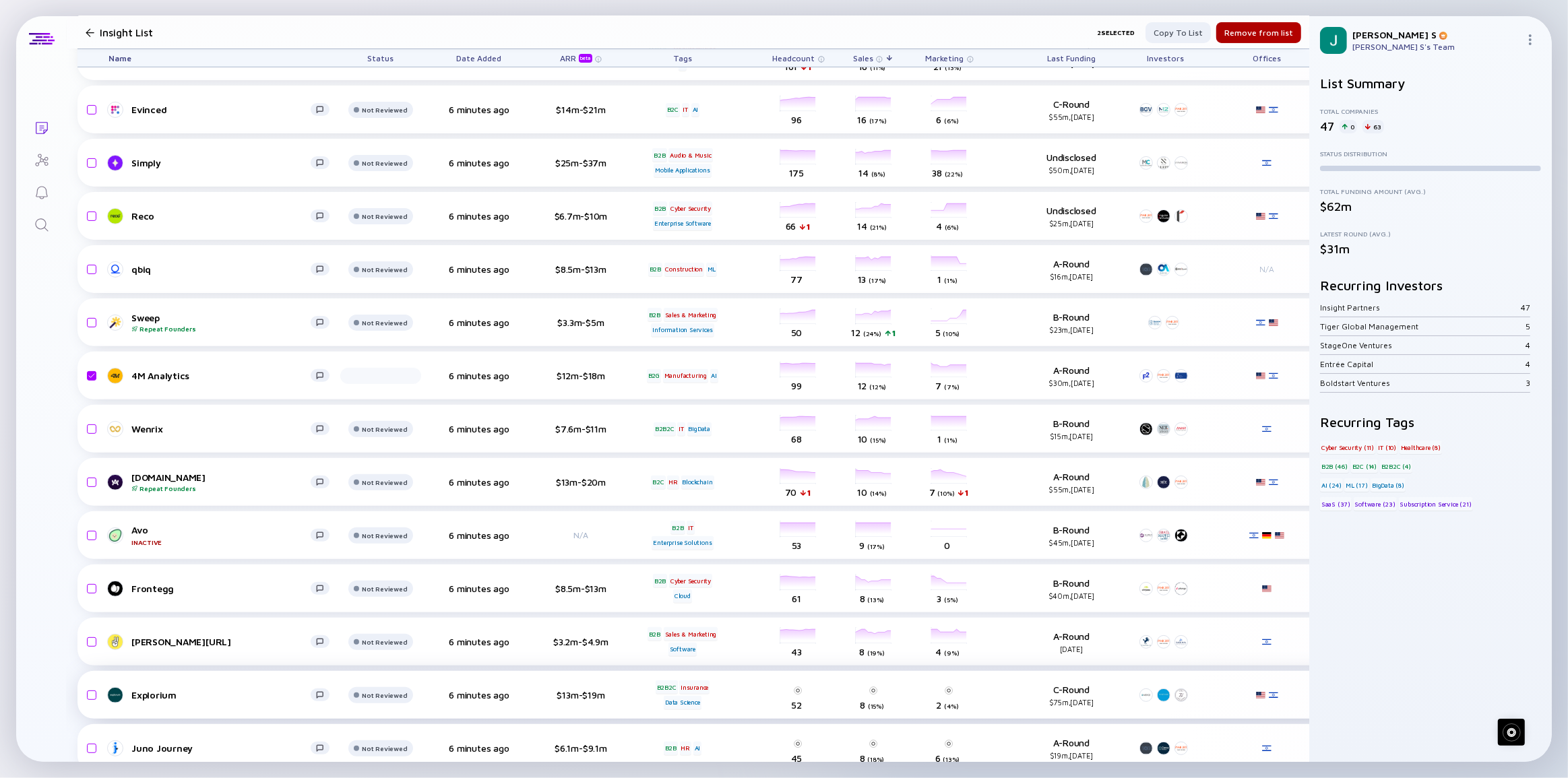
scroll to position [490, 0]
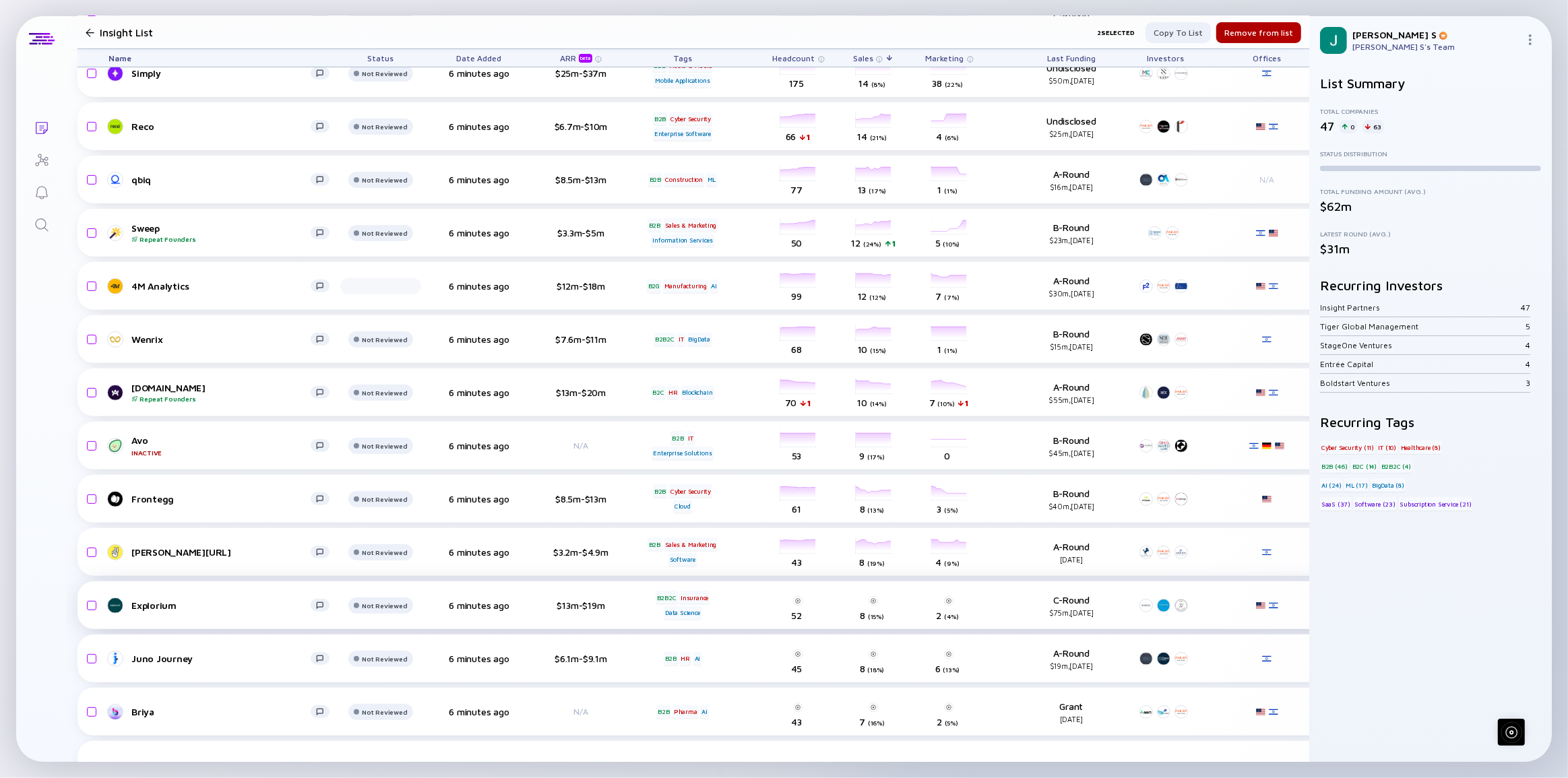
checkbox input "false"
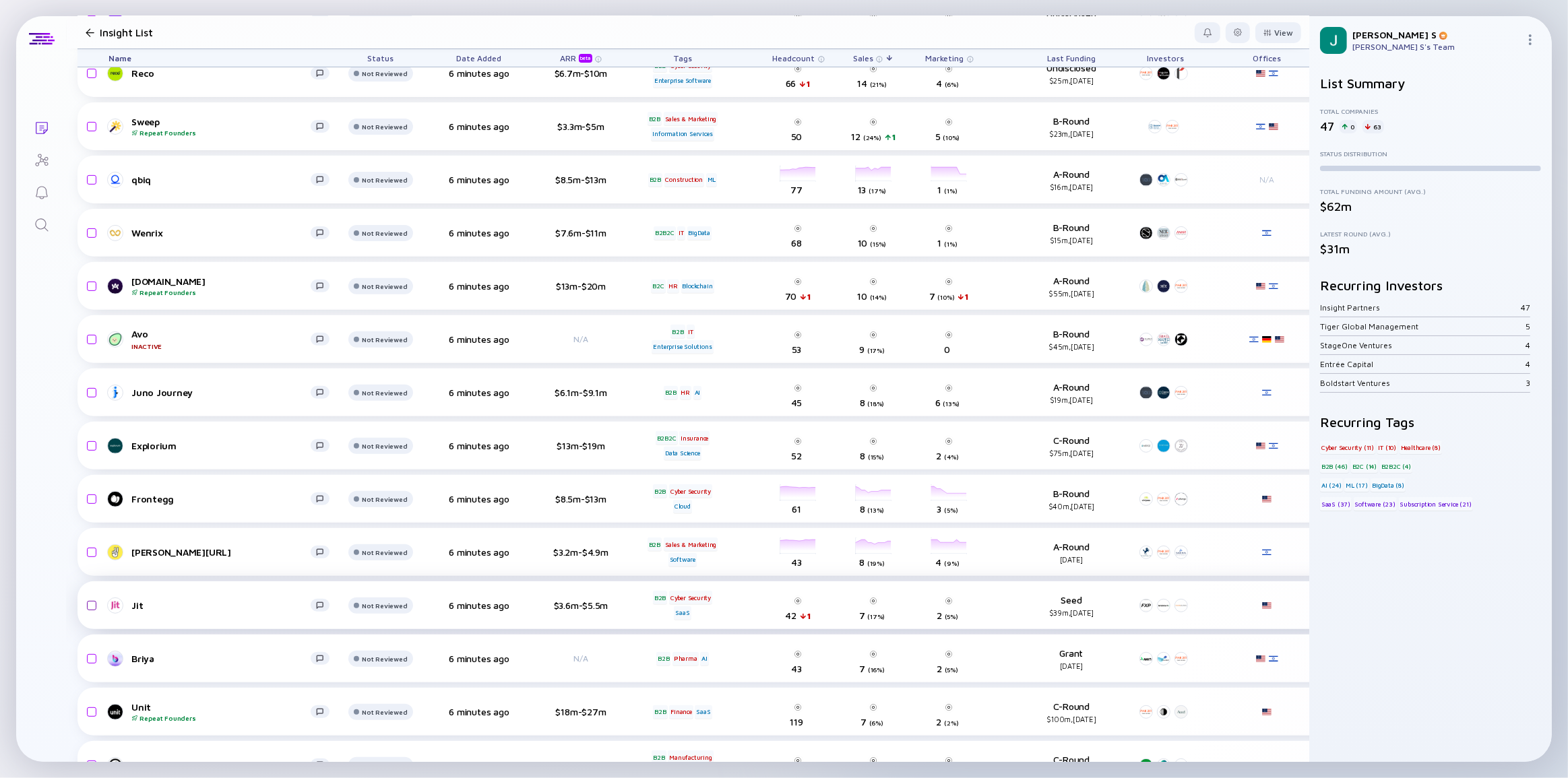
click at [90, 602] on input "checkbox" at bounding box center [89, 605] width 16 height 31
checkbox input "true"
click at [90, 445] on input "checkbox" at bounding box center [89, 446] width 16 height 31
checkbox input "true"
click at [93, 600] on input "checkbox" at bounding box center [89, 605] width 16 height 31
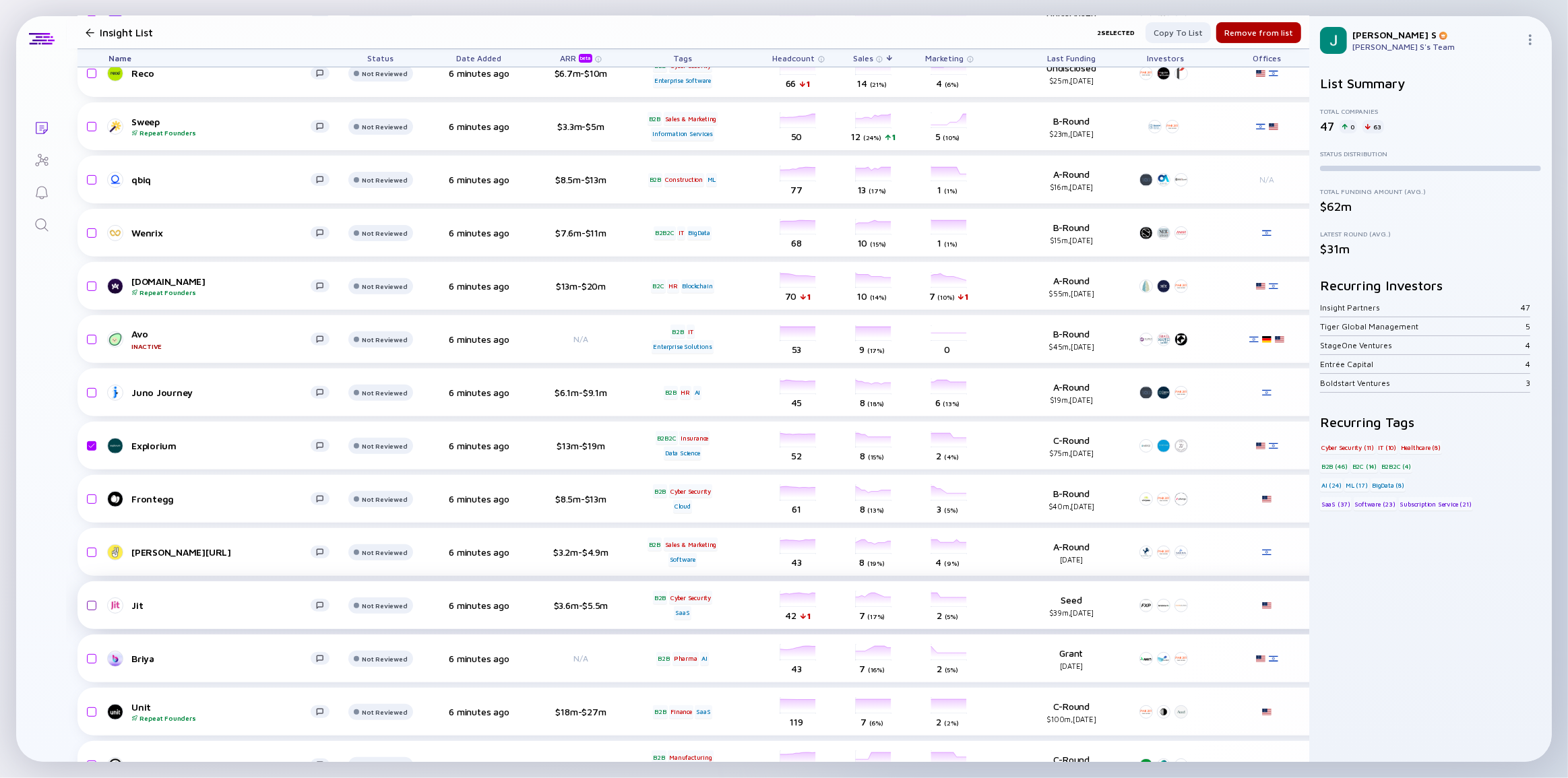
checkbox input "false"
click at [1243, 39] on div "Remove from list" at bounding box center [1258, 33] width 85 height 21
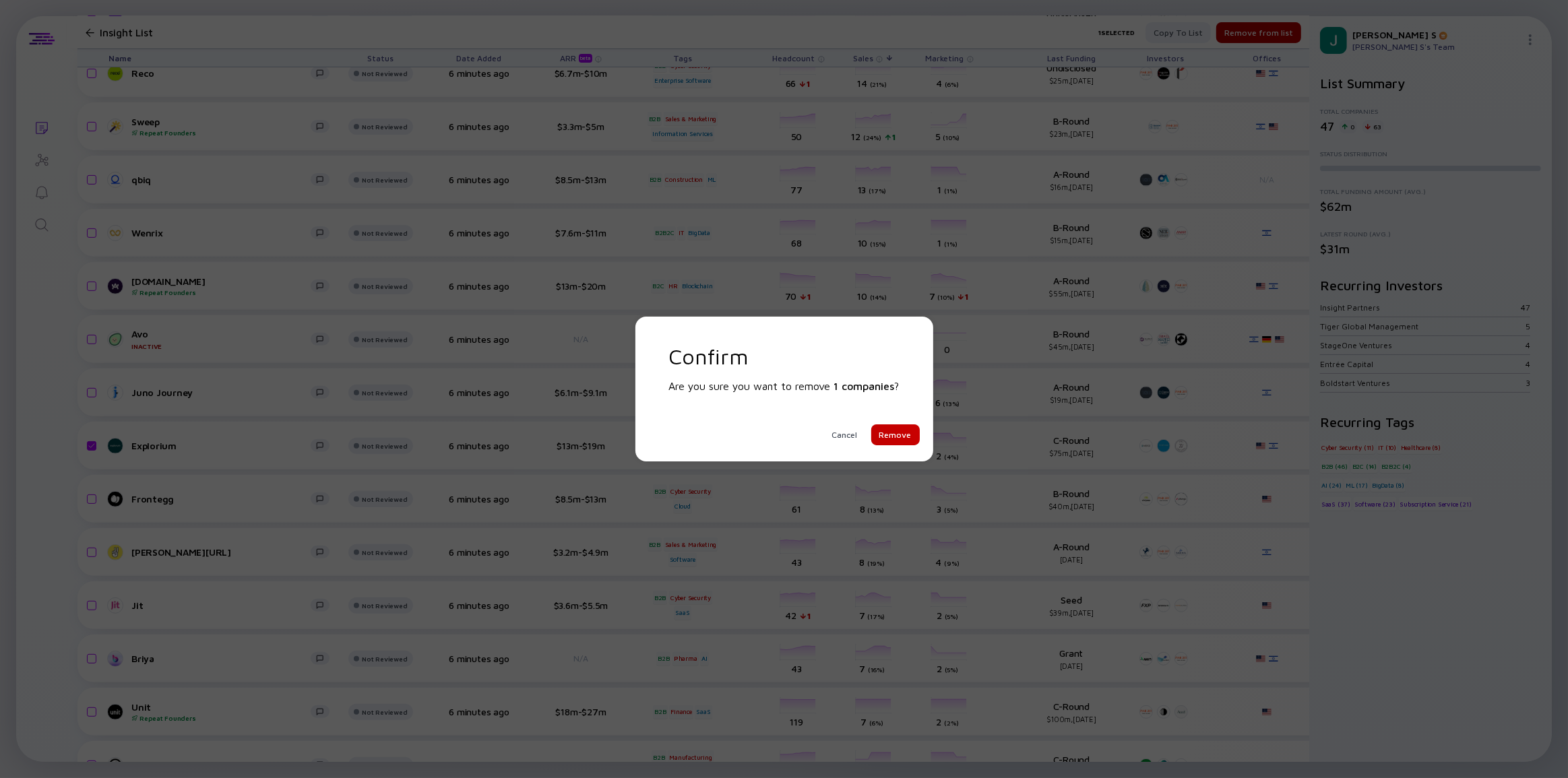
drag, startPoint x: 908, startPoint y: 433, endPoint x: 897, endPoint y: 424, distance: 14.2
click at [908, 433] on div "Remove" at bounding box center [895, 435] width 48 height 21
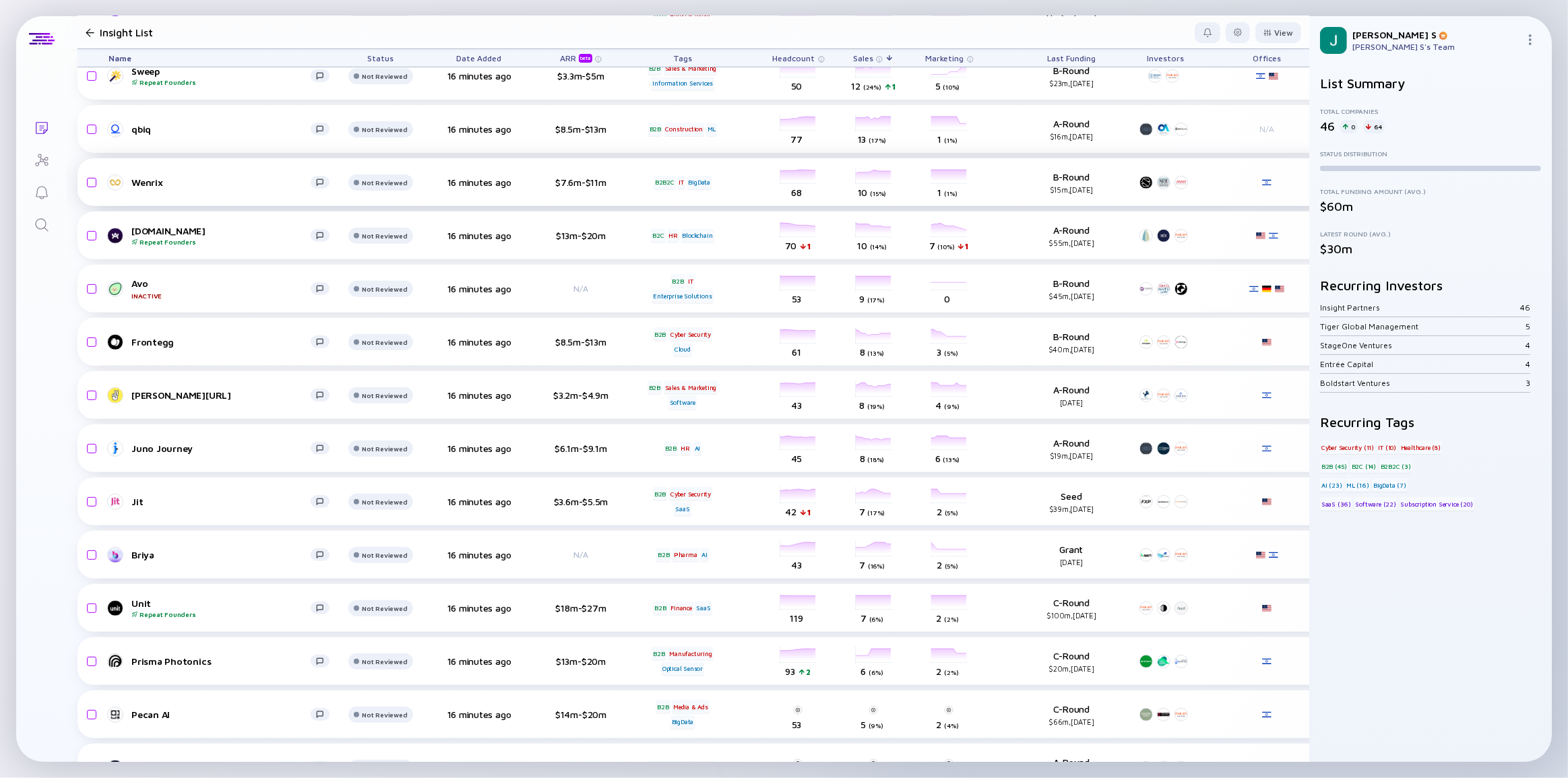
scroll to position [551, 0]
